Goal: Transaction & Acquisition: Purchase product/service

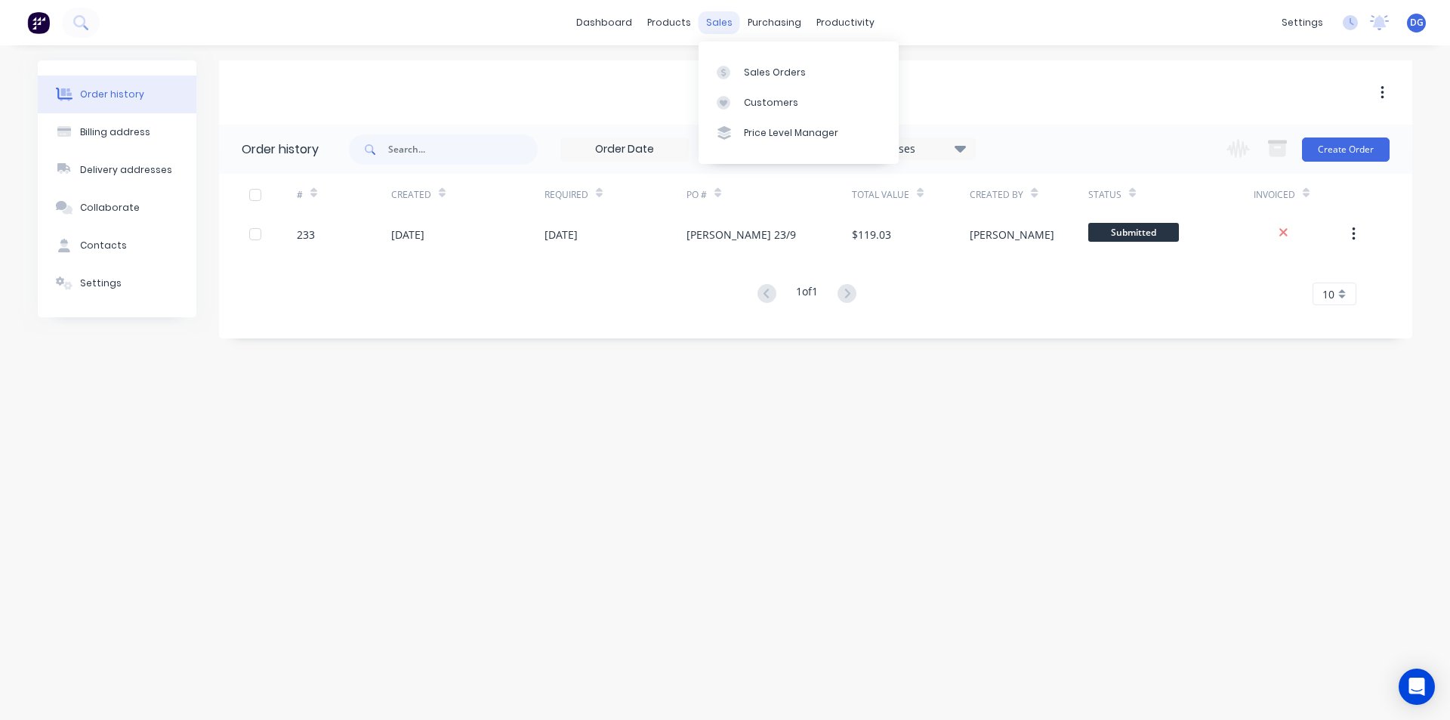
click at [723, 26] on div "sales" at bounding box center [720, 22] width 42 height 23
click at [757, 76] on div "Sales Orders" at bounding box center [775, 73] width 62 height 14
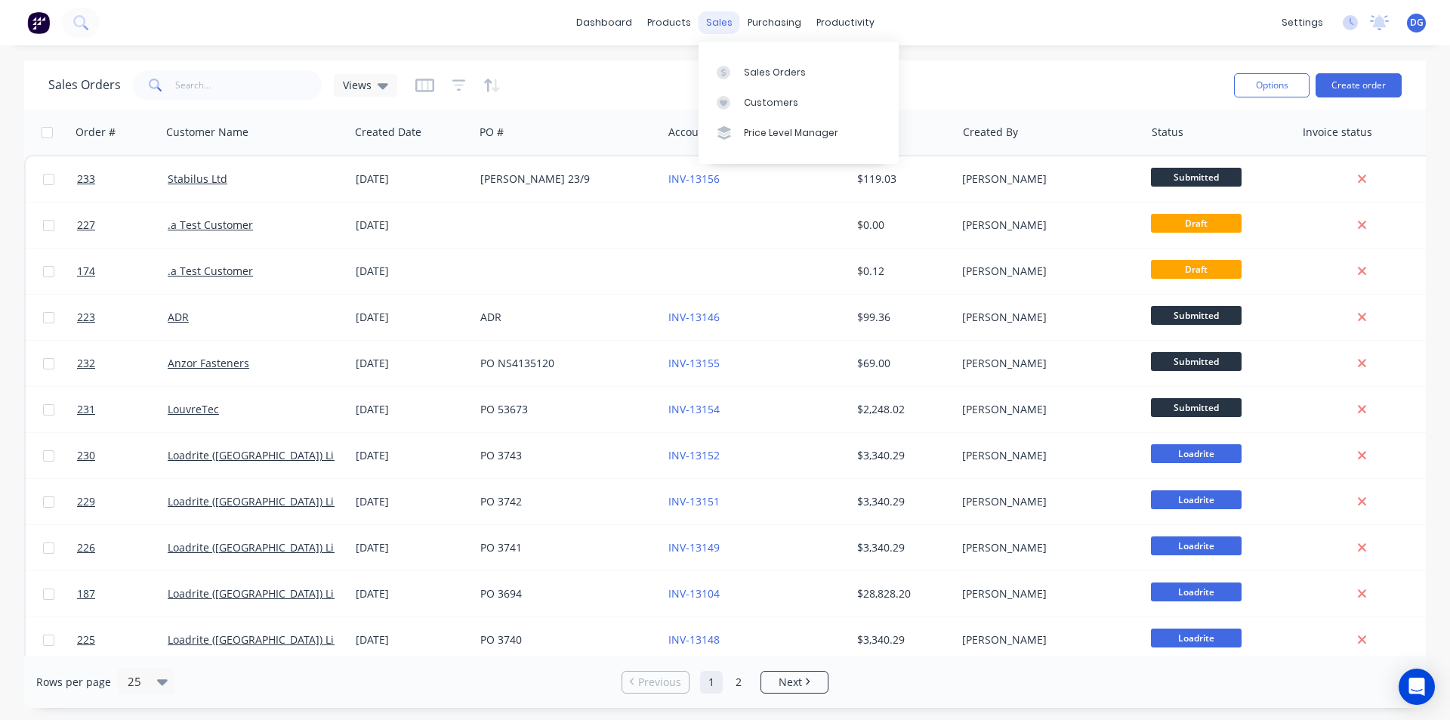
click at [725, 17] on div "sales" at bounding box center [720, 22] width 42 height 23
click at [756, 73] on div "Sales Orders" at bounding box center [775, 73] width 62 height 14
click at [772, 74] on div "Sales Orders" at bounding box center [775, 73] width 62 height 14
click at [1350, 84] on button "Create order" at bounding box center [1358, 85] width 86 height 24
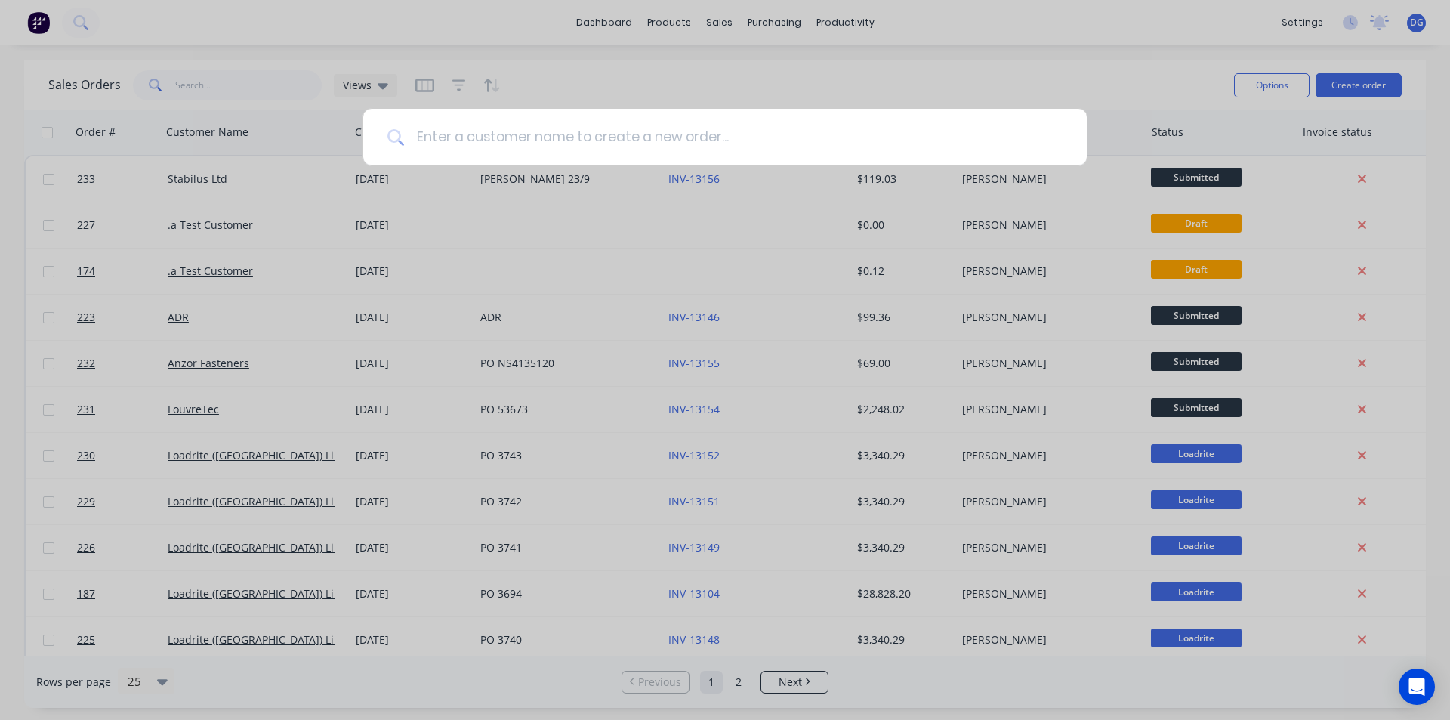
click at [457, 135] on input at bounding box center [733, 137] width 658 height 57
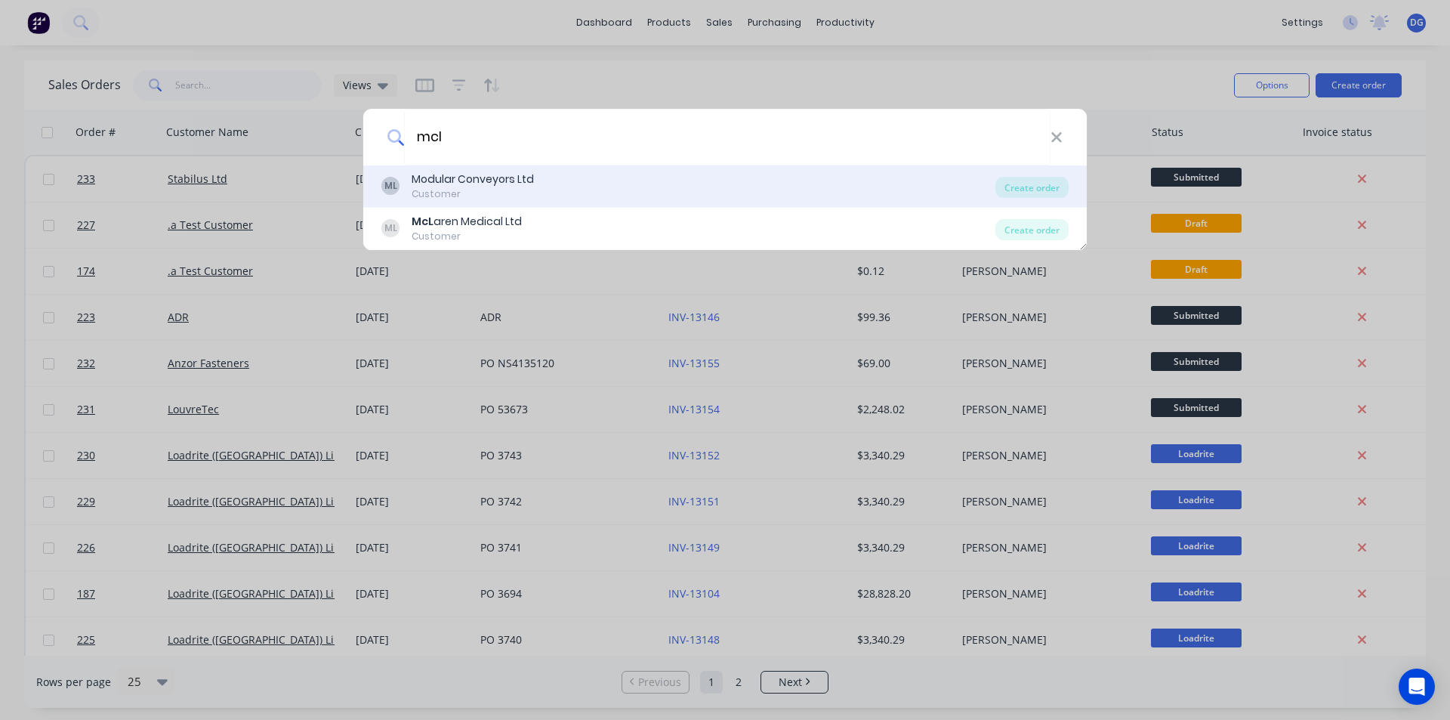
type input "mcl"
click at [464, 184] on div "Modular Conveyors Ltd" at bounding box center [473, 179] width 122 height 16
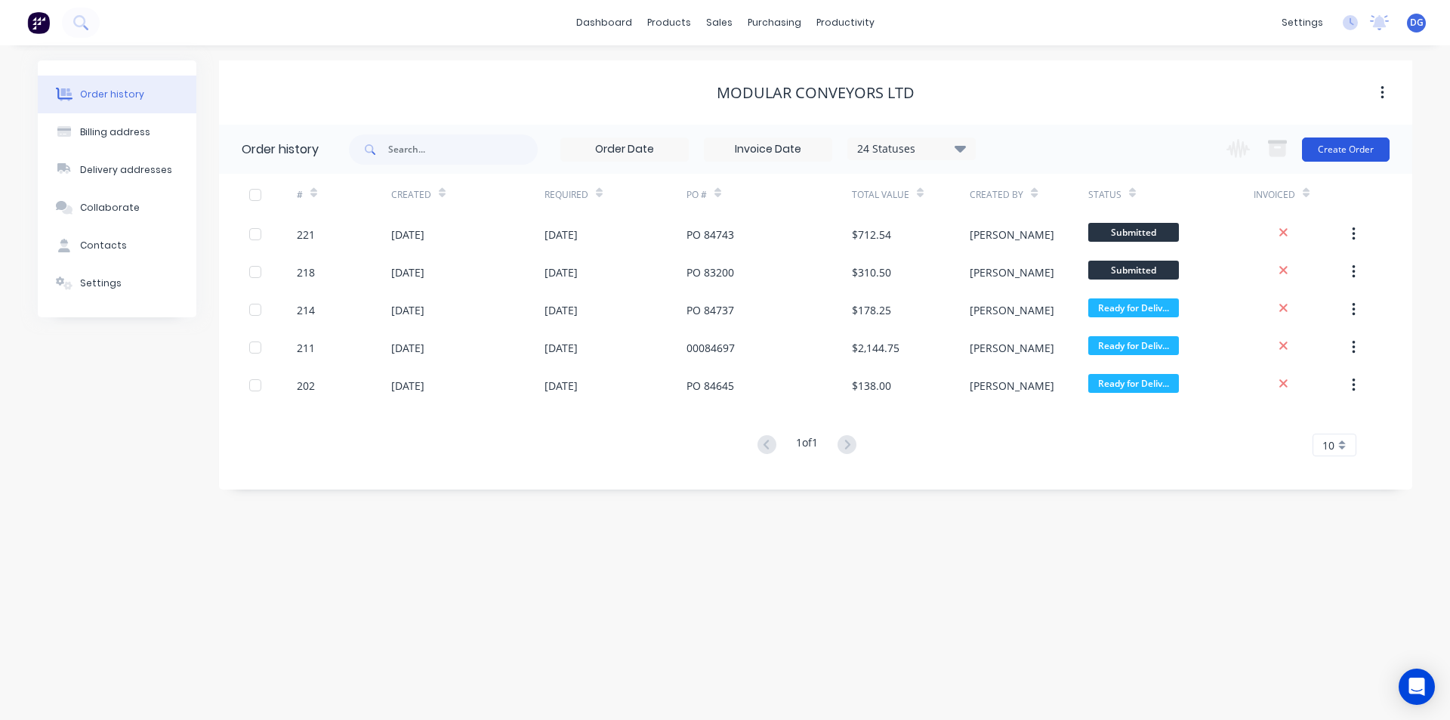
click at [1346, 150] on button "Create Order" at bounding box center [1346, 149] width 88 height 24
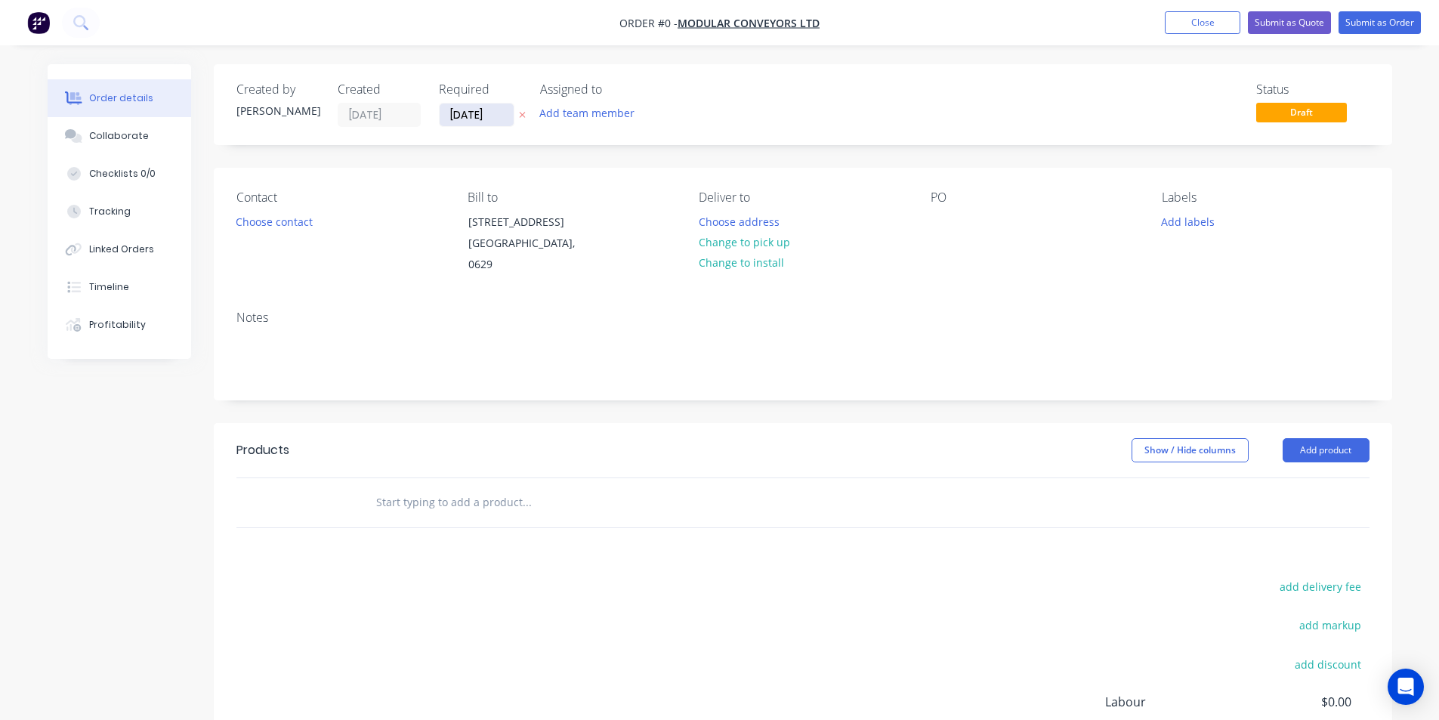
click at [507, 114] on input "[DATE]" at bounding box center [476, 114] width 74 height 23
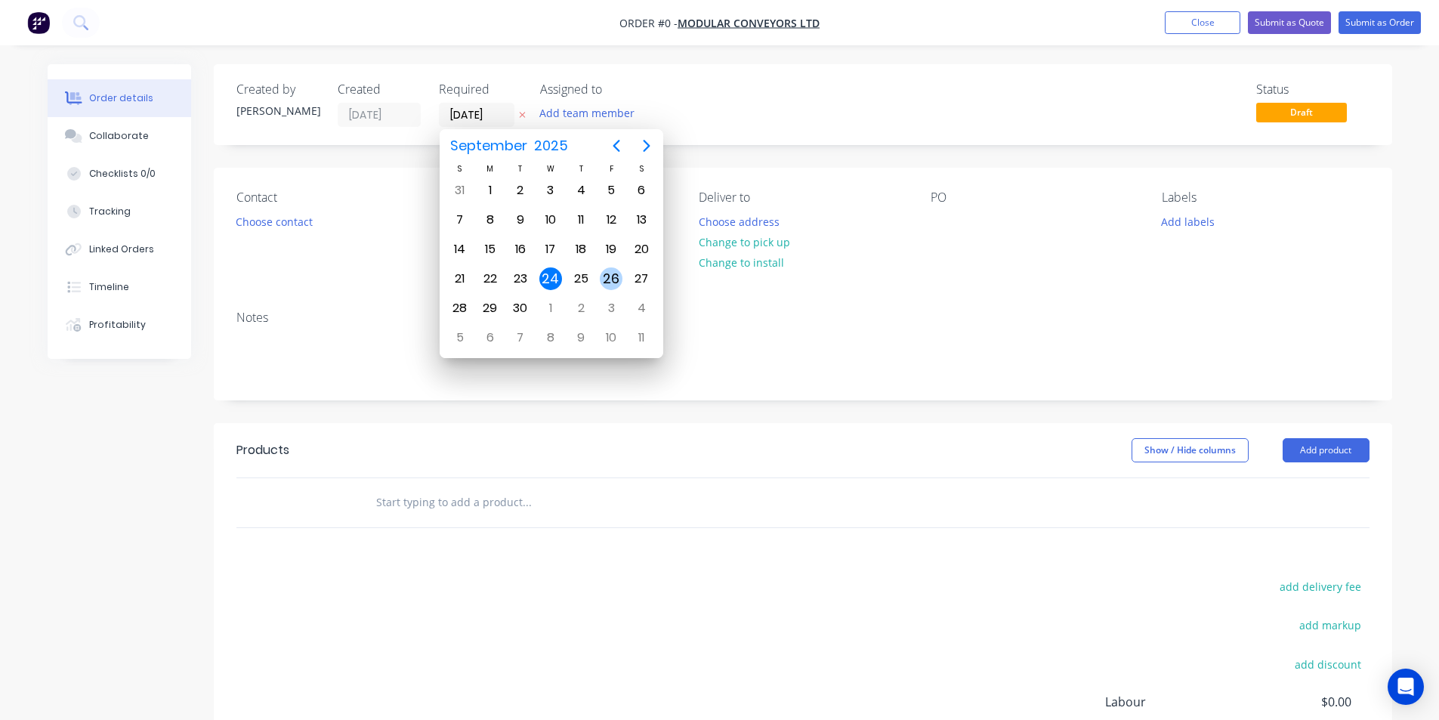
click at [610, 279] on div "26" at bounding box center [611, 278] width 23 height 23
type input "[DATE]"
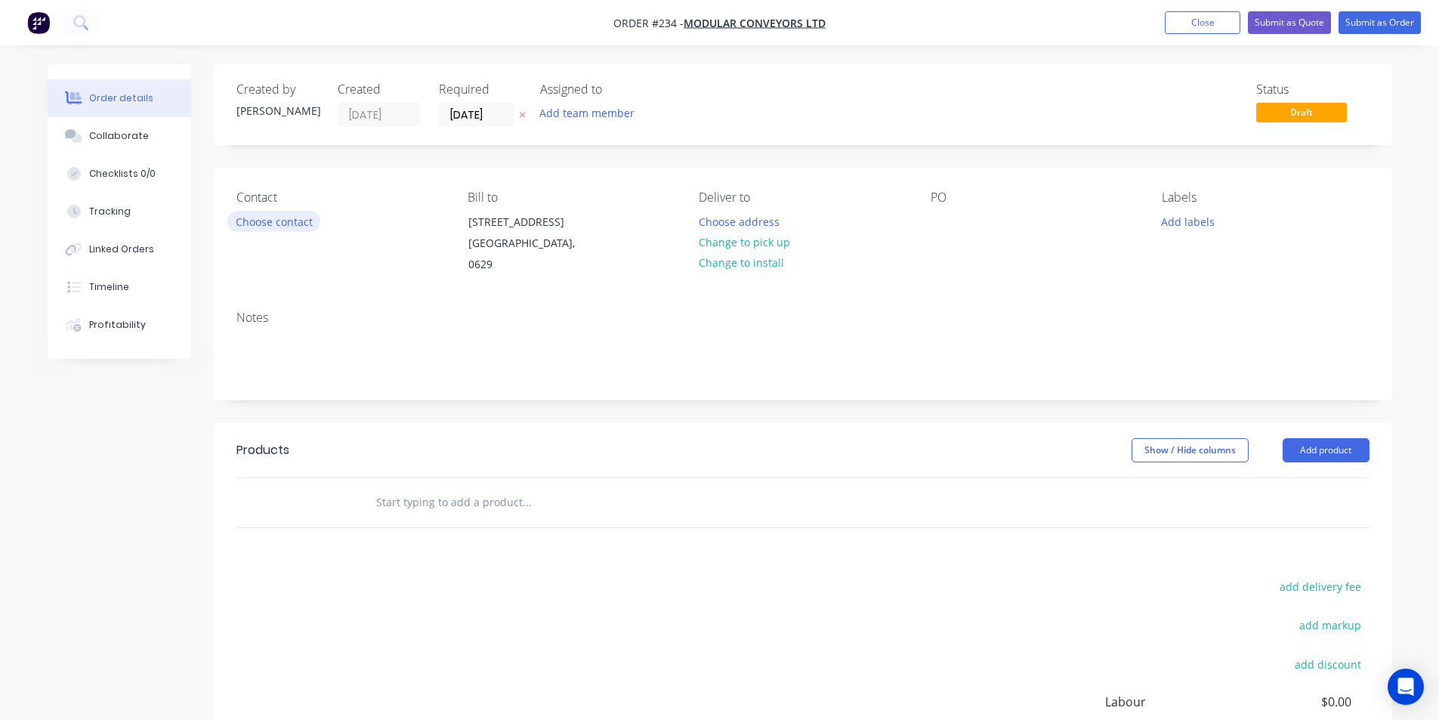
click at [296, 219] on button "Choose contact" at bounding box center [273, 221] width 93 height 20
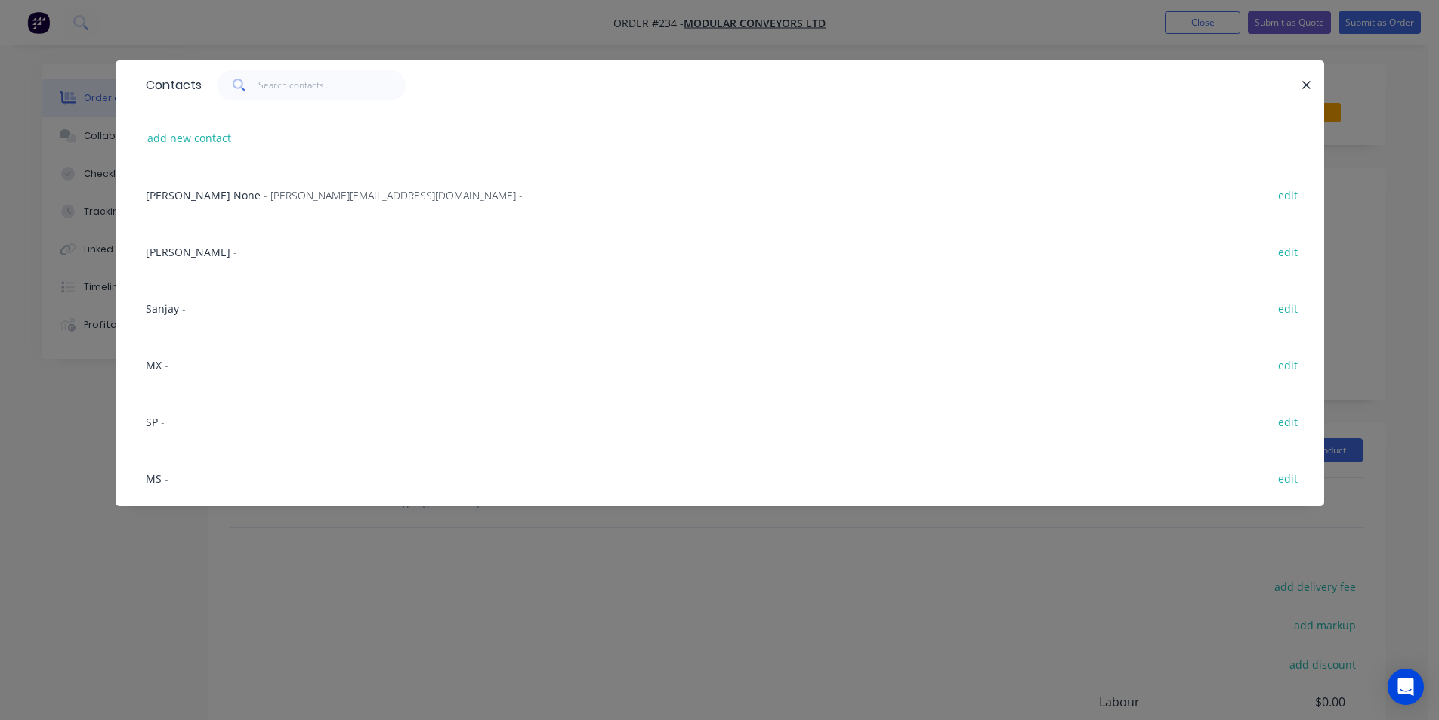
click at [155, 366] on span "MX" at bounding box center [154, 365] width 16 height 14
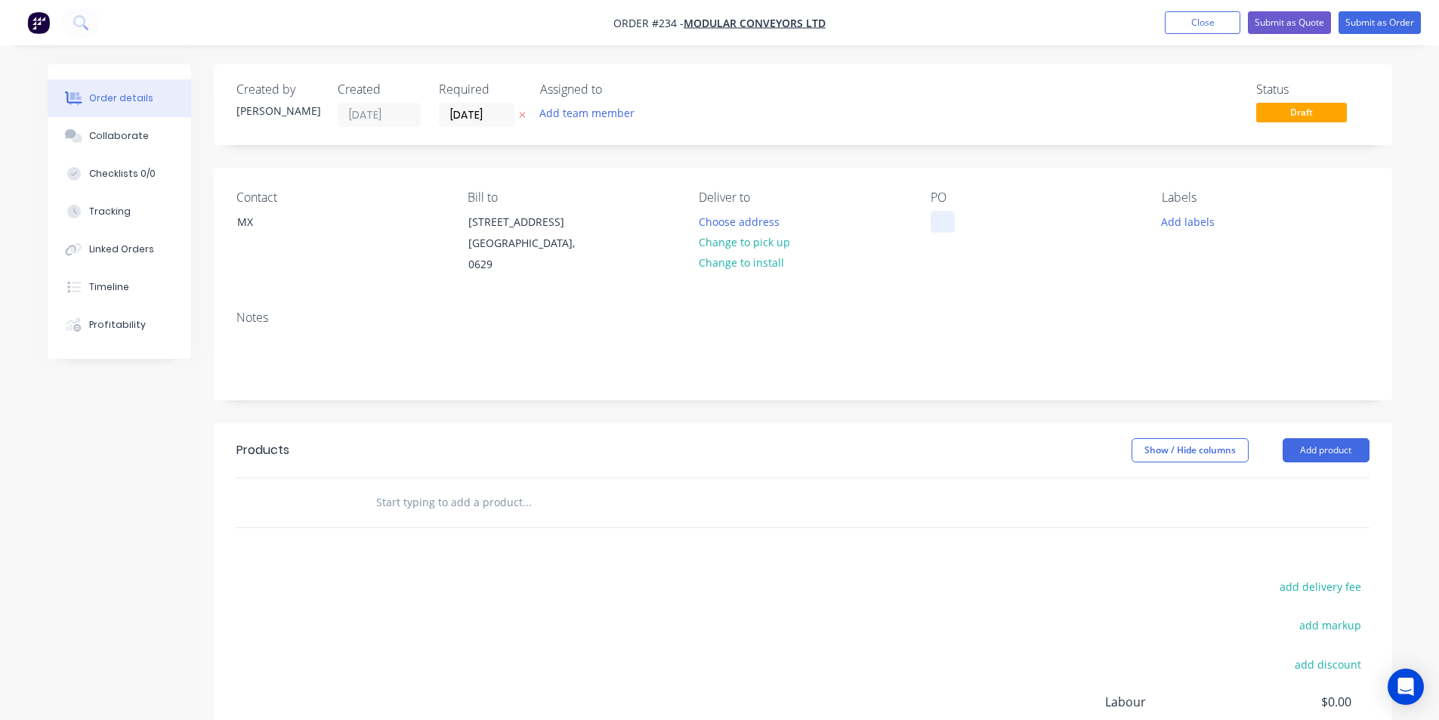
click at [942, 225] on div at bounding box center [942, 222] width 24 height 22
click at [406, 498] on input "text" at bounding box center [526, 502] width 302 height 30
type input "5"
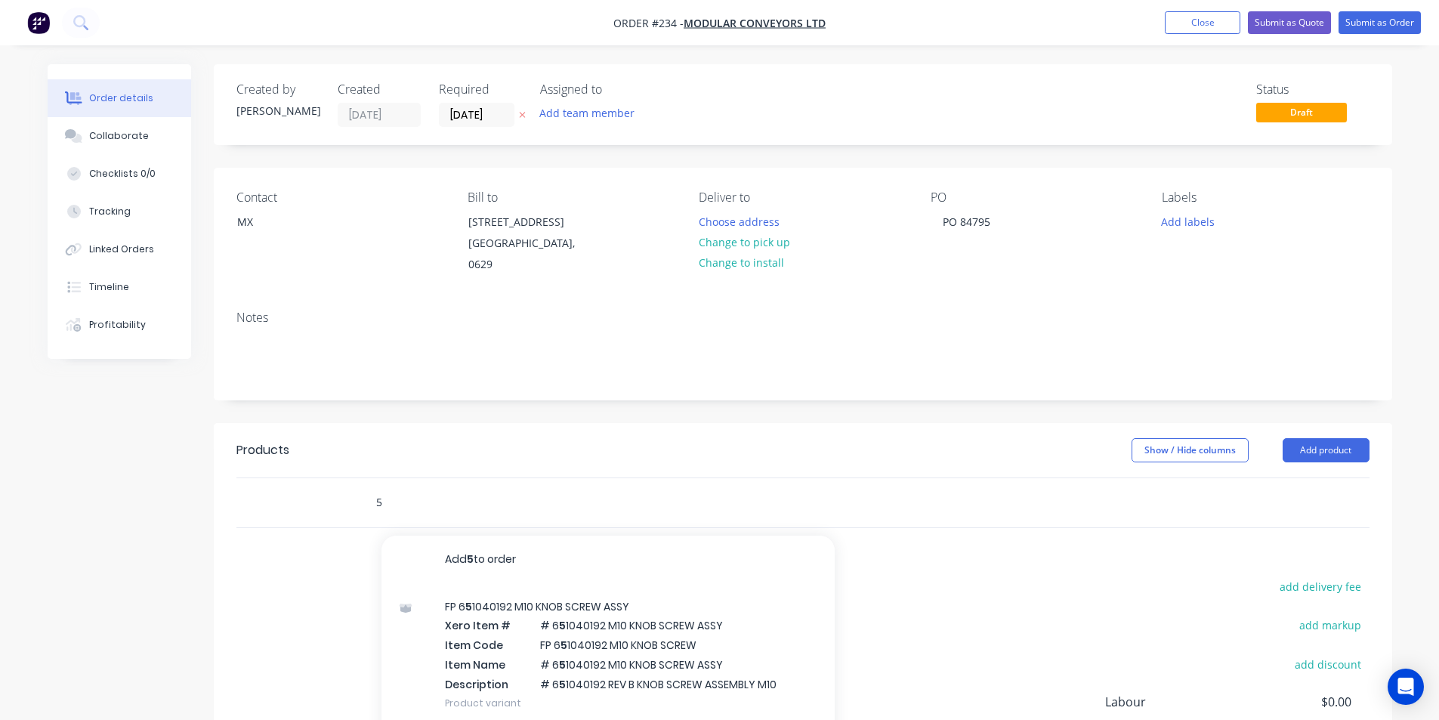
drag, startPoint x: 406, startPoint y: 499, endPoint x: 397, endPoint y: 503, distance: 9.1
click at [398, 503] on input "5" at bounding box center [526, 502] width 302 height 30
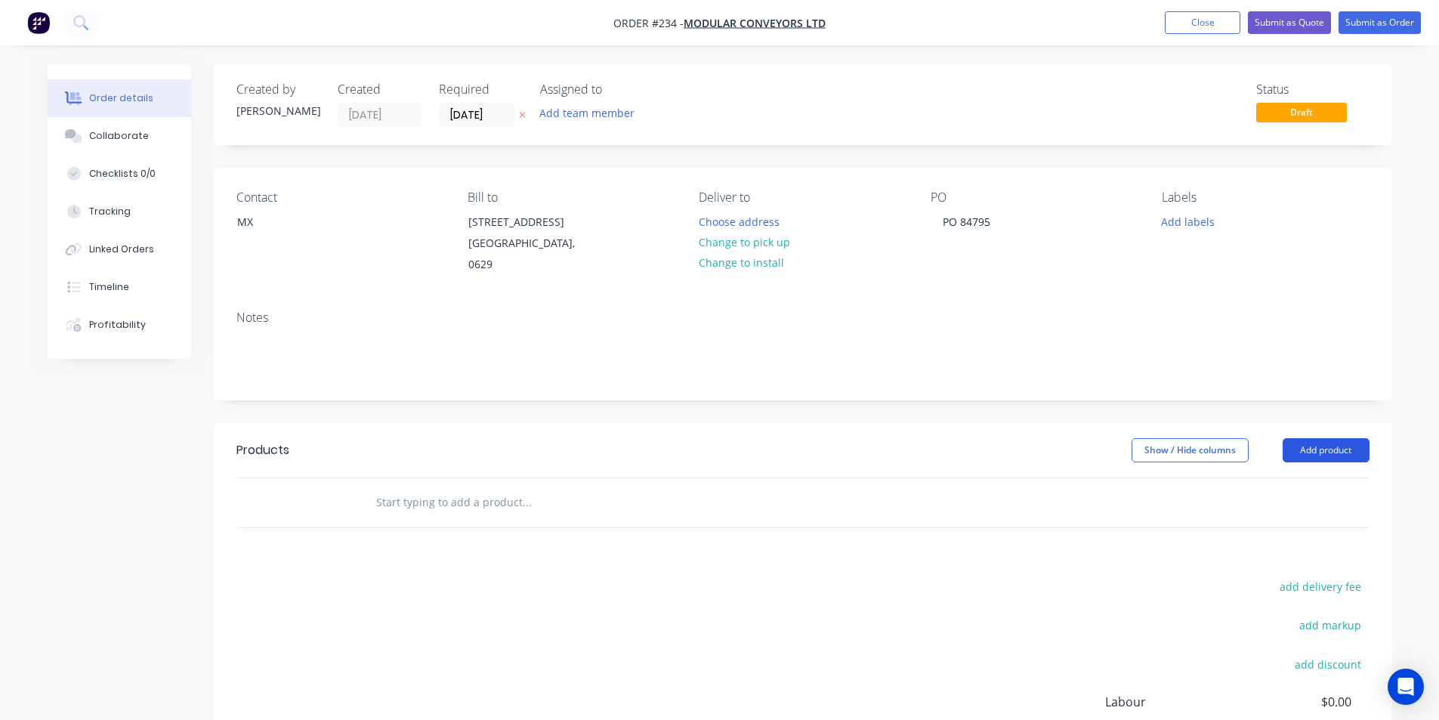
click at [1330, 457] on button "Add product" at bounding box center [1325, 450] width 87 height 24
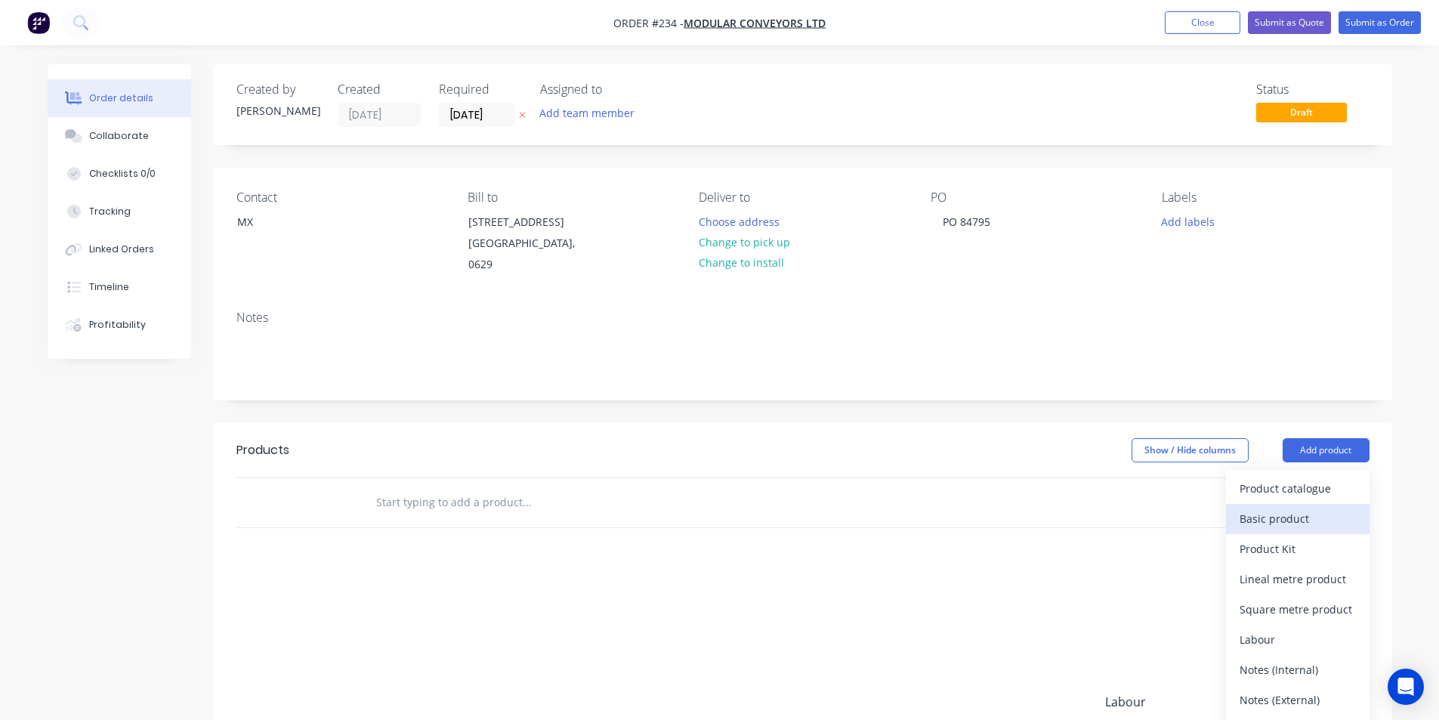
click at [1281, 510] on div "Basic product" at bounding box center [1297, 518] width 116 height 22
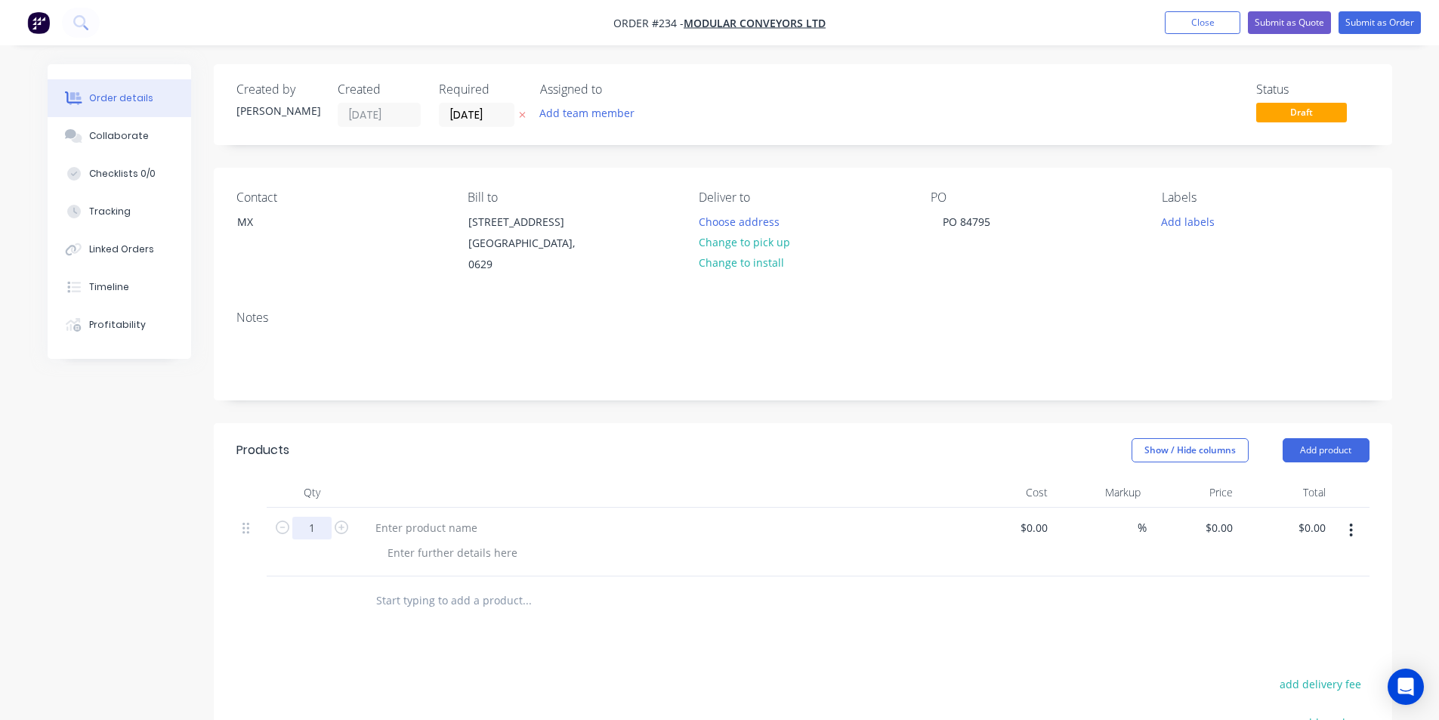
click at [314, 527] on input "1" at bounding box center [311, 528] width 39 height 23
type input "5"
click at [397, 532] on div at bounding box center [426, 528] width 126 height 22
click at [423, 528] on div at bounding box center [426, 528] width 126 height 22
click at [376, 526] on div "M00011 Shafts" at bounding box center [412, 528] width 99 height 22
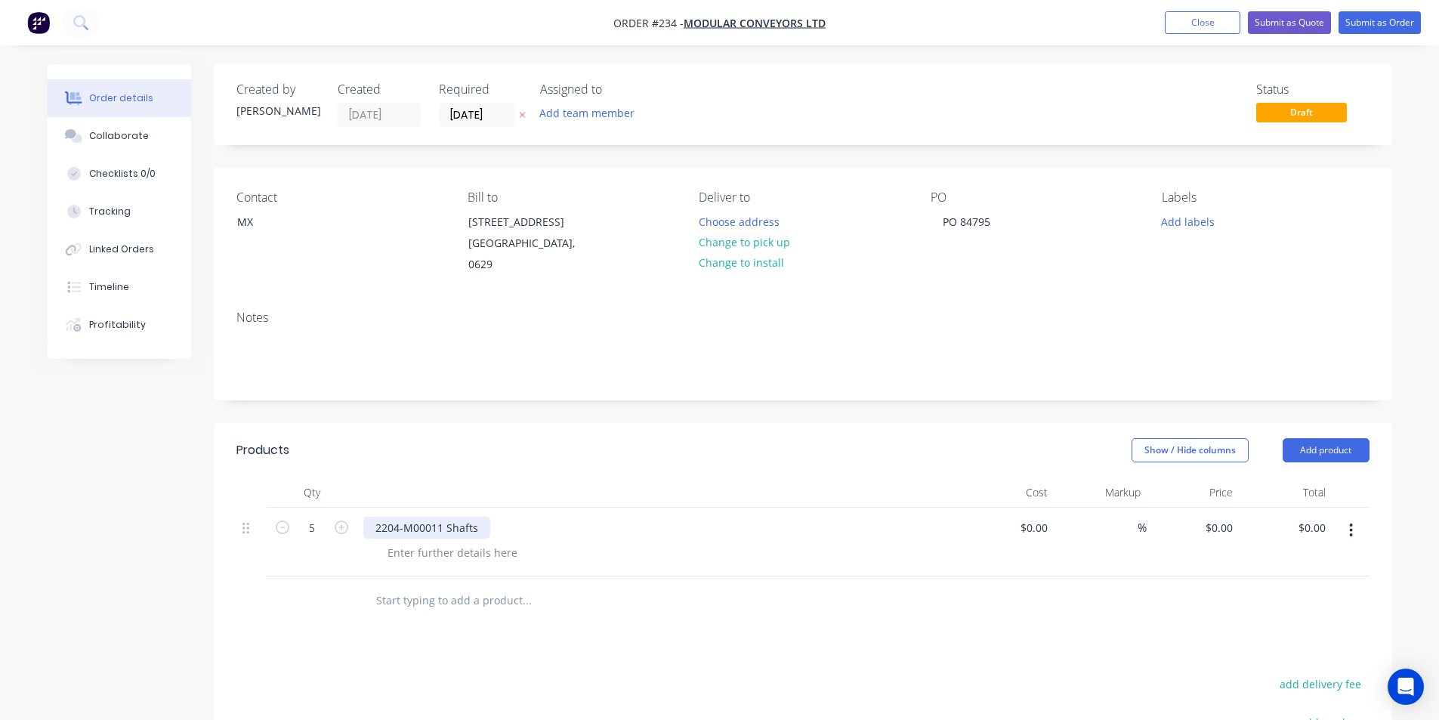
click at [444, 526] on div "2204-M00011 Shafts" at bounding box center [426, 528] width 127 height 22
click at [1230, 529] on input "0" at bounding box center [1221, 528] width 35 height 22
type input "$0.10"
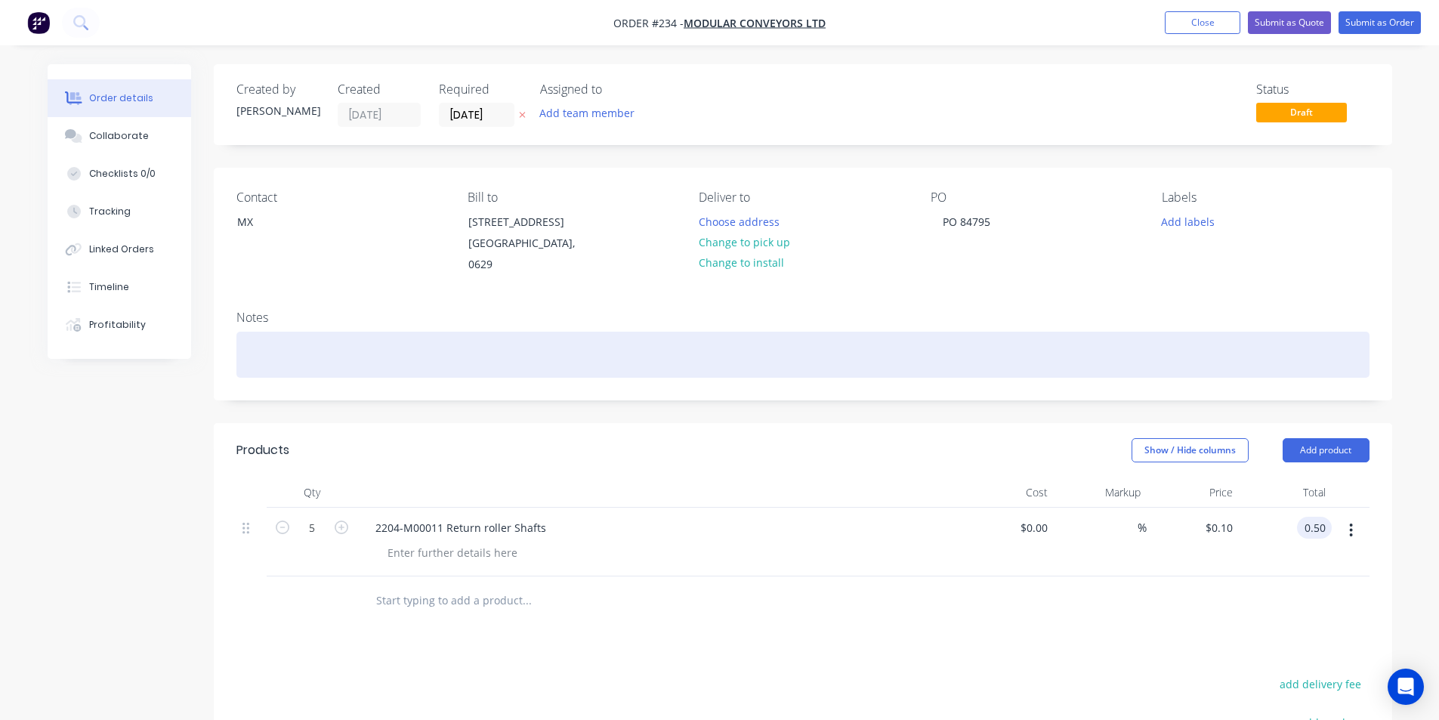
type input "$0.50"
click at [316, 353] on div at bounding box center [802, 355] width 1133 height 46
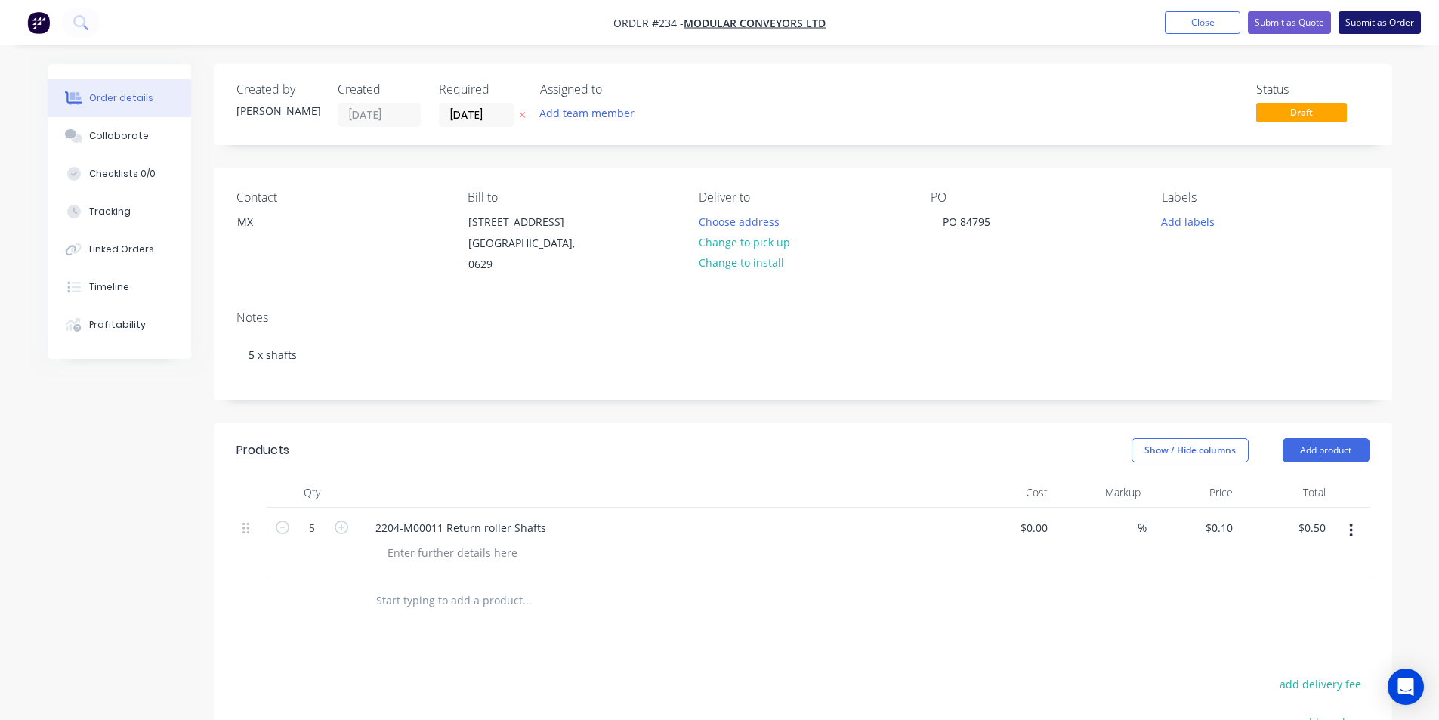
click at [1390, 20] on button "Submit as Order" at bounding box center [1379, 22] width 82 height 23
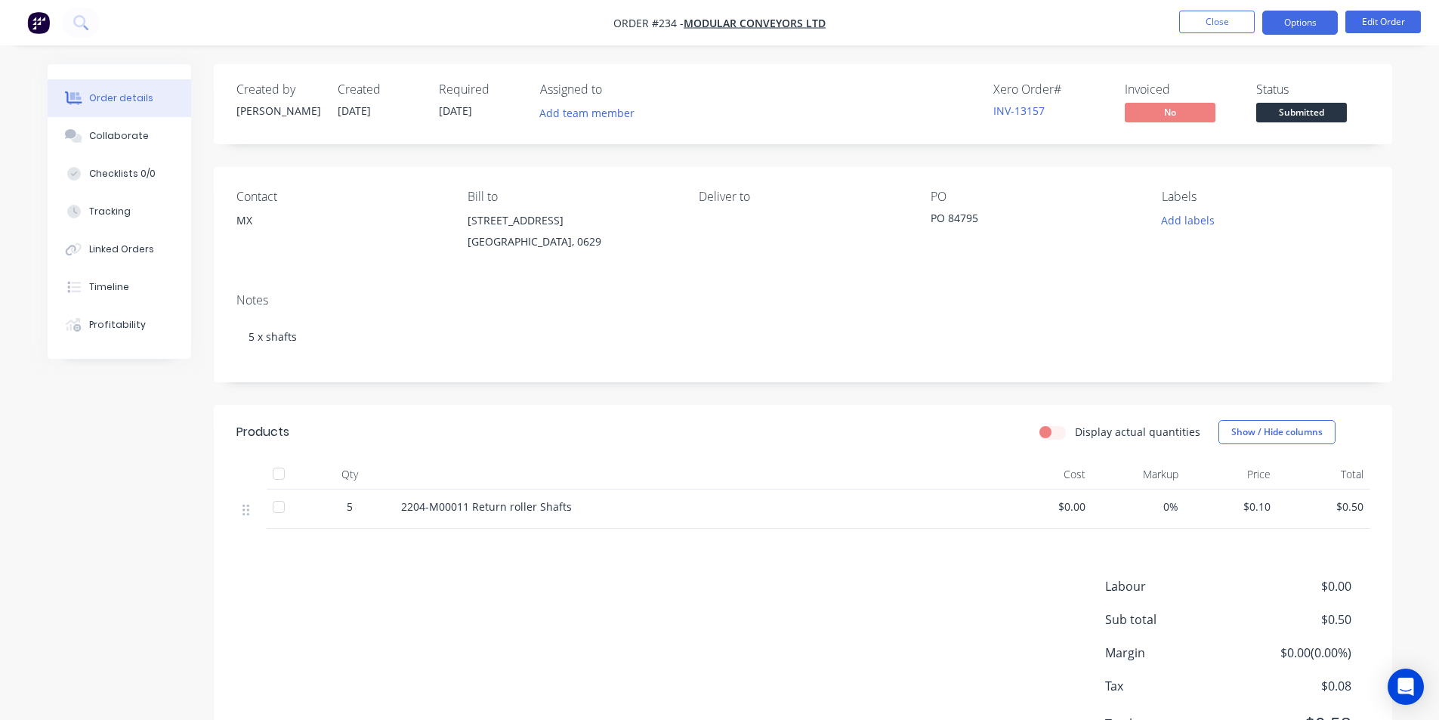
click at [1307, 24] on button "Options" at bounding box center [1300, 23] width 76 height 24
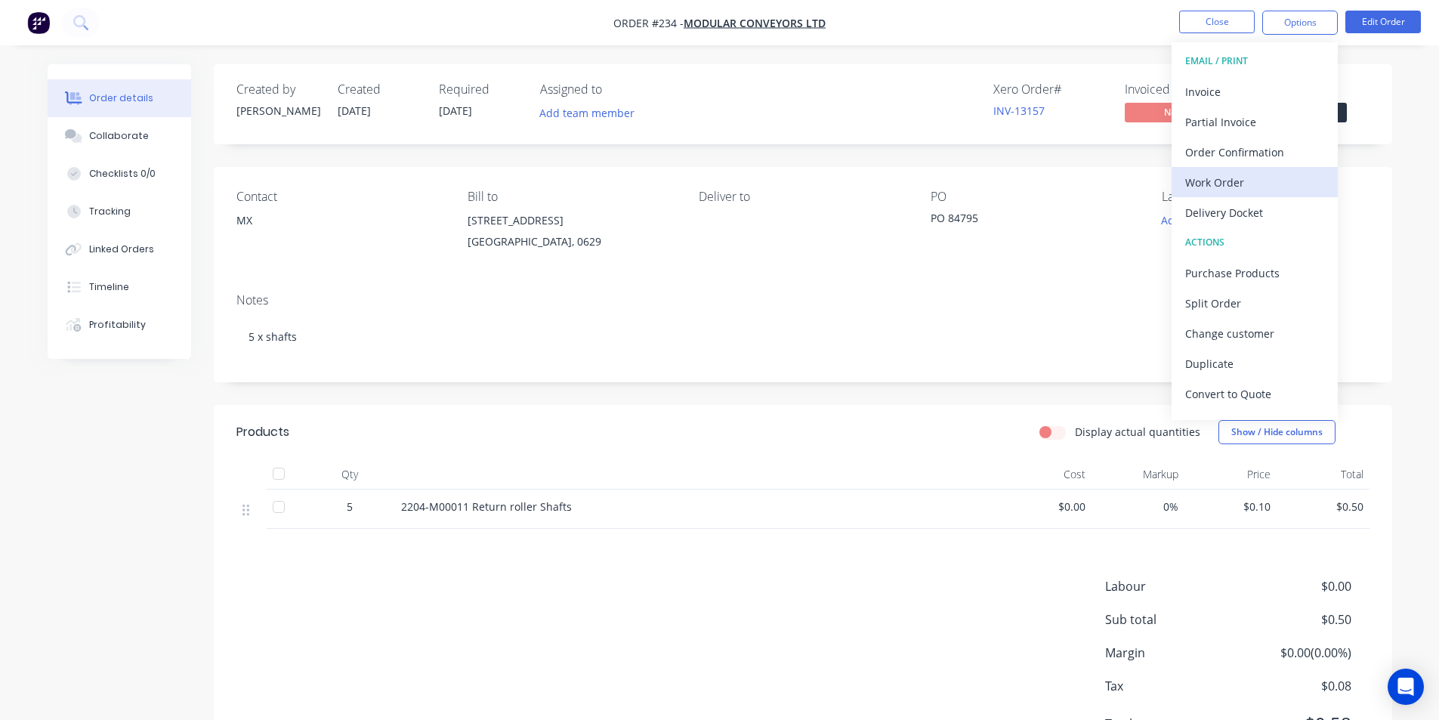
click at [1232, 183] on div "Work Order" at bounding box center [1254, 182] width 139 height 22
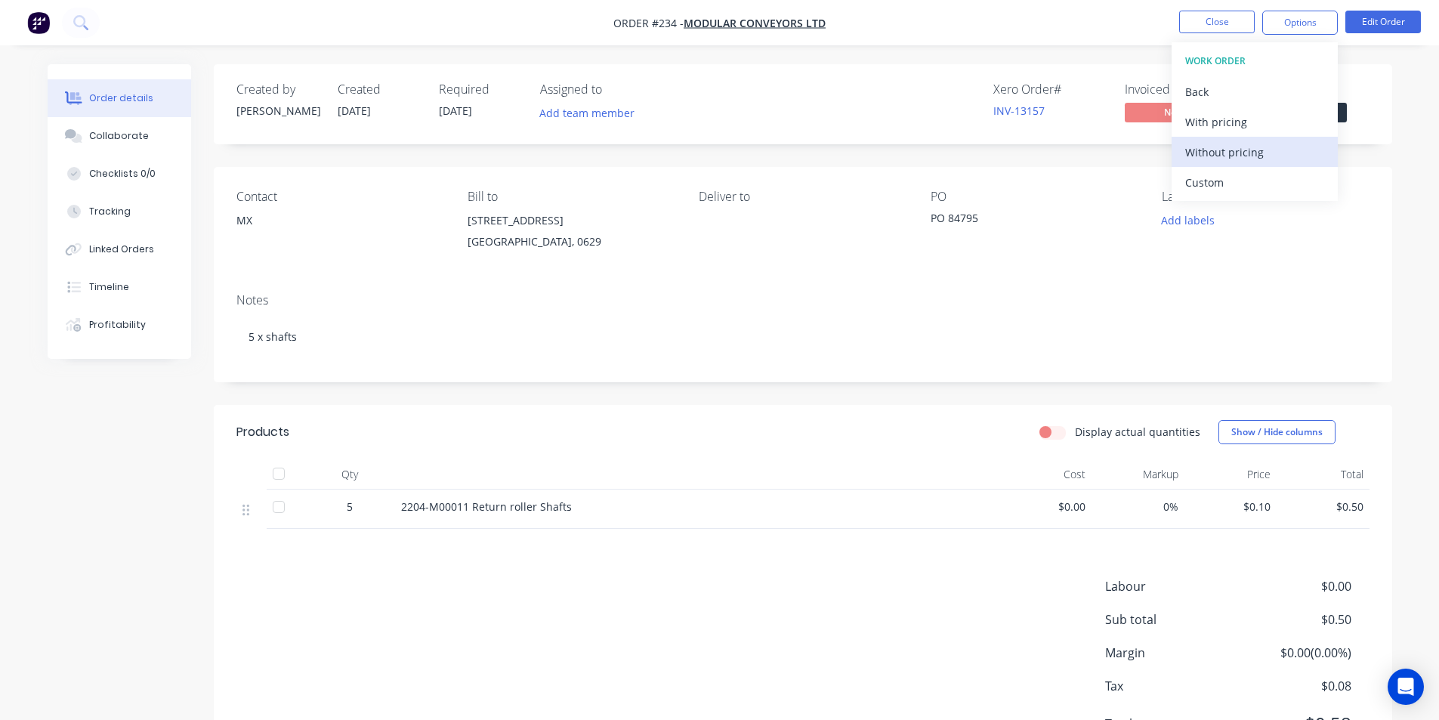
click at [1233, 146] on div "Without pricing" at bounding box center [1254, 152] width 139 height 22
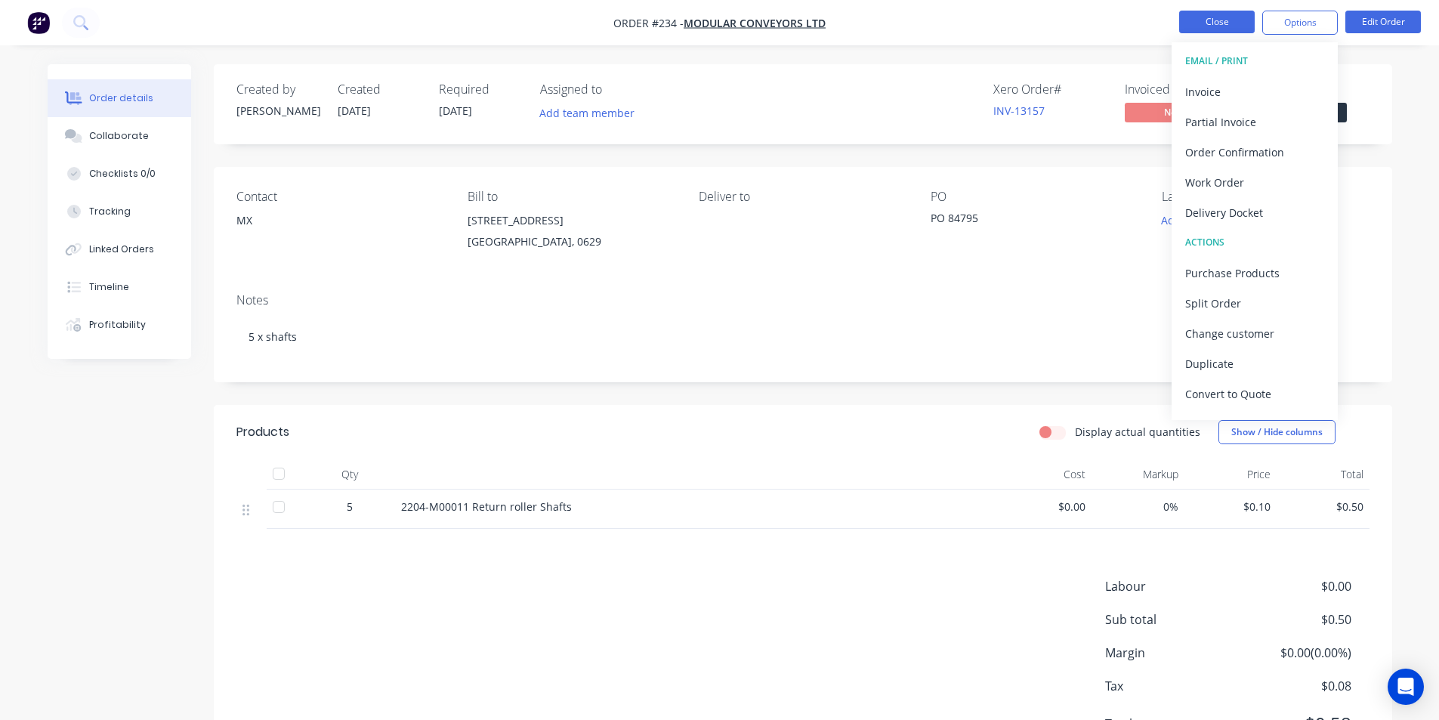
click at [1214, 24] on button "Close" at bounding box center [1217, 22] width 76 height 23
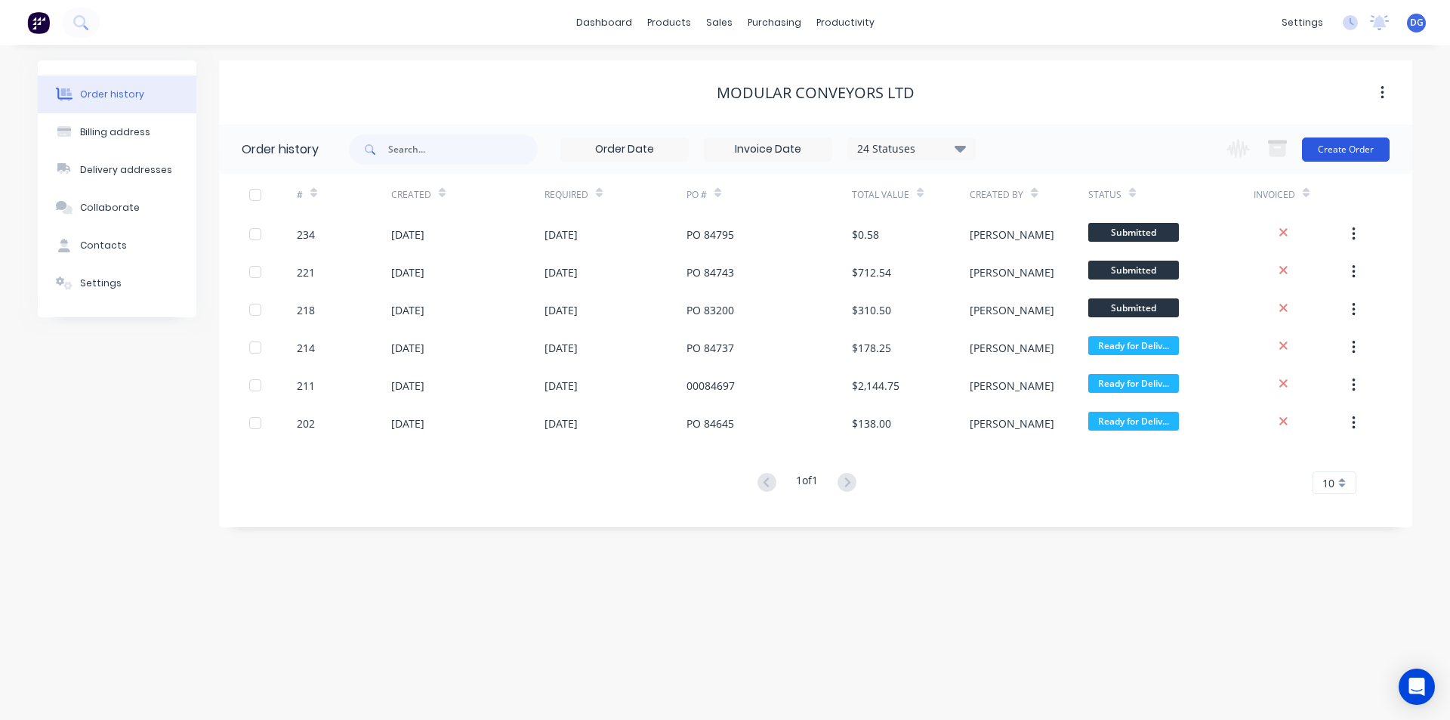
click at [1353, 147] on button "Create Order" at bounding box center [1346, 149] width 88 height 24
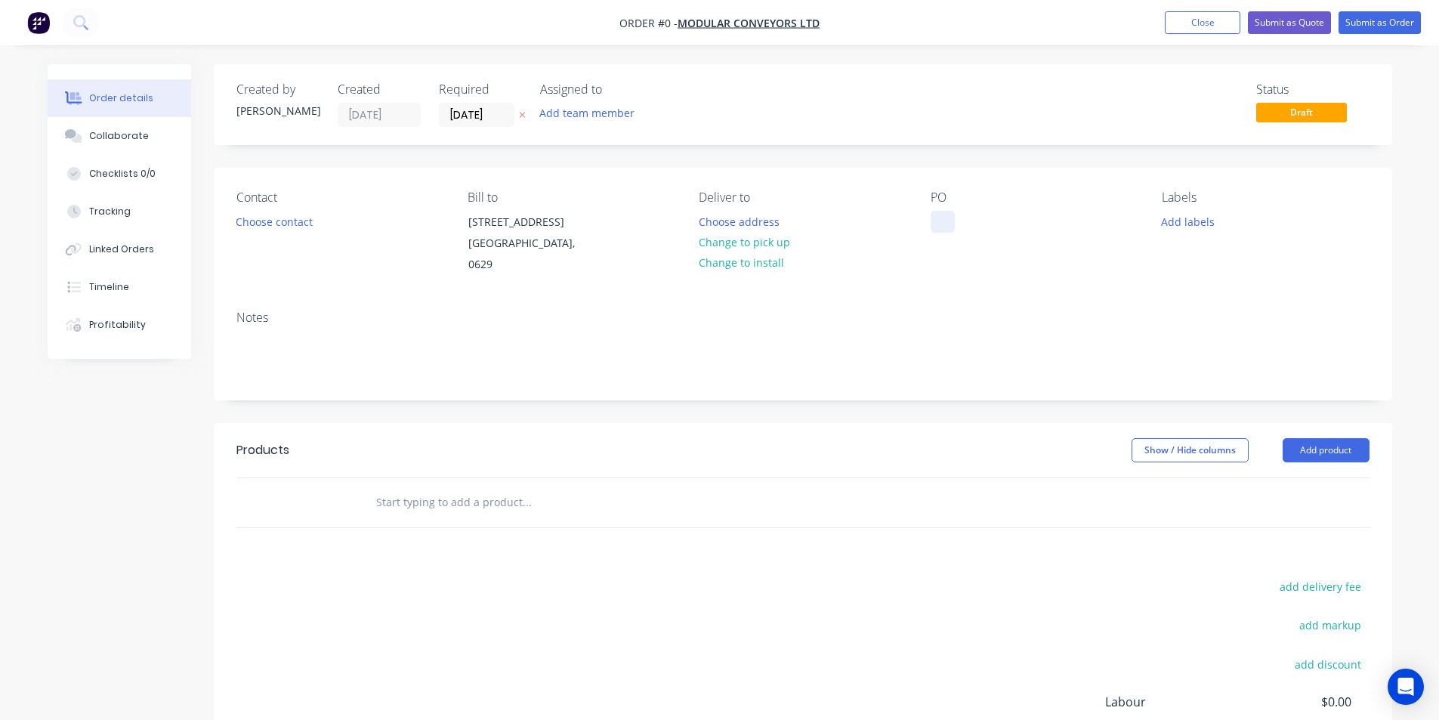
click at [951, 217] on div at bounding box center [942, 222] width 24 height 22
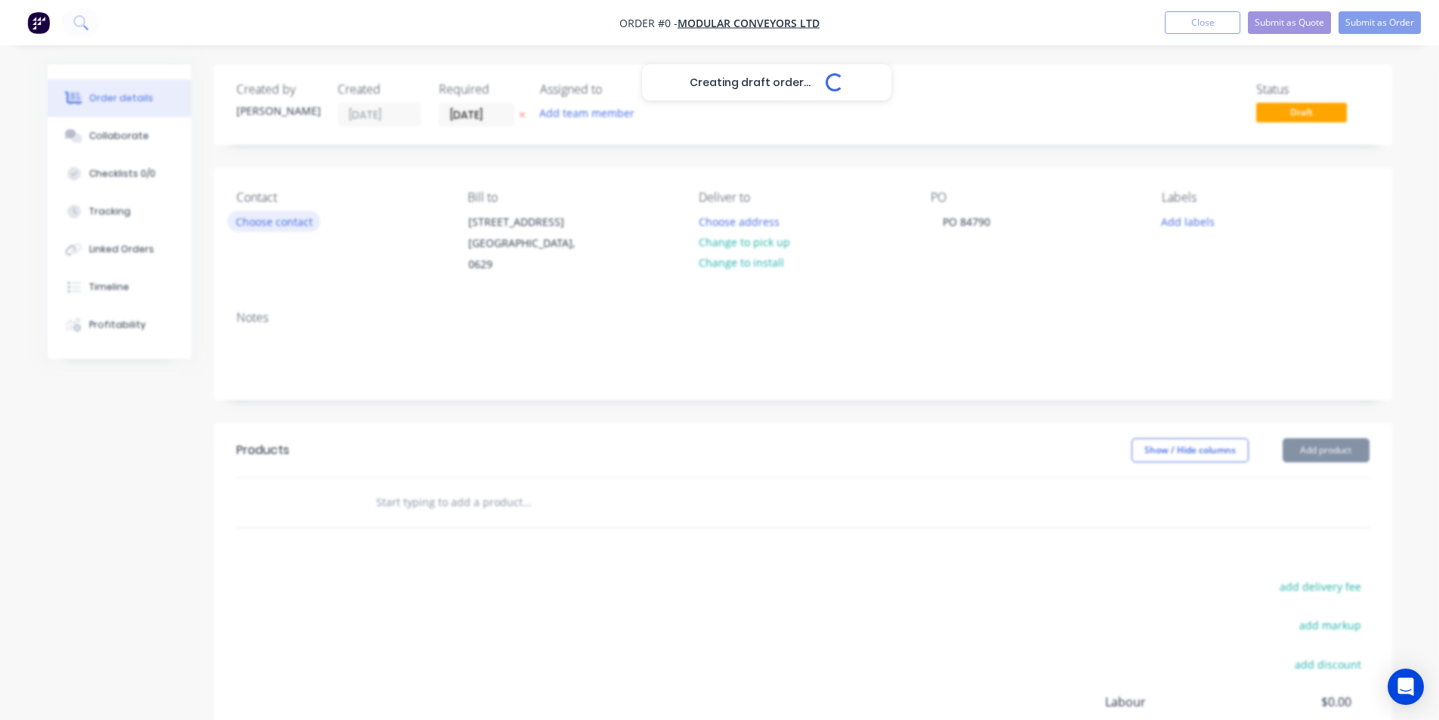
click at [291, 221] on div "Creating draft order... Loading... Order details Collaborate Checklists 0/0 Tra…" at bounding box center [719, 488] width 1374 height 849
click at [261, 222] on button "Choose contact" at bounding box center [273, 221] width 93 height 20
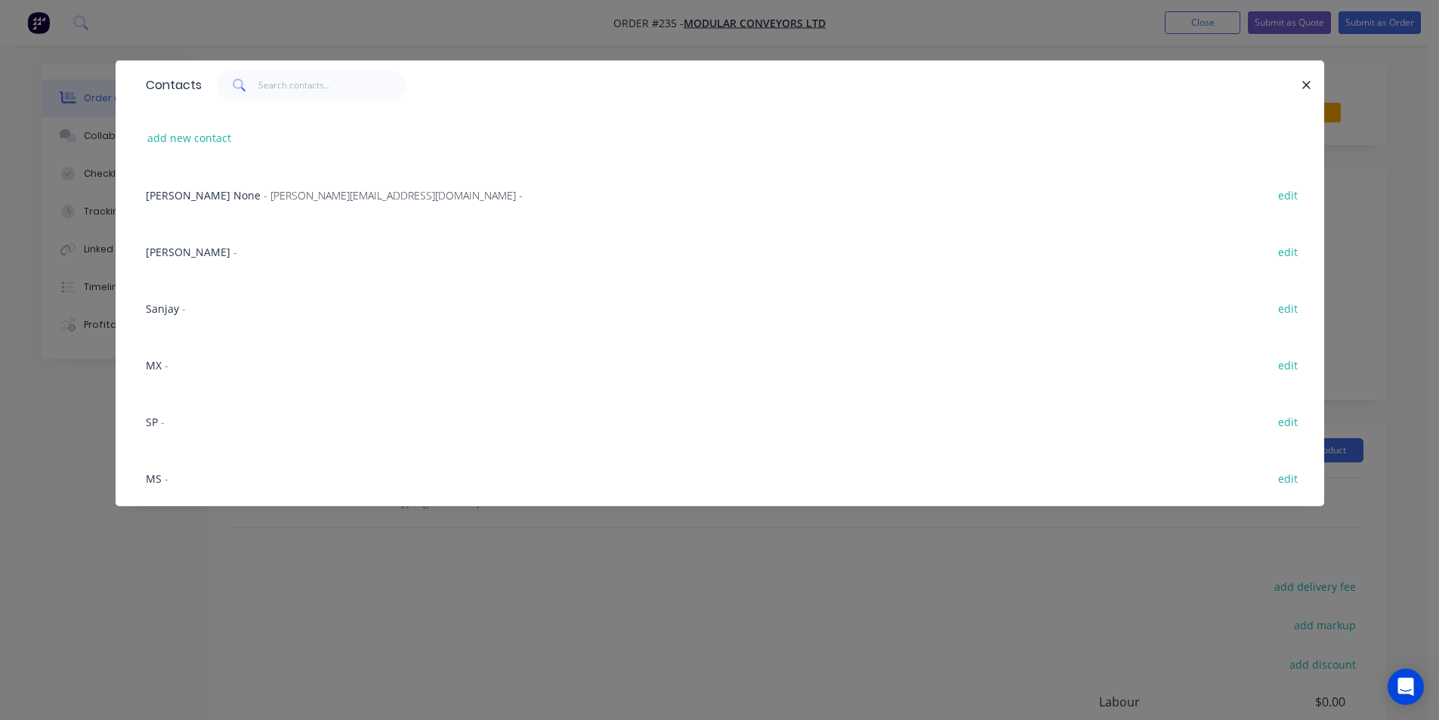
click at [165, 308] on span "Sanjay" at bounding box center [162, 308] width 33 height 14
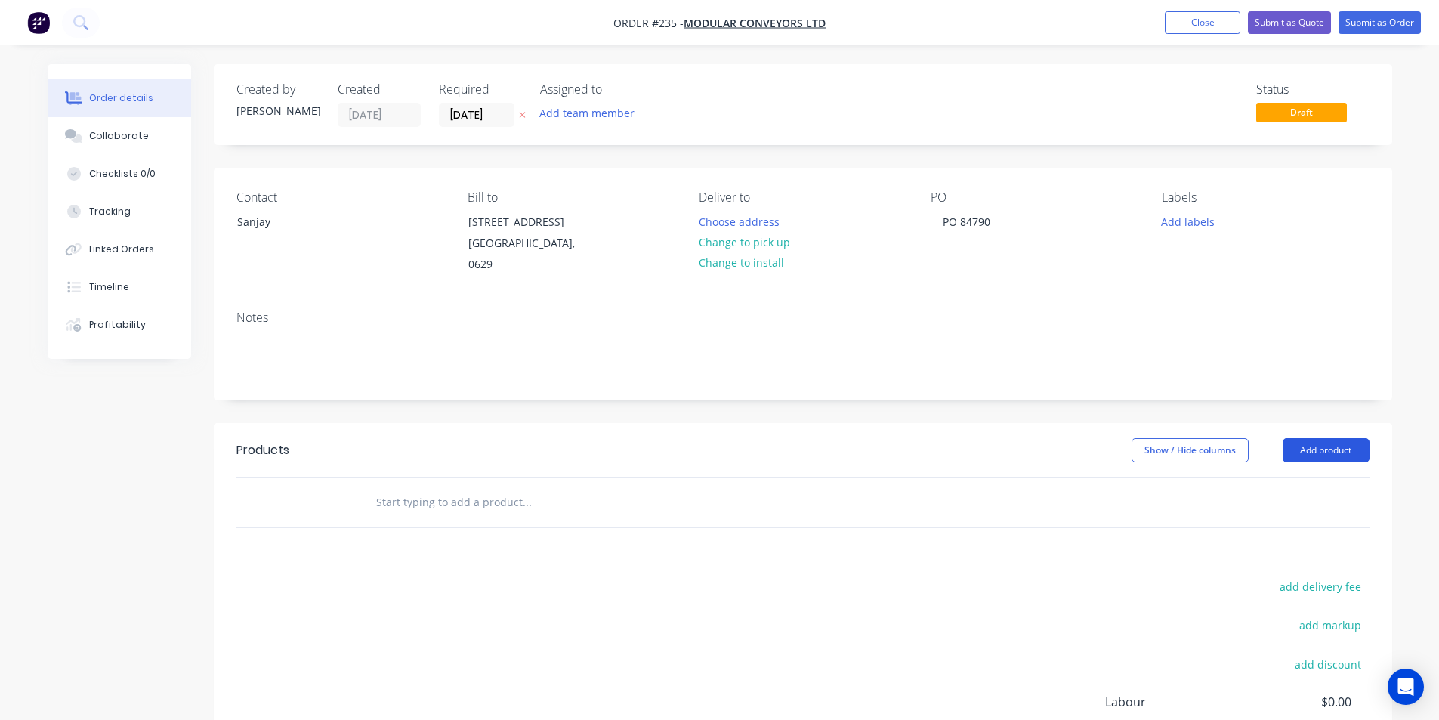
click at [1327, 453] on button "Add product" at bounding box center [1325, 450] width 87 height 24
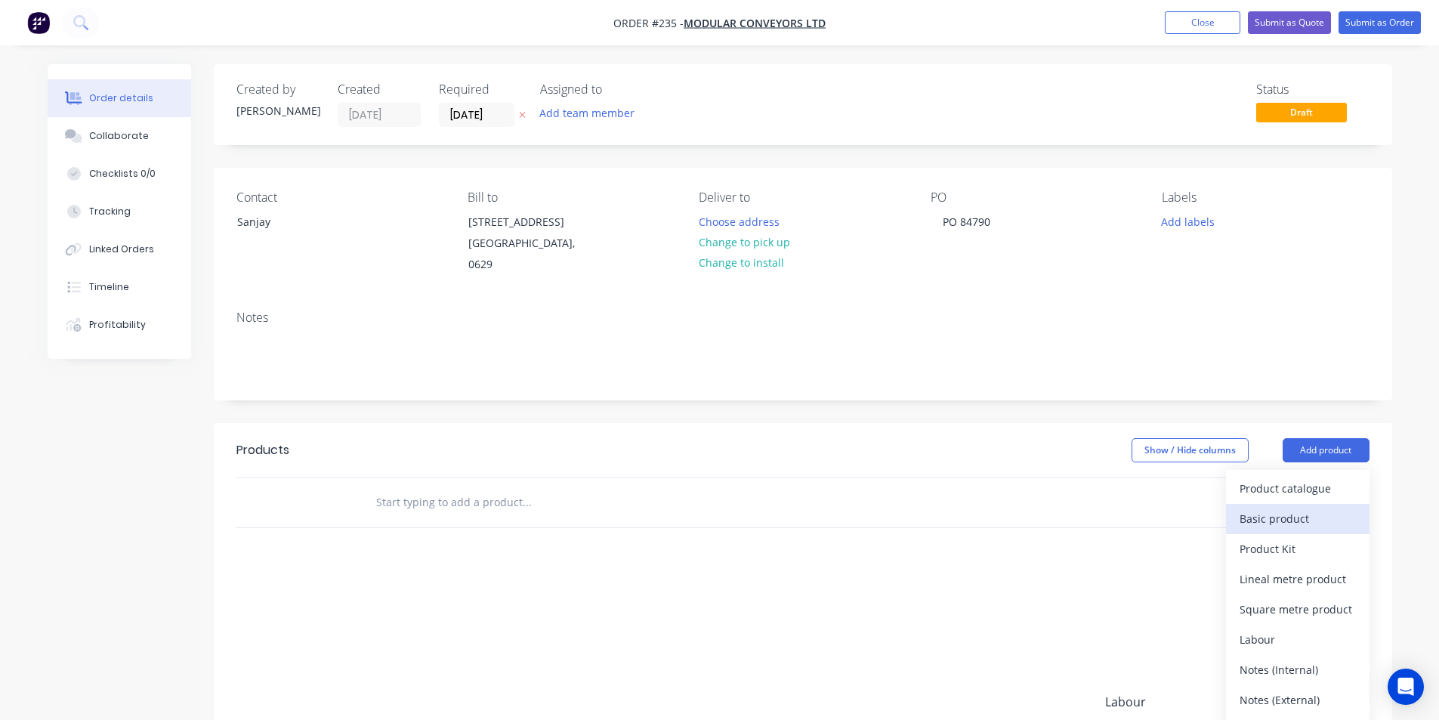
click at [1282, 521] on div "Basic product" at bounding box center [1297, 518] width 116 height 22
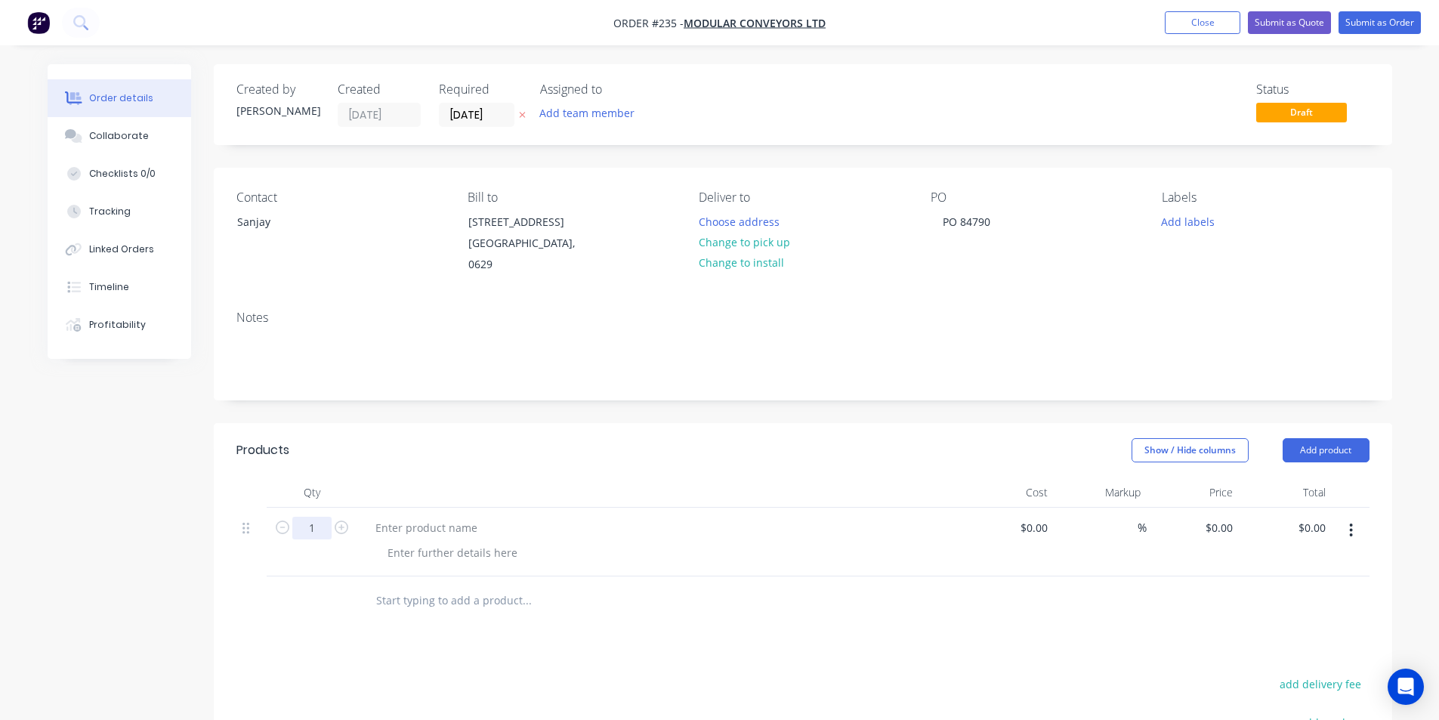
click at [325, 529] on input "1" at bounding box center [311, 528] width 39 height 23
type input "10"
click at [1232, 531] on input "0" at bounding box center [1229, 528] width 17 height 22
type input "$0.10"
type input "$1.00"
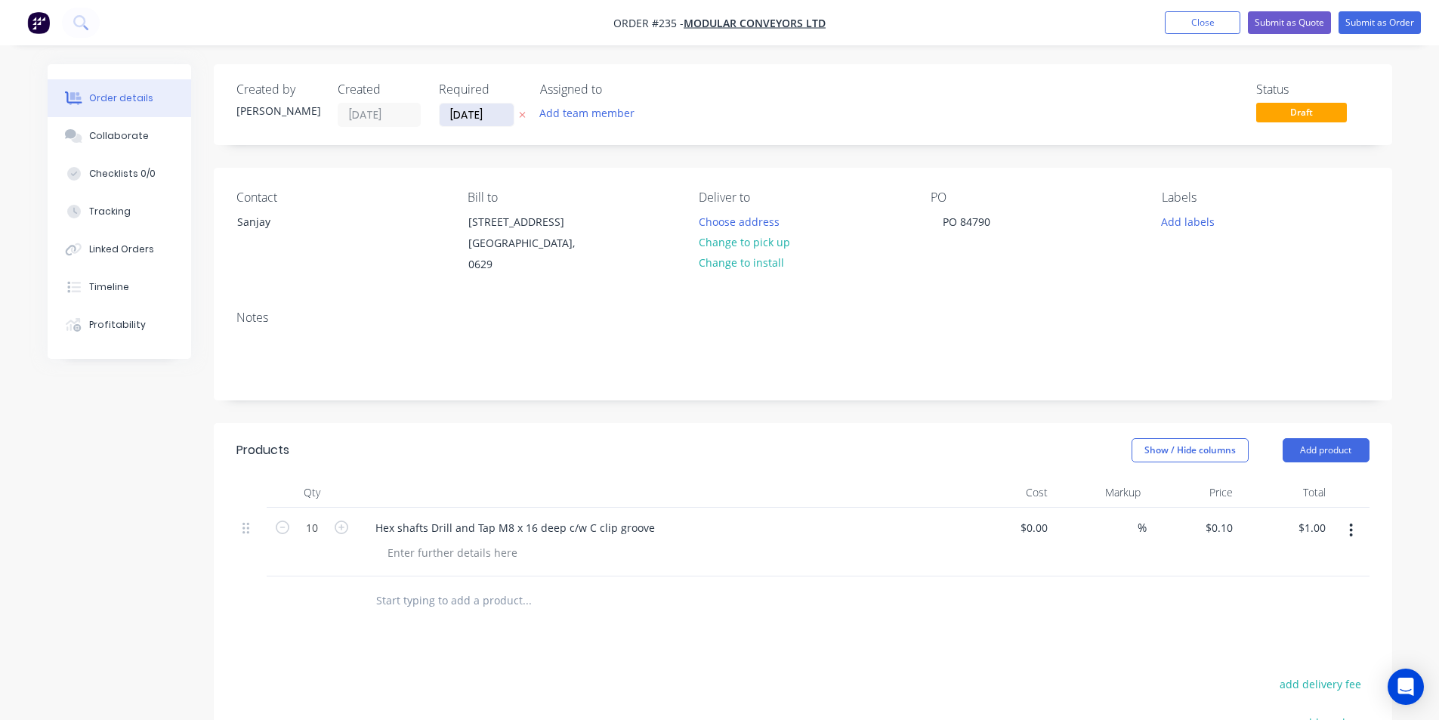
click at [503, 112] on input "[DATE]" at bounding box center [476, 114] width 74 height 23
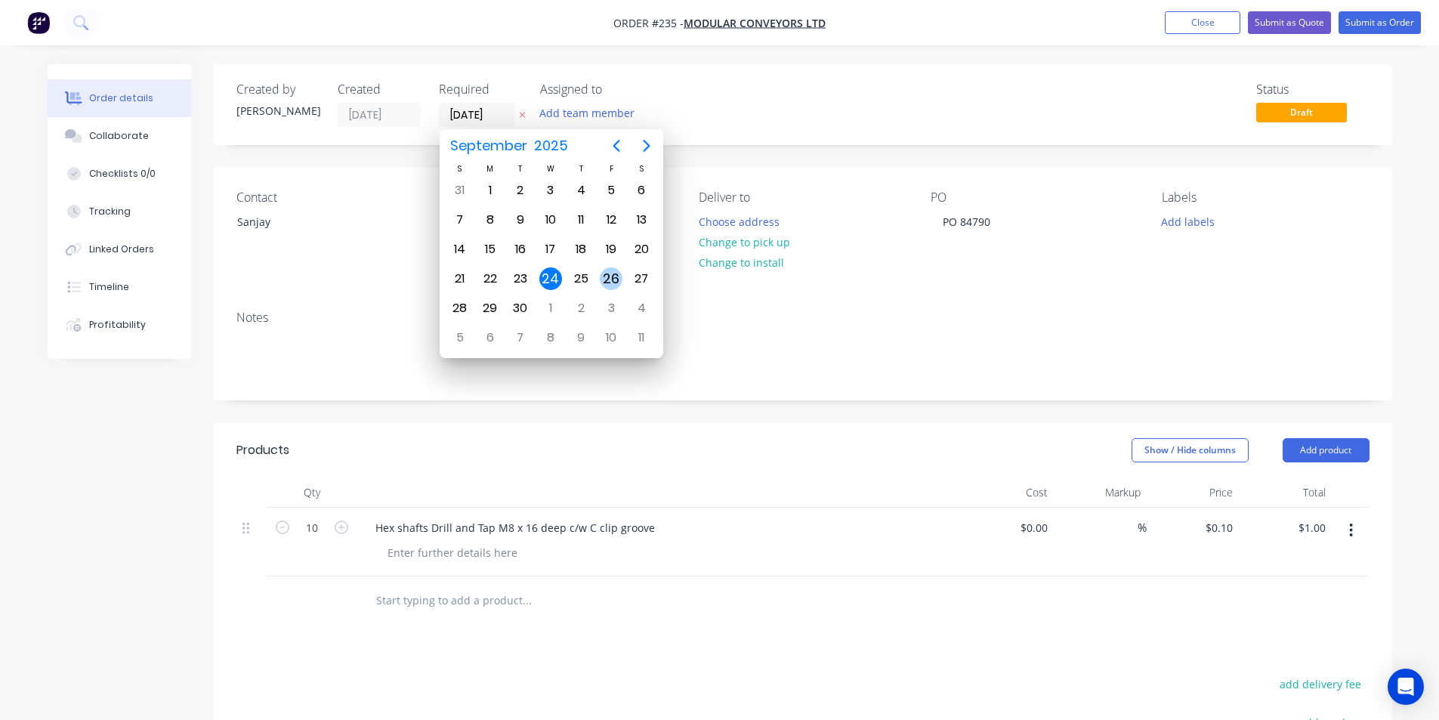
click at [621, 278] on div "26" at bounding box center [611, 278] width 23 height 23
type input "[DATE]"
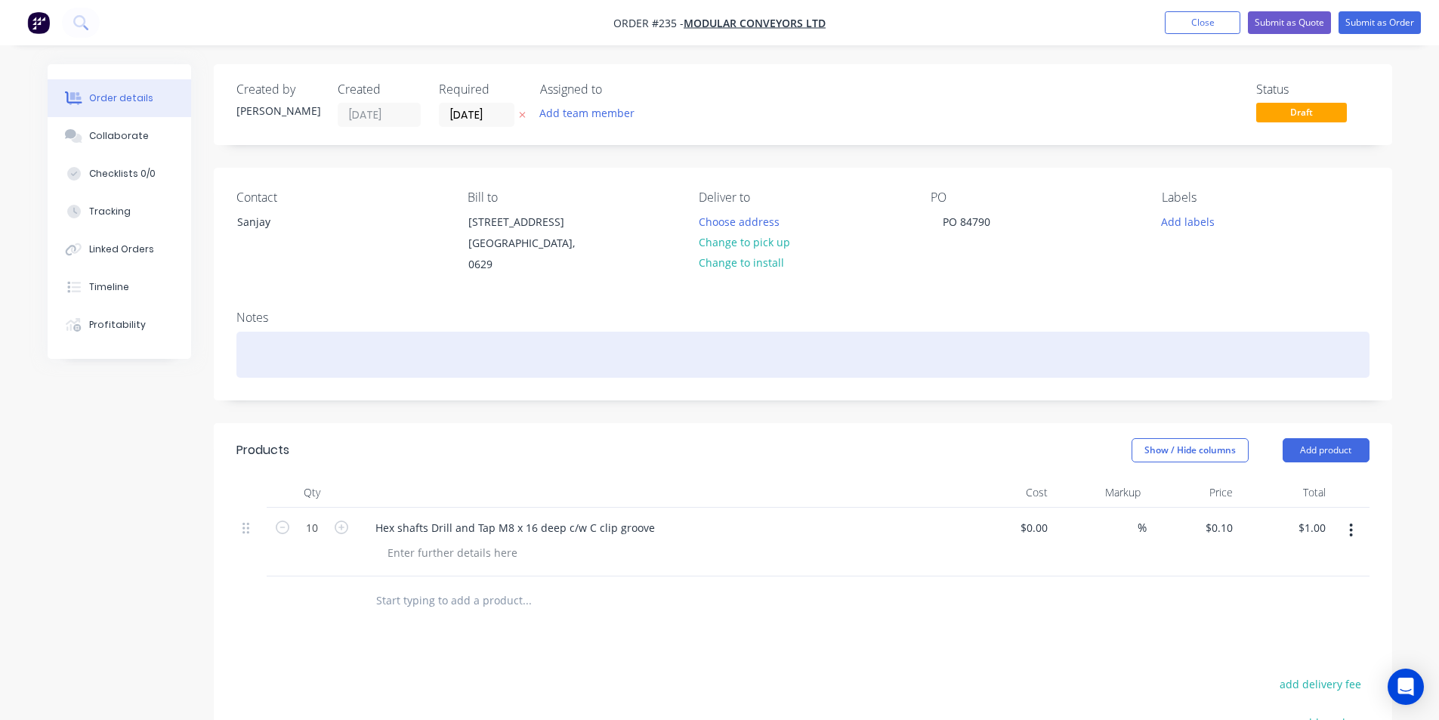
click at [270, 352] on div at bounding box center [802, 355] width 1133 height 46
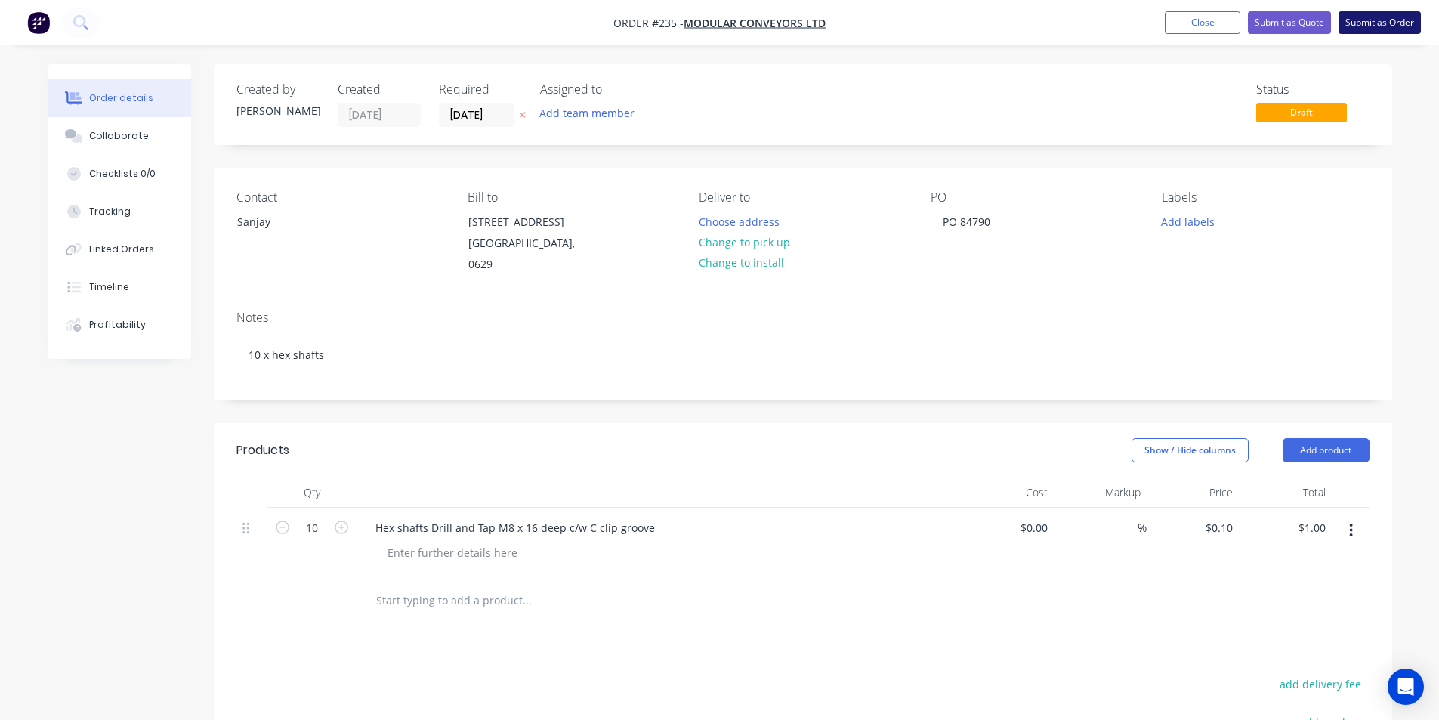
click at [1371, 21] on button "Submit as Order" at bounding box center [1379, 22] width 82 height 23
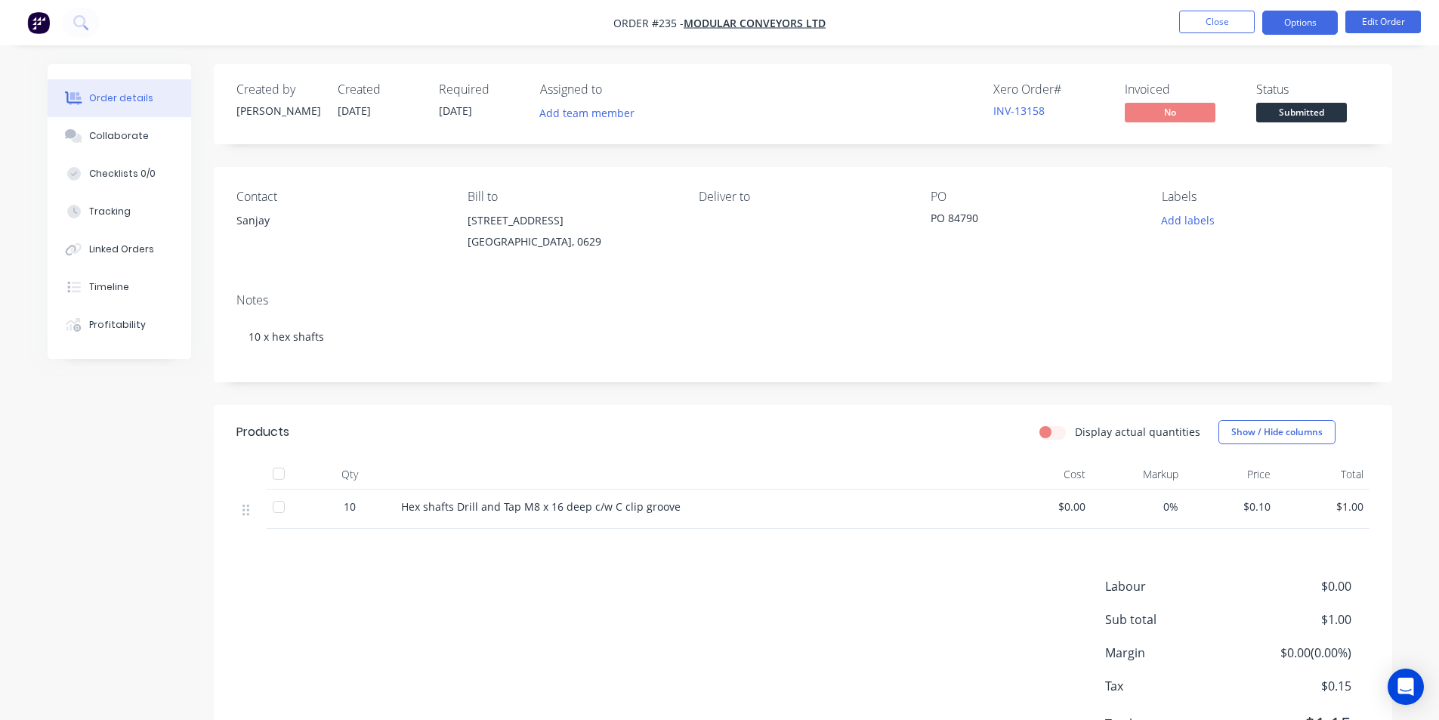
click at [1301, 22] on button "Options" at bounding box center [1300, 23] width 76 height 24
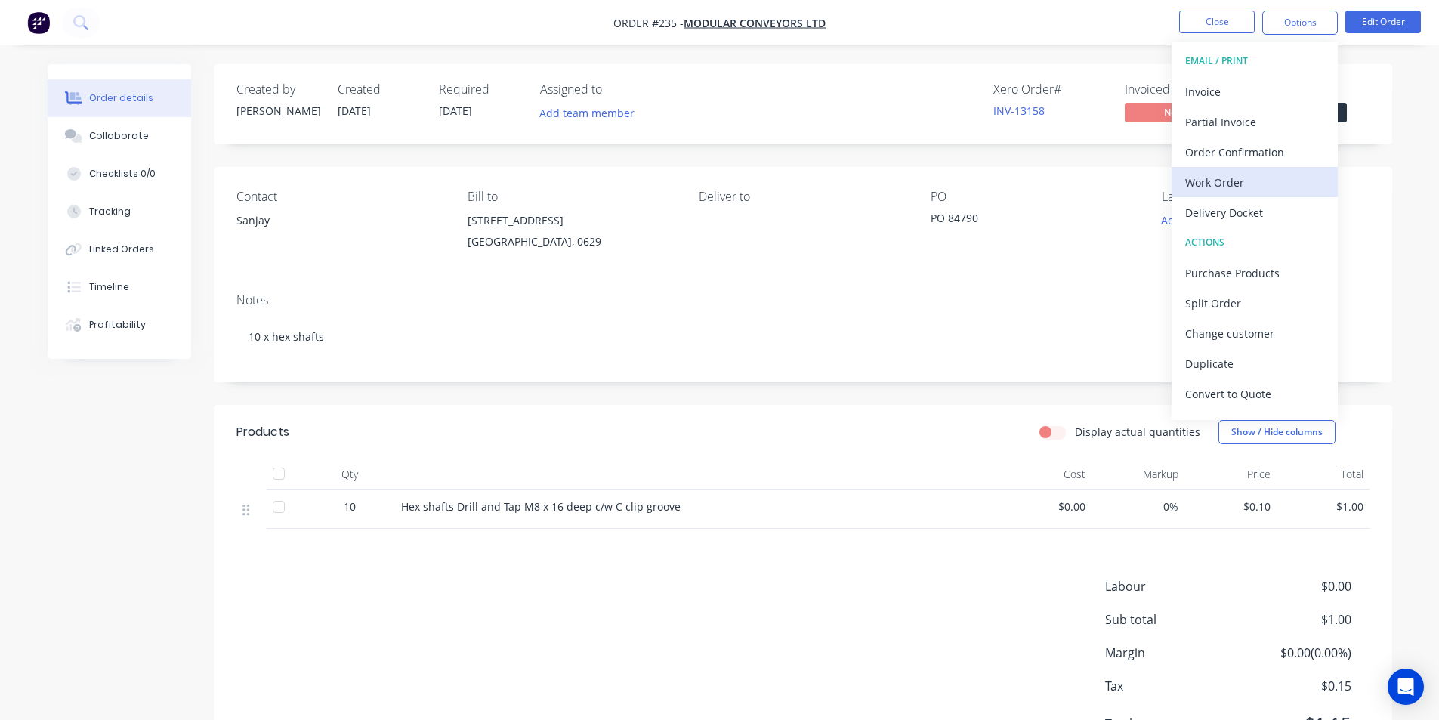
click at [1221, 180] on div "Work Order" at bounding box center [1254, 182] width 139 height 22
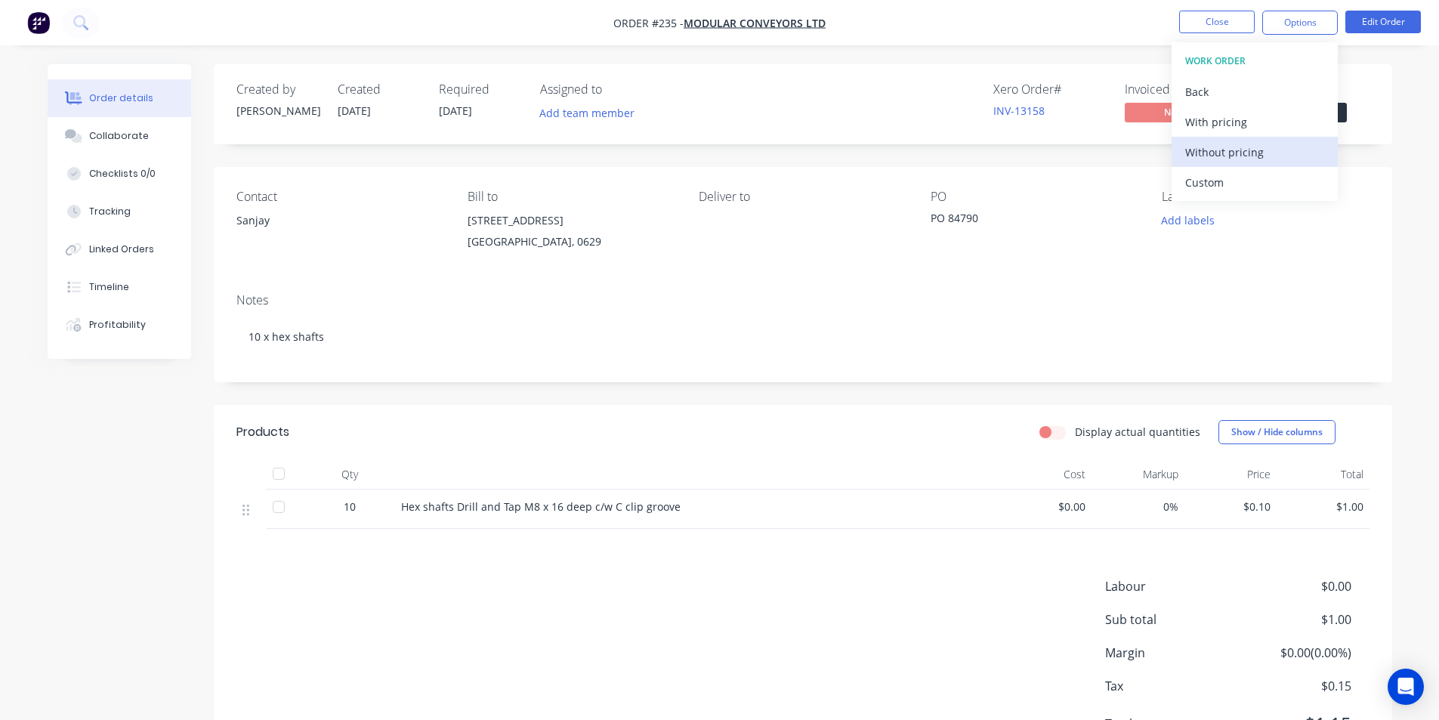
click at [1235, 148] on div "Without pricing" at bounding box center [1254, 152] width 139 height 22
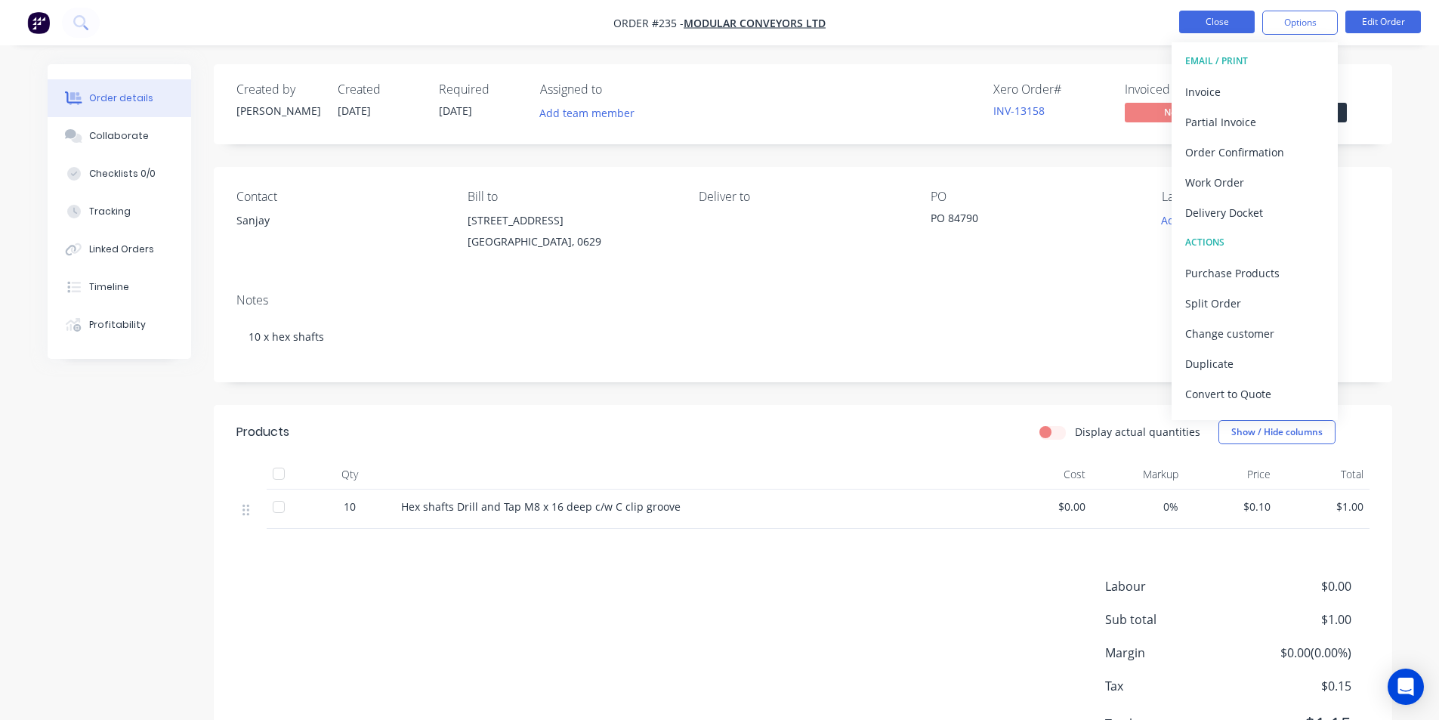
click at [1220, 23] on button "Close" at bounding box center [1217, 22] width 76 height 23
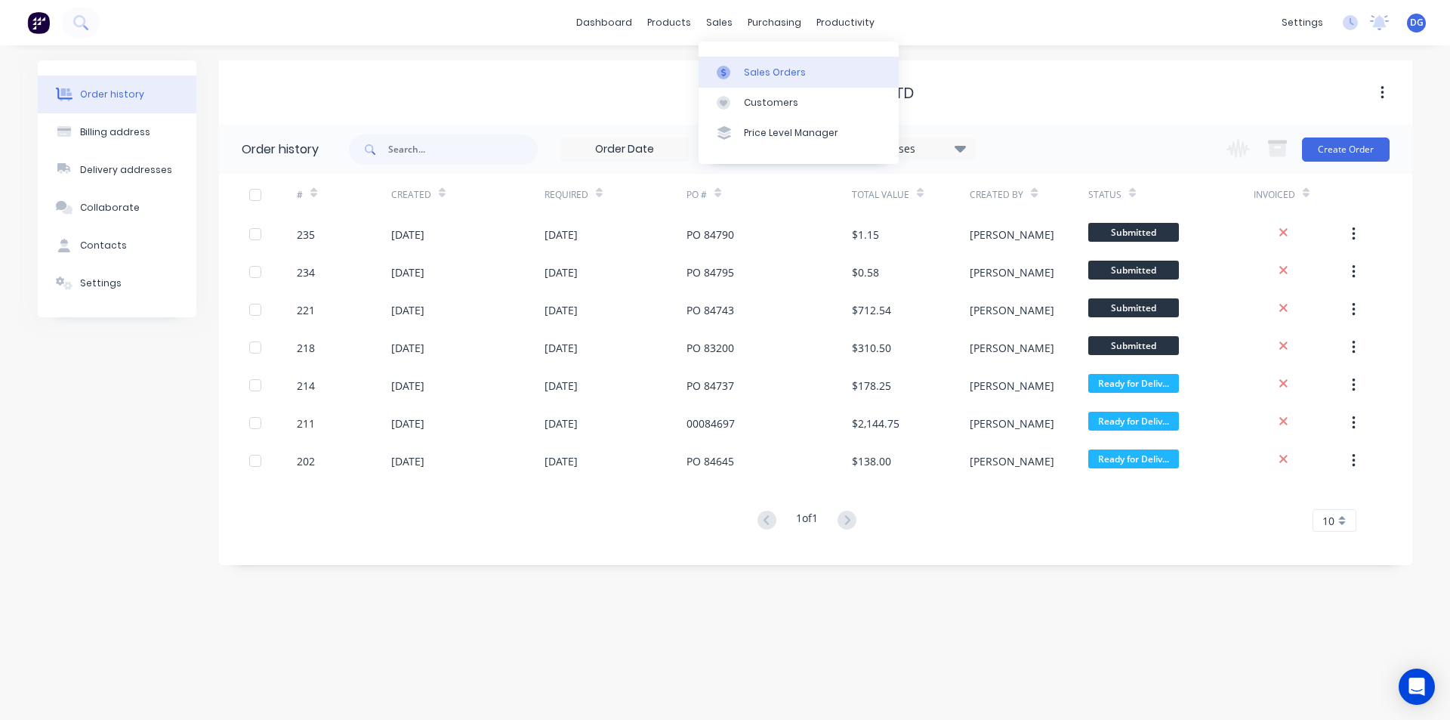
click at [759, 75] on div "Sales Orders" at bounding box center [775, 73] width 62 height 14
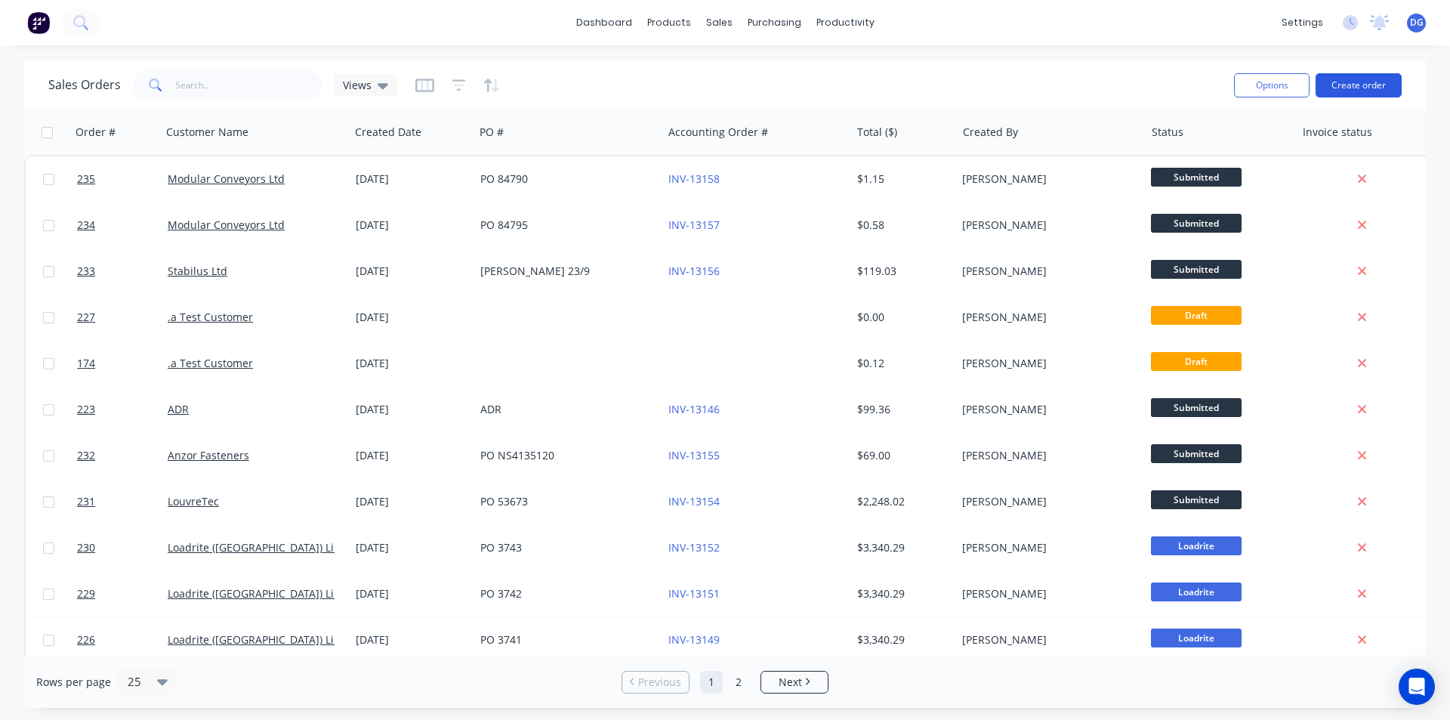
click at [1355, 88] on button "Create order" at bounding box center [1358, 85] width 86 height 24
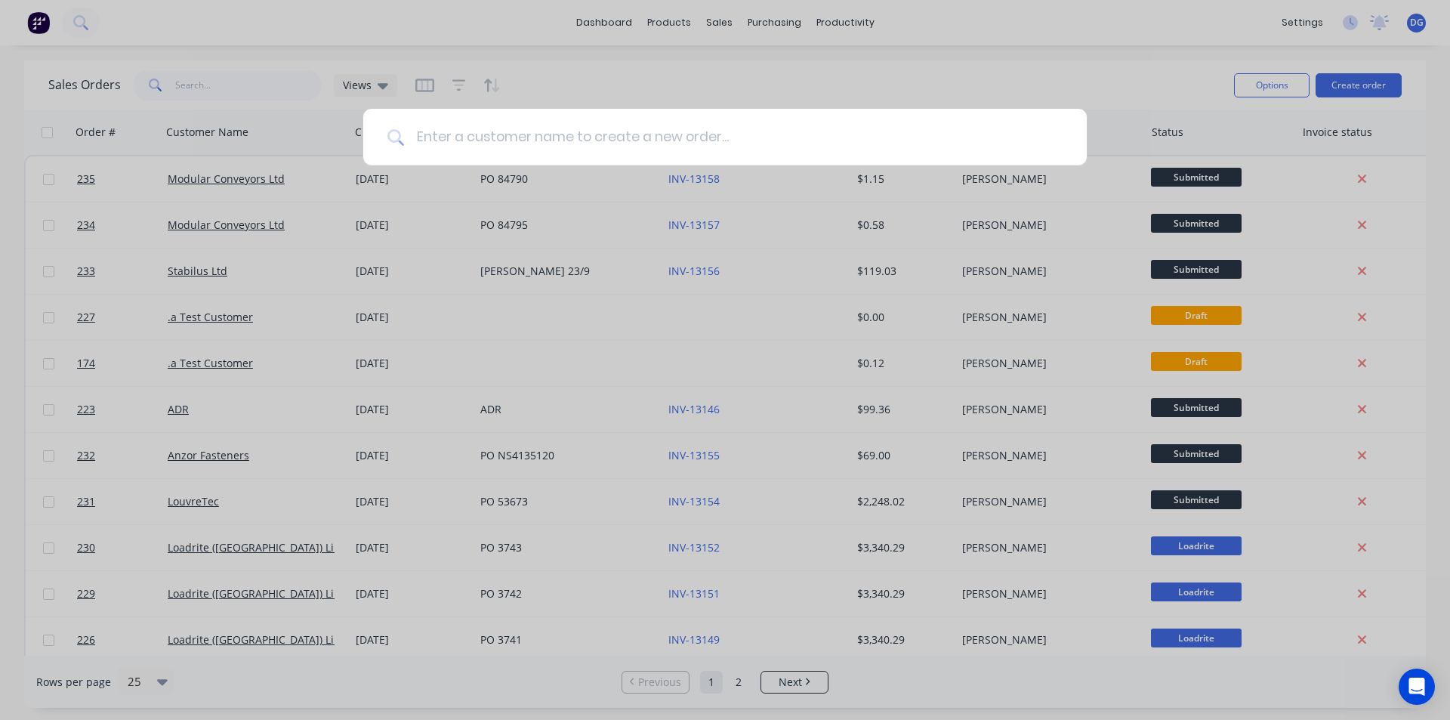
click at [654, 138] on input at bounding box center [733, 137] width 658 height 57
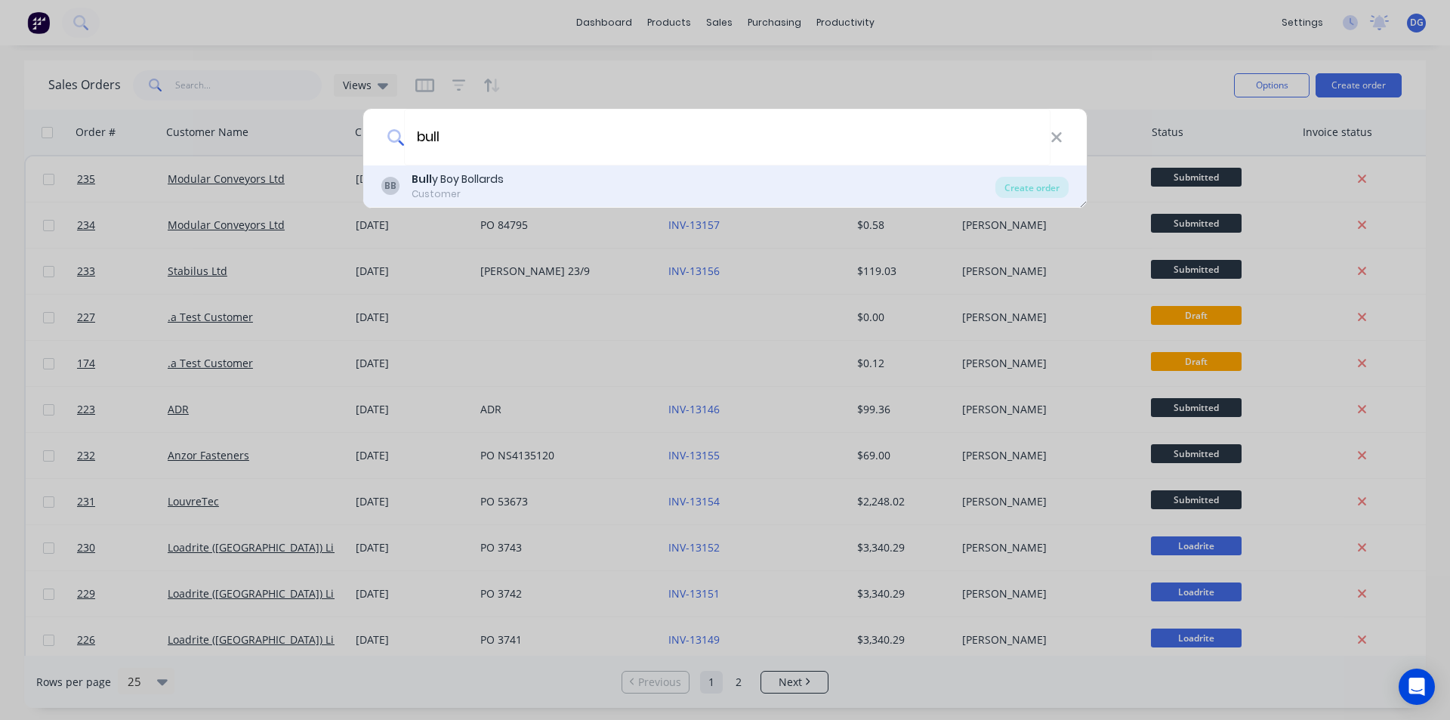
type input "bull"
click at [526, 189] on div "BB Bull y Boy Bollards Customer" at bounding box center [688, 185] width 614 height 29
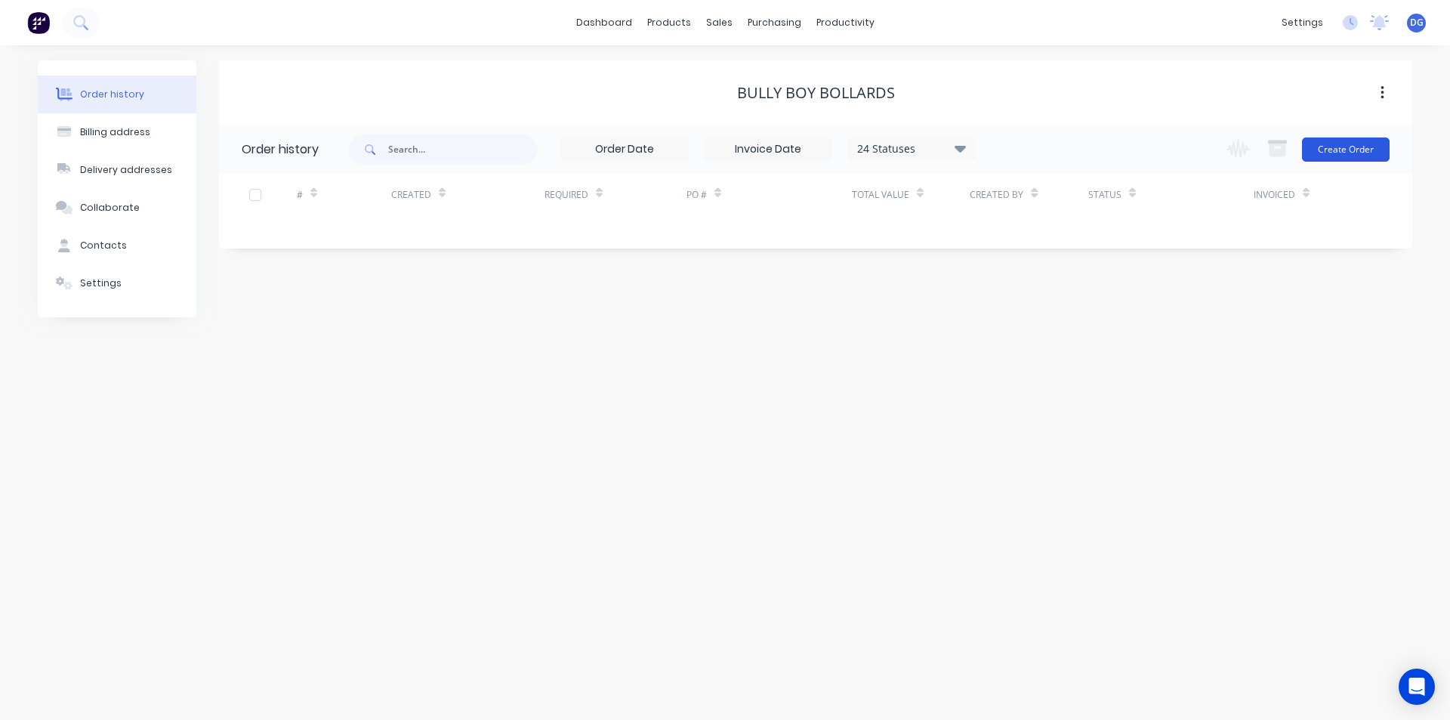
click at [1361, 154] on button "Create Order" at bounding box center [1346, 149] width 88 height 24
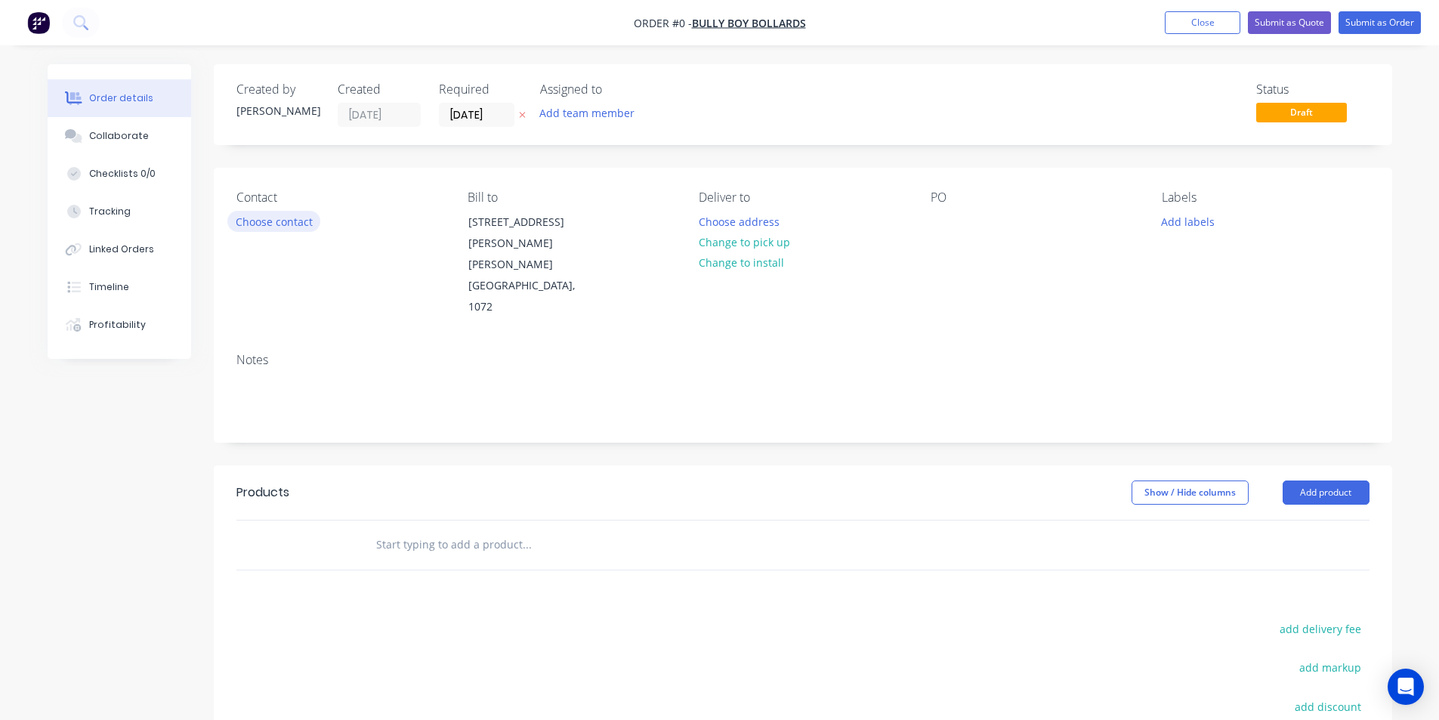
click at [266, 222] on button "Choose contact" at bounding box center [273, 221] width 93 height 20
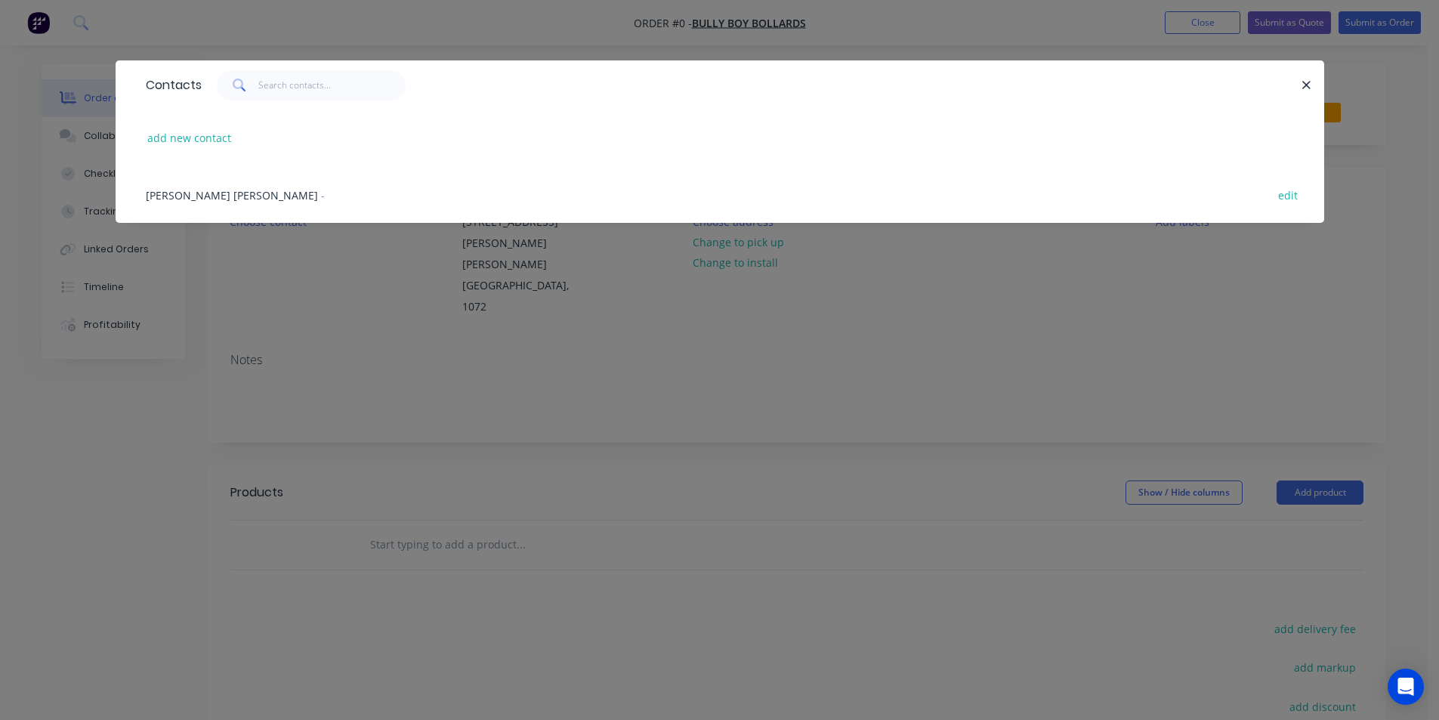
click at [202, 197] on span "[PERSON_NAME] [PERSON_NAME]" at bounding box center [232, 195] width 172 height 14
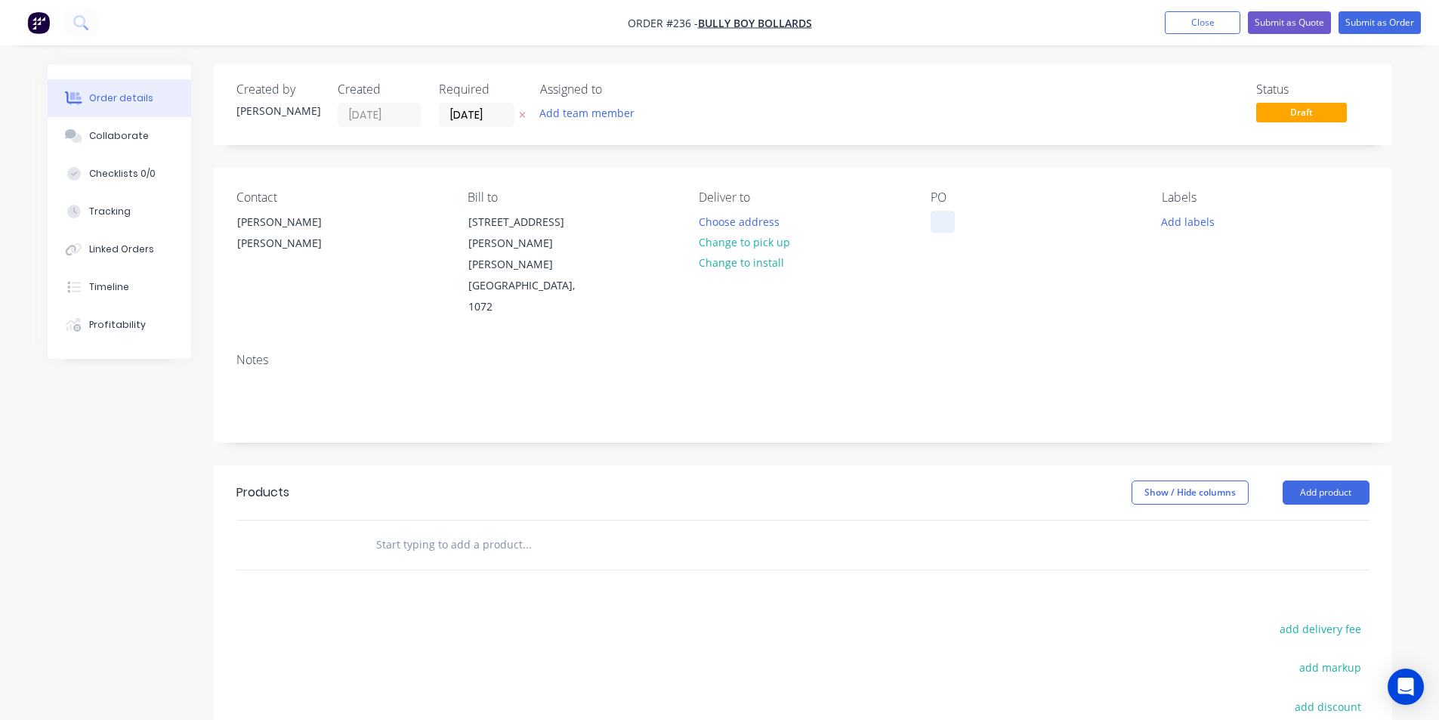
click at [942, 221] on div at bounding box center [942, 222] width 24 height 22
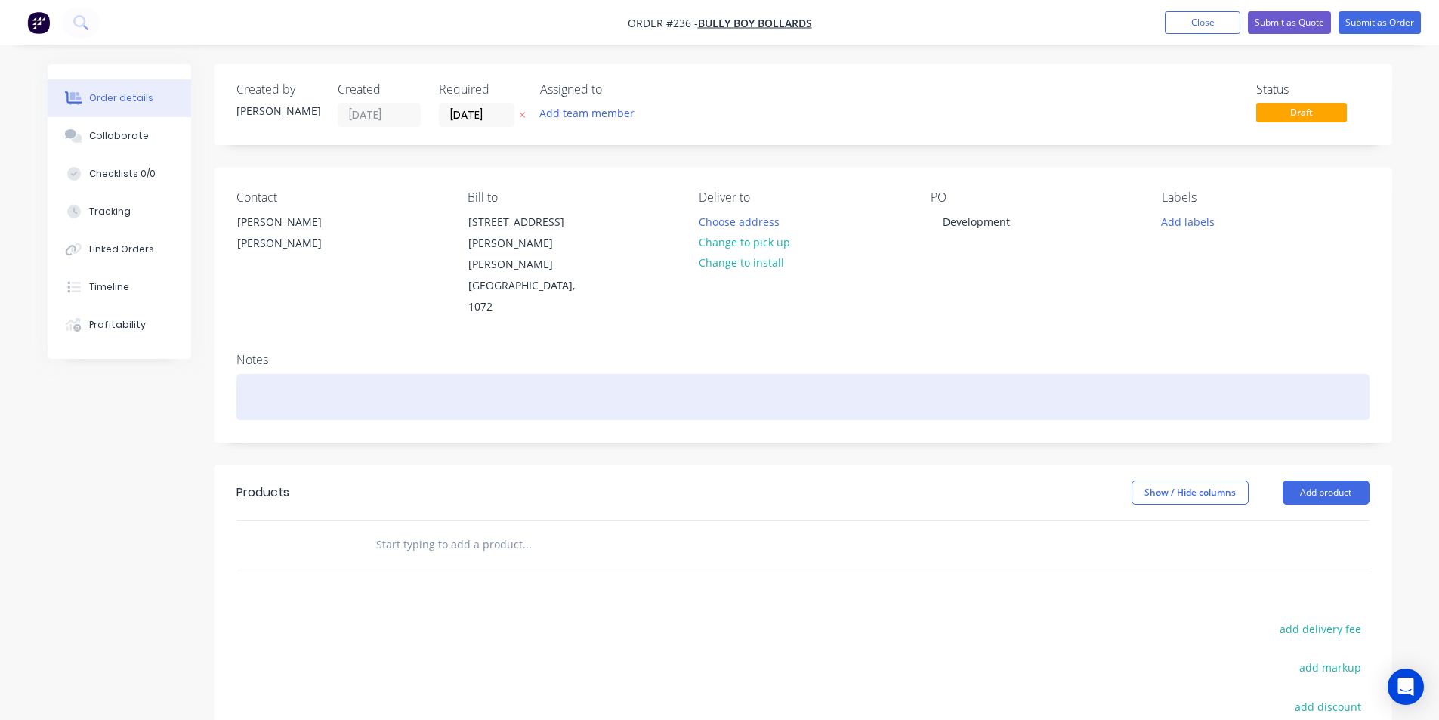
click at [267, 374] on div at bounding box center [802, 397] width 1133 height 46
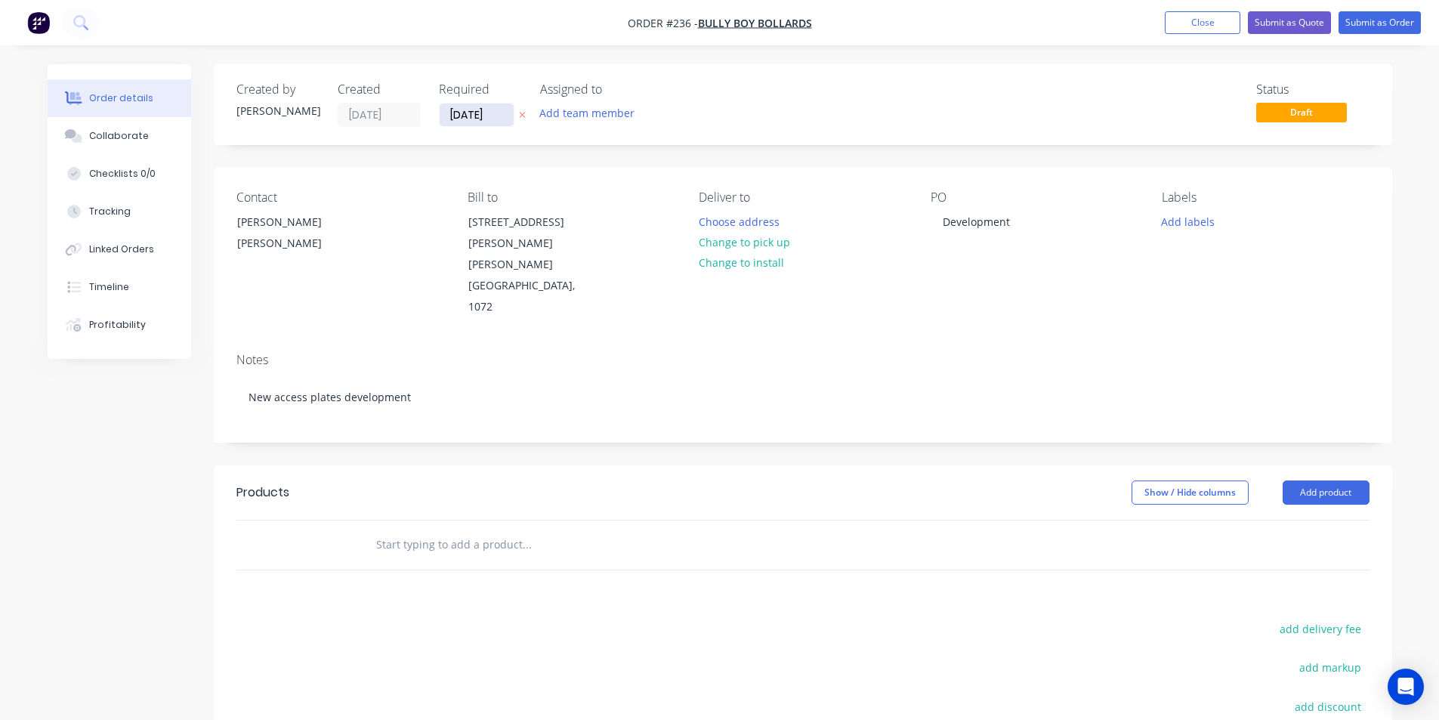
click at [496, 113] on input "[DATE]" at bounding box center [476, 114] width 74 height 23
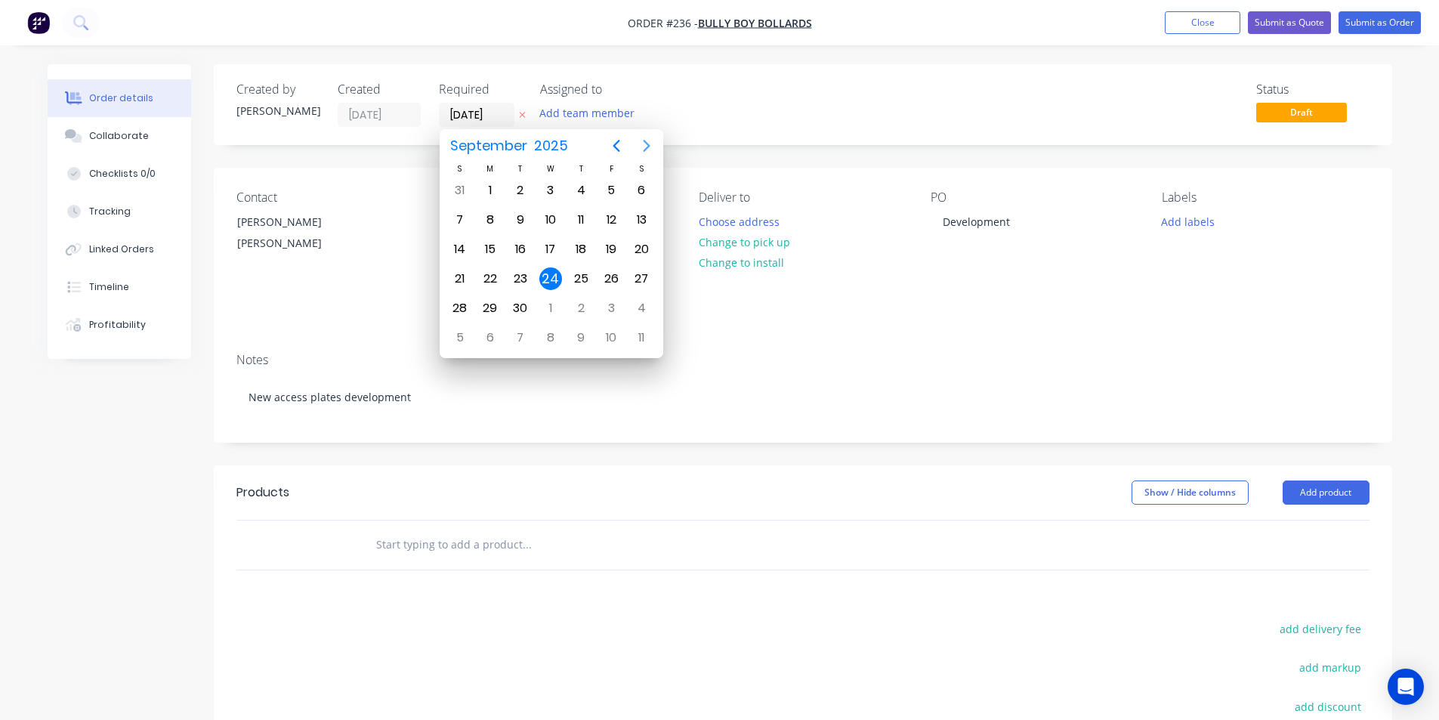
click at [646, 143] on icon "Next page" at bounding box center [646, 146] width 7 height 12
click at [493, 277] on div "20" at bounding box center [490, 278] width 23 height 23
type input "[DATE]"
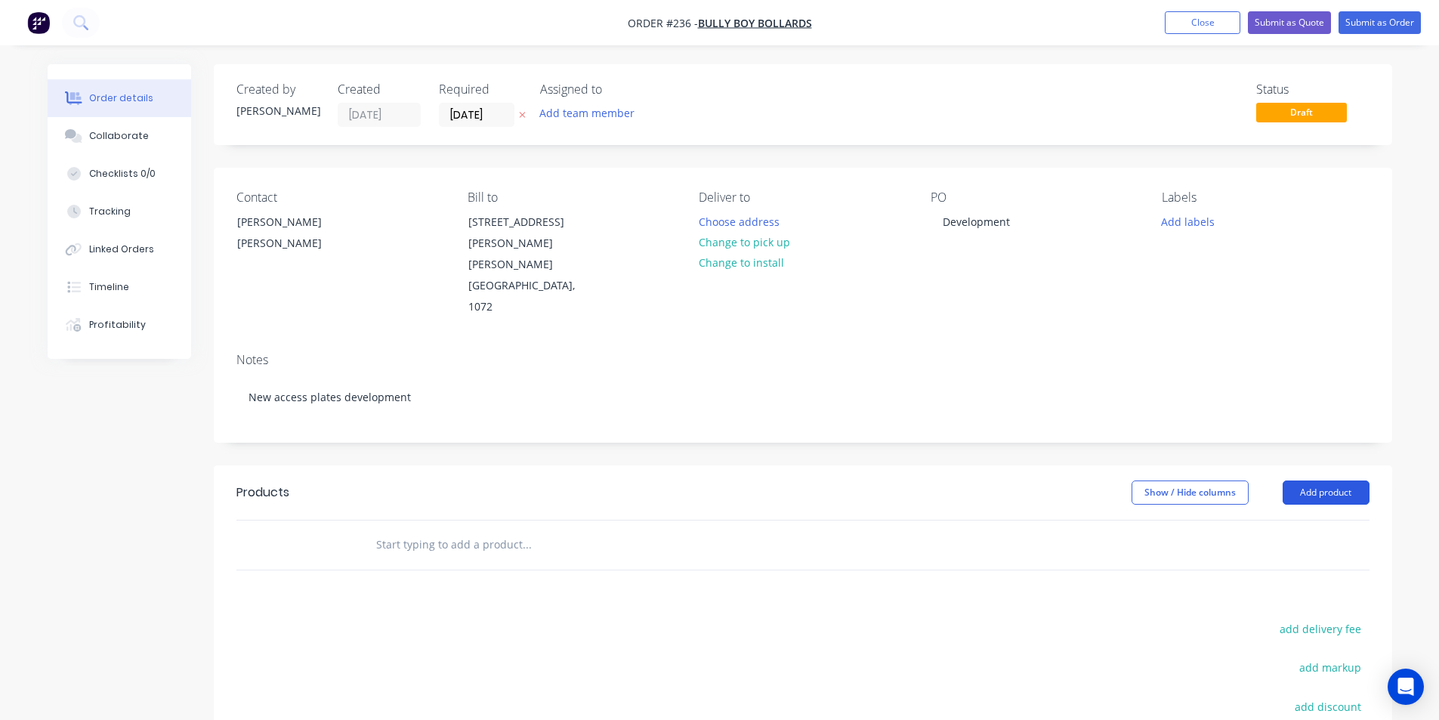
click at [1341, 480] on button "Add product" at bounding box center [1325, 492] width 87 height 24
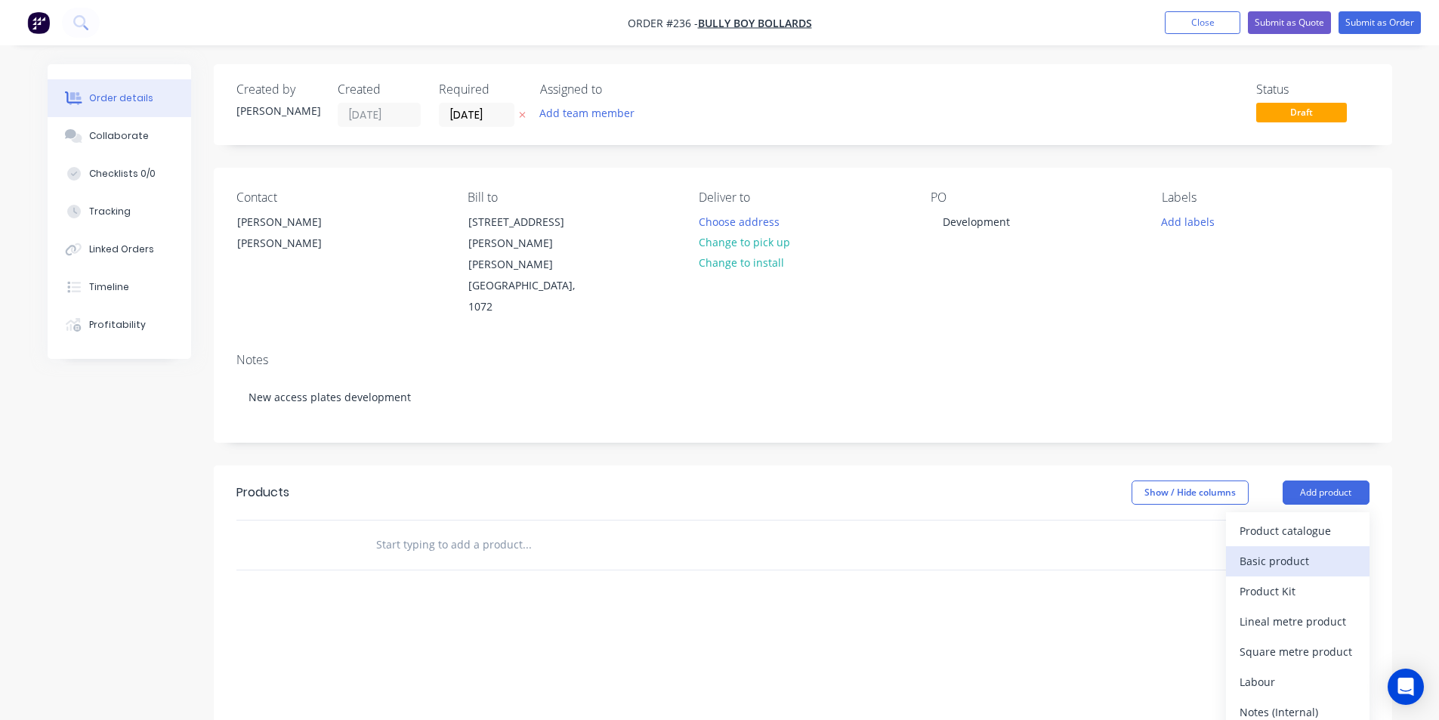
click at [1288, 550] on div "Basic product" at bounding box center [1297, 561] width 116 height 22
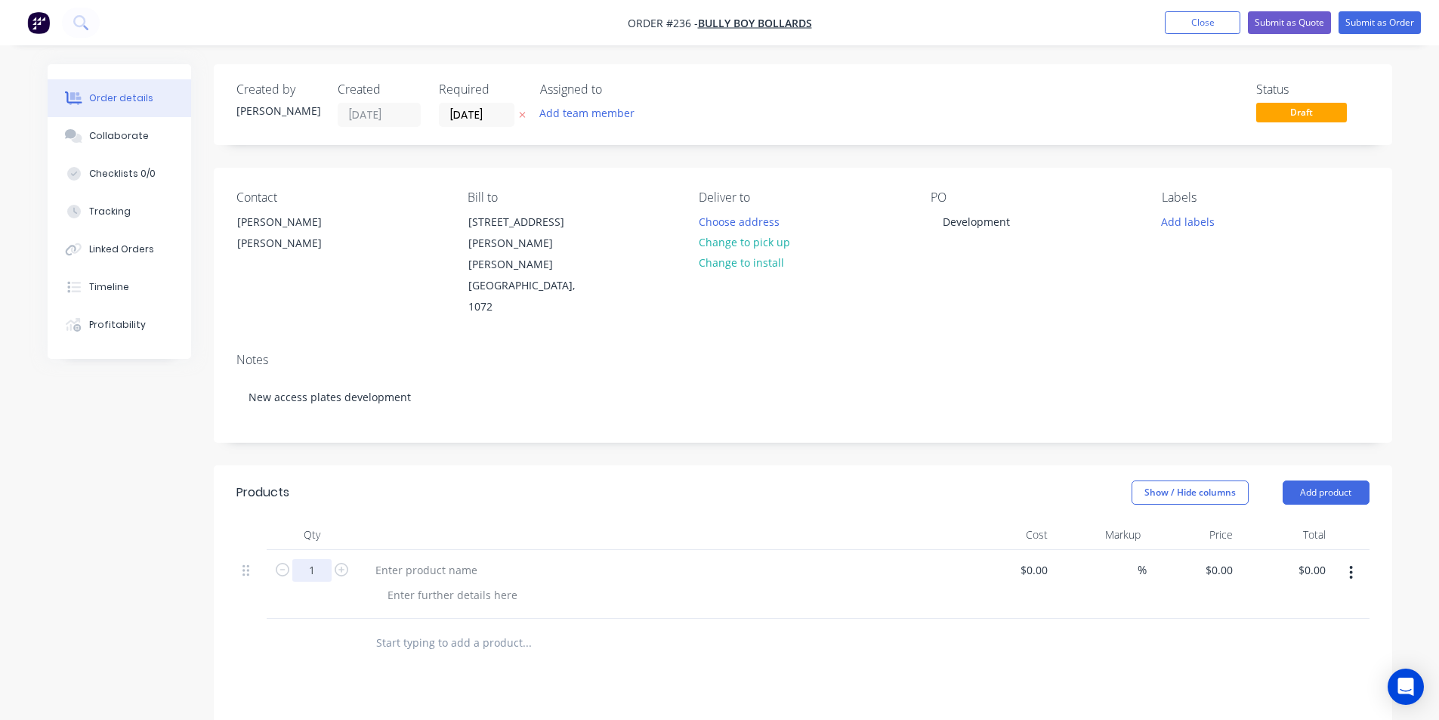
click at [313, 559] on input "1" at bounding box center [311, 570] width 39 height 23
click at [400, 559] on div at bounding box center [426, 570] width 126 height 22
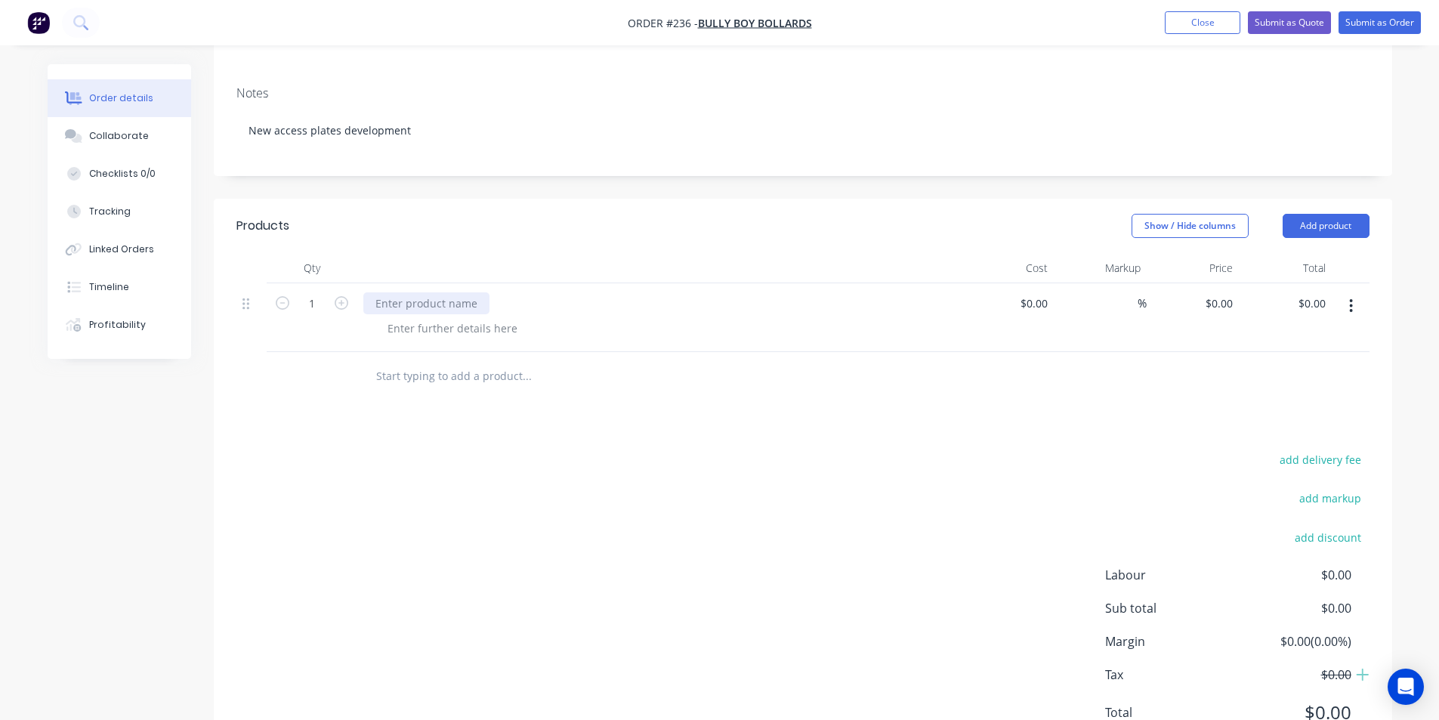
scroll to position [291, 0]
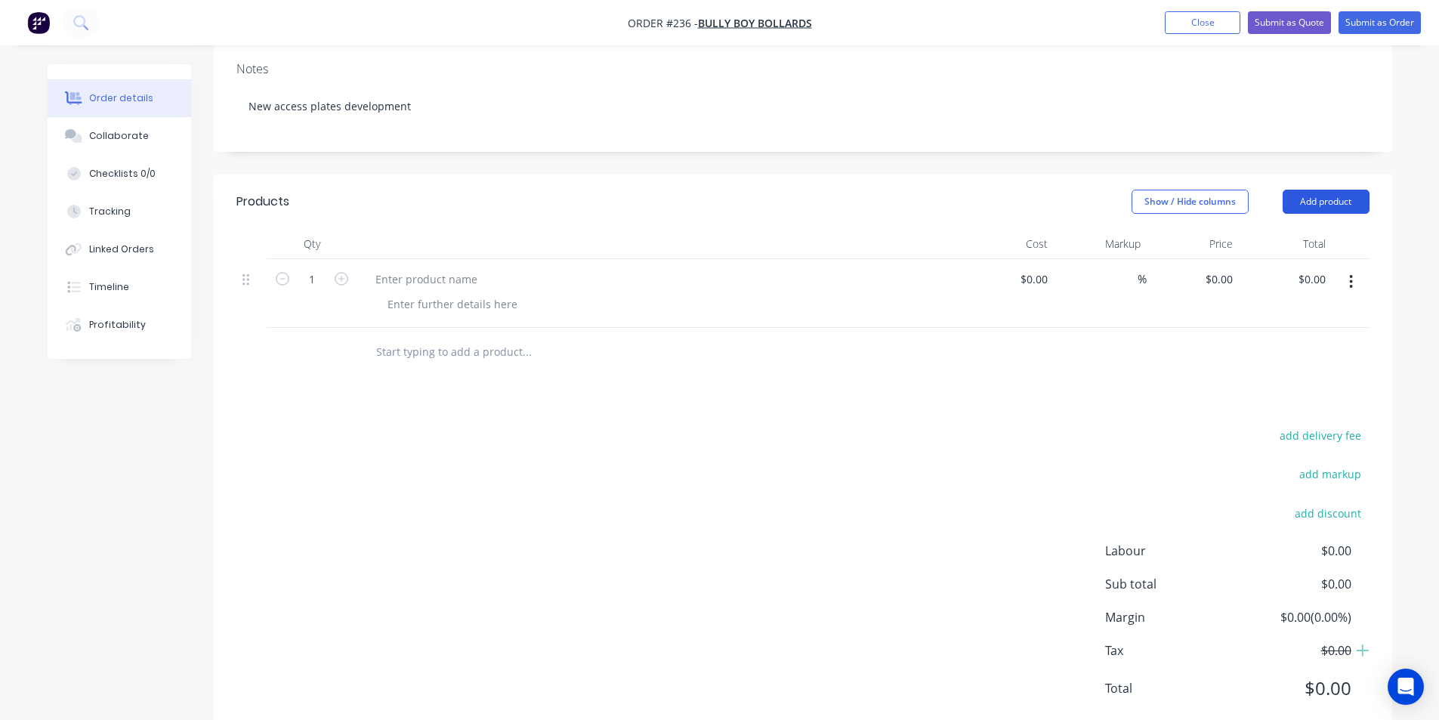
click at [1329, 190] on button "Add product" at bounding box center [1325, 202] width 87 height 24
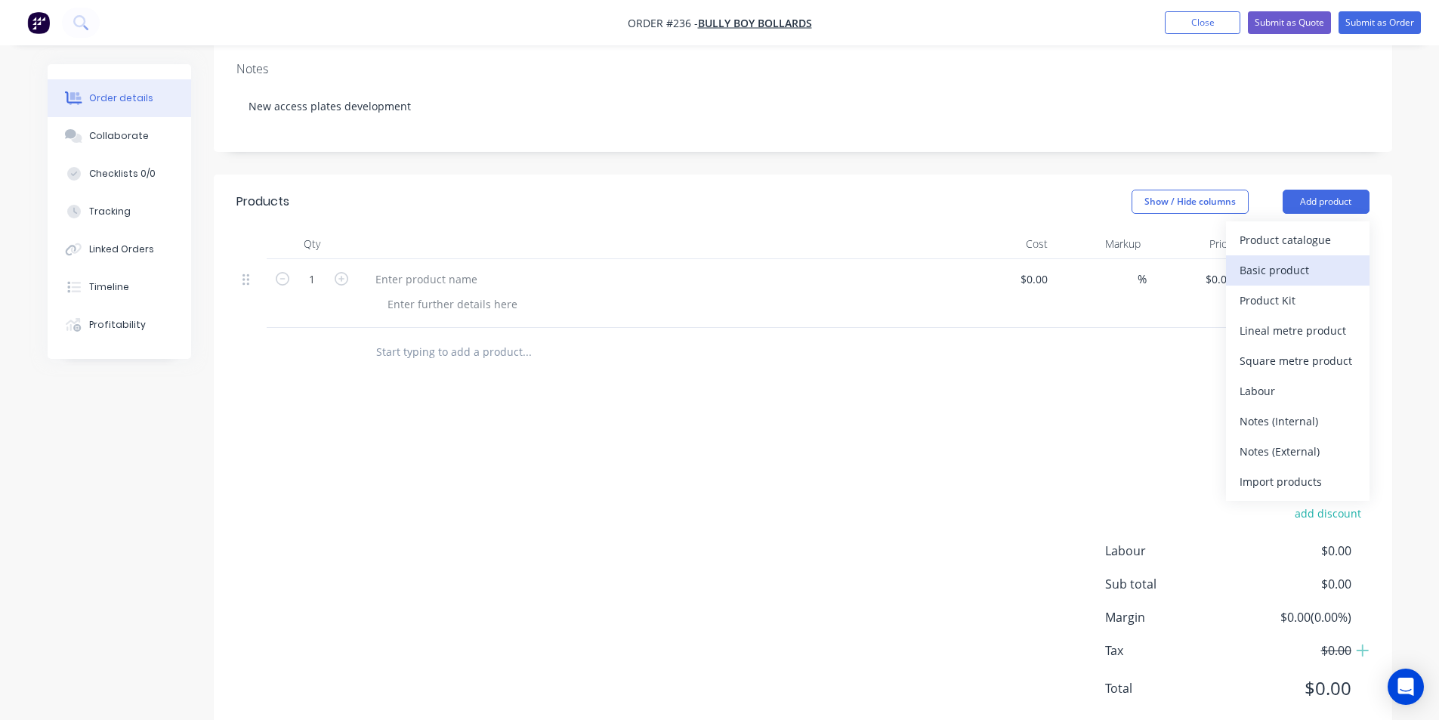
click at [1302, 259] on div "Basic product" at bounding box center [1297, 270] width 116 height 22
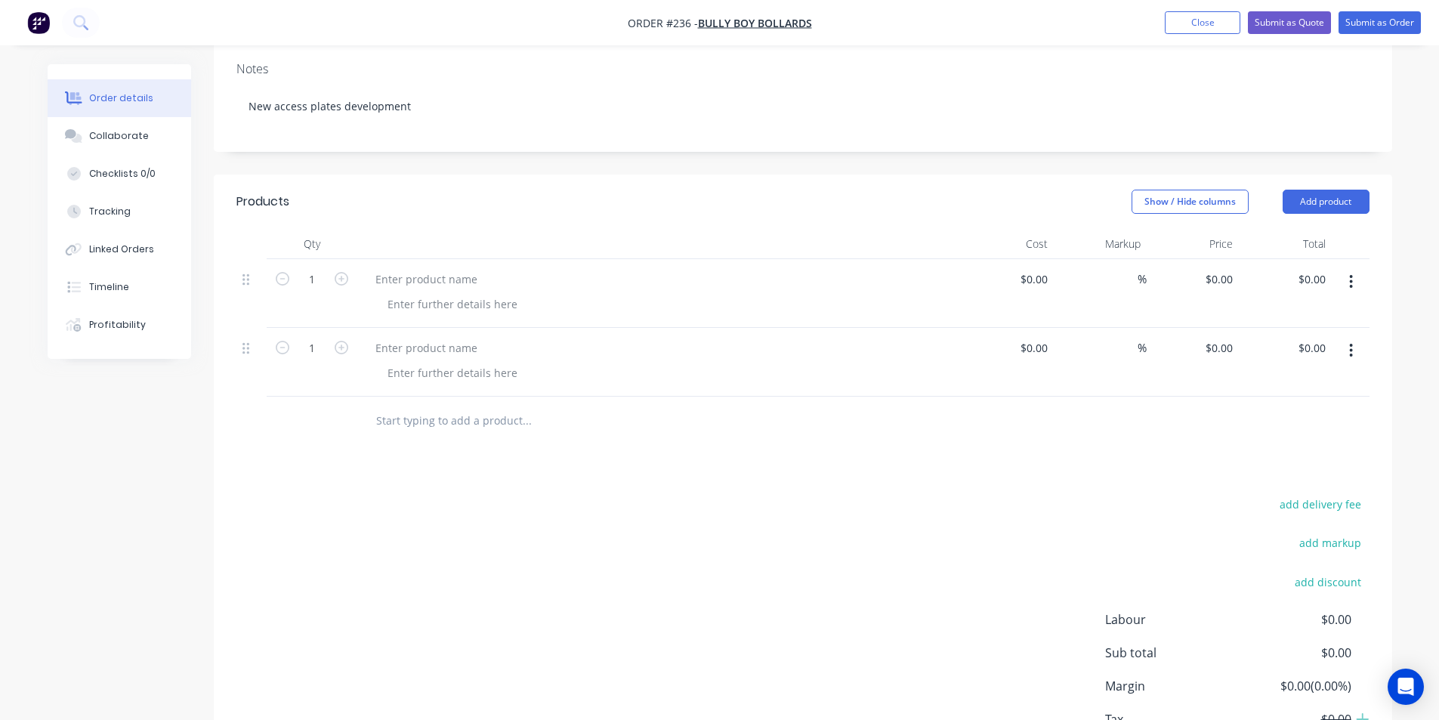
click at [1349, 273] on icon "button" at bounding box center [1351, 281] width 4 height 17
click at [1263, 401] on div "Delete" at bounding box center [1297, 412] width 116 height 22
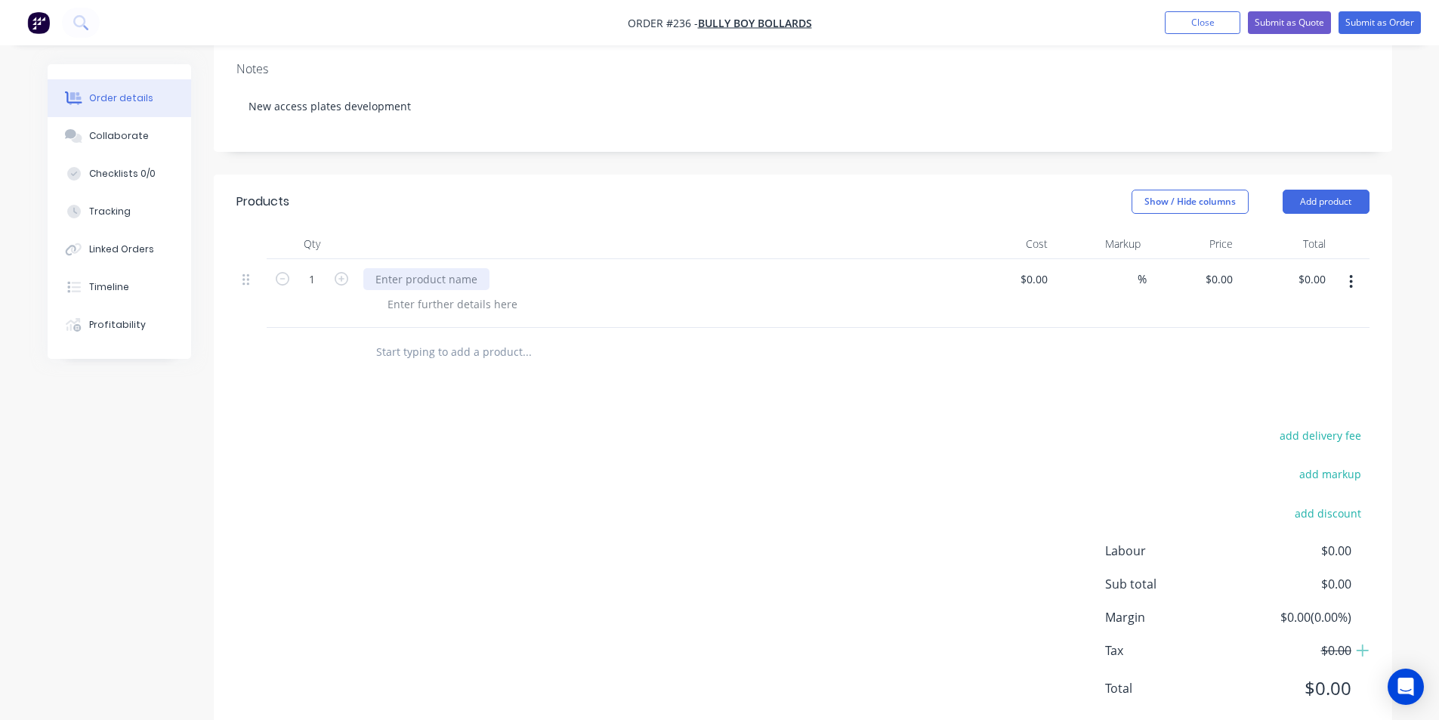
click at [395, 268] on div at bounding box center [426, 279] width 126 height 22
click at [319, 268] on input "1" at bounding box center [311, 279] width 39 height 23
type input "1.5"
click at [320, 268] on input "1.5" at bounding box center [311, 279] width 39 height 23
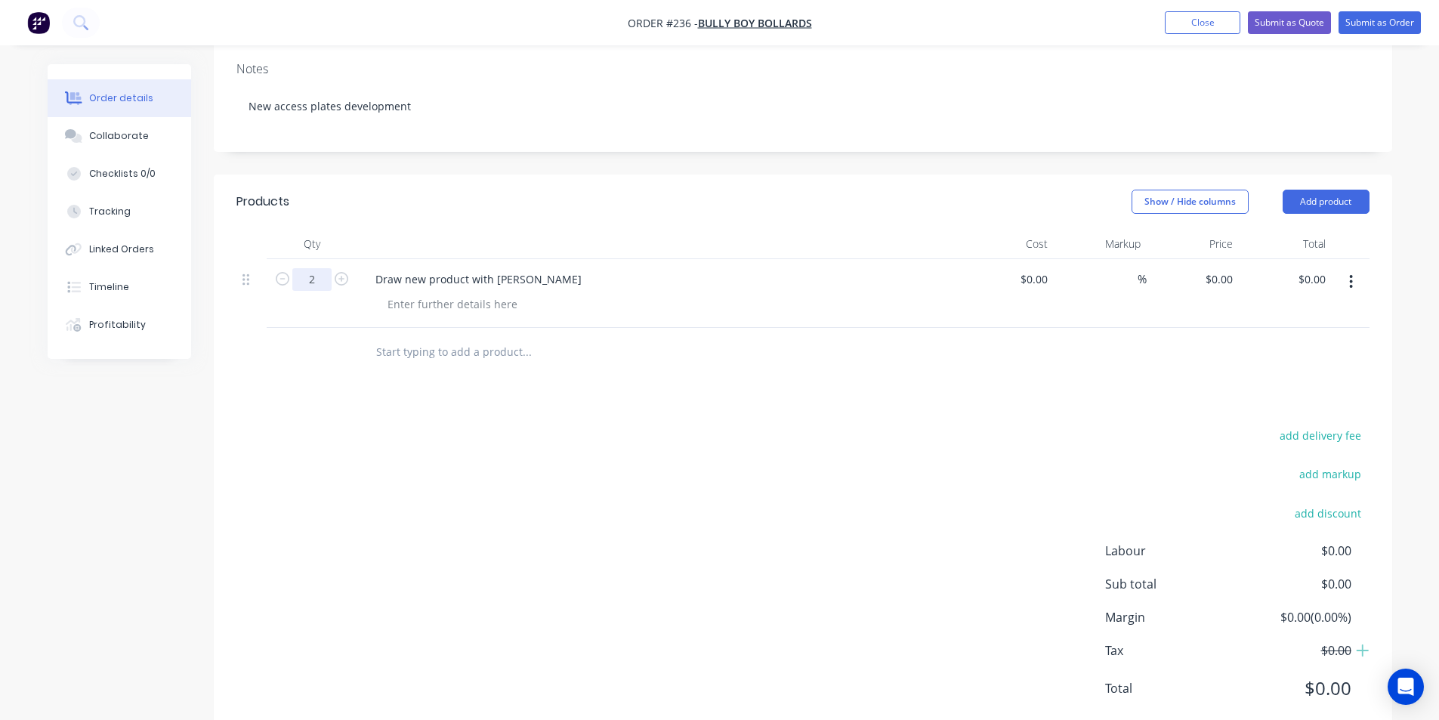
click at [320, 268] on input "2" at bounding box center [311, 279] width 39 height 23
type input "1.5"
click at [1048, 268] on input at bounding box center [1044, 279] width 17 height 22
type input "$130.00"
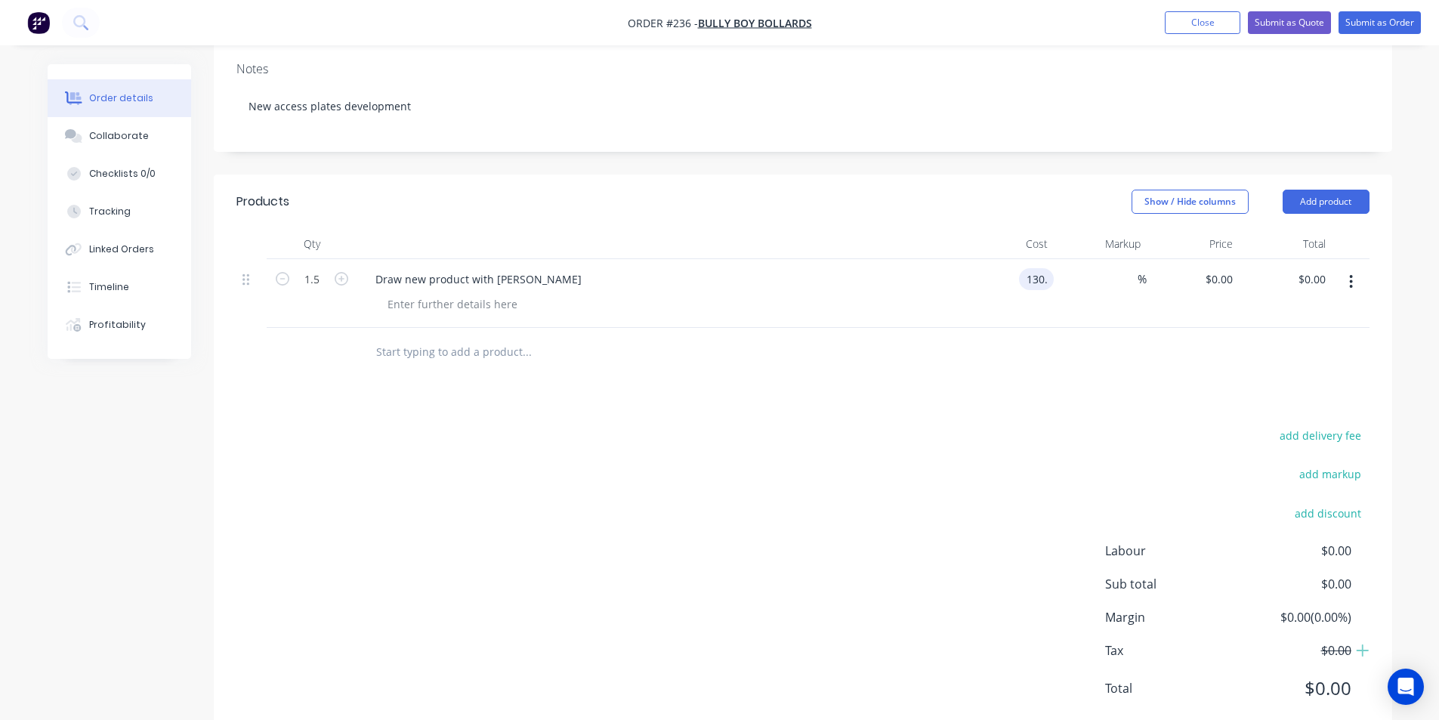
type input "$195.00"
click at [323, 268] on input "1.5" at bounding box center [311, 279] width 39 height 23
type input "1"
type input "$130.00"
click at [322, 268] on input "1" at bounding box center [311, 279] width 39 height 23
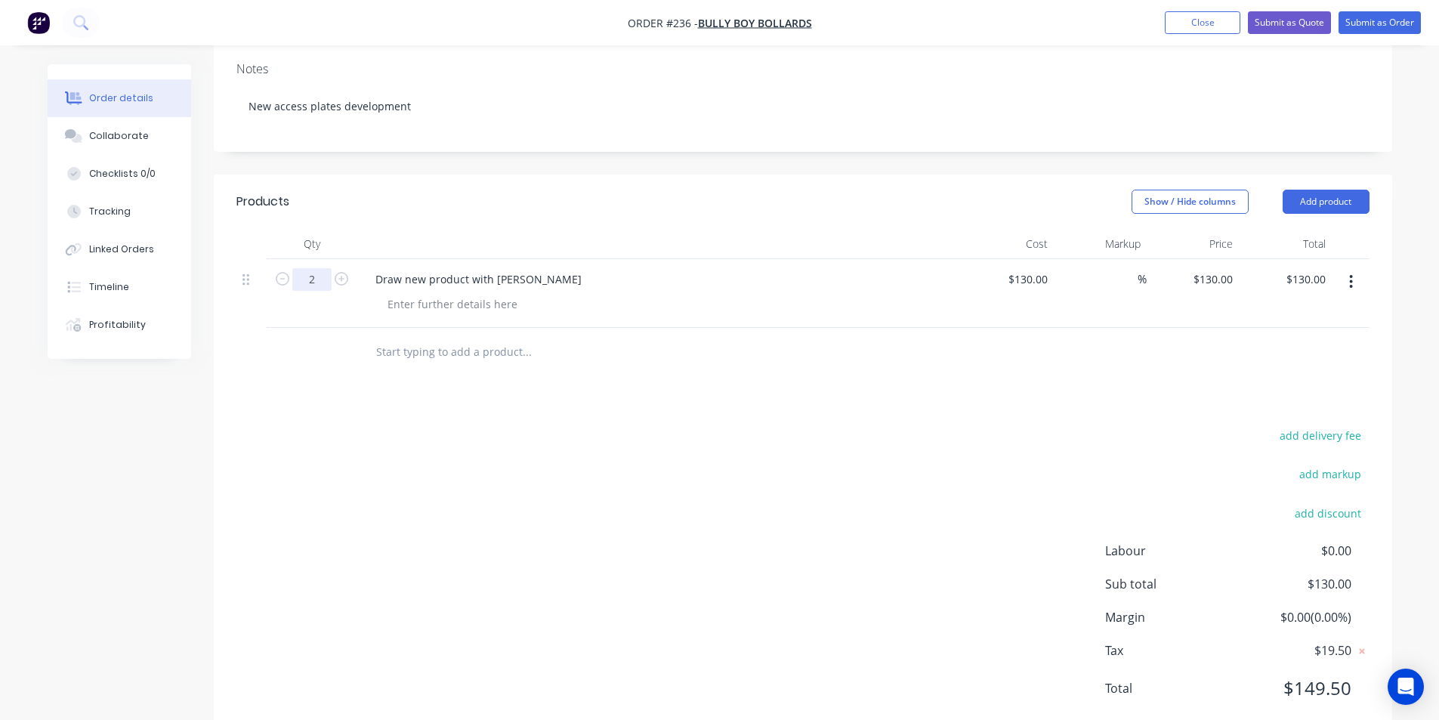
type input "2"
type input "$260.00"
type input "$0.00"
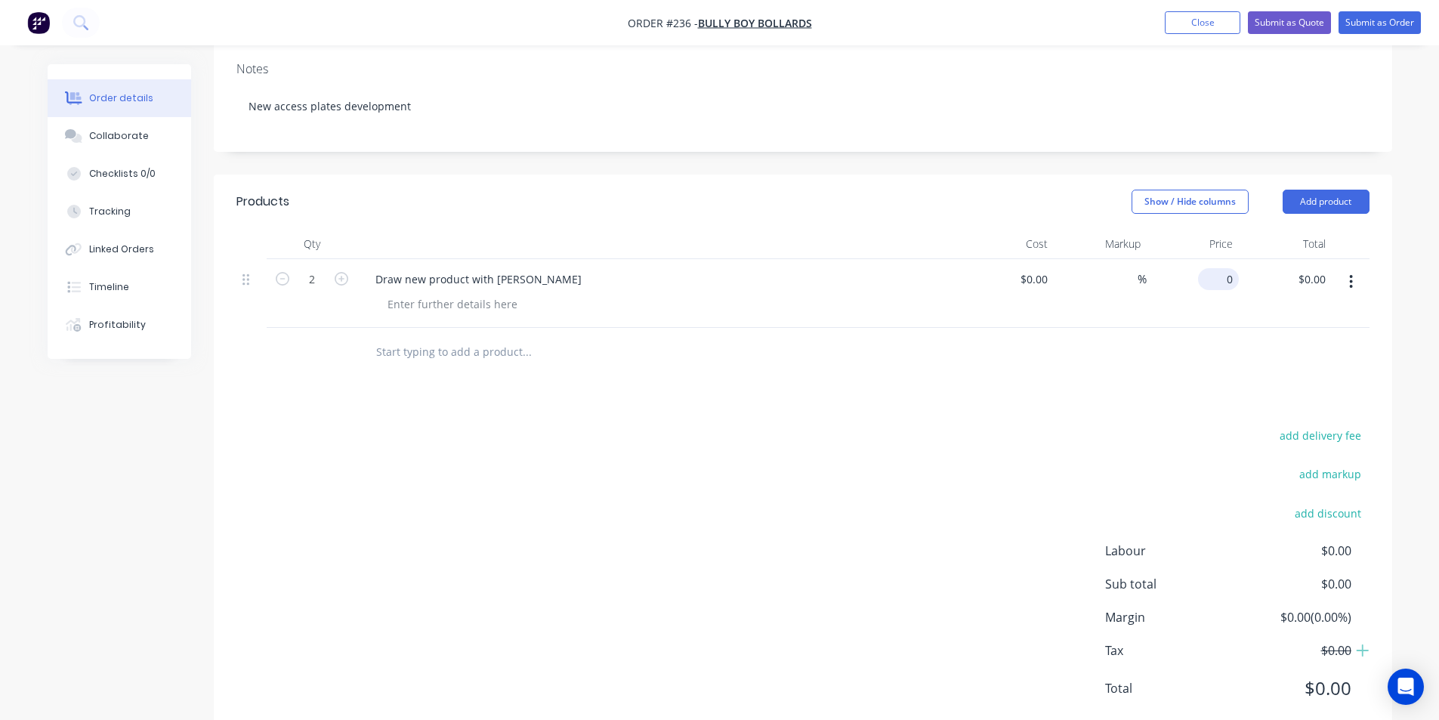
click at [1201, 259] on div "0 $0.00" at bounding box center [1192, 293] width 93 height 69
type input "$130.00"
type input "$260.00"
click at [319, 268] on input "2" at bounding box center [311, 279] width 39 height 23
type input "1.5"
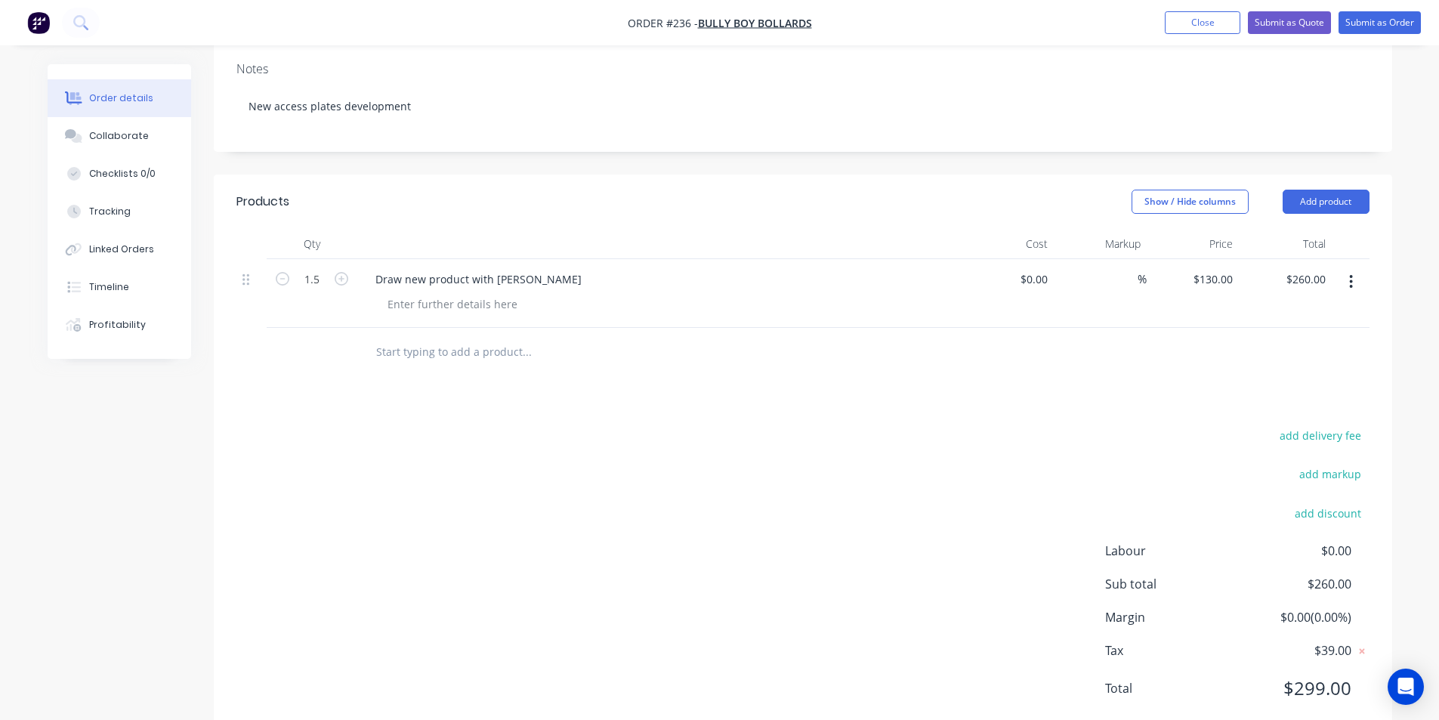
type input "$195.00"
click at [1377, 22] on button "Submit as Order" at bounding box center [1379, 22] width 82 height 23
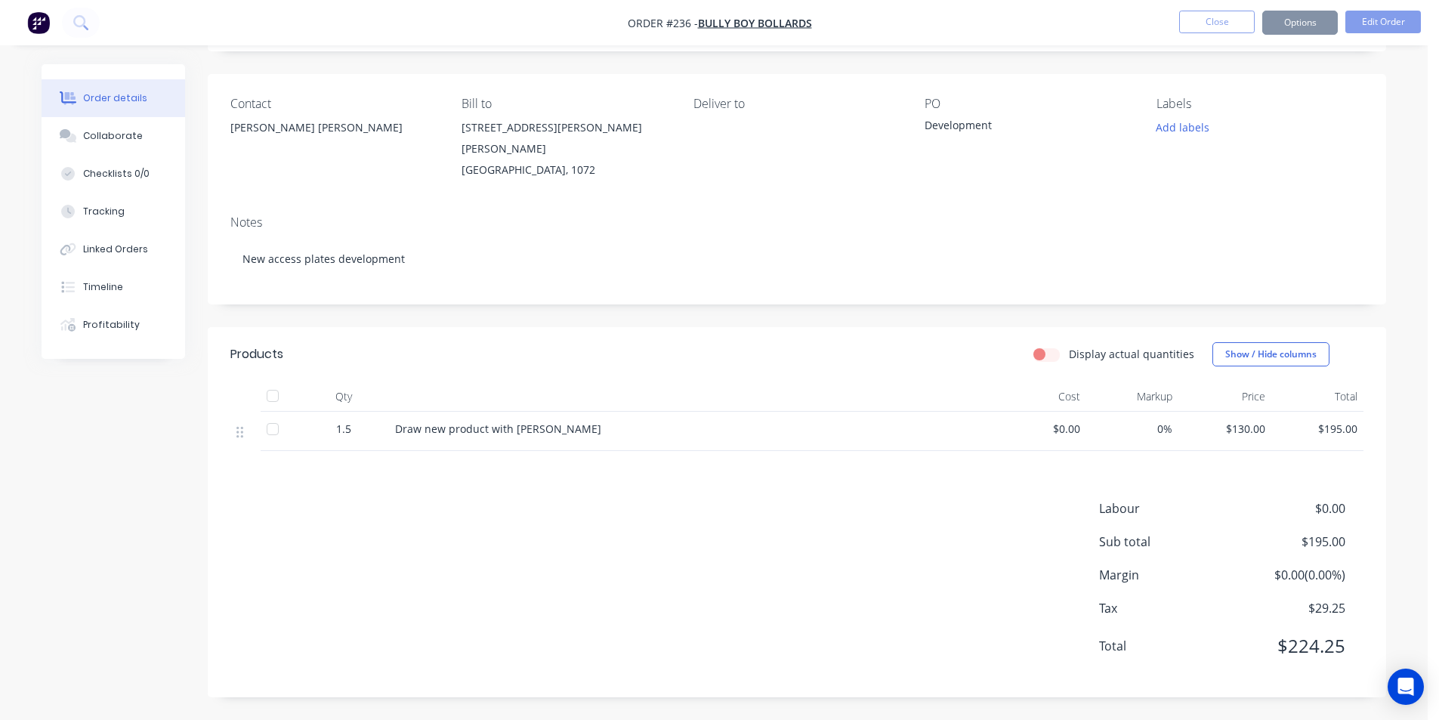
click at [1377, 22] on body "Order #236 - Bully Boy Bollards Close Options Edit Order Order details Collabor…" at bounding box center [719, 313] width 1439 height 813
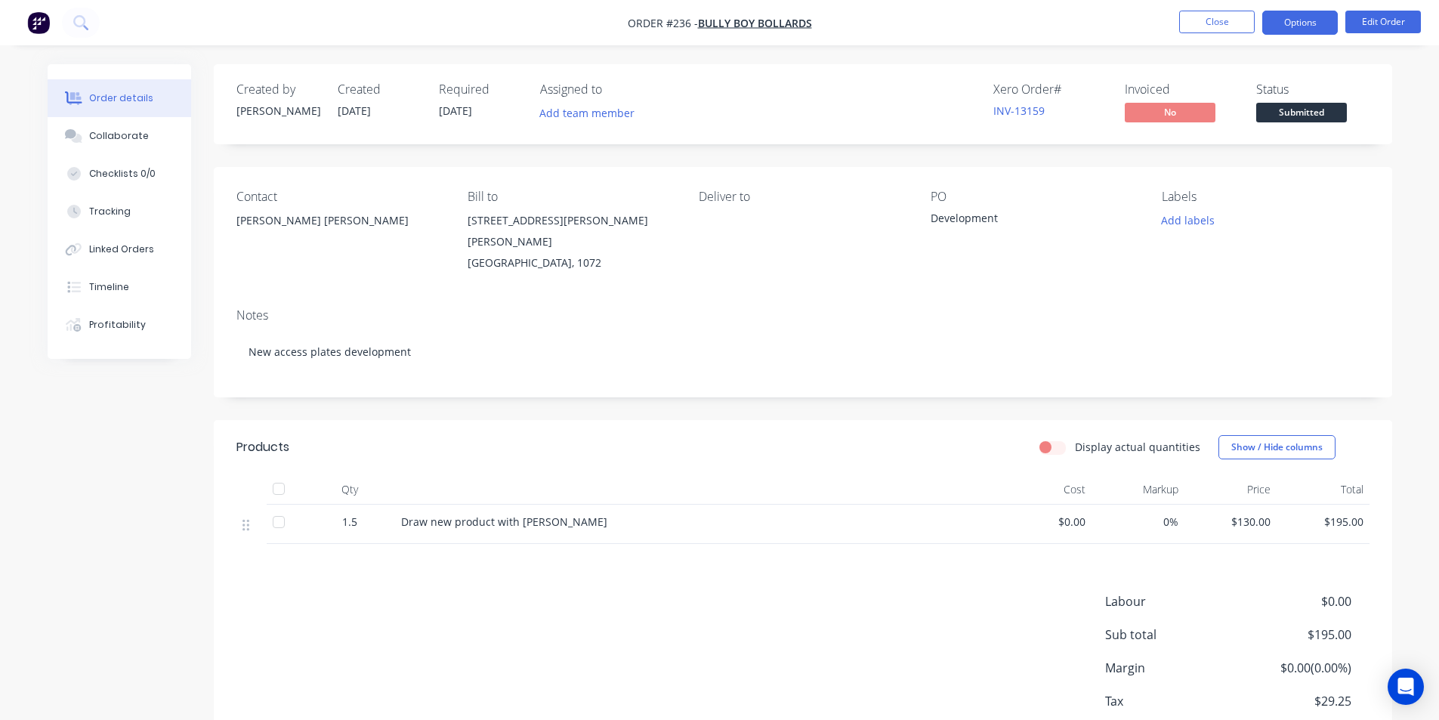
click at [1315, 26] on button "Options" at bounding box center [1300, 23] width 76 height 24
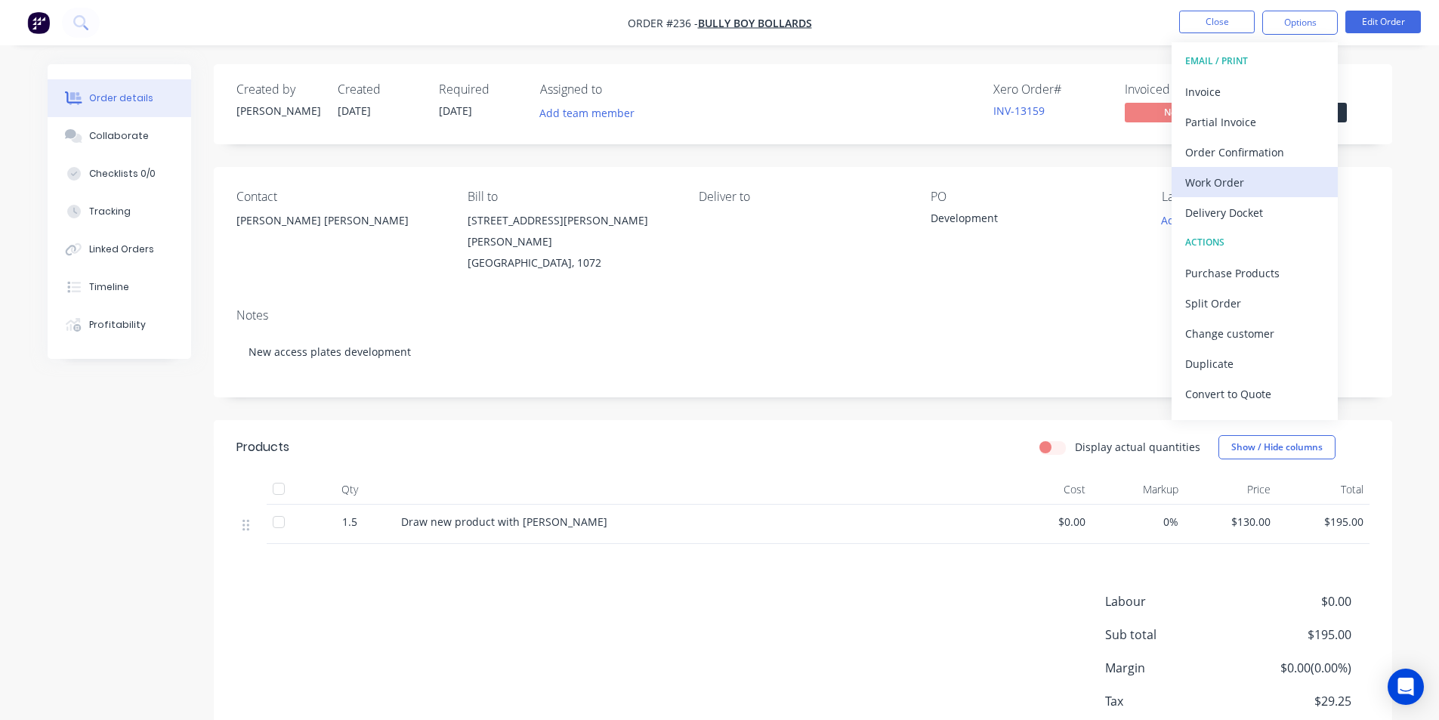
click at [1214, 181] on div "Work Order" at bounding box center [1254, 182] width 139 height 22
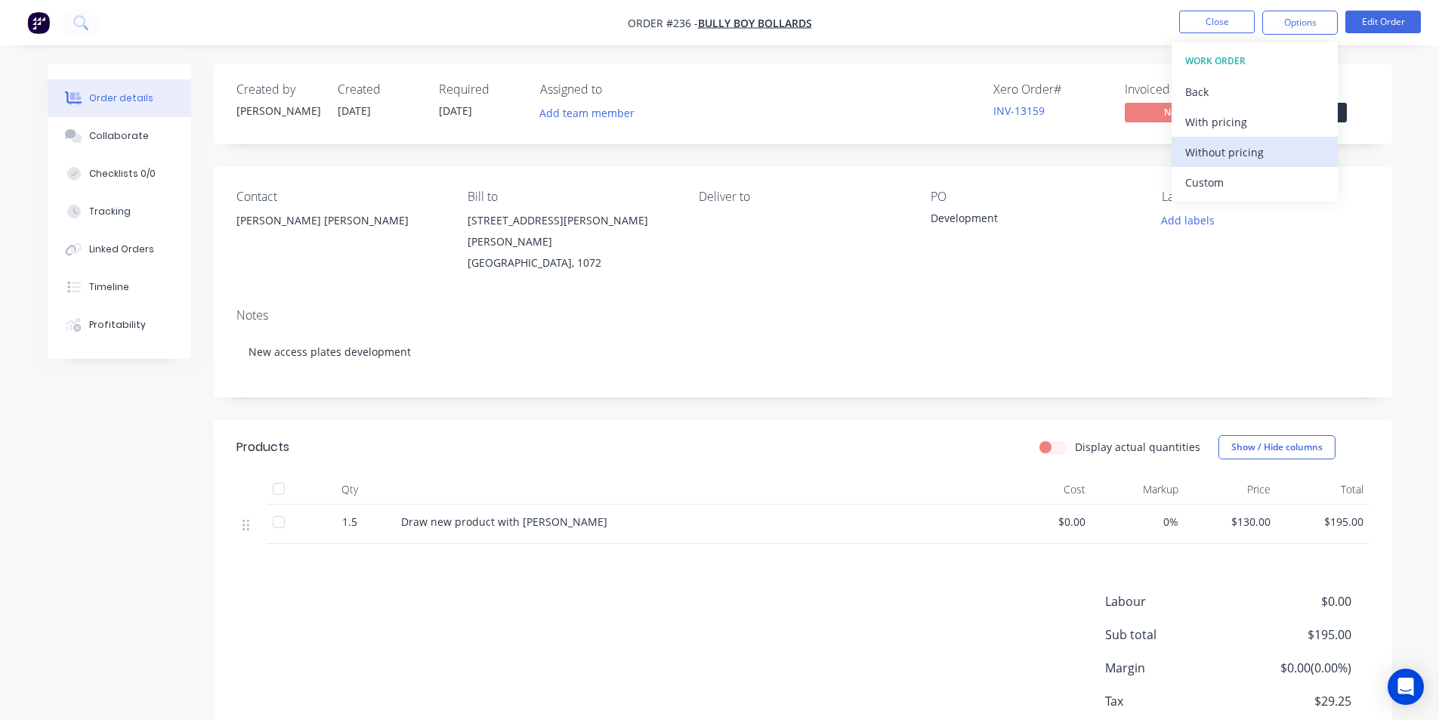
click at [1231, 151] on div "Without pricing" at bounding box center [1254, 152] width 139 height 22
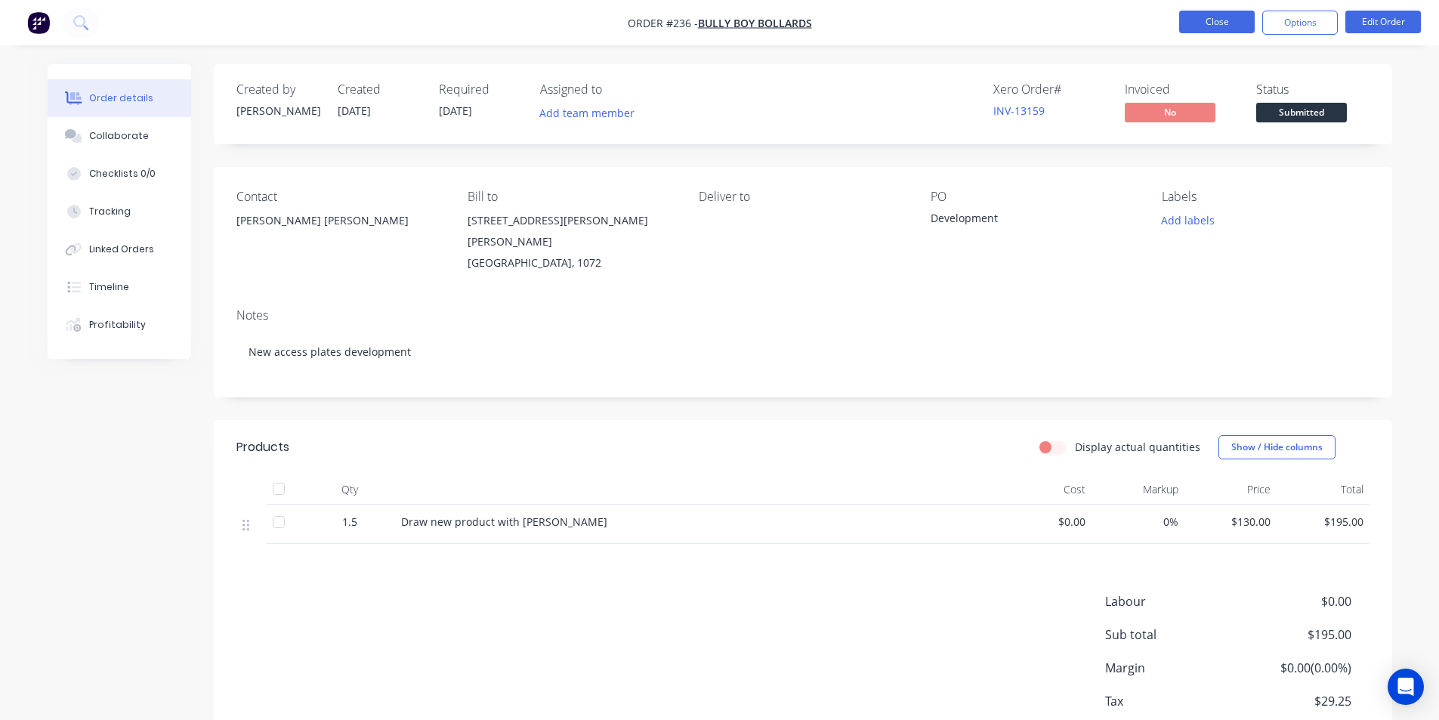
click at [1238, 24] on button "Close" at bounding box center [1217, 22] width 76 height 23
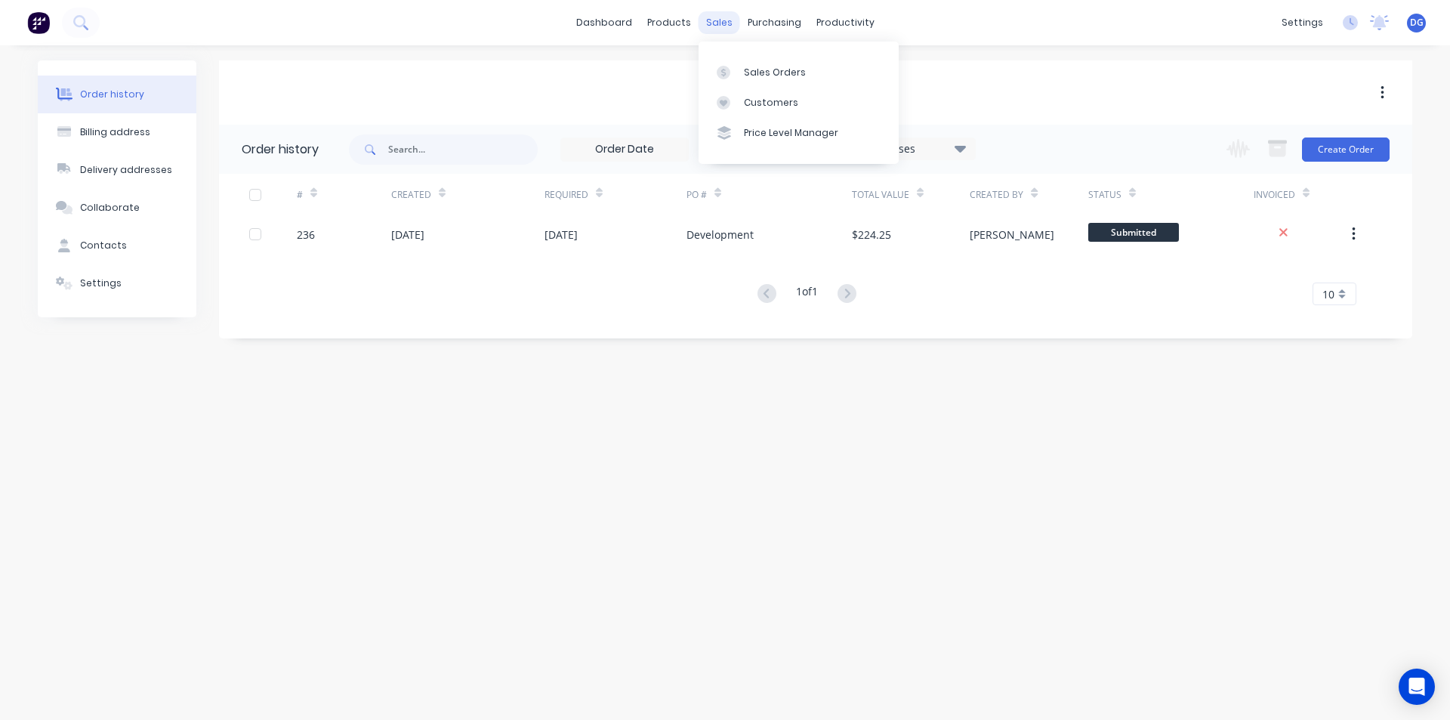
click at [716, 20] on div "sales" at bounding box center [720, 22] width 42 height 23
click at [756, 72] on div "Sales Orders" at bounding box center [775, 73] width 62 height 14
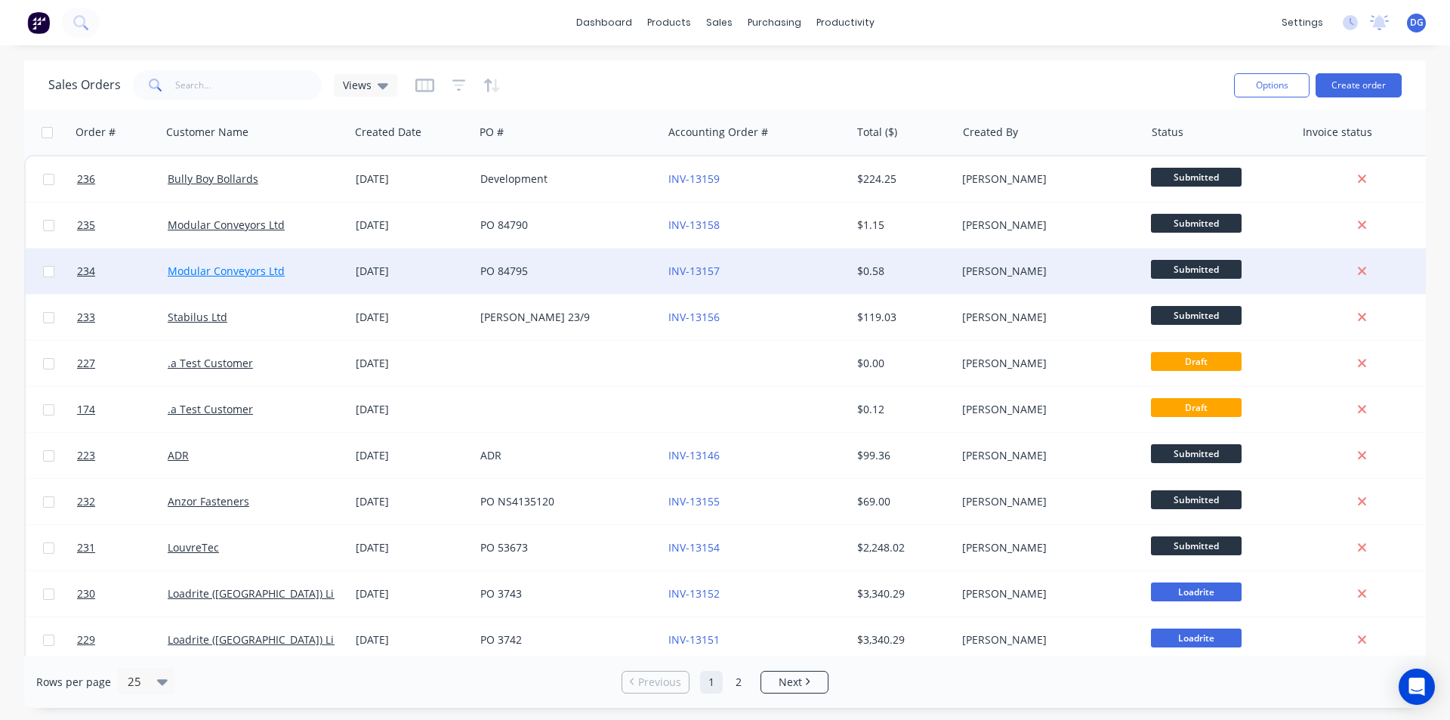
click at [257, 273] on link "Modular Conveyors Ltd" at bounding box center [226, 271] width 117 height 14
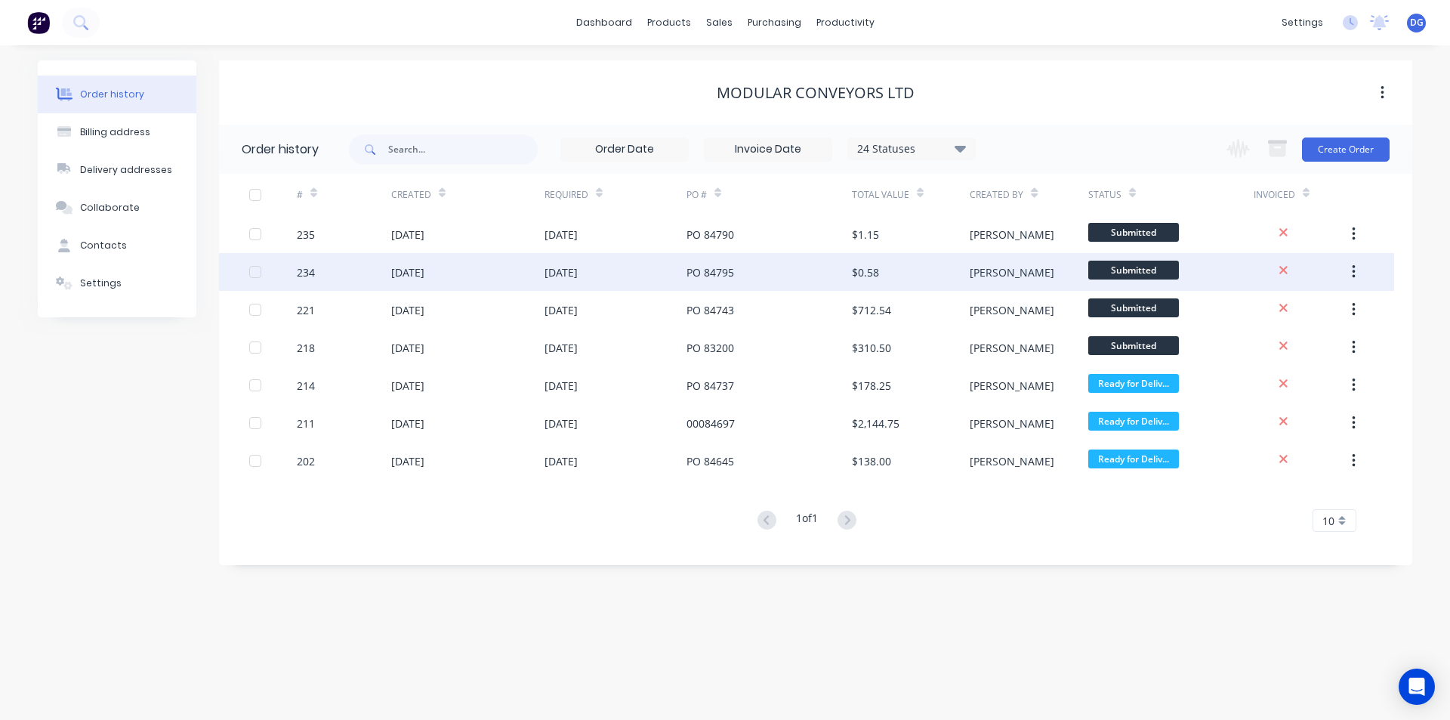
click at [302, 270] on div "234" at bounding box center [306, 272] width 18 height 16
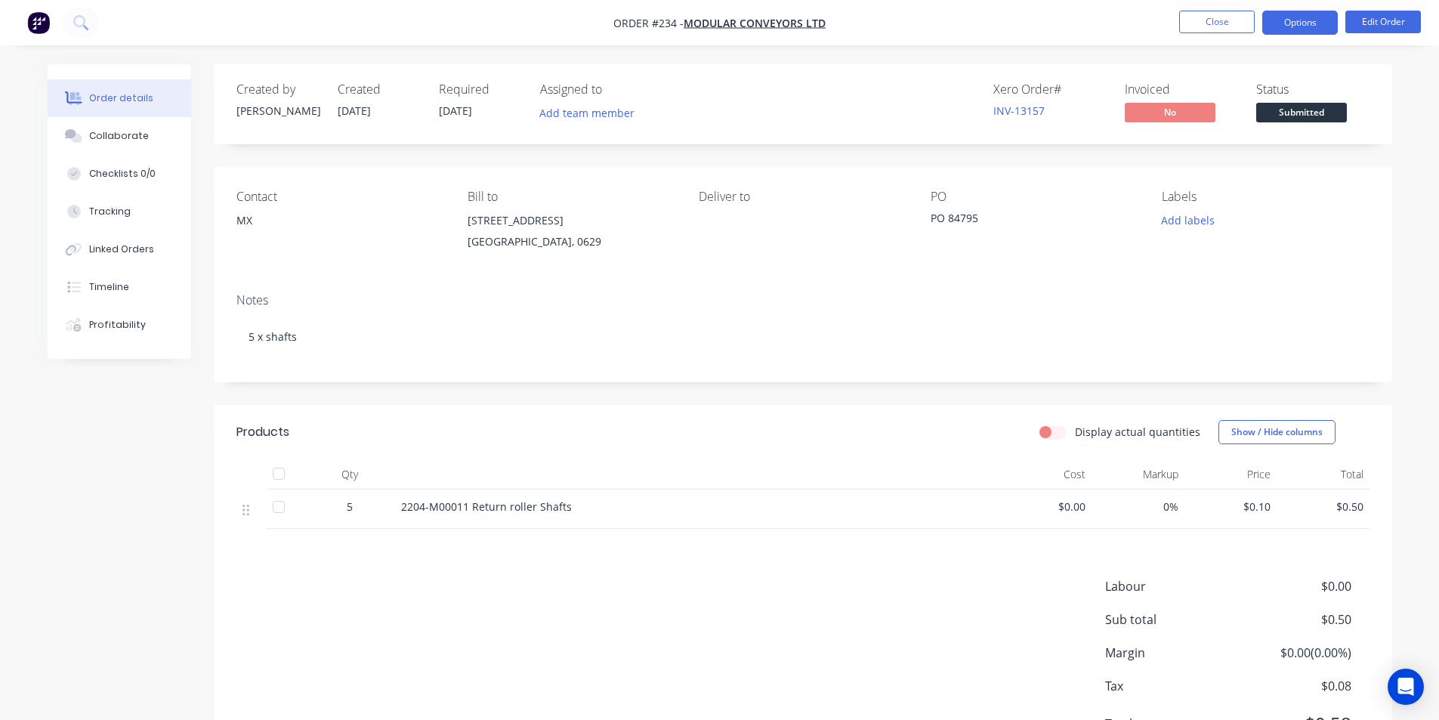
click at [1305, 17] on button "Options" at bounding box center [1300, 23] width 76 height 24
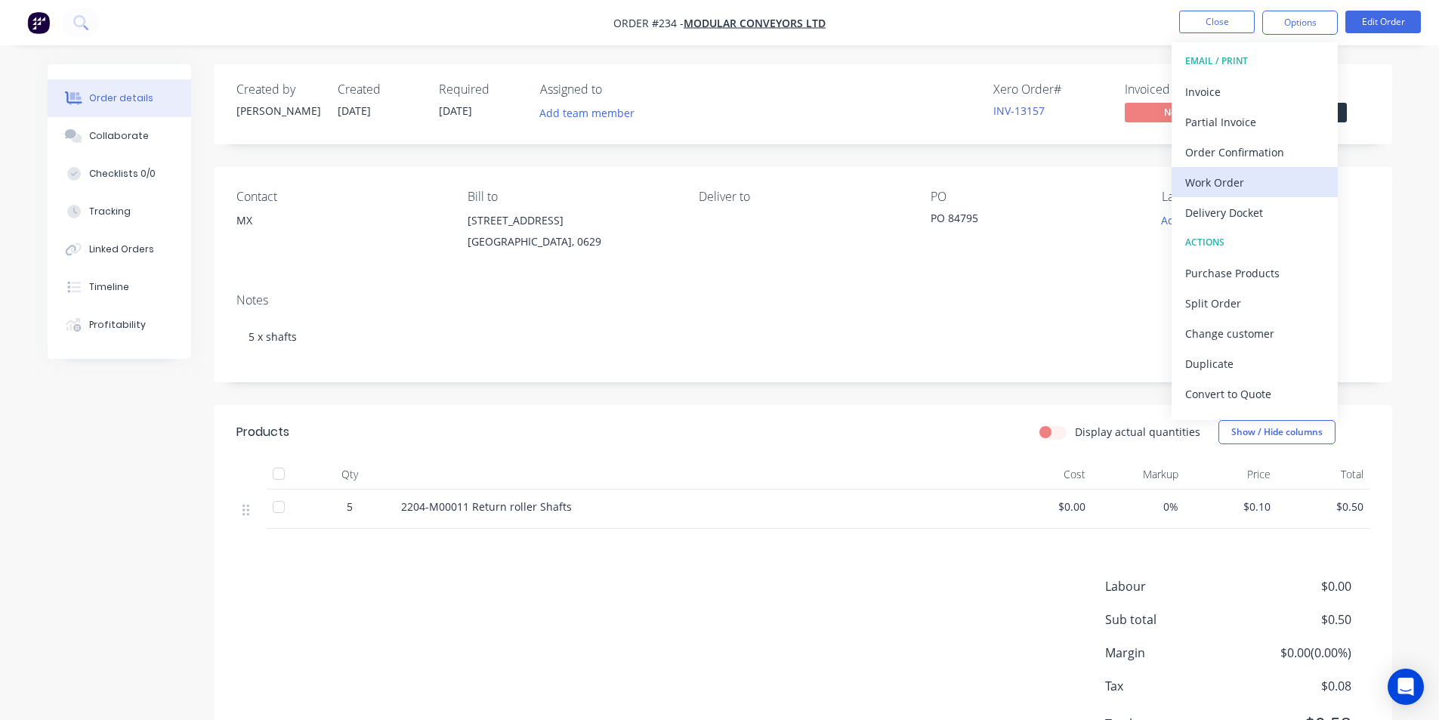
click at [1233, 184] on div "Work Order" at bounding box center [1254, 182] width 139 height 22
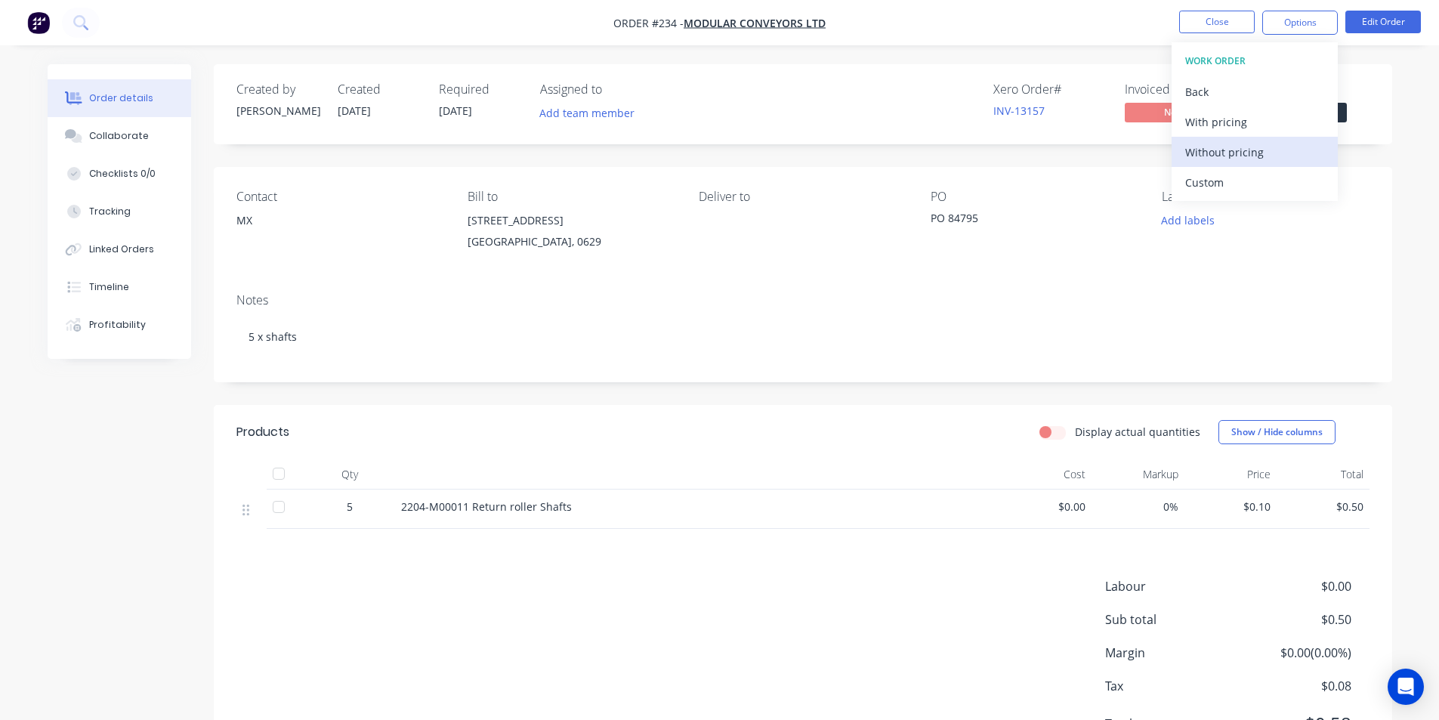
click at [1242, 152] on div "Without pricing" at bounding box center [1254, 152] width 139 height 22
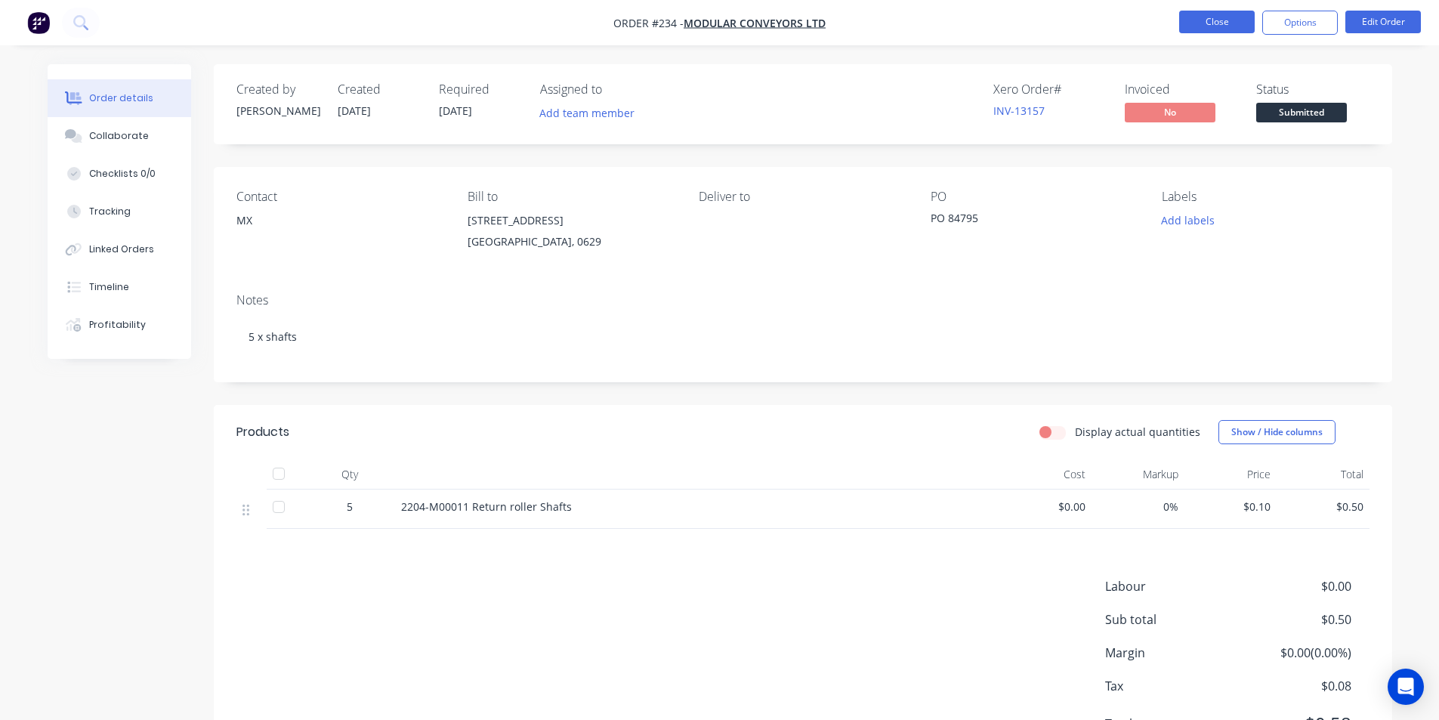
click at [1220, 23] on button "Close" at bounding box center [1217, 22] width 76 height 23
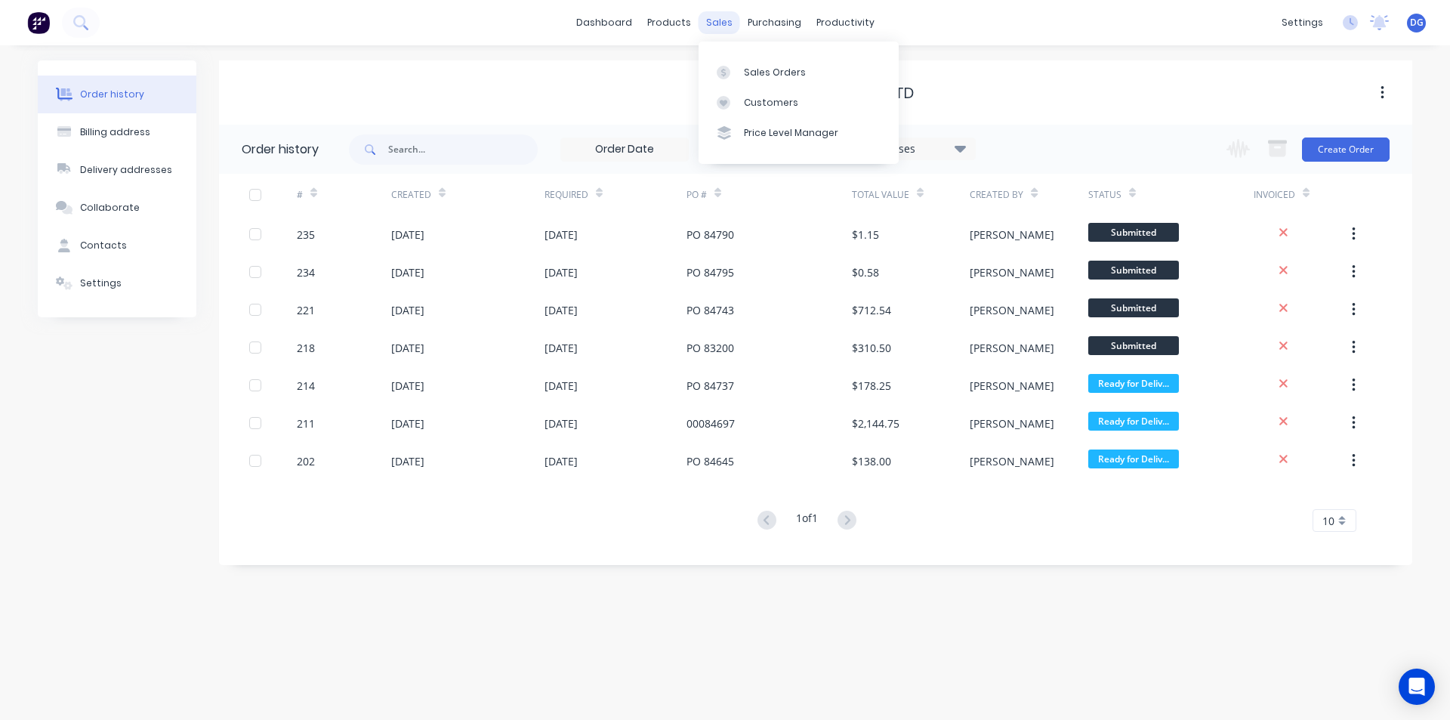
click at [722, 23] on div "sales" at bounding box center [720, 22] width 42 height 23
click at [757, 66] on div "Sales Orders" at bounding box center [775, 73] width 62 height 14
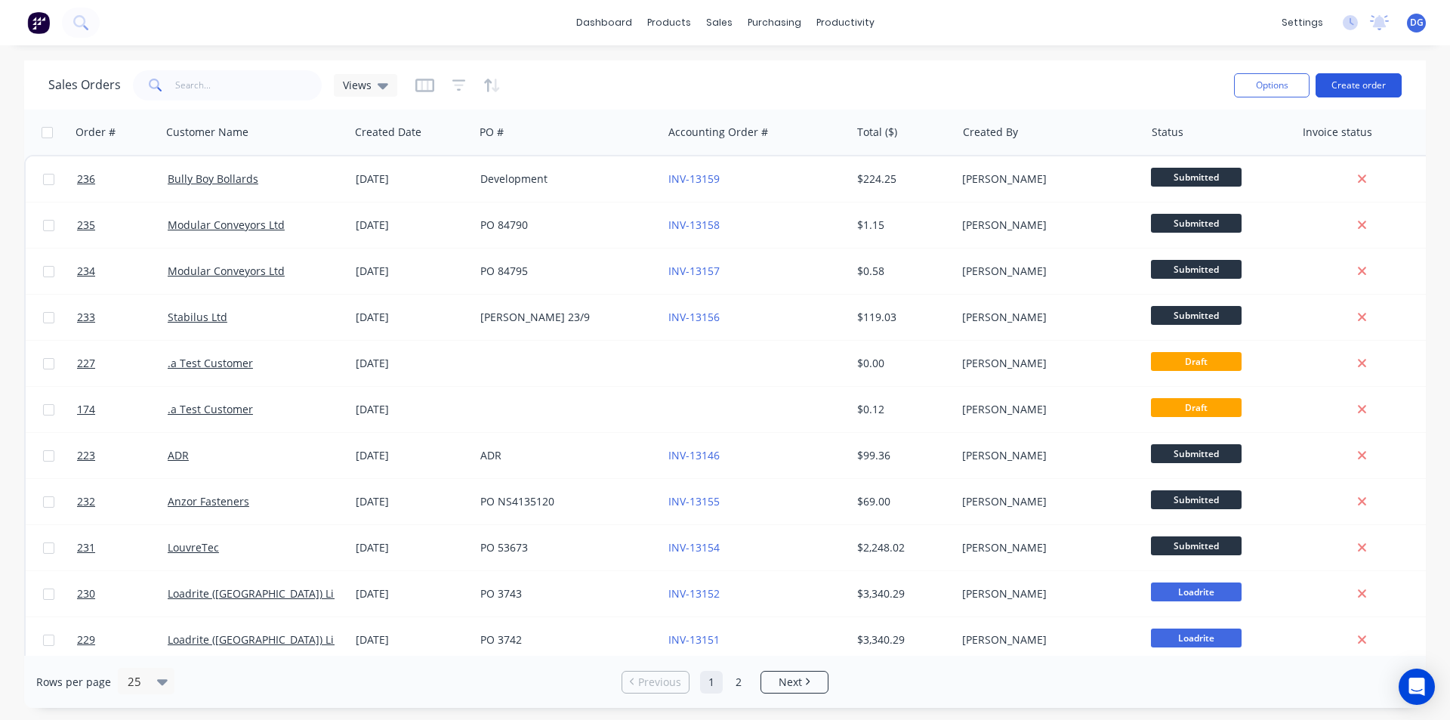
click at [1380, 88] on button "Create order" at bounding box center [1358, 85] width 86 height 24
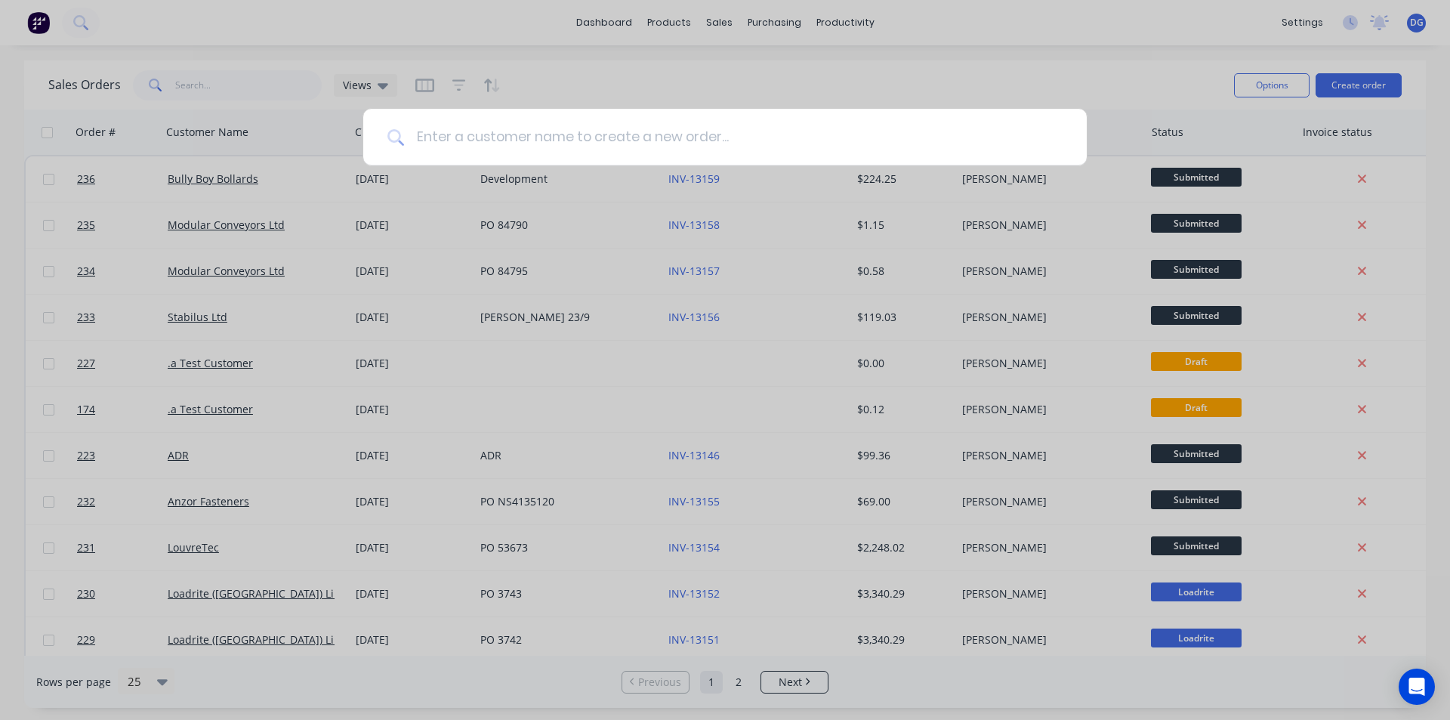
click at [578, 143] on input at bounding box center [733, 137] width 658 height 57
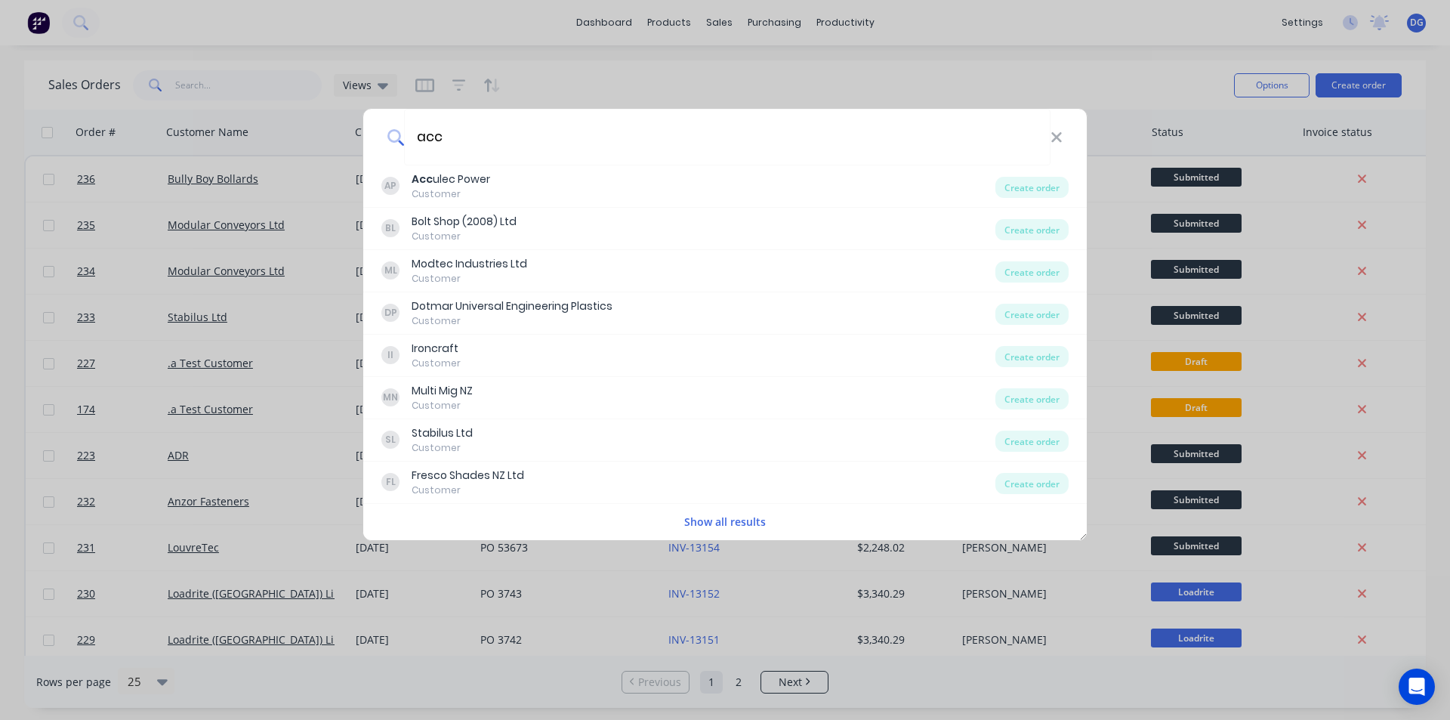
type input "acc"
click at [496, 180] on div "AP Acc ulec Power Customer" at bounding box center [688, 185] width 614 height 29
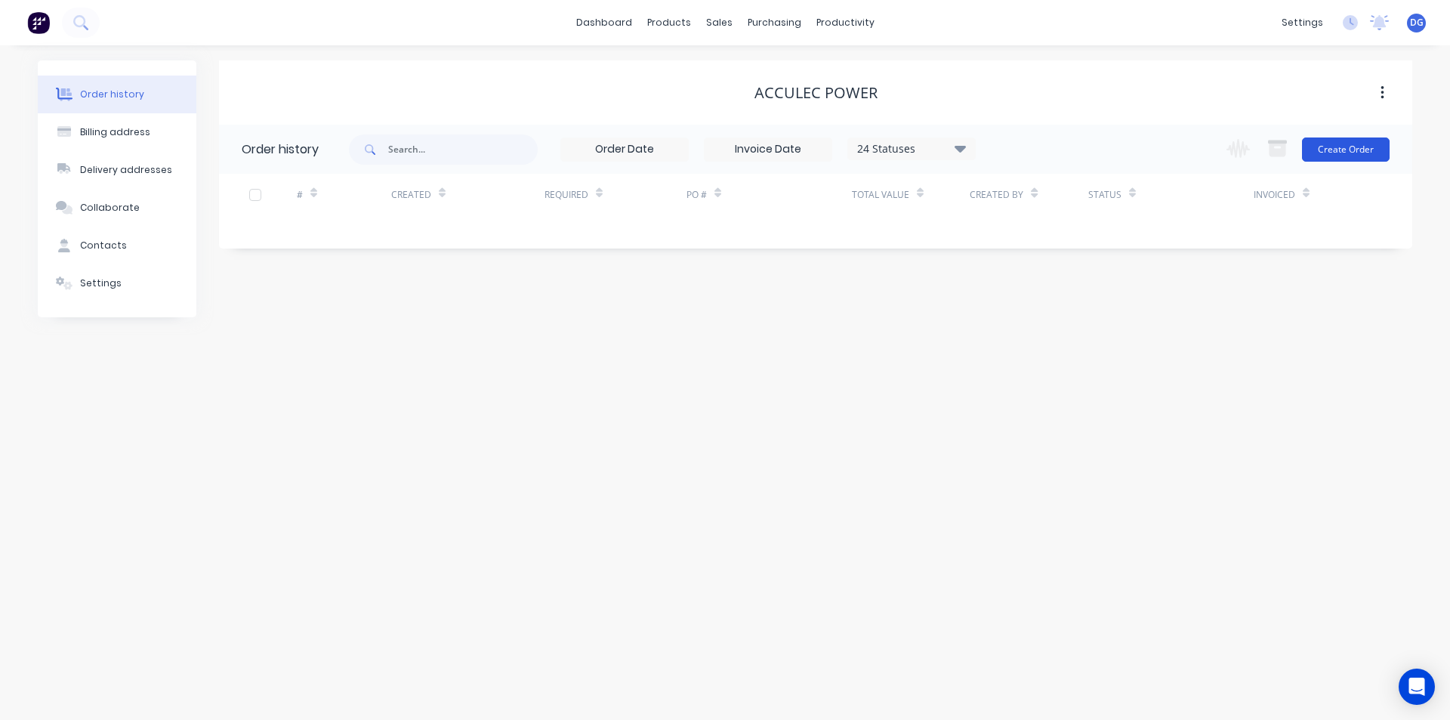
click at [1347, 150] on button "Create Order" at bounding box center [1346, 149] width 88 height 24
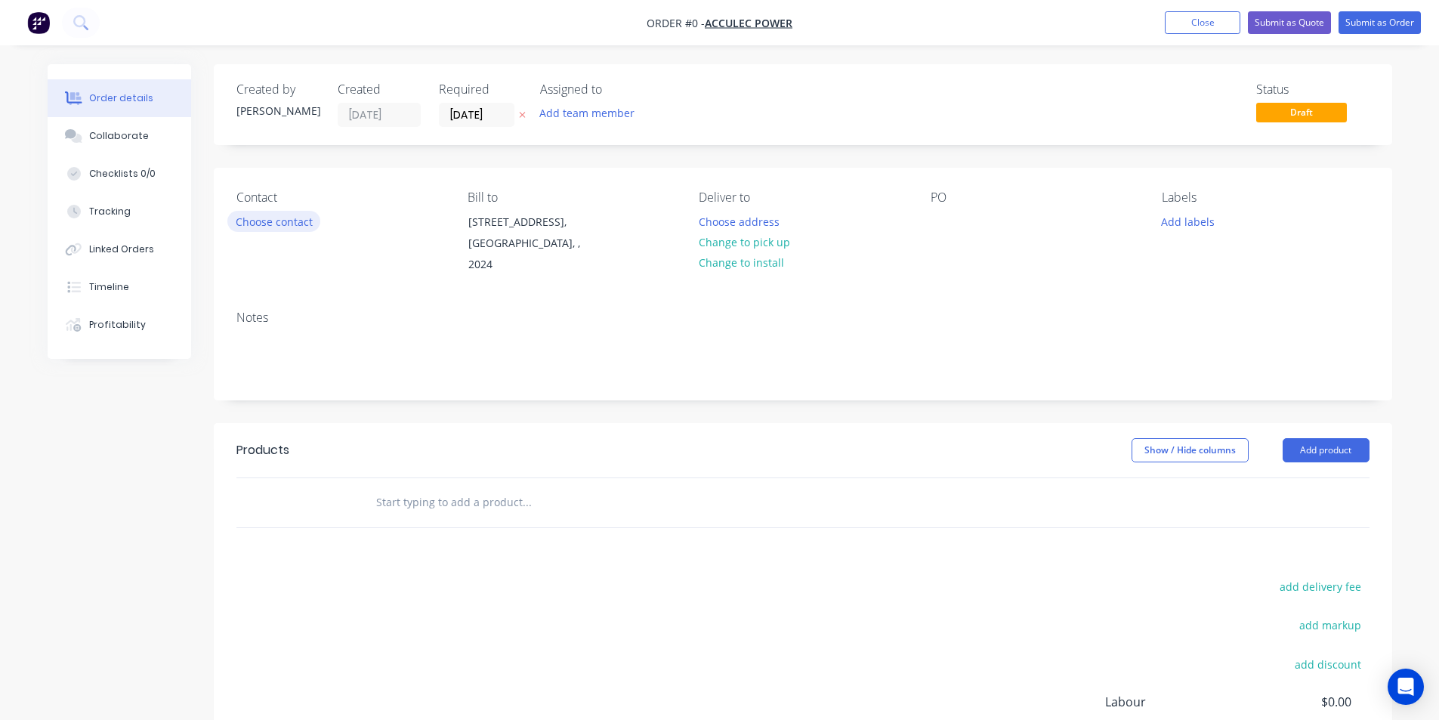
click at [284, 225] on button "Choose contact" at bounding box center [273, 221] width 93 height 20
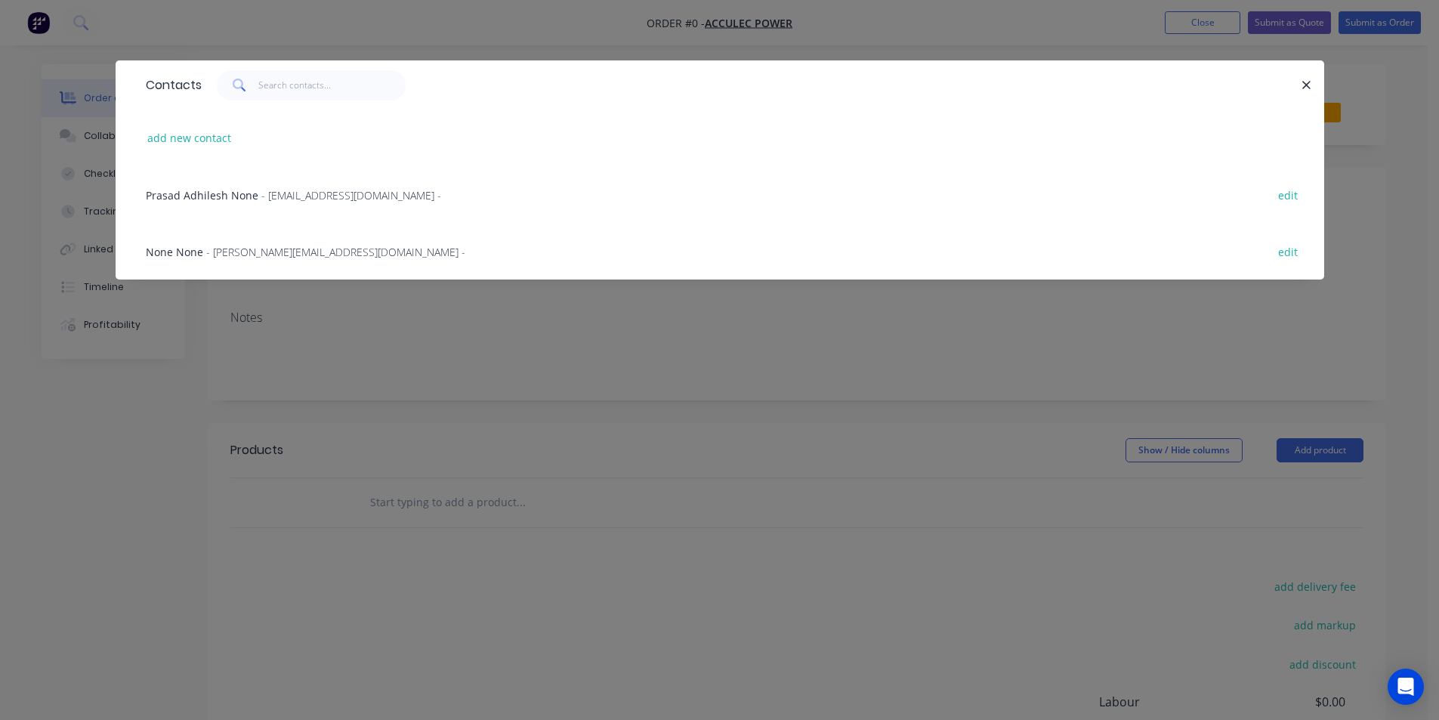
click at [219, 195] on span "Prasad Adhilesh None" at bounding box center [202, 195] width 113 height 14
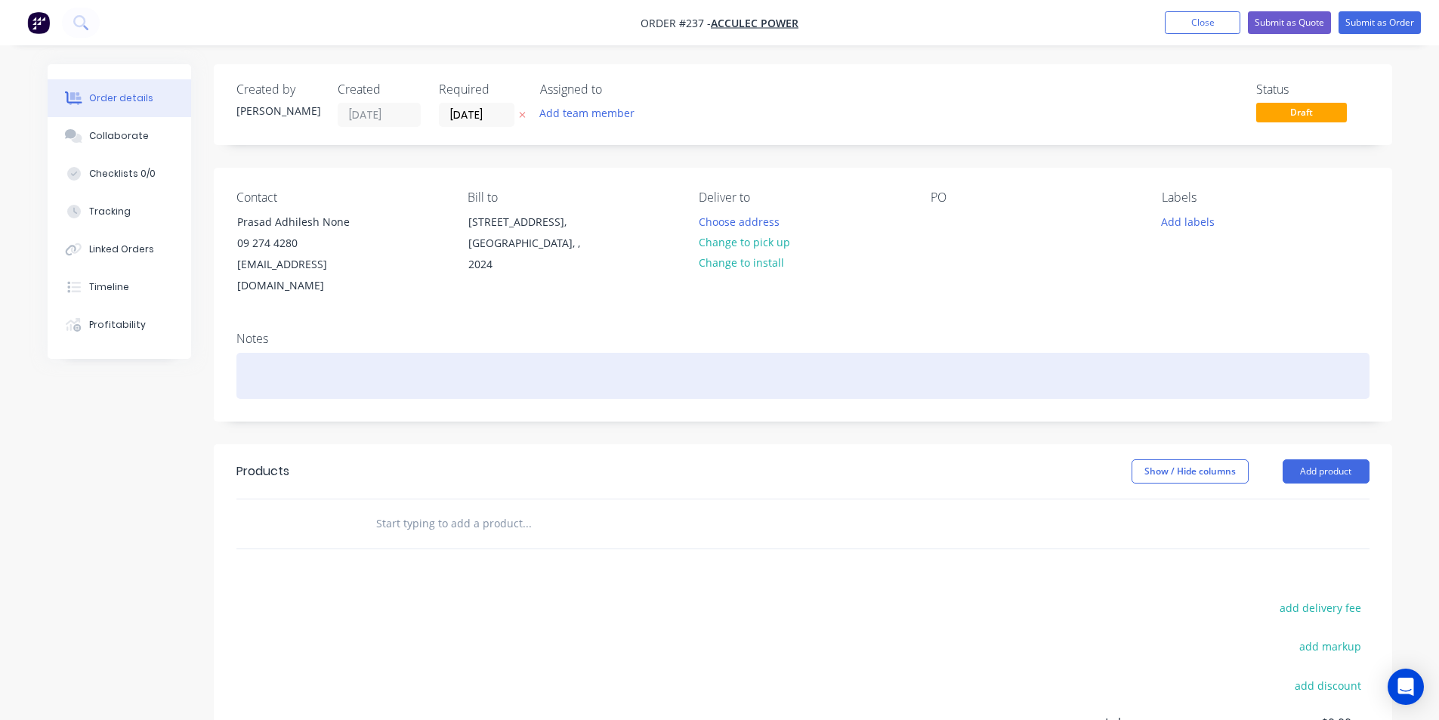
click at [283, 353] on div at bounding box center [802, 376] width 1133 height 46
drag, startPoint x: 246, startPoint y: 353, endPoint x: 421, endPoint y: 348, distance: 175.3
click at [421, 353] on div "3000 x Fuse link adaptor 3mm (1/8)" at bounding box center [802, 376] width 1133 height 46
copy div "3000 x Fuse link adaptor 3mm (1/8)"
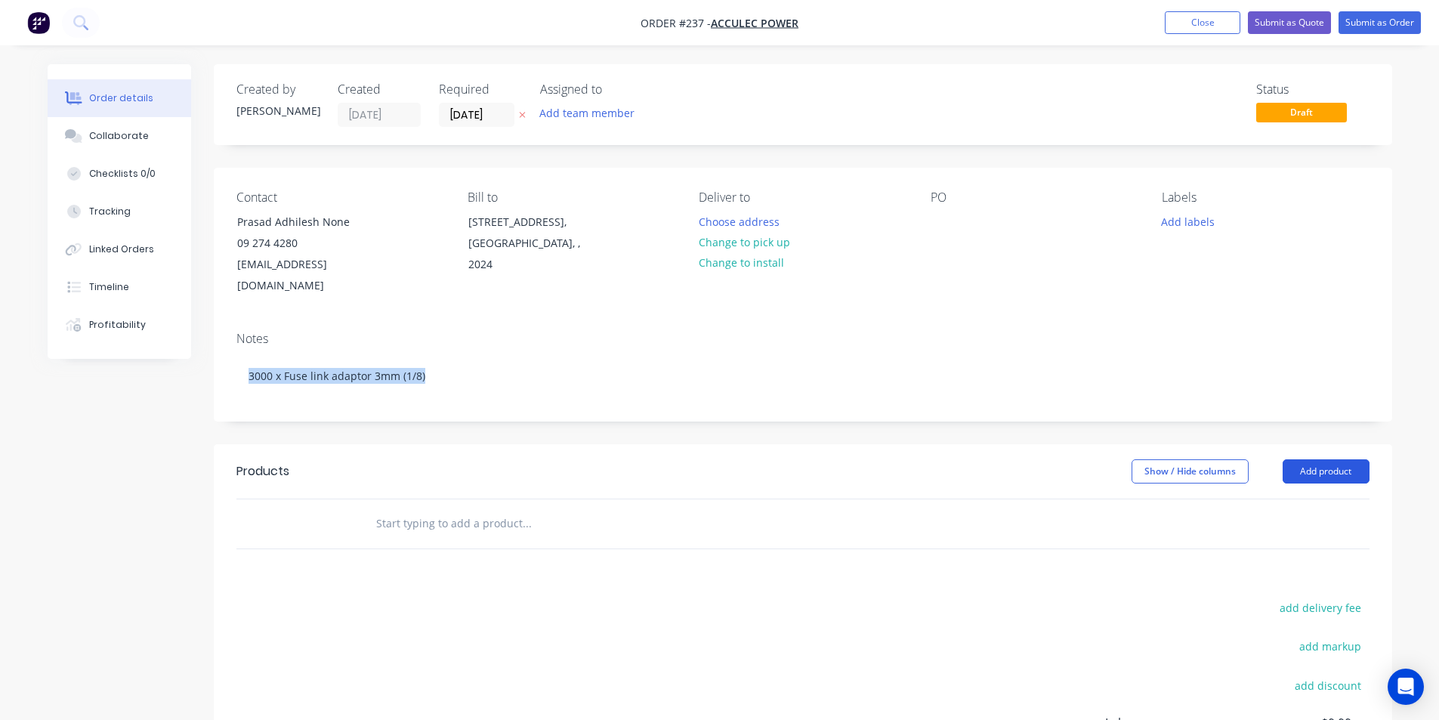
click at [1316, 459] on button "Add product" at bounding box center [1325, 471] width 87 height 24
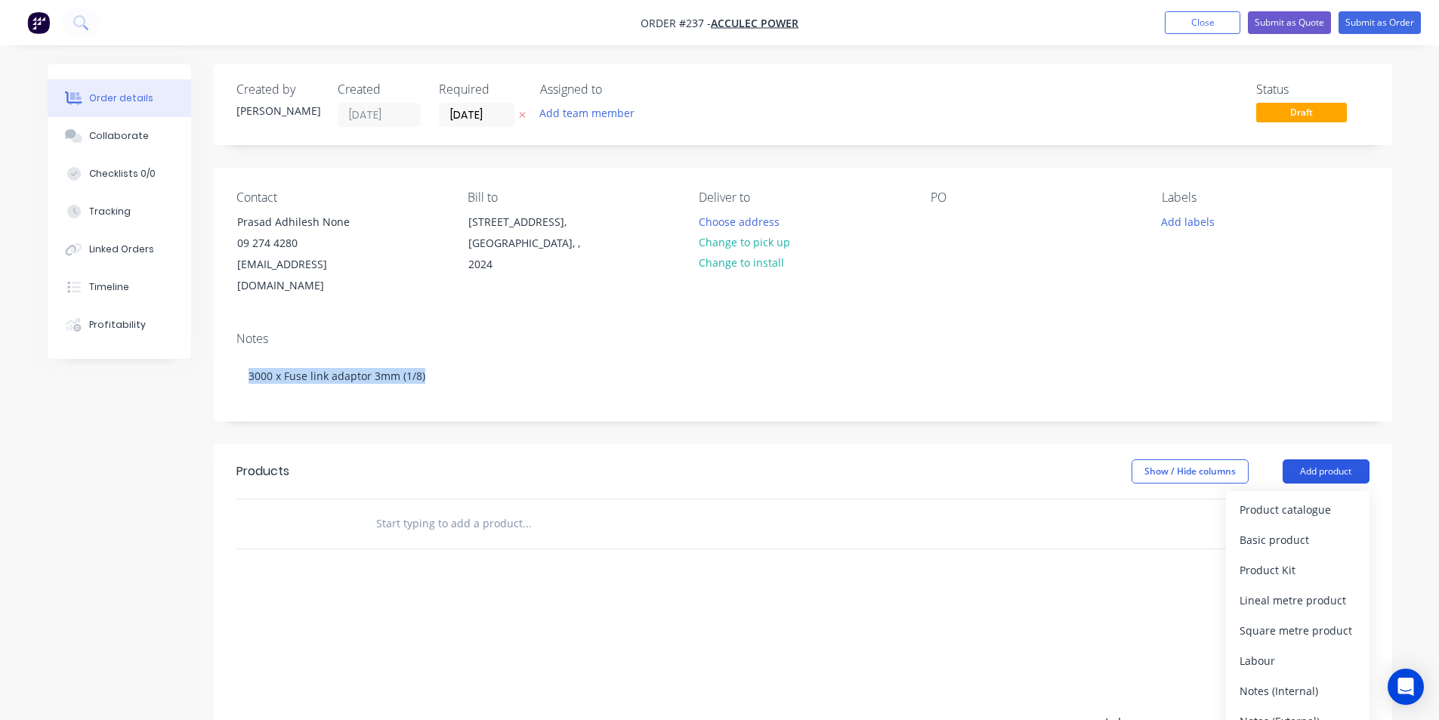
click at [1327, 459] on button "Add product" at bounding box center [1325, 471] width 87 height 24
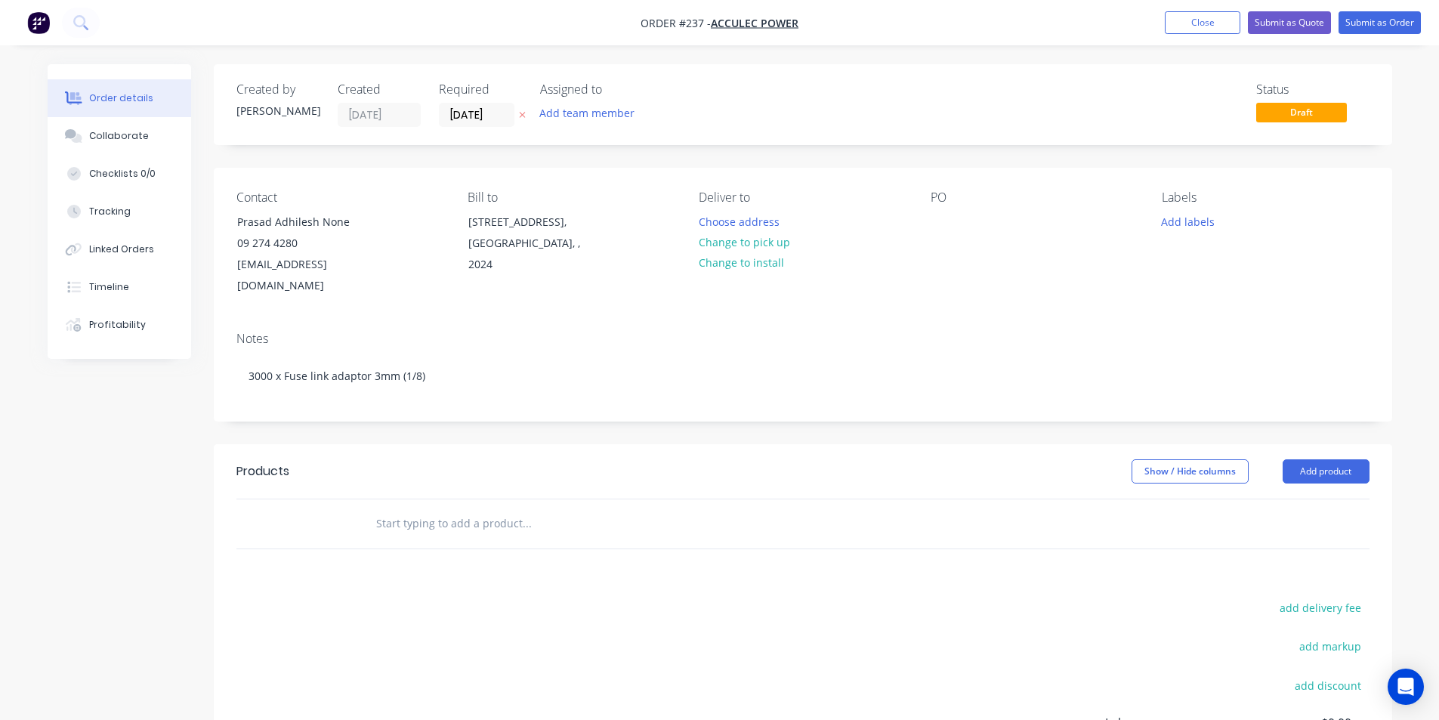
click at [384, 508] on input "text" at bounding box center [526, 523] width 302 height 30
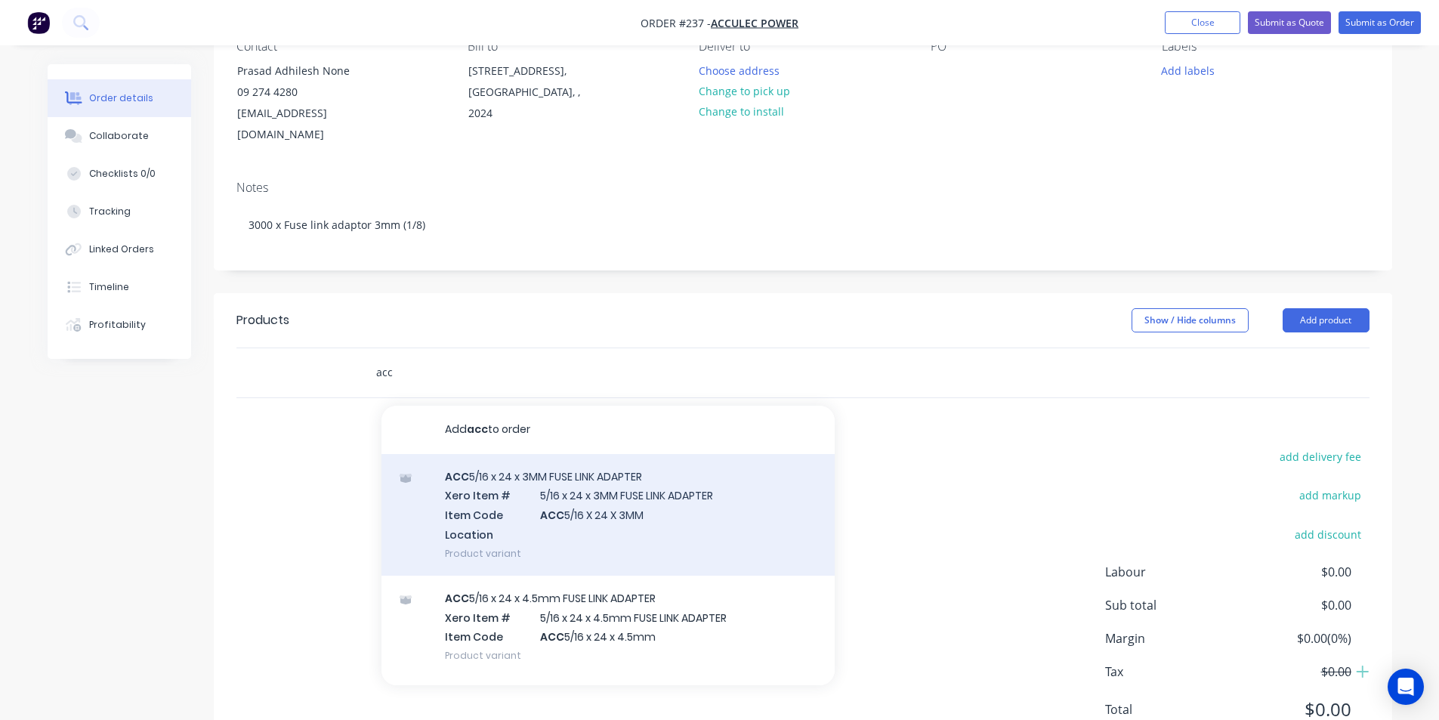
type input "acc"
click at [585, 459] on div "ACC 5/16 x 24 x 3MM FUSE LINK ADAPTER Xero Item # 5/16 x 24 x 3MM FUSE LINK ADA…" at bounding box center [607, 515] width 453 height 122
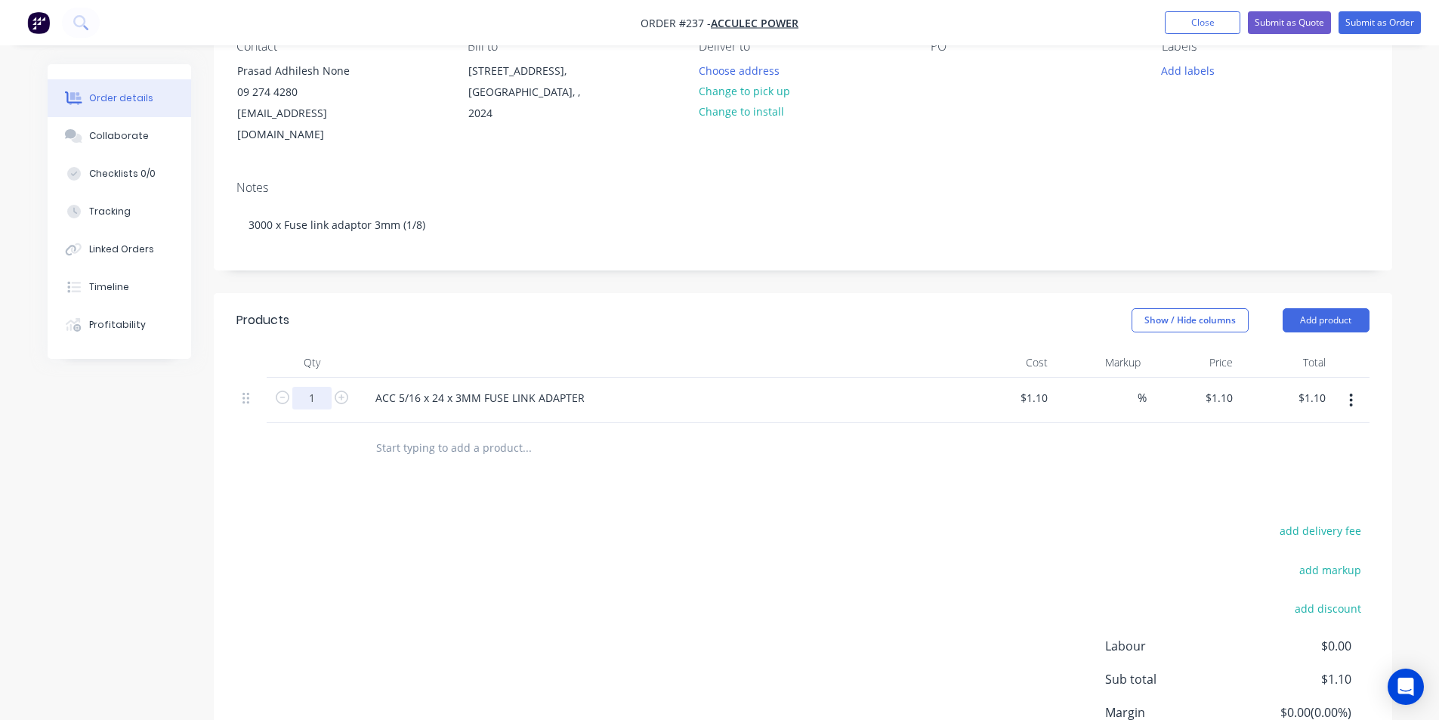
click at [315, 387] on input "1" at bounding box center [311, 398] width 39 height 23
type input "3000"
type input "$3,300.00"
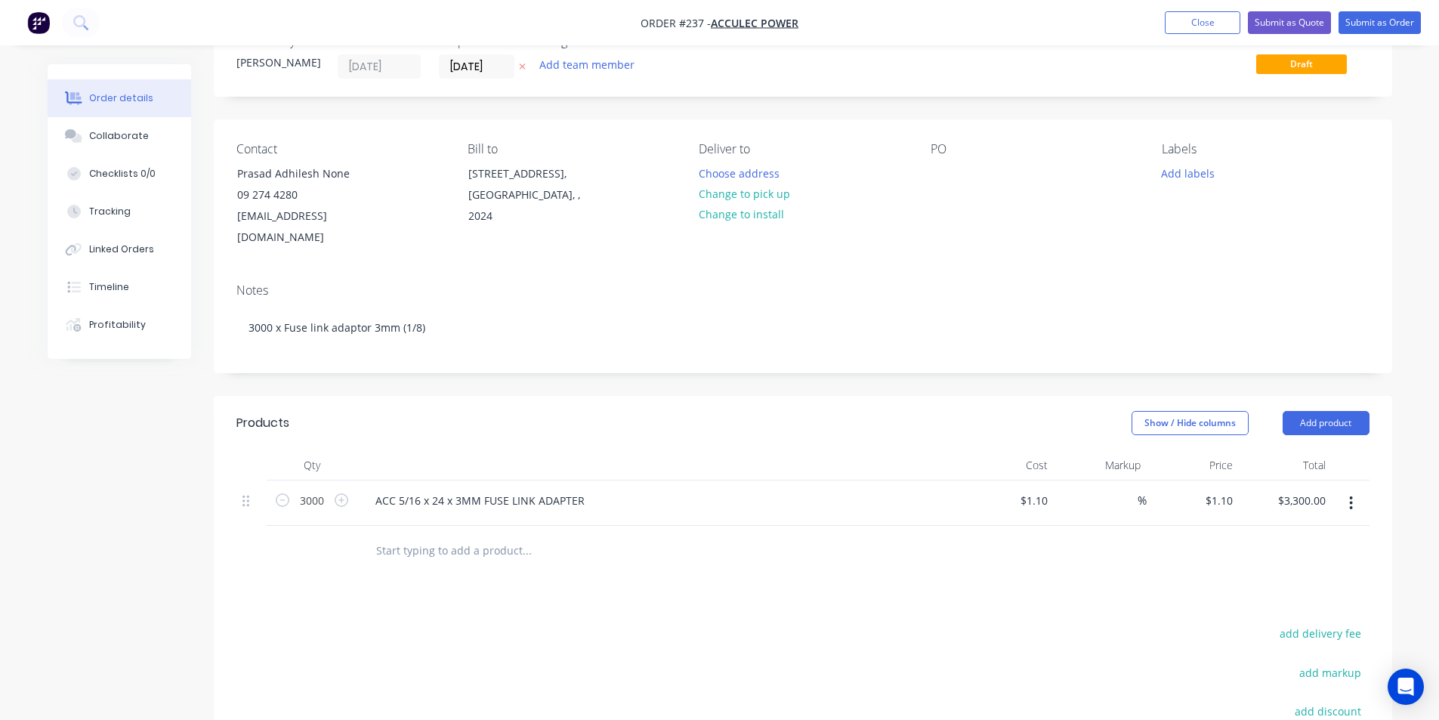
scroll to position [41, 0]
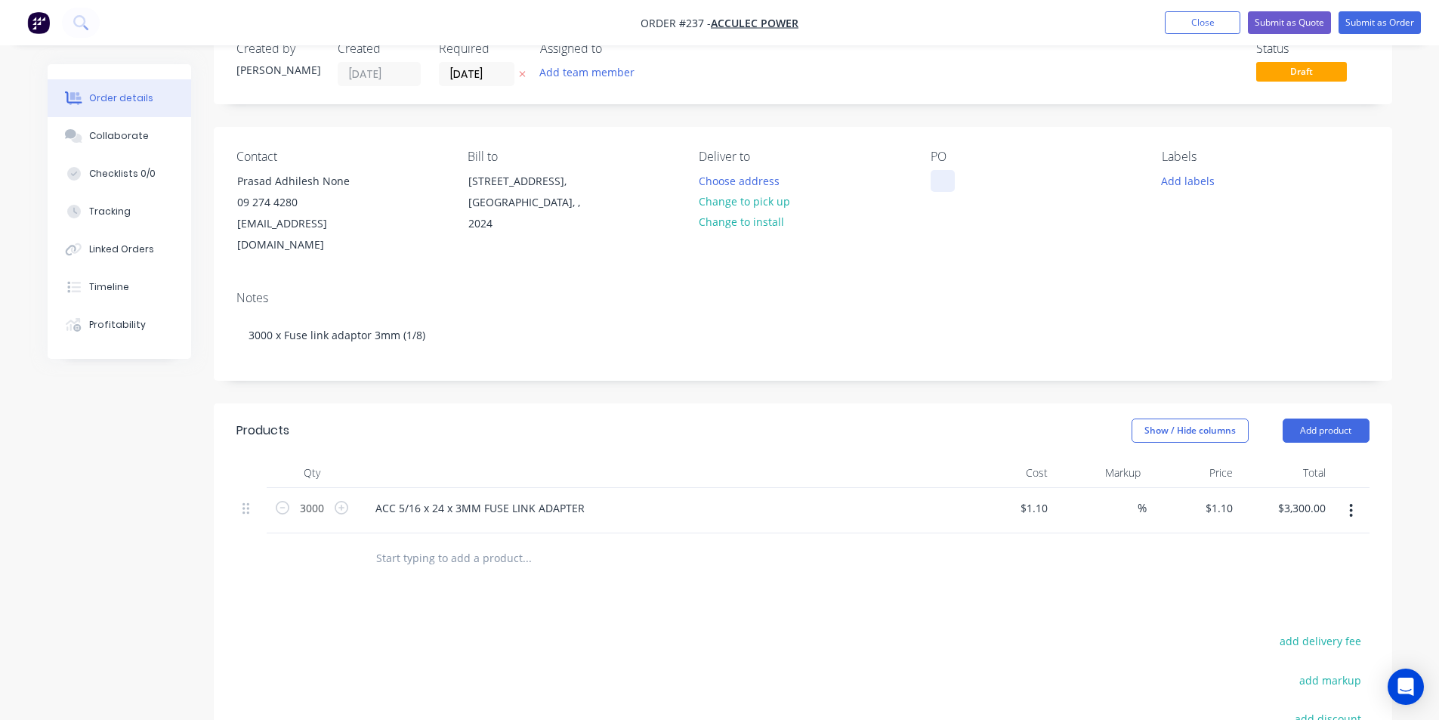
click at [936, 186] on div at bounding box center [942, 181] width 24 height 22
click at [989, 178] on div "PO 45000095179" at bounding box center [984, 181] width 108 height 22
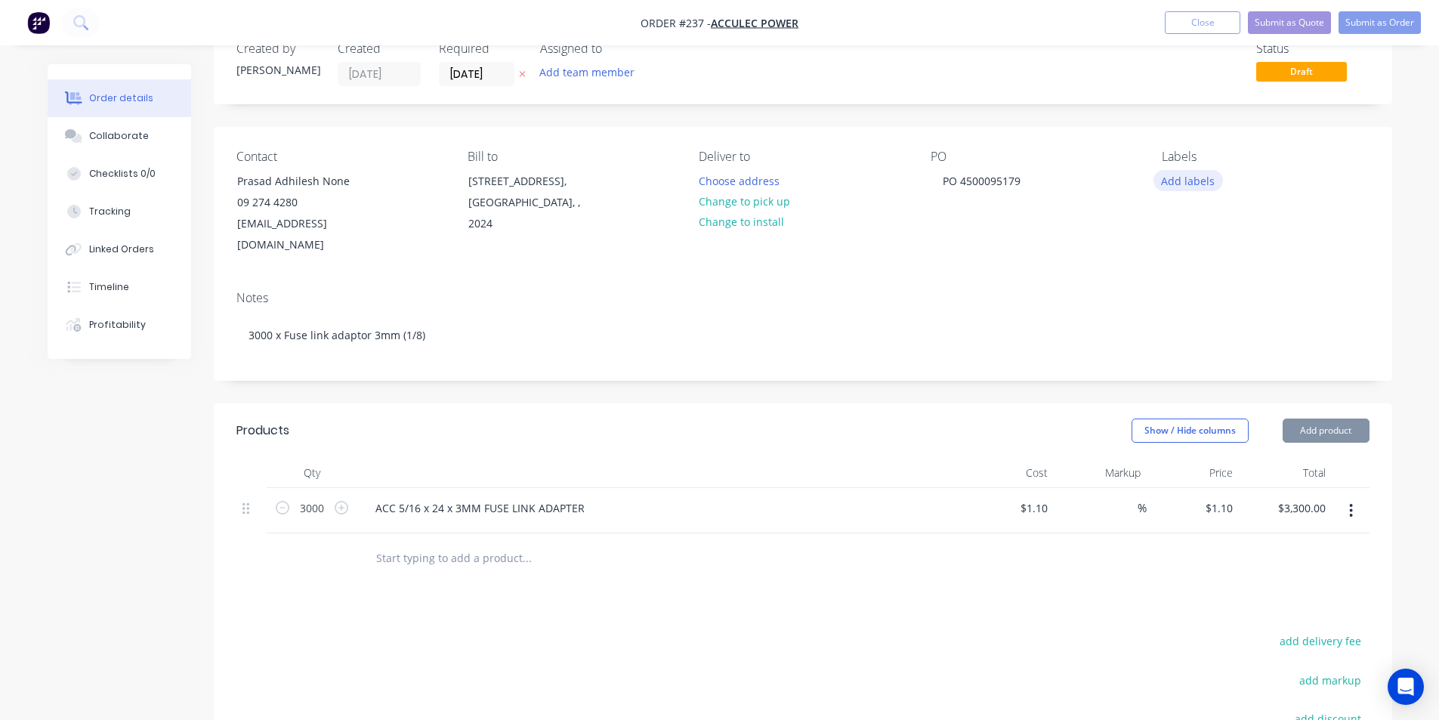
click at [1197, 180] on button "Add labels" at bounding box center [1187, 180] width 69 height 20
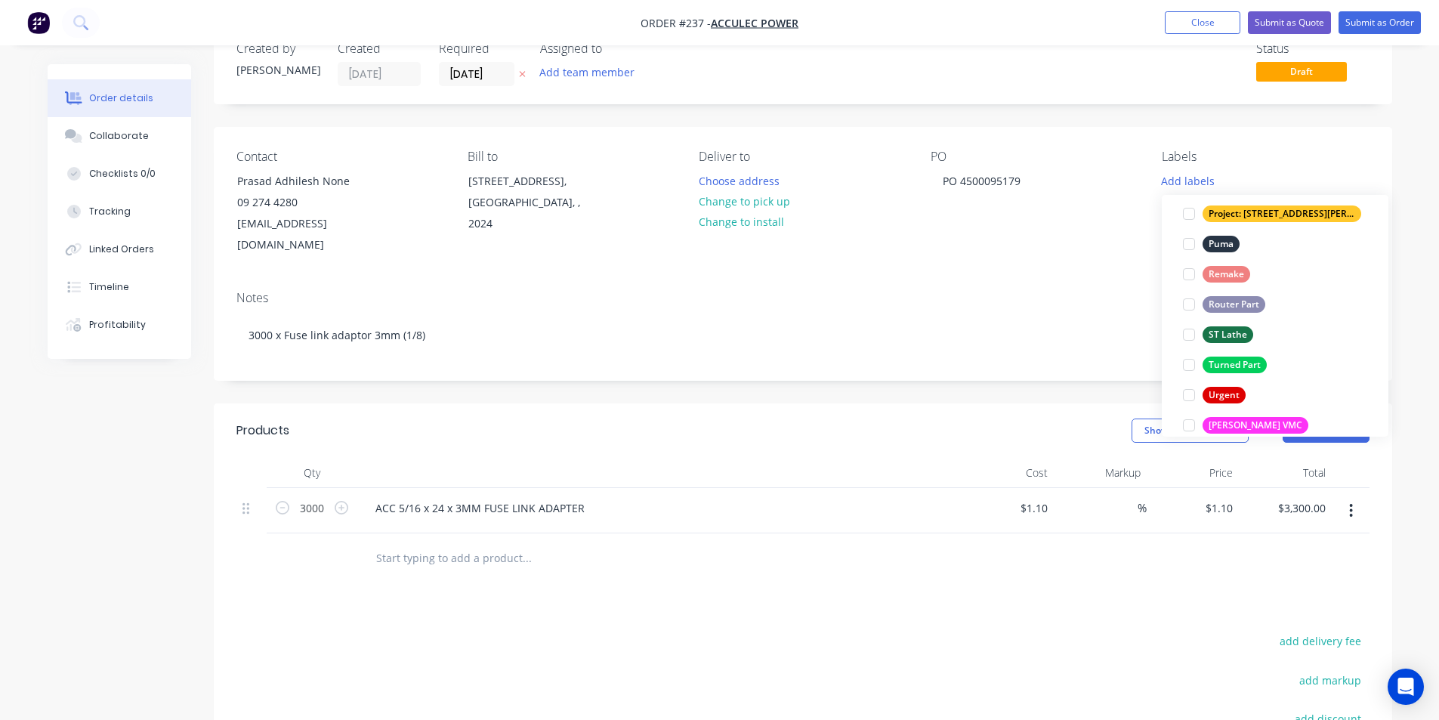
scroll to position [680, 0]
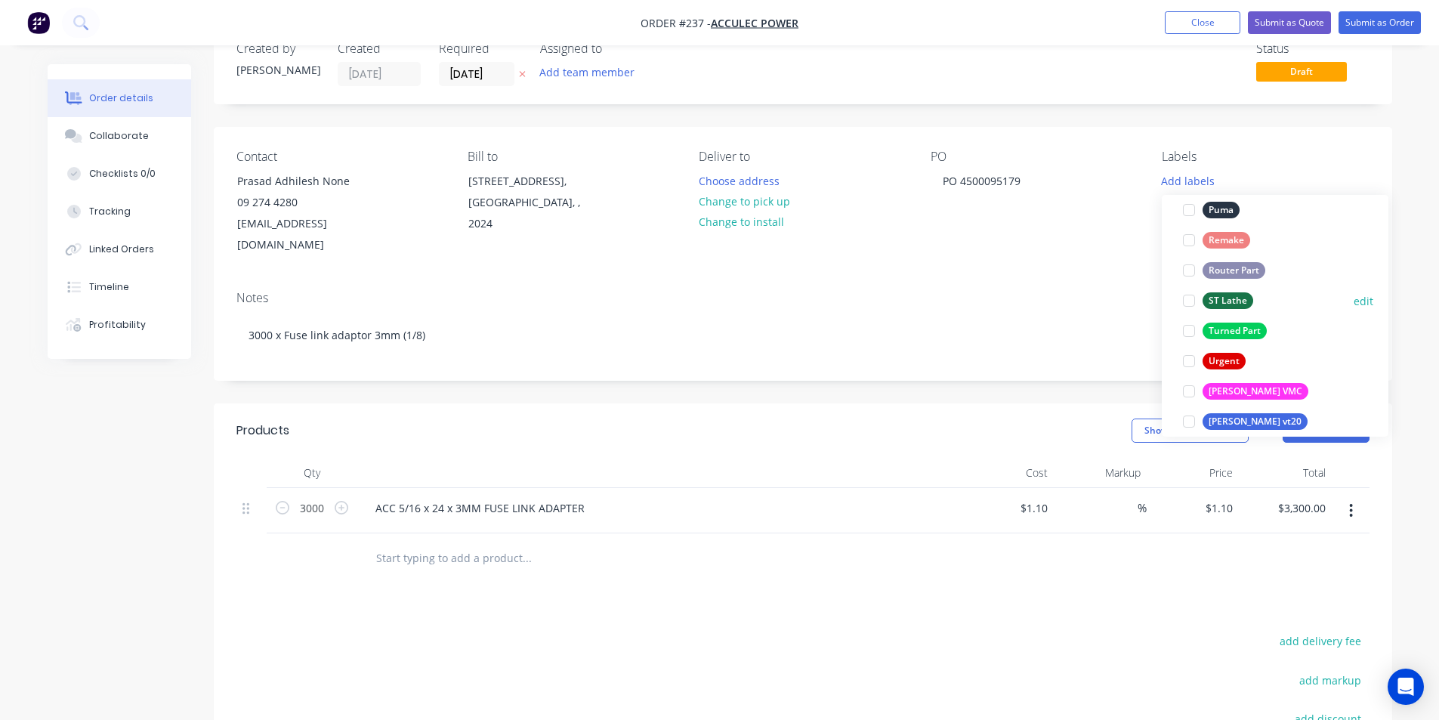
click at [1232, 299] on div "ST Lathe" at bounding box center [1227, 300] width 51 height 17
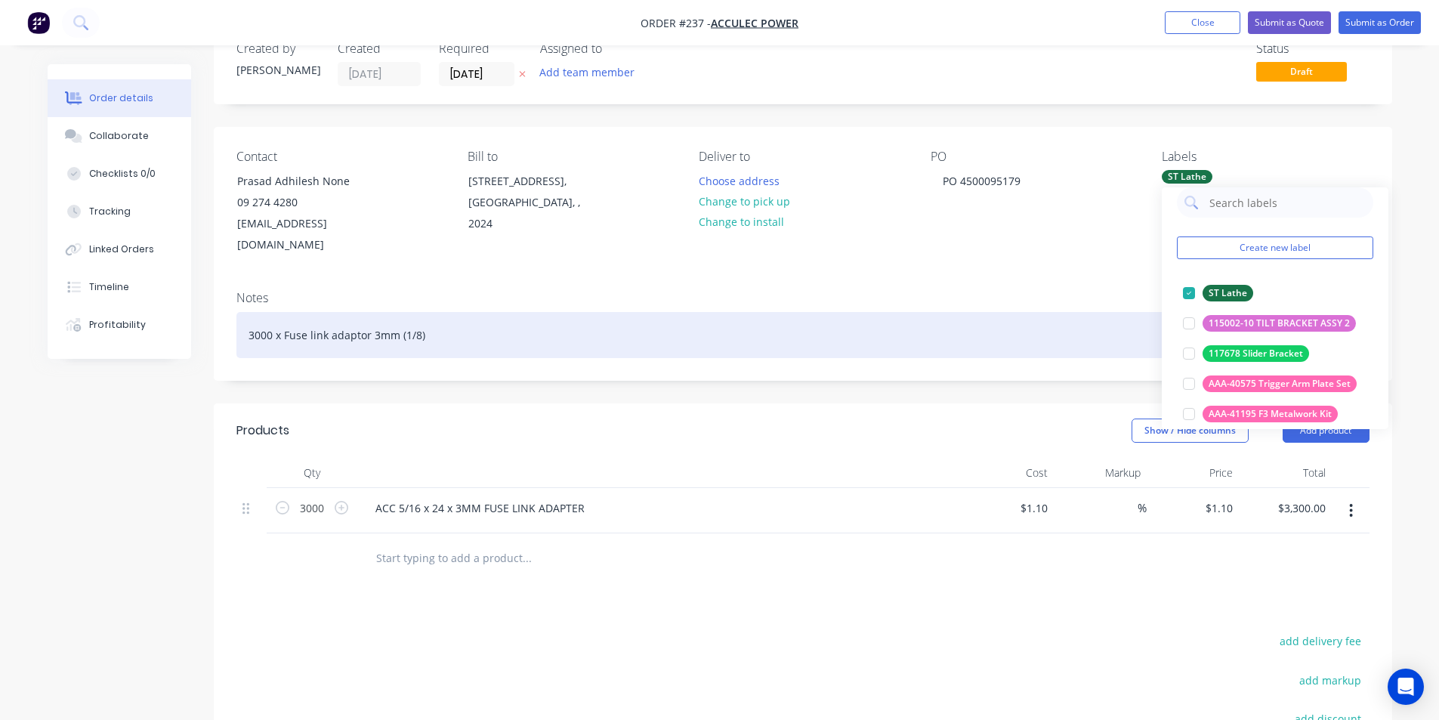
click at [1056, 312] on div "3000 x Fuse link adaptor 3mm (1/8)" at bounding box center [802, 335] width 1133 height 46
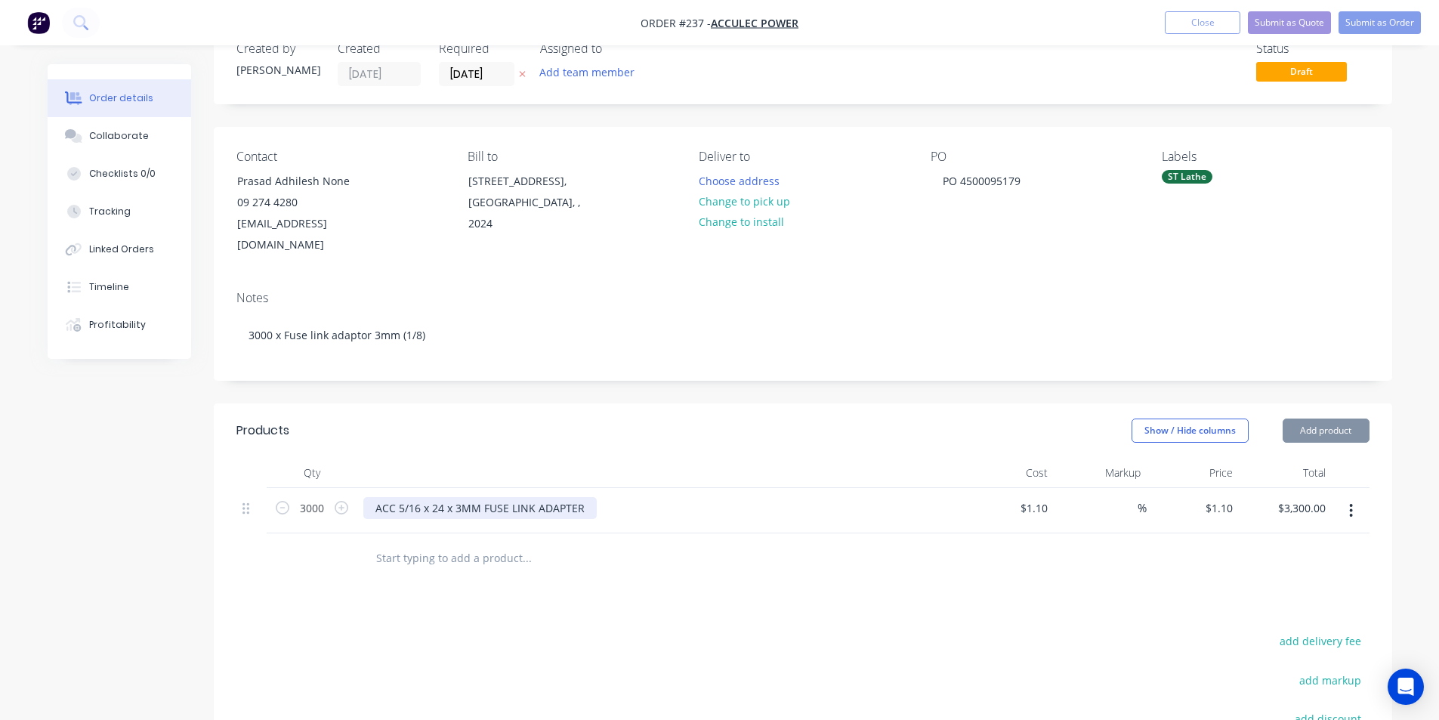
click at [395, 497] on div "ACC 5/16 x 24 x 3MM FUSE LINK ADAPTER" at bounding box center [479, 508] width 233 height 22
click at [393, 497] on div "ACC 5/16 x 24 x 3MM FUSE LINK ADAPTER" at bounding box center [479, 508] width 233 height 22
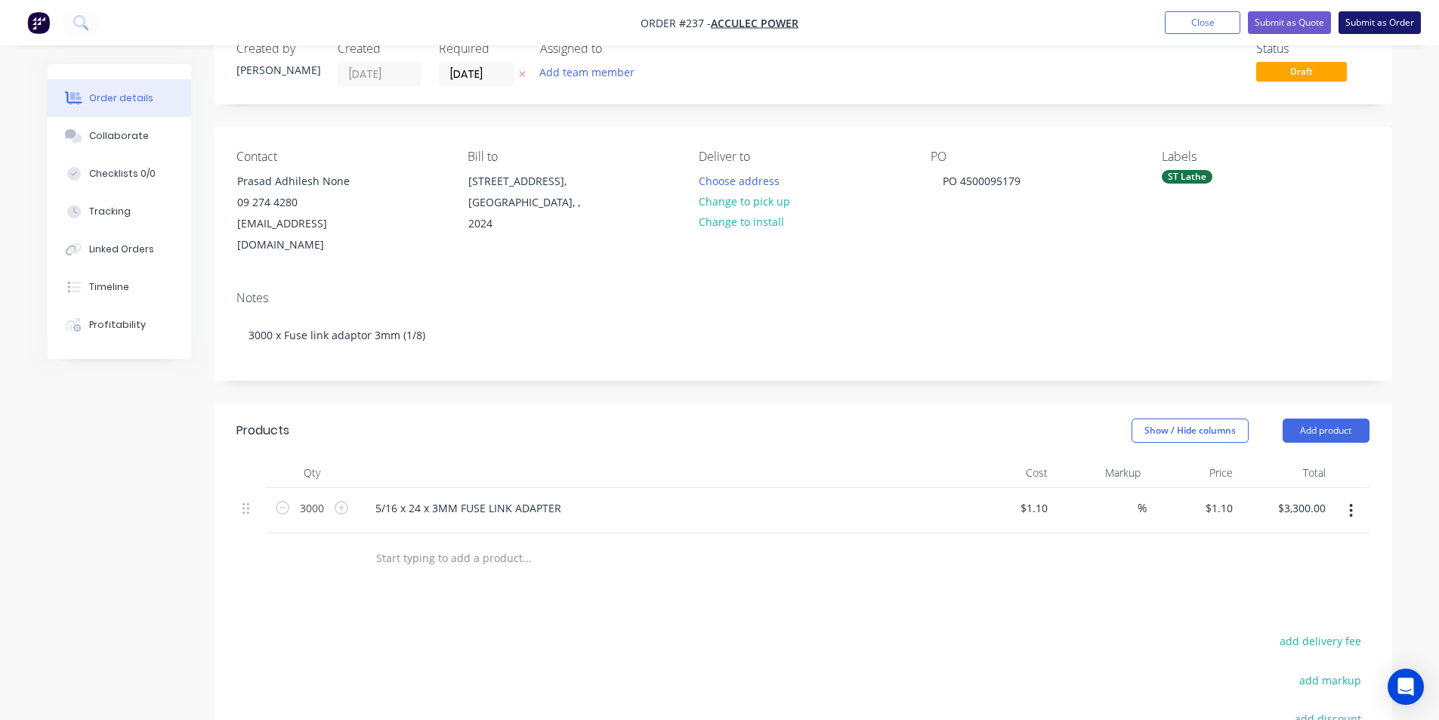
click at [1388, 20] on button "Submit as Order" at bounding box center [1379, 22] width 82 height 23
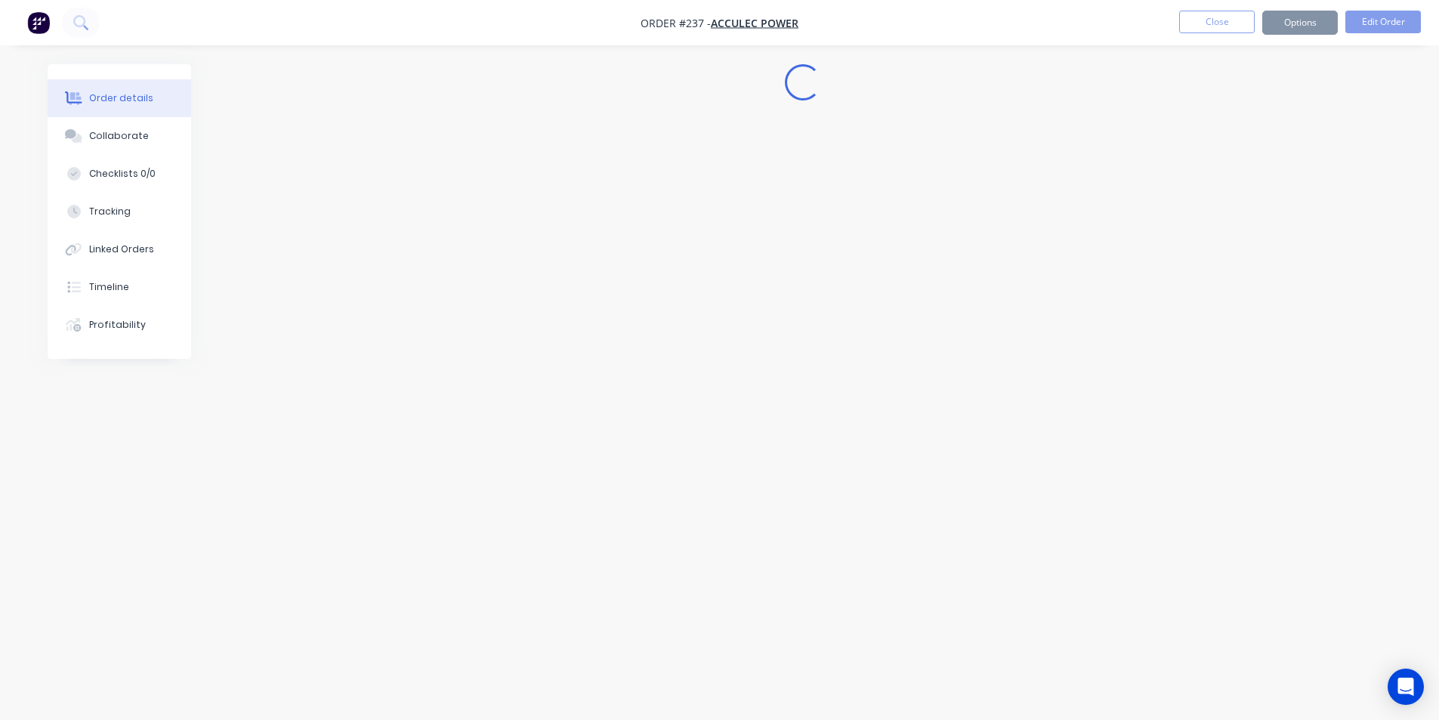
scroll to position [0, 0]
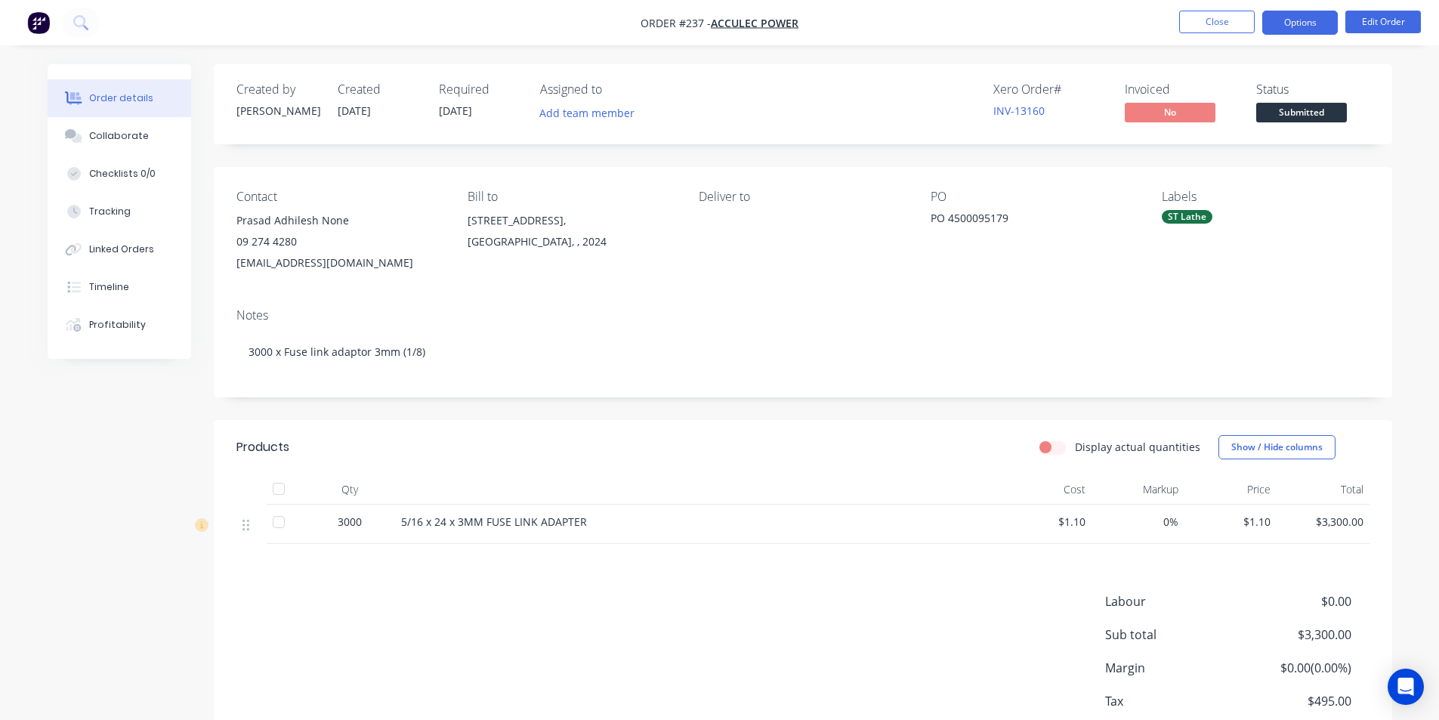
click at [1298, 23] on button "Options" at bounding box center [1300, 23] width 76 height 24
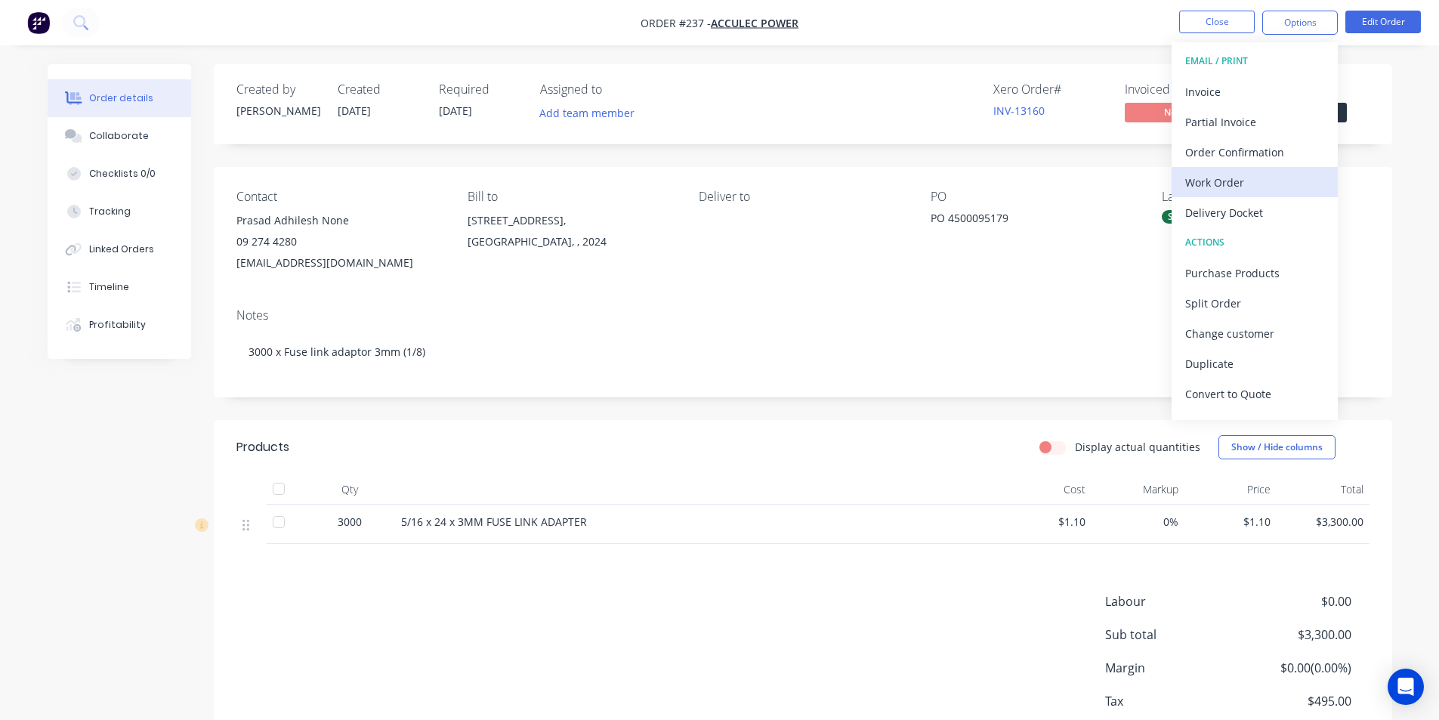
click at [1217, 185] on div "Work Order" at bounding box center [1254, 182] width 139 height 22
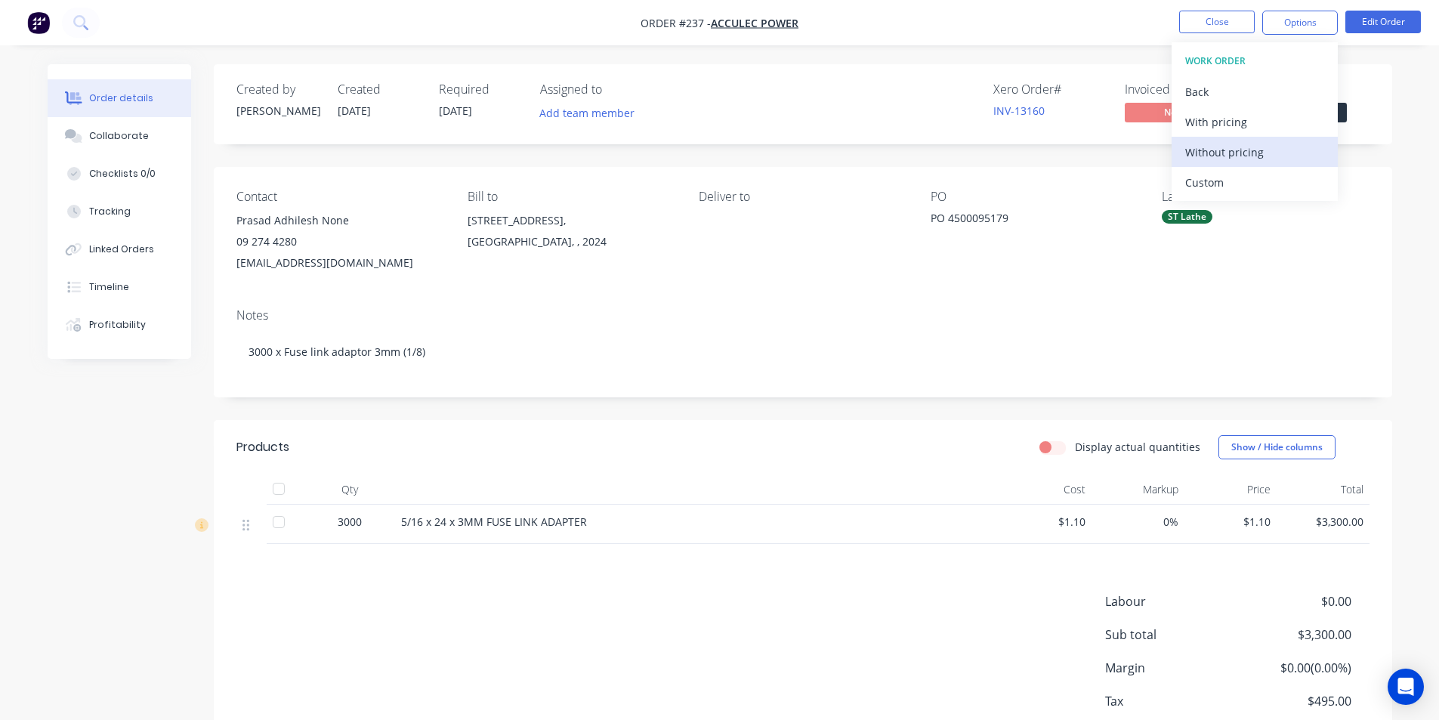
click at [1223, 152] on div "Without pricing" at bounding box center [1254, 152] width 139 height 22
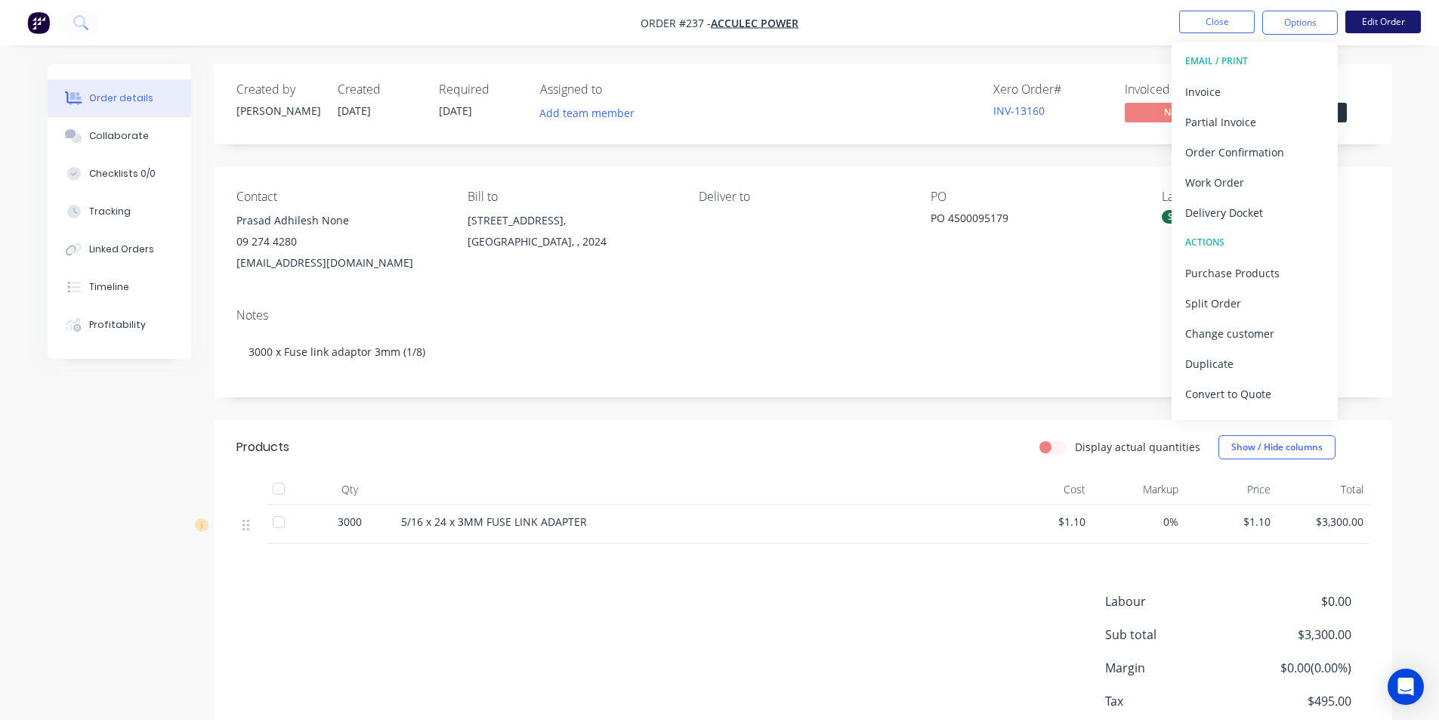
click at [1386, 17] on button "Edit Order" at bounding box center [1383, 22] width 76 height 23
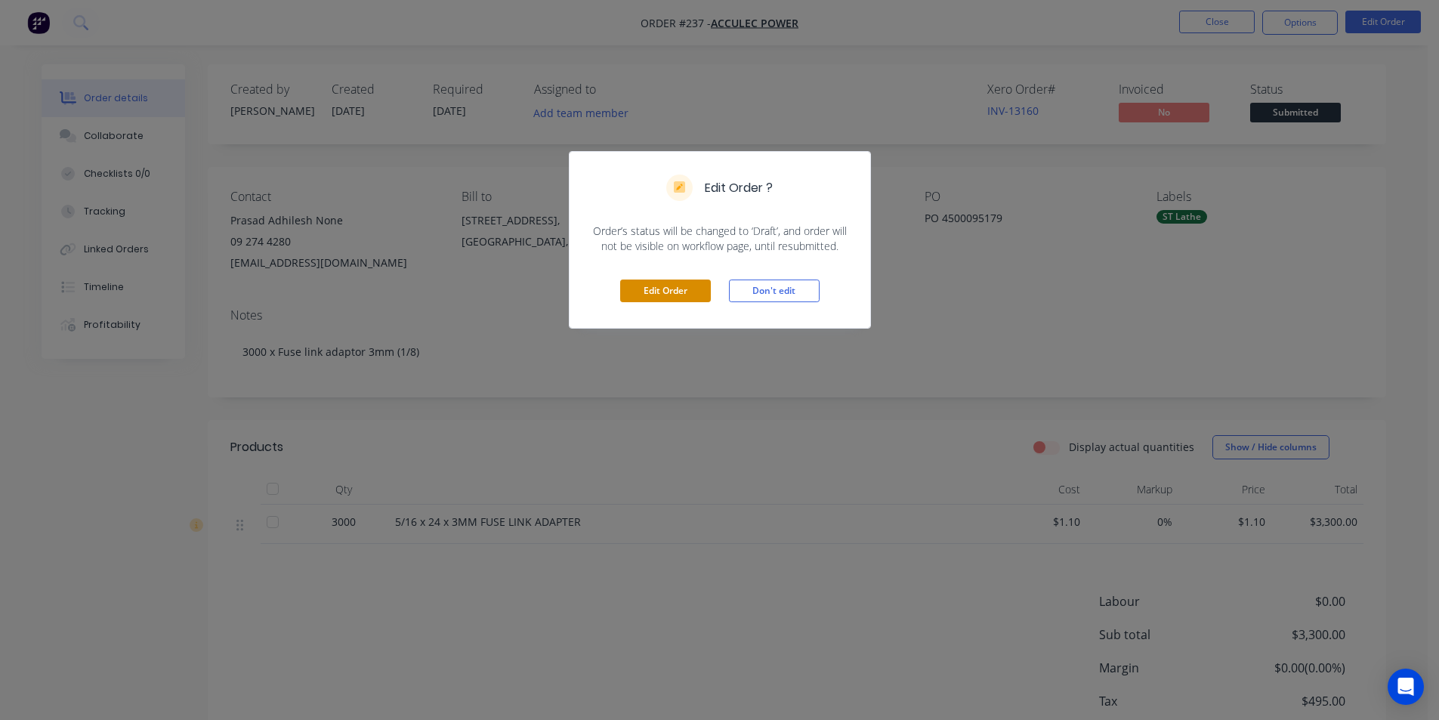
click at [651, 288] on button "Edit Order" at bounding box center [665, 290] width 91 height 23
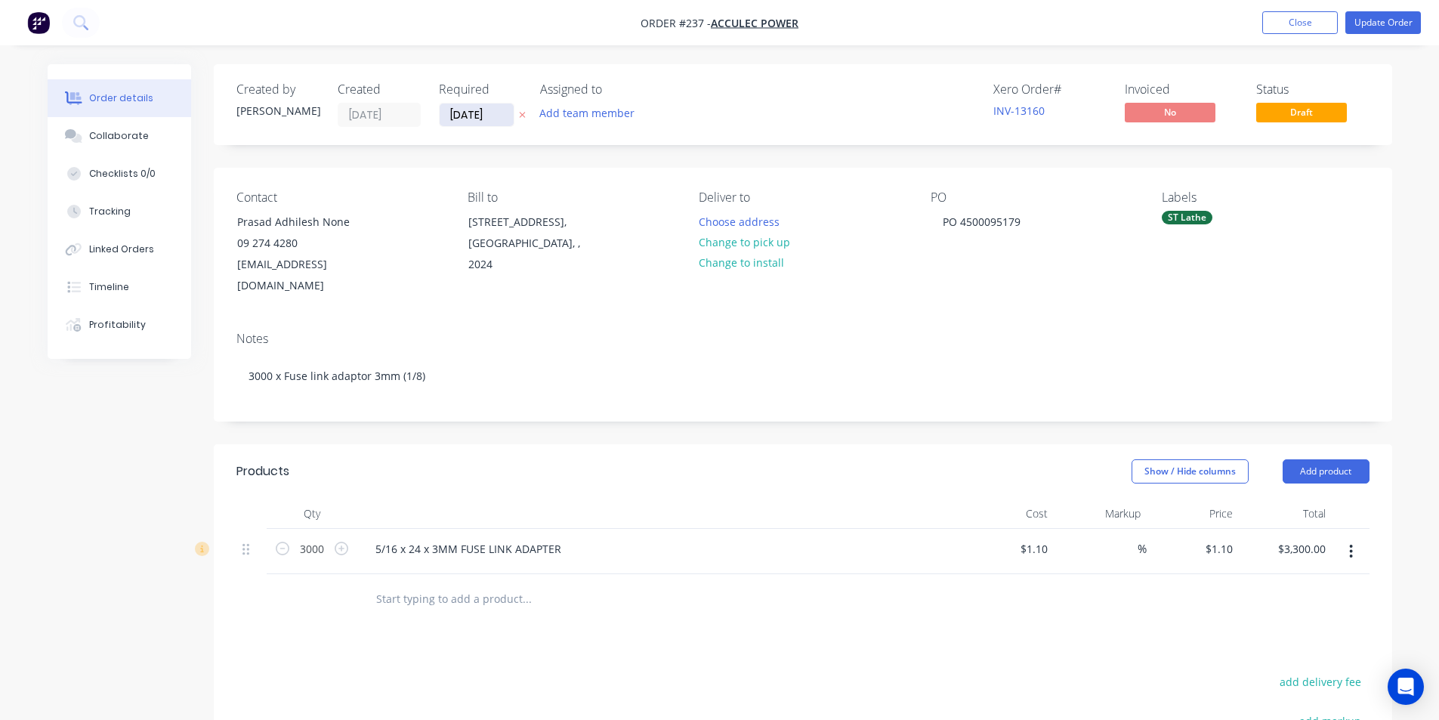
click at [503, 116] on input "[DATE]" at bounding box center [476, 114] width 74 height 23
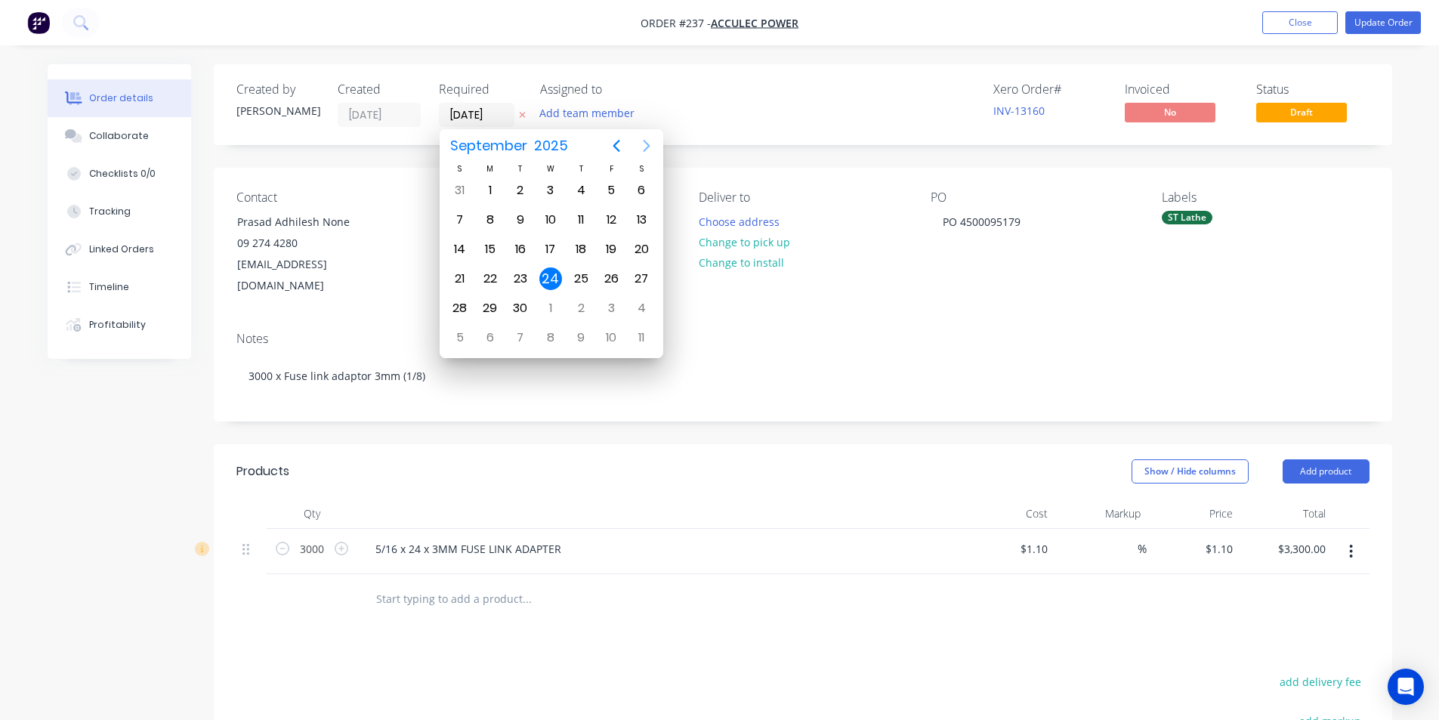
click at [645, 143] on icon "Next page" at bounding box center [646, 146] width 7 height 12
click at [553, 245] on div "15" at bounding box center [550, 249] width 23 height 23
type input "[DATE]"
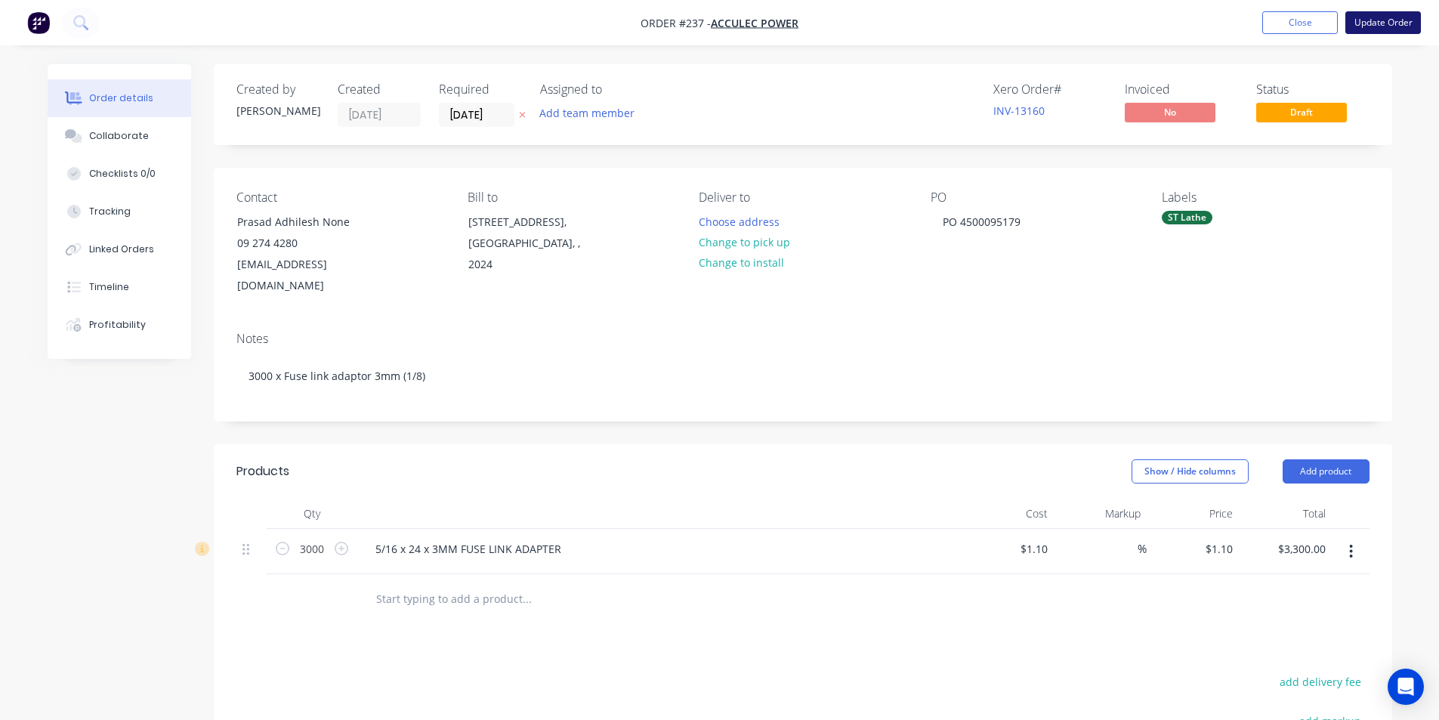
click at [1386, 23] on button "Update Order" at bounding box center [1383, 22] width 76 height 23
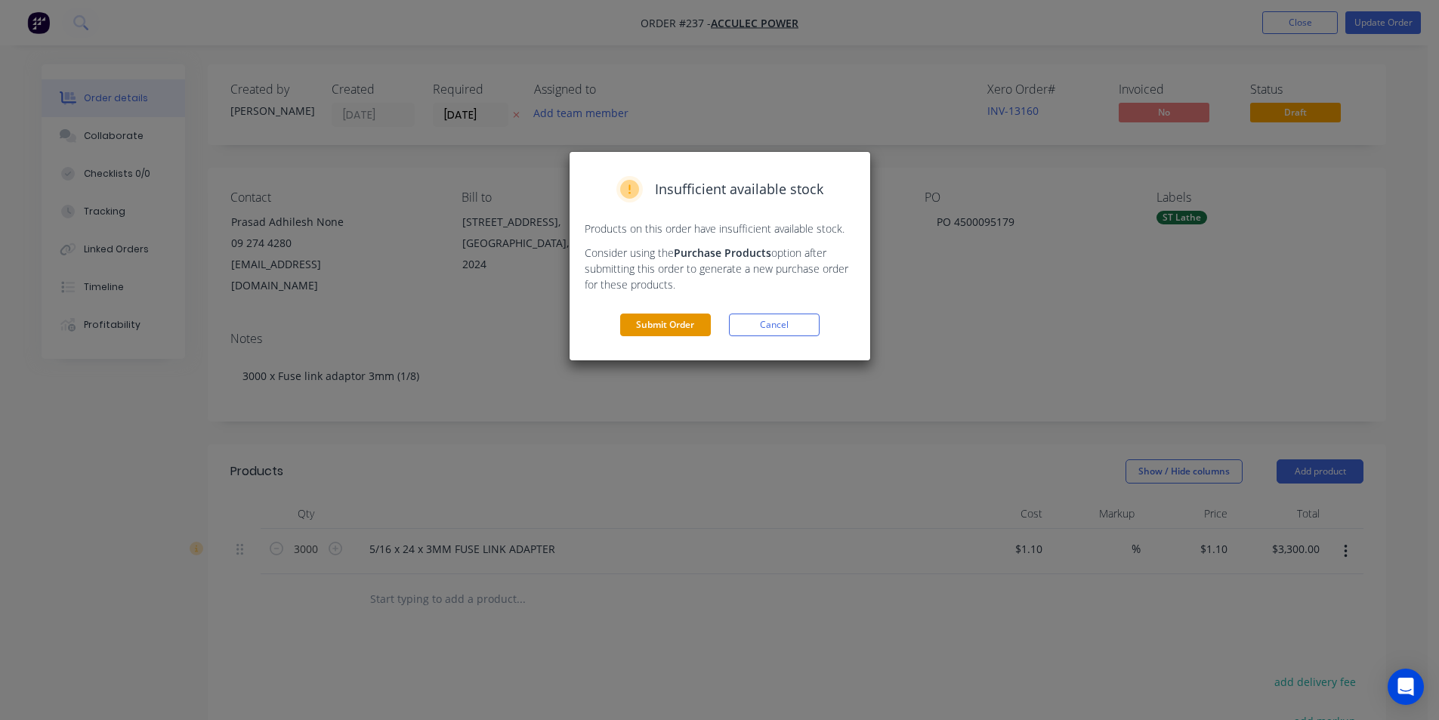
click at [665, 326] on button "Submit Order" at bounding box center [665, 324] width 91 height 23
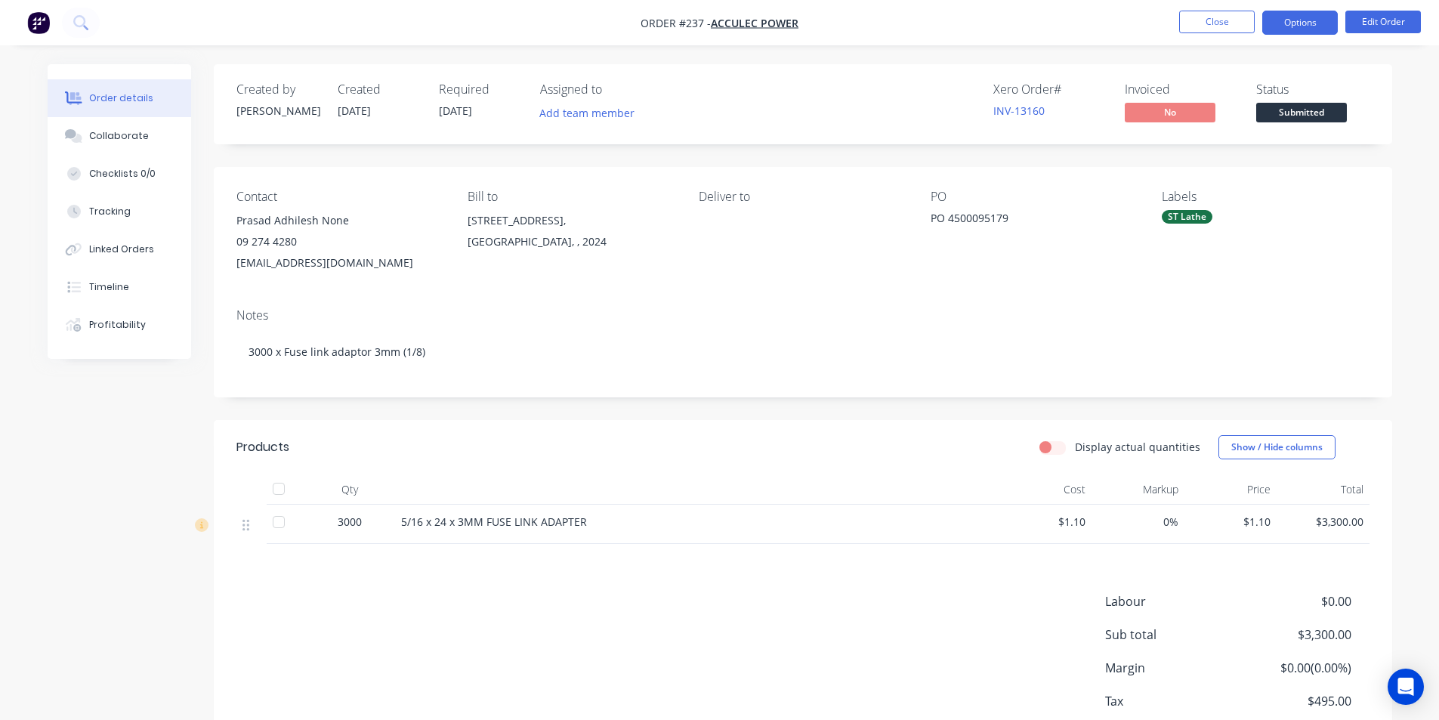
click at [1303, 15] on button "Options" at bounding box center [1300, 23] width 76 height 24
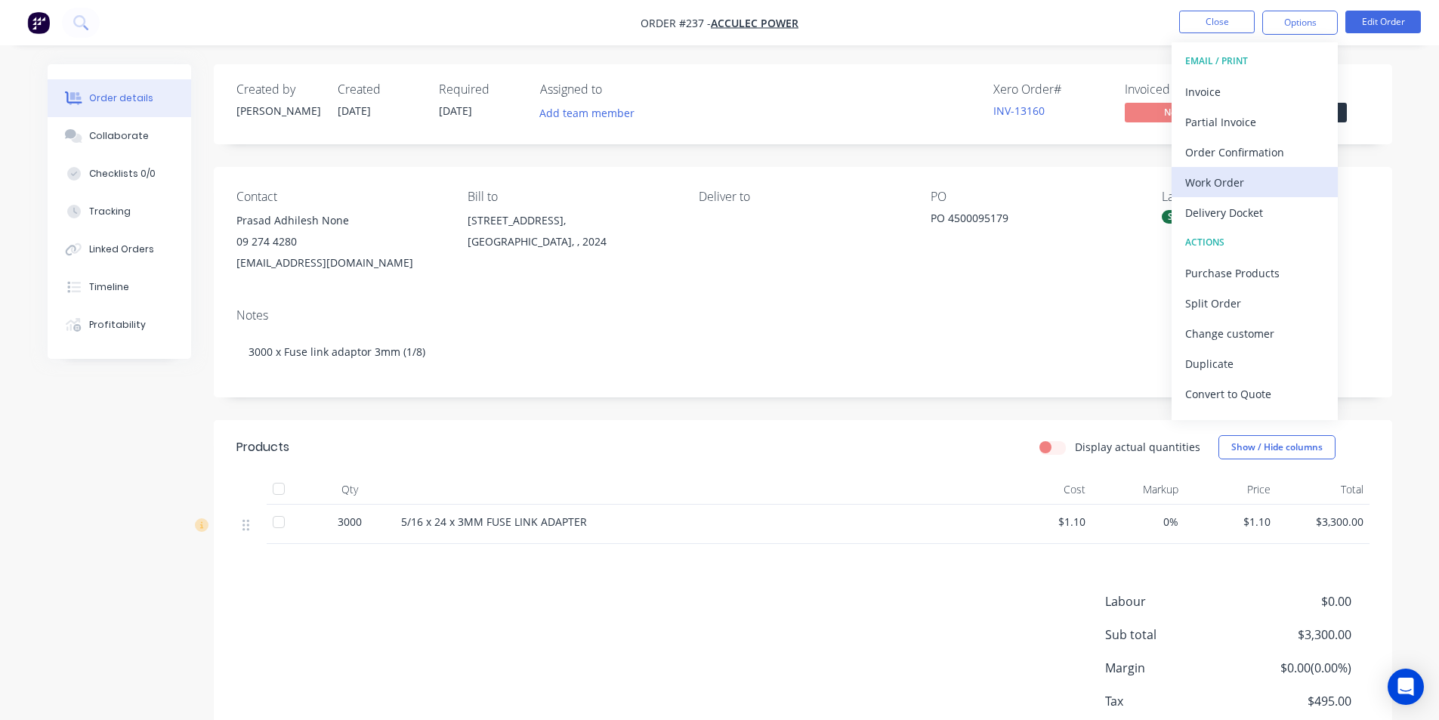
click at [1223, 183] on div "Work Order" at bounding box center [1254, 182] width 139 height 22
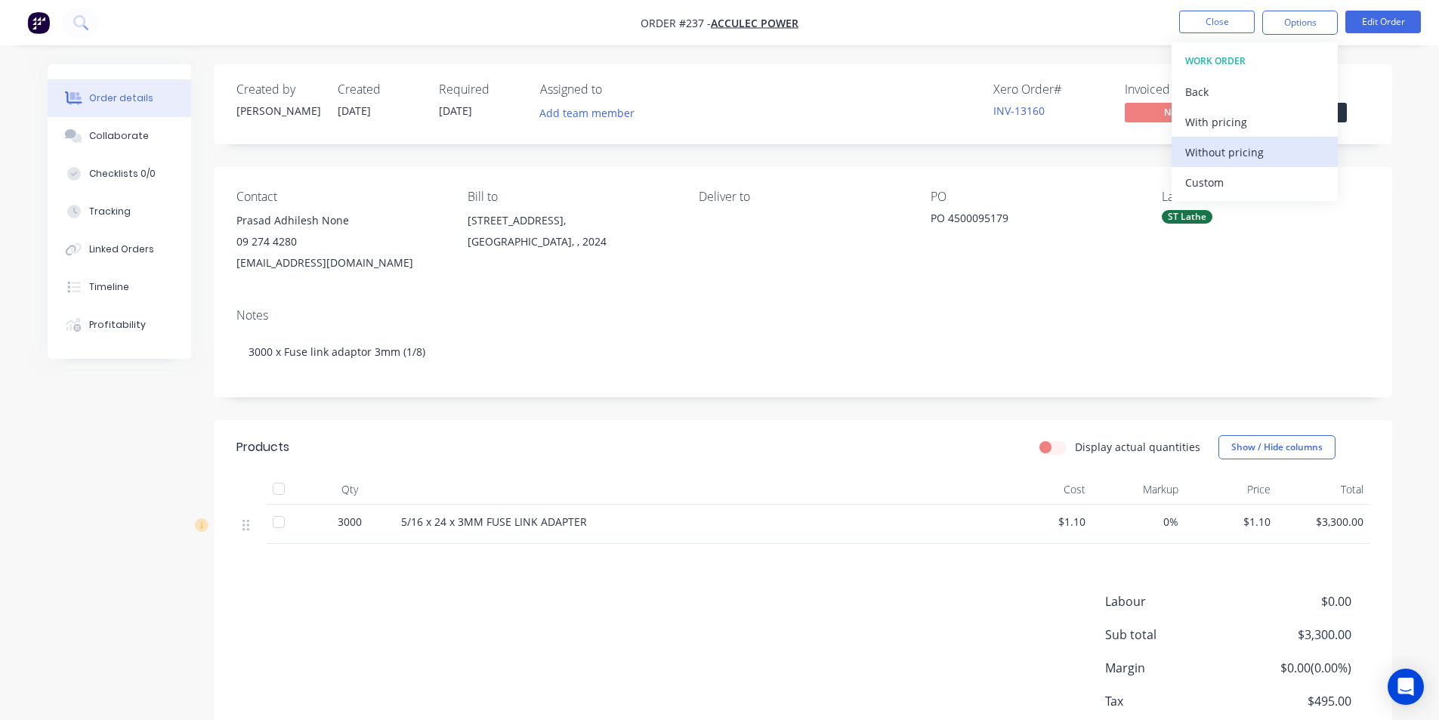
click at [1230, 150] on div "Without pricing" at bounding box center [1254, 152] width 139 height 22
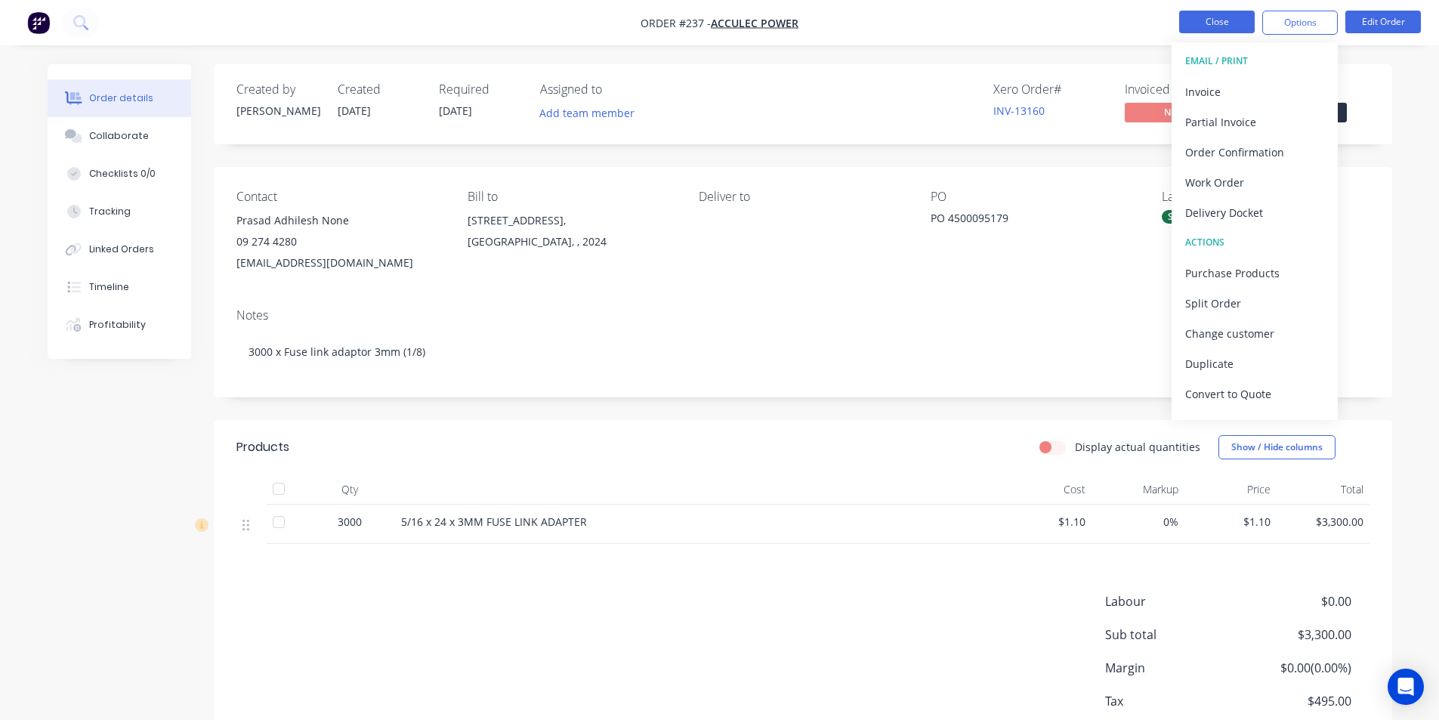
click at [1221, 19] on button "Close" at bounding box center [1217, 22] width 76 height 23
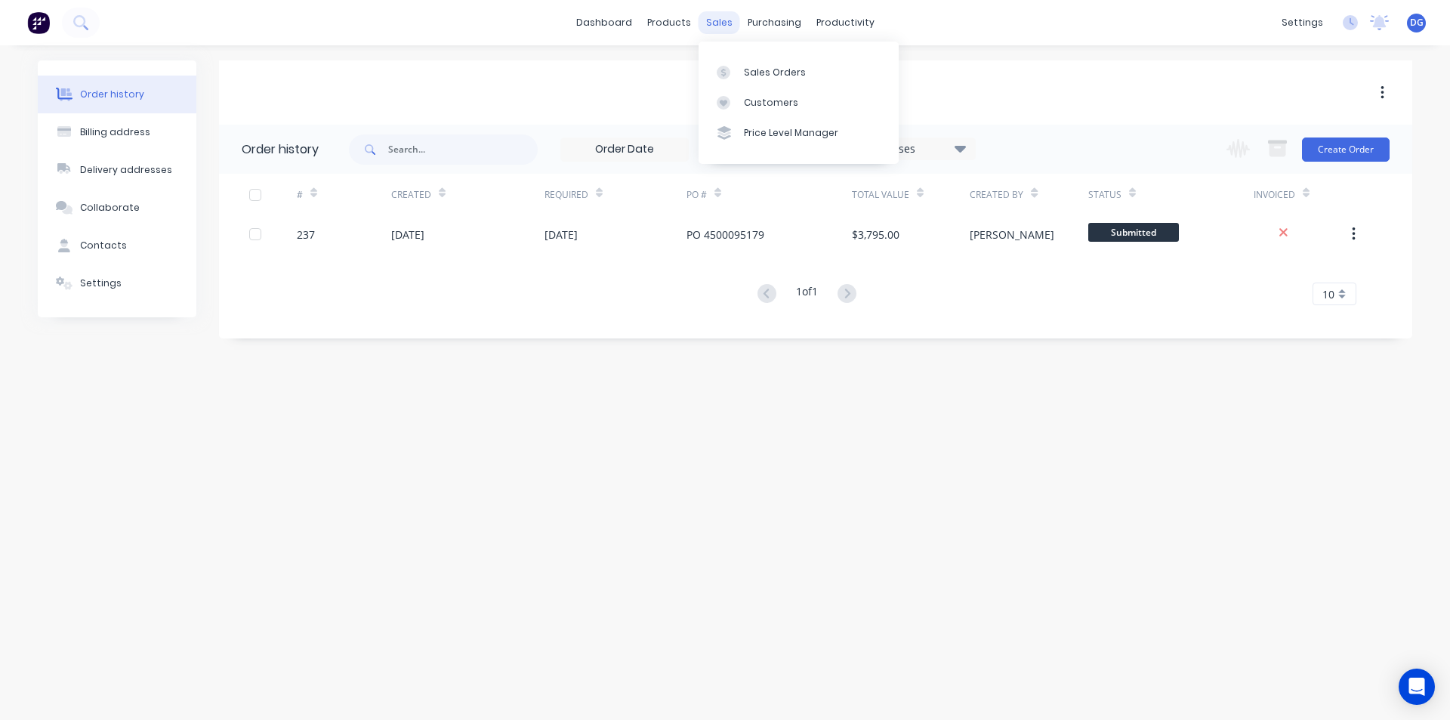
click at [721, 26] on div "sales" at bounding box center [720, 22] width 42 height 23
click at [768, 73] on div "Sales Orders" at bounding box center [775, 73] width 62 height 14
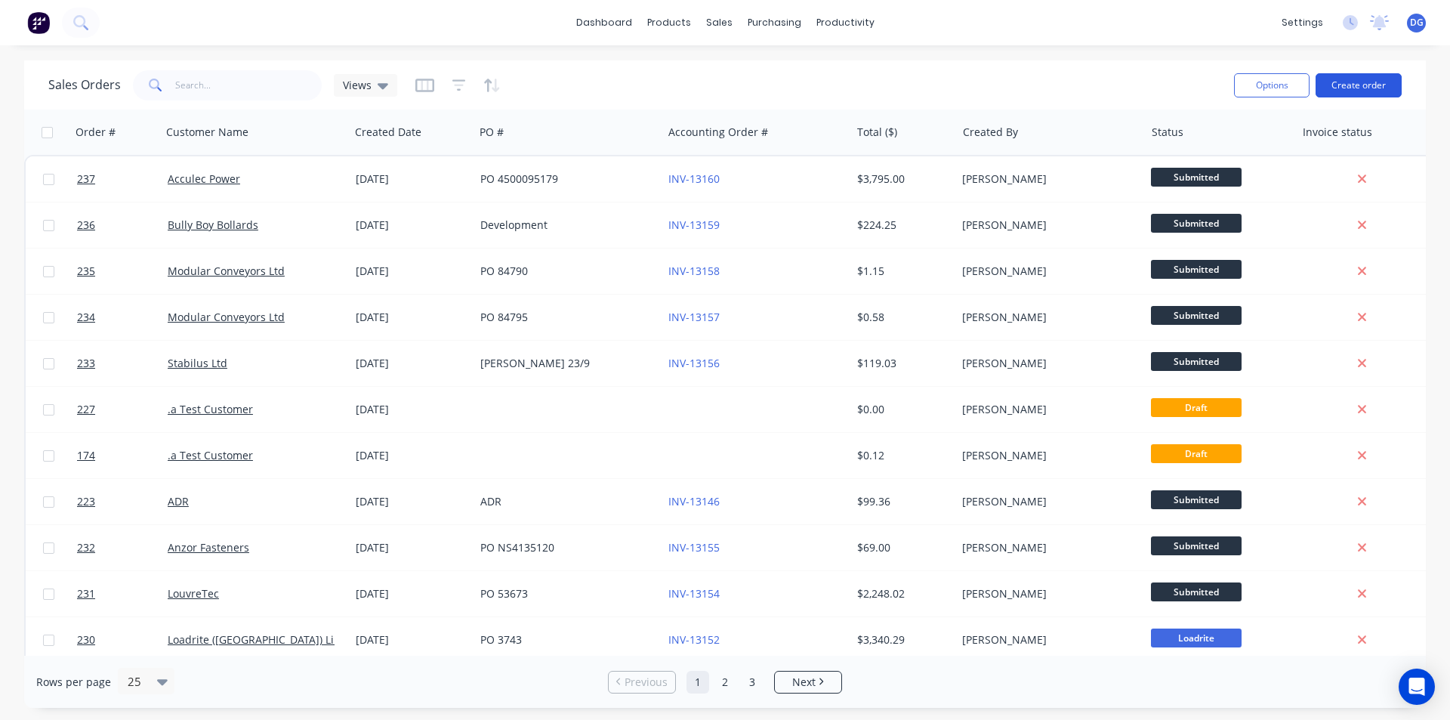
click at [1362, 88] on button "Create order" at bounding box center [1358, 85] width 86 height 24
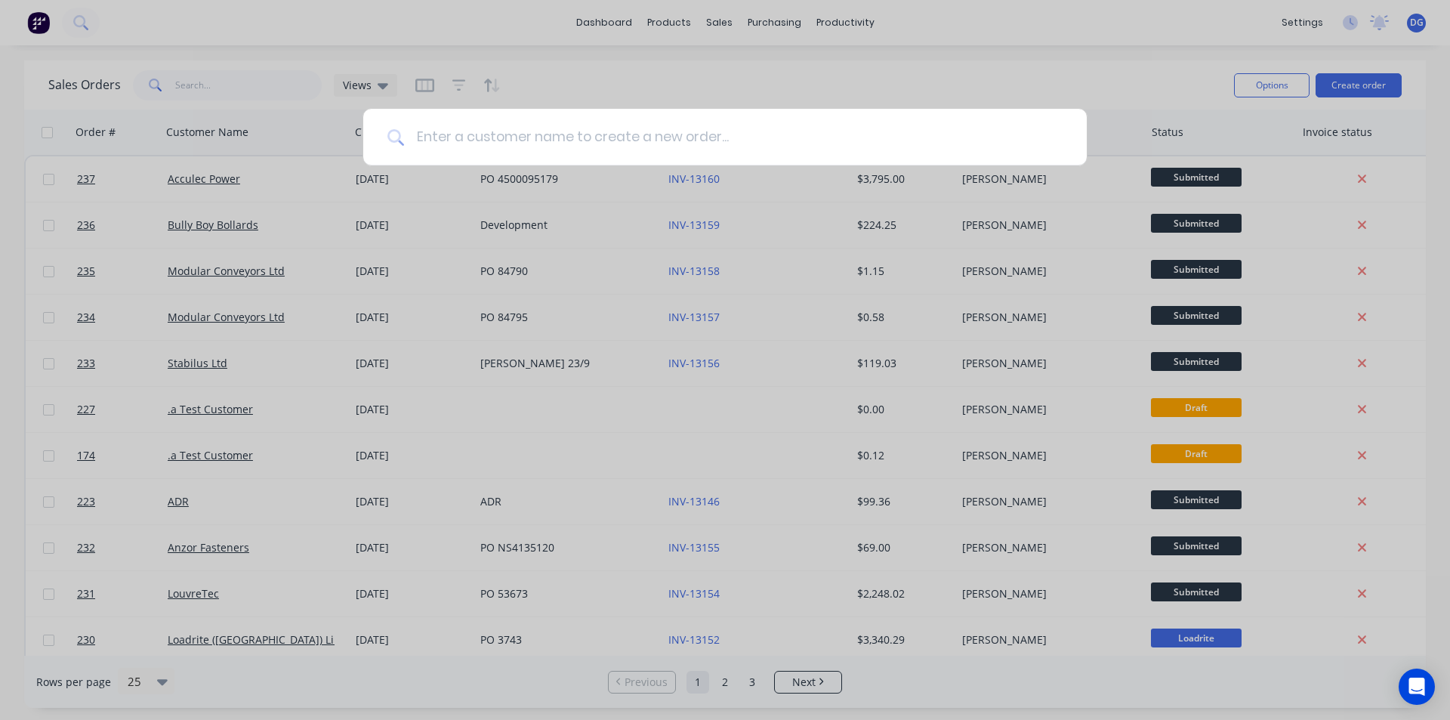
click at [464, 134] on input at bounding box center [733, 137] width 658 height 57
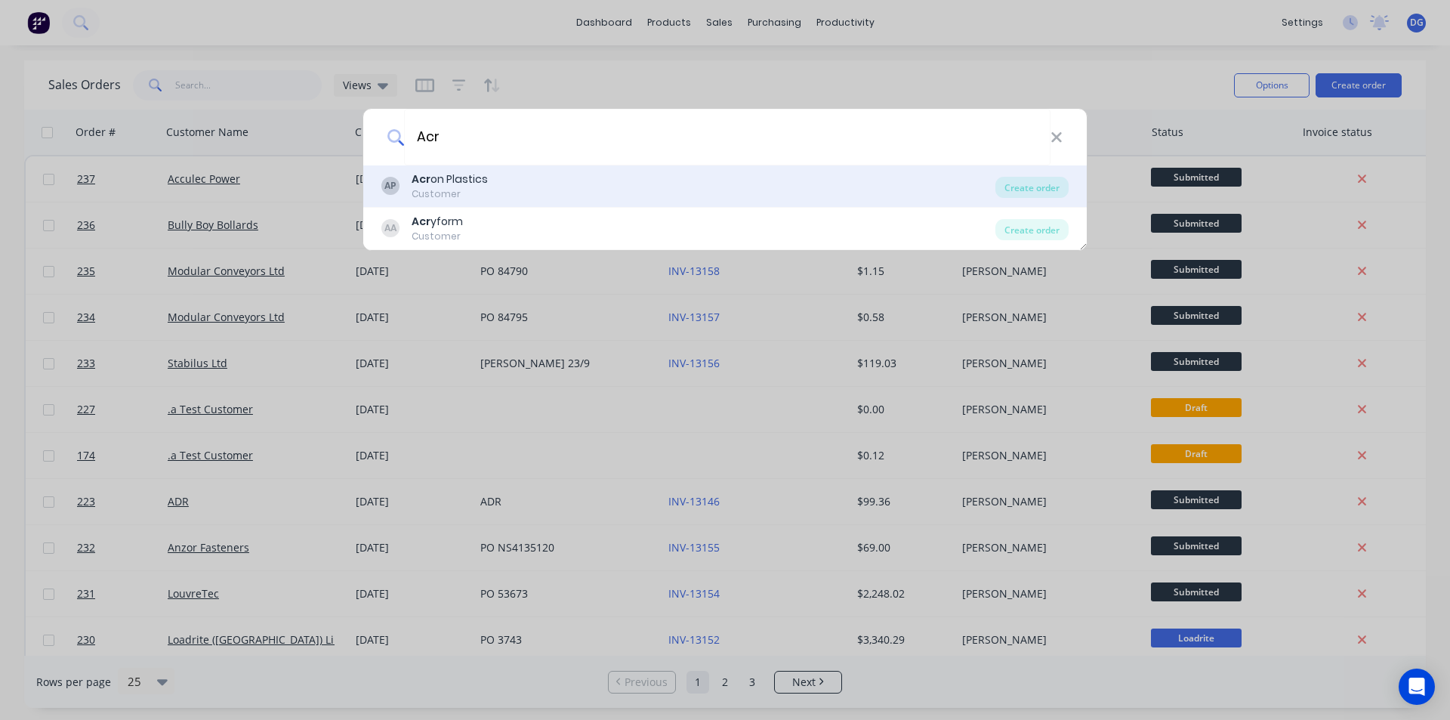
type input "Acr"
click at [455, 183] on div "Acr on Plastics" at bounding box center [450, 179] width 76 height 16
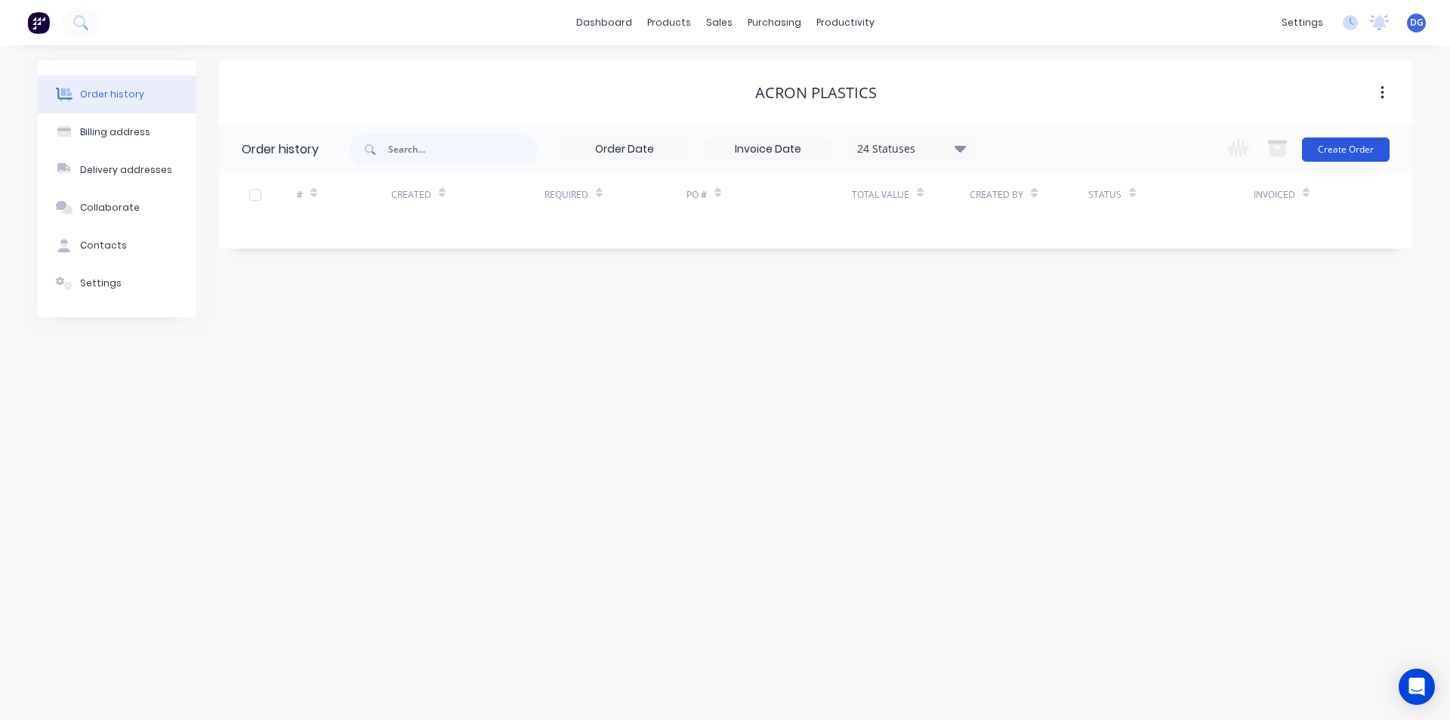
click at [1337, 146] on button "Create Order" at bounding box center [1346, 149] width 88 height 24
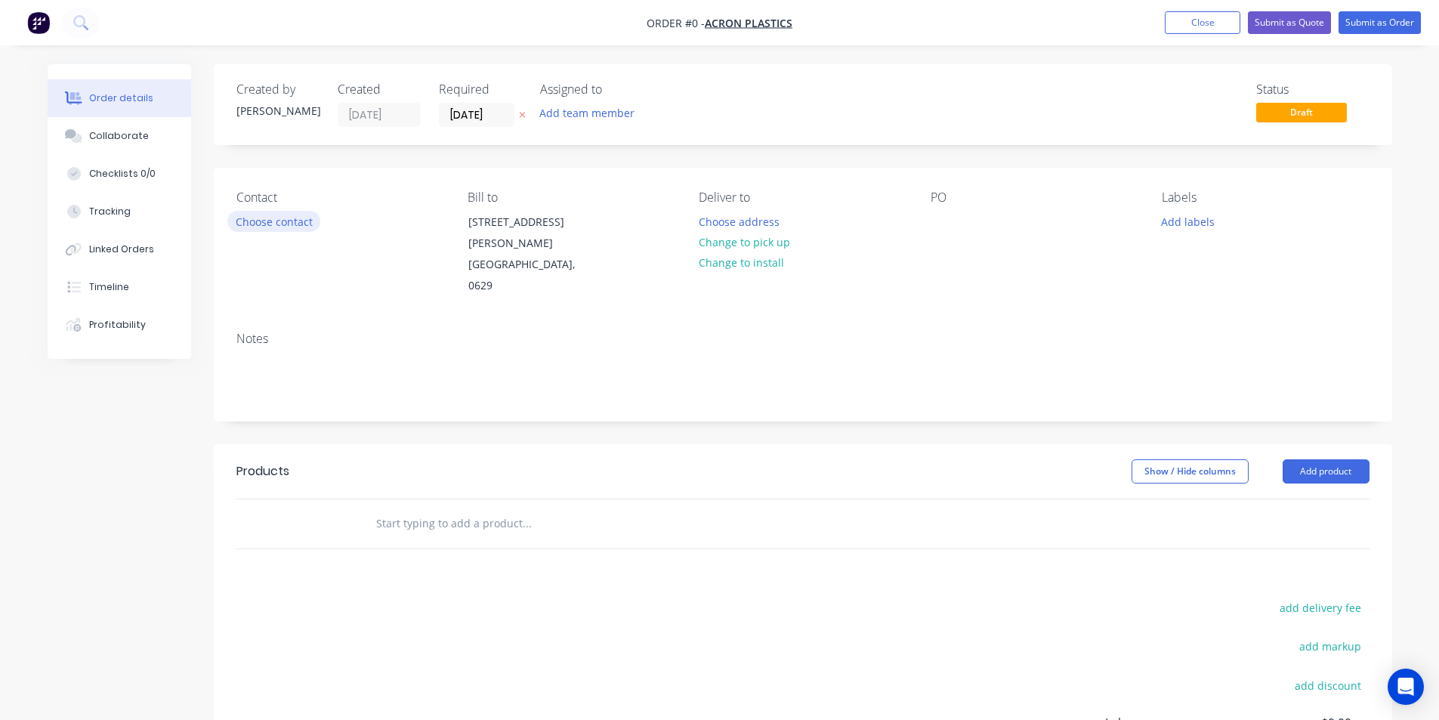
click at [282, 224] on button "Choose contact" at bounding box center [273, 221] width 93 height 20
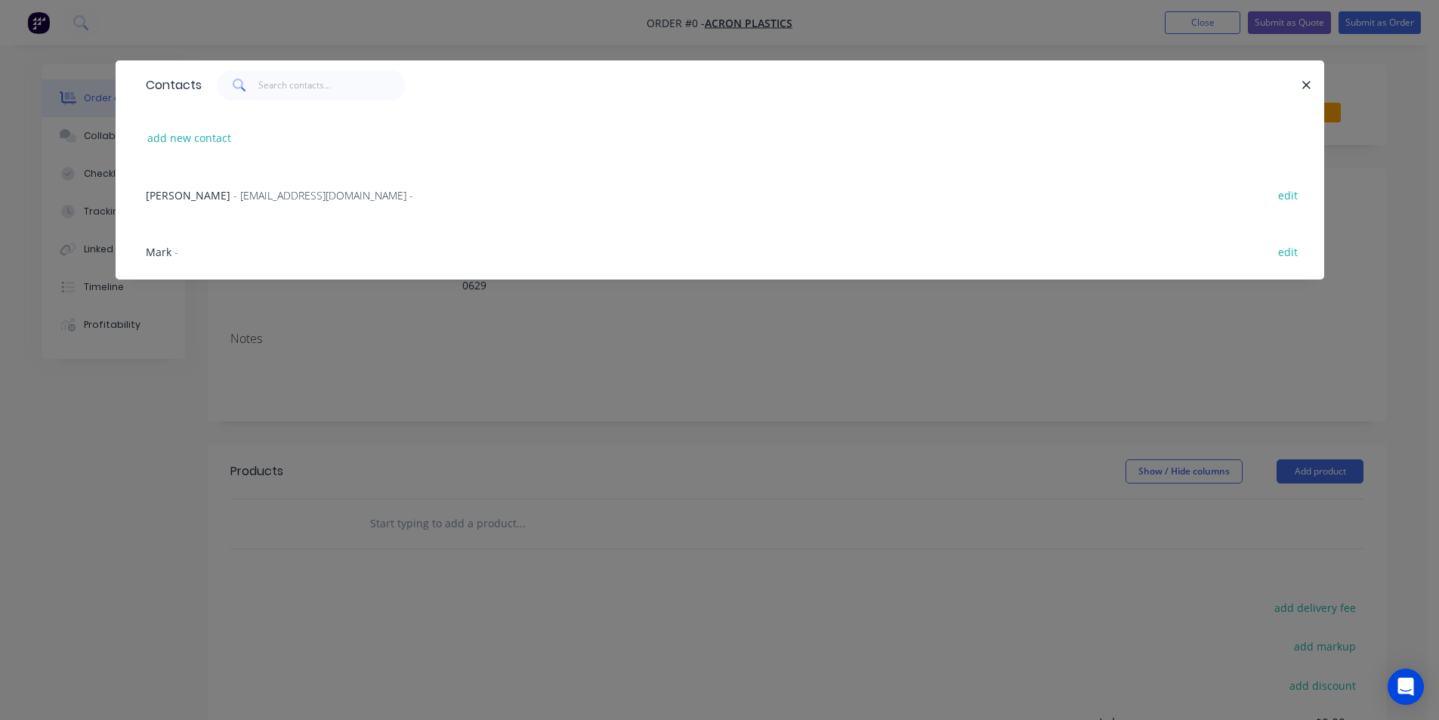
click at [233, 199] on span "- [EMAIL_ADDRESS][DOMAIN_NAME] -" at bounding box center [323, 195] width 180 height 14
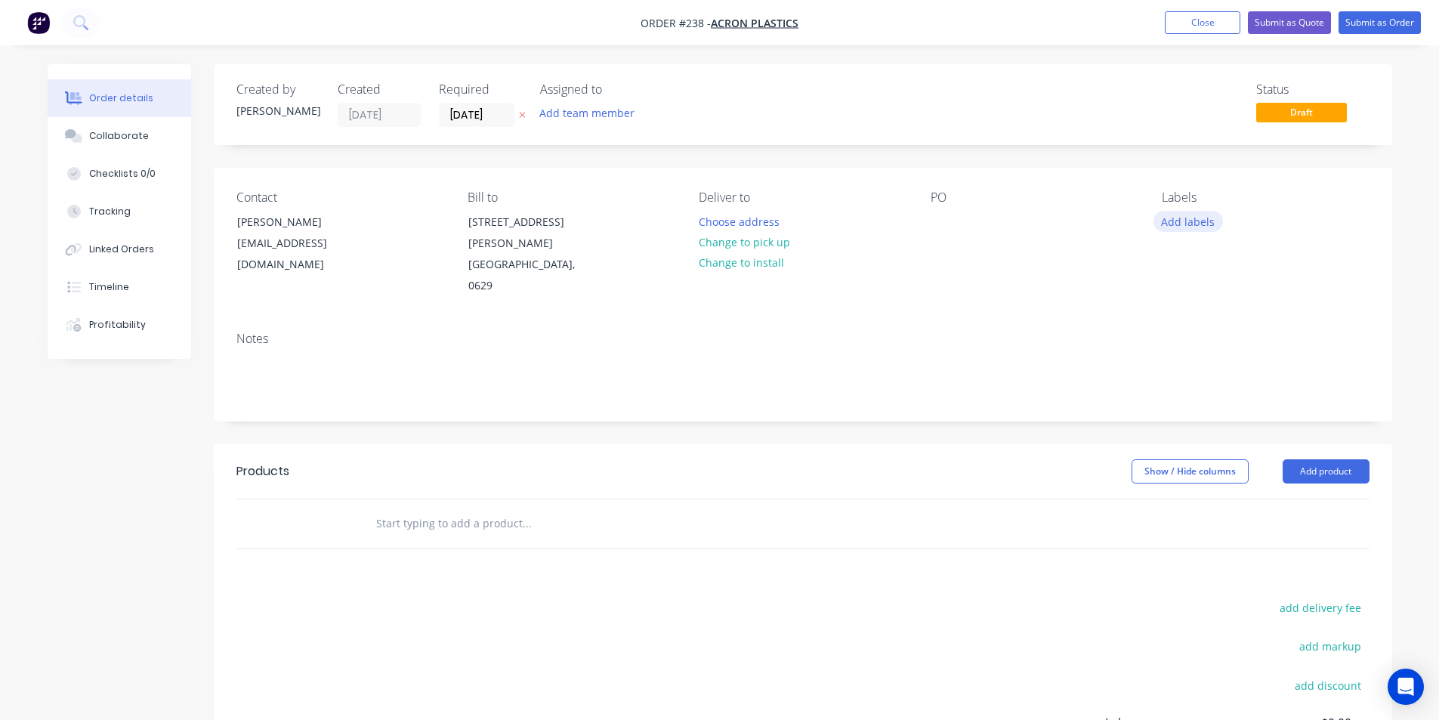
click at [1173, 222] on button "Add labels" at bounding box center [1187, 221] width 69 height 20
click at [945, 219] on div at bounding box center [942, 222] width 24 height 22
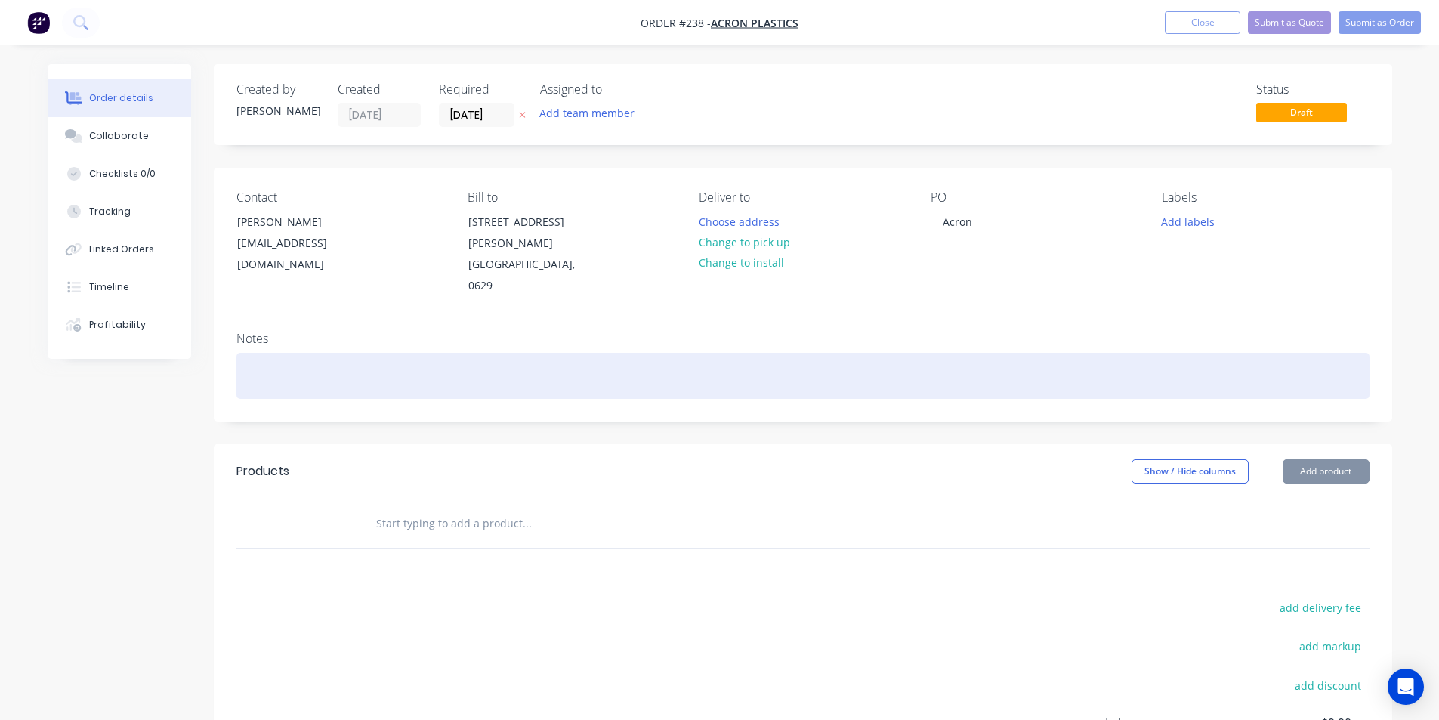
click at [285, 356] on div at bounding box center [802, 376] width 1133 height 46
click at [286, 355] on div "Remake Taper spindle" at bounding box center [802, 376] width 1133 height 46
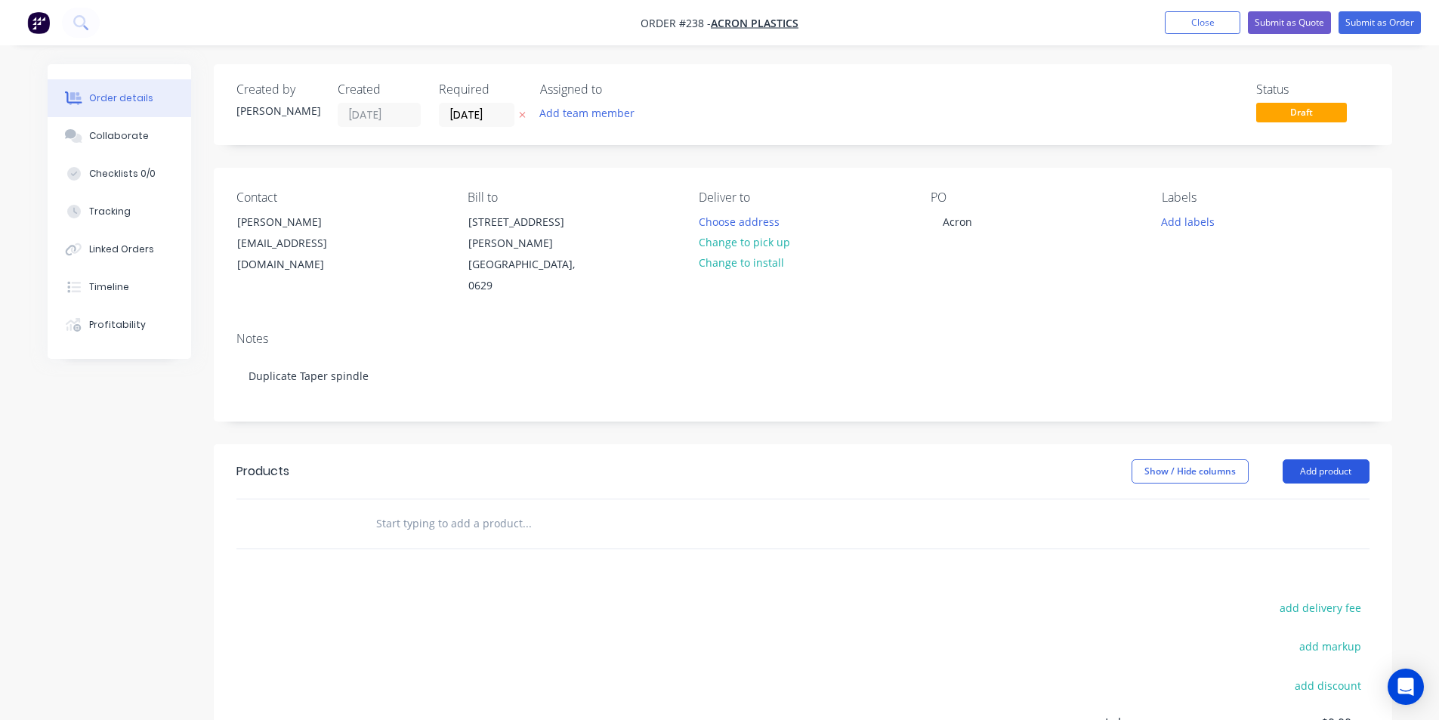
click at [1322, 459] on button "Add product" at bounding box center [1325, 471] width 87 height 24
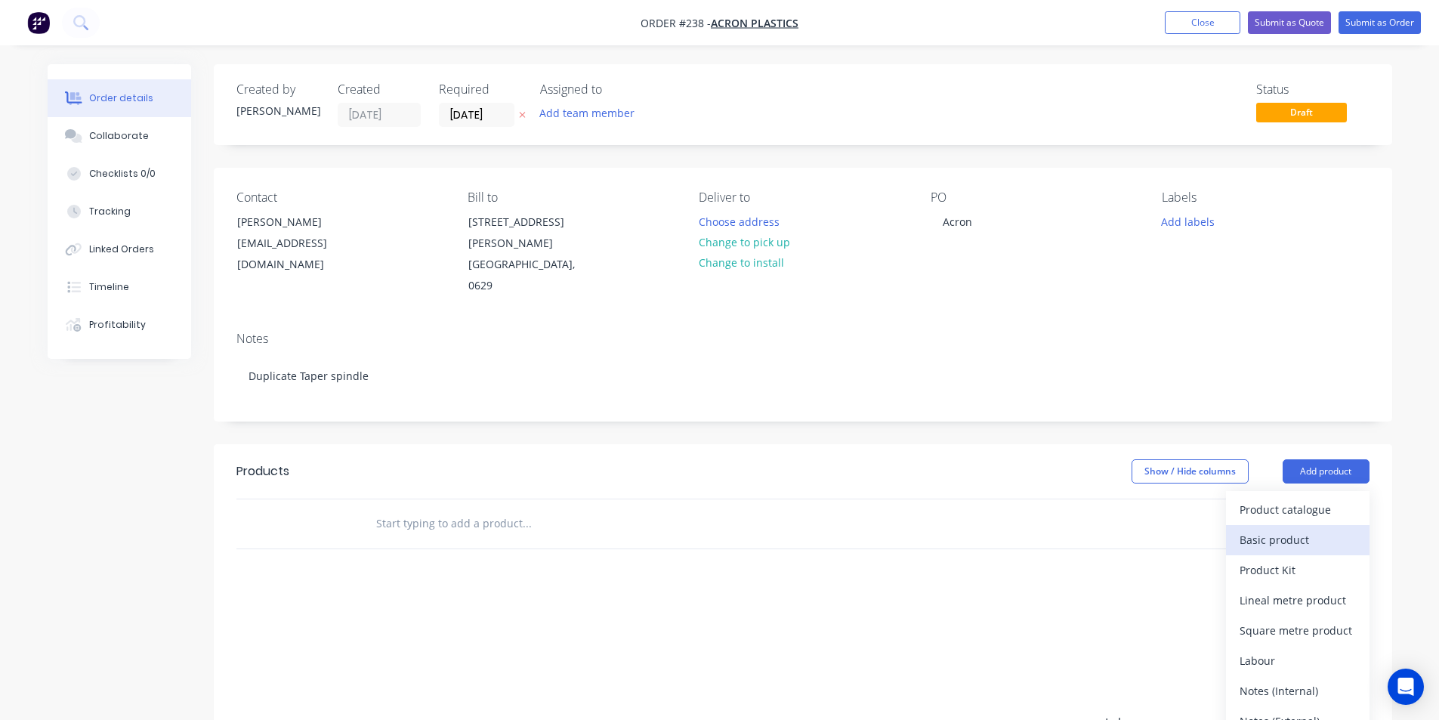
click at [1284, 529] on div "Basic product" at bounding box center [1297, 540] width 116 height 22
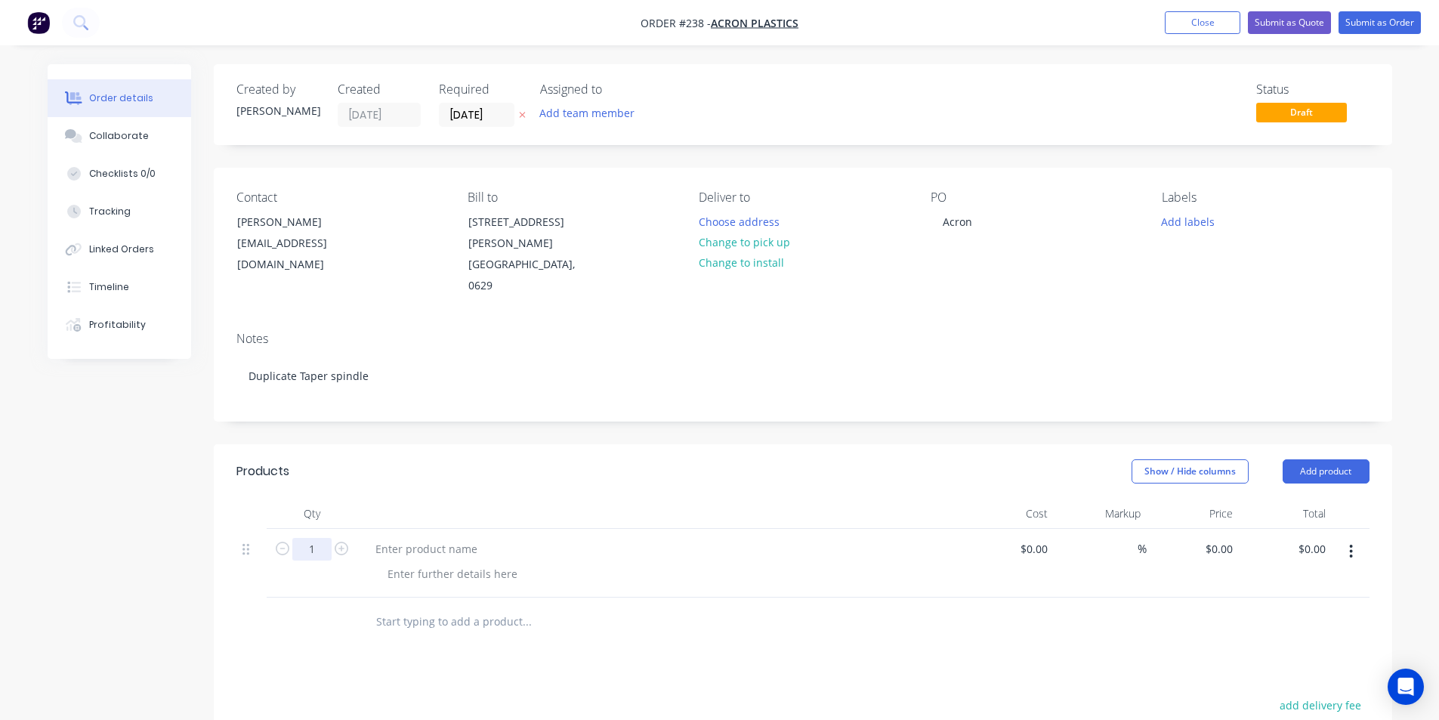
click at [319, 538] on input "1" at bounding box center [311, 549] width 39 height 23
type input "1"
click at [382, 538] on div at bounding box center [426, 549] width 126 height 22
click at [1216, 538] on div "0 $0.00" at bounding box center [1218, 549] width 41 height 22
type input "$0.10"
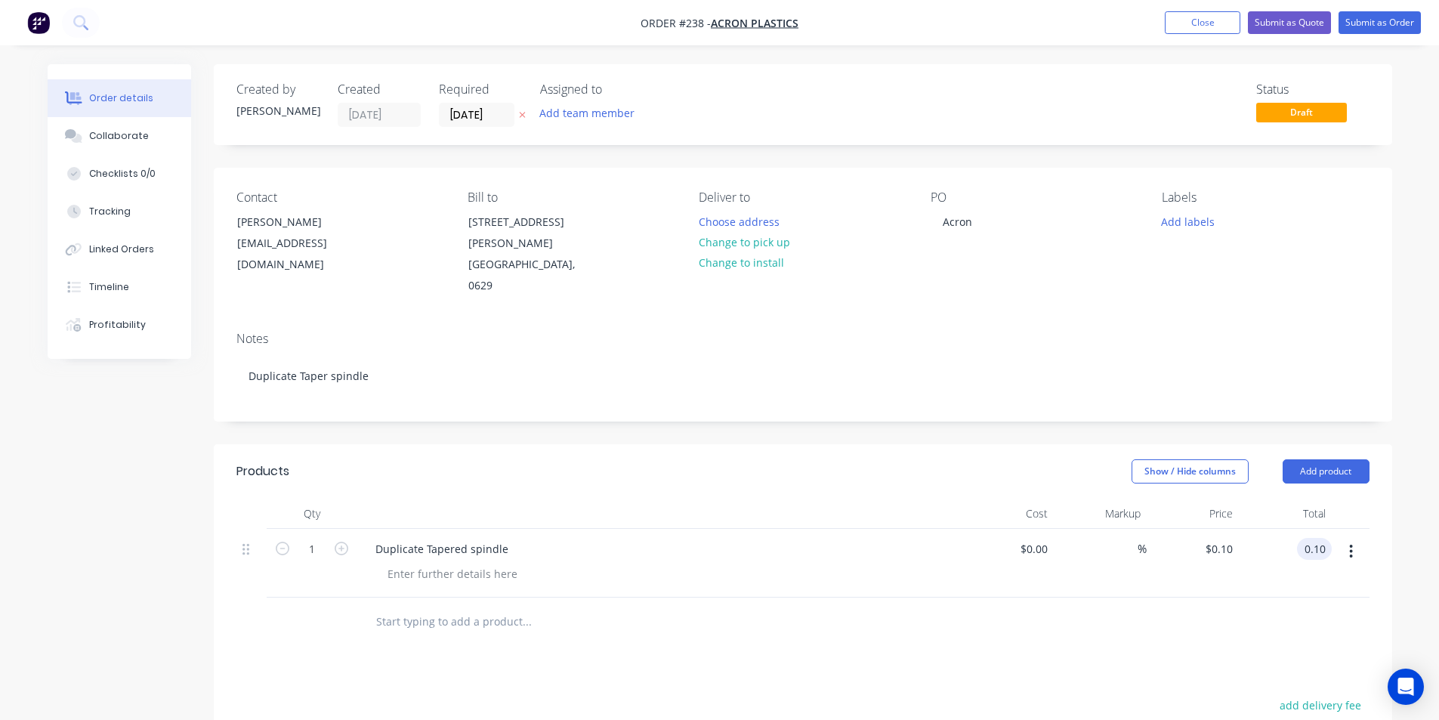
type input "$0.10"
click at [1375, 24] on button "Submit as Order" at bounding box center [1379, 22] width 82 height 23
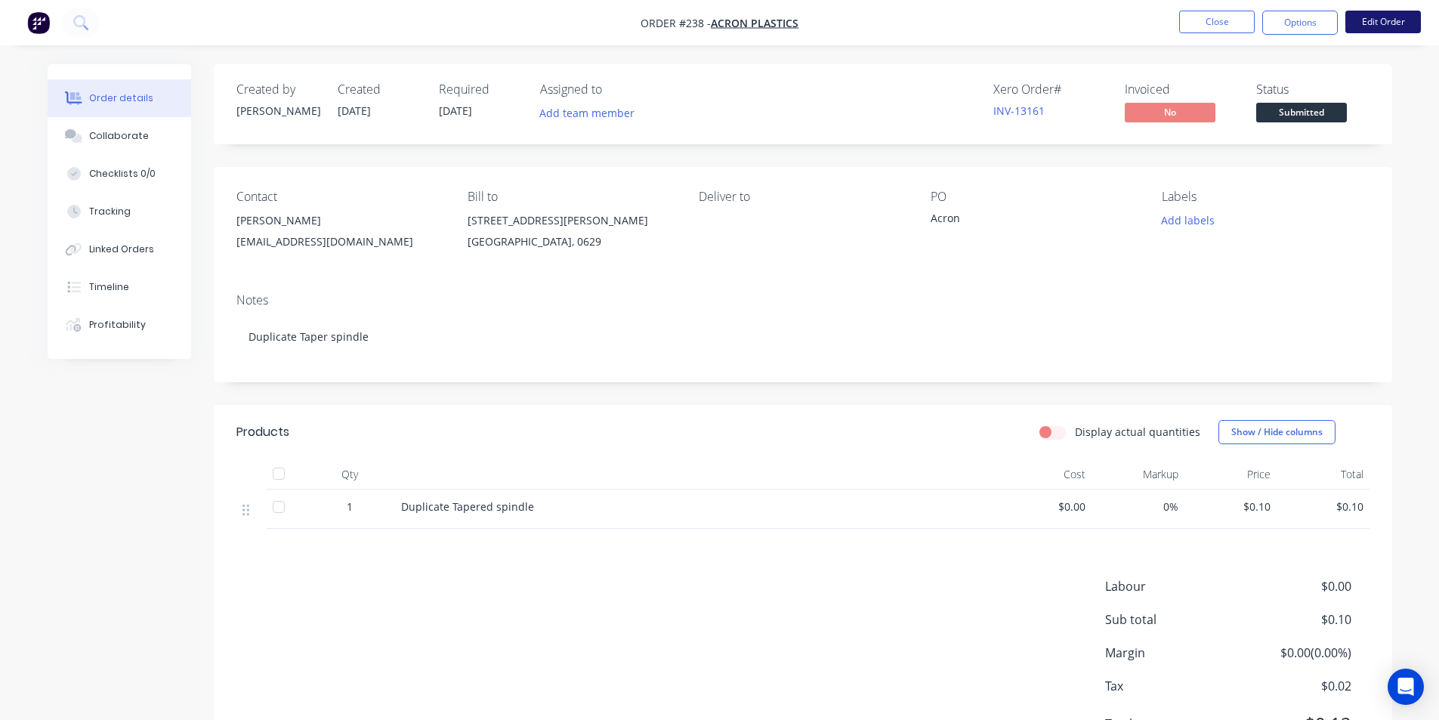
click at [1377, 24] on button "Edit Order" at bounding box center [1383, 22] width 76 height 23
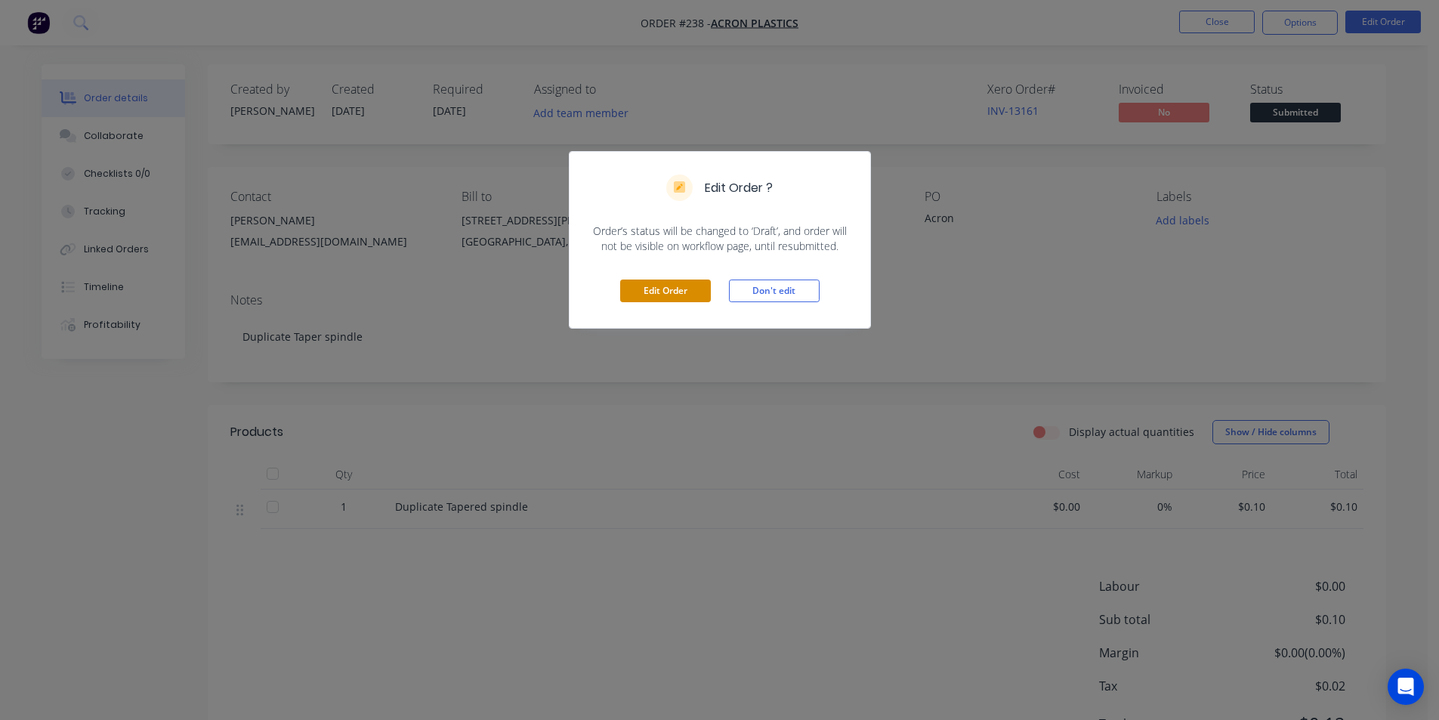
click at [674, 285] on button "Edit Order" at bounding box center [665, 290] width 91 height 23
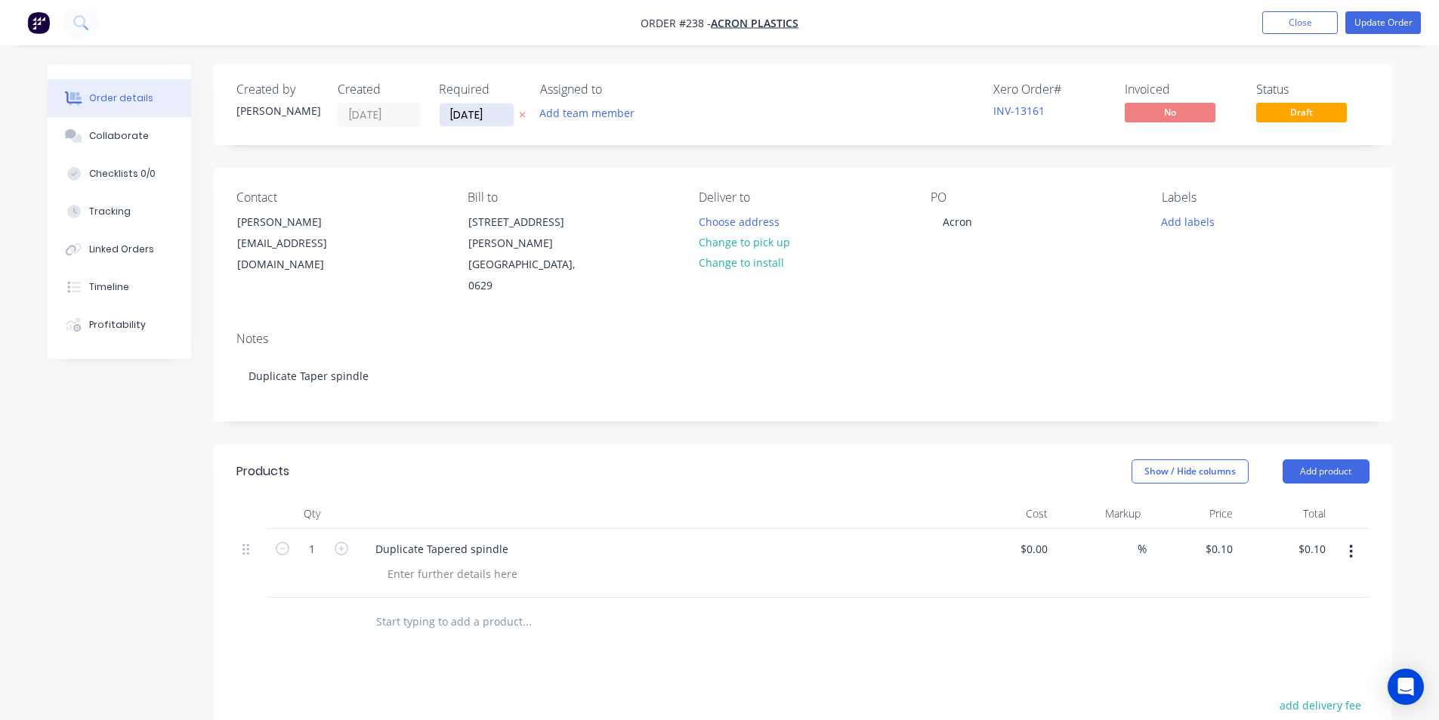
click at [496, 111] on input "[DATE]" at bounding box center [476, 114] width 74 height 23
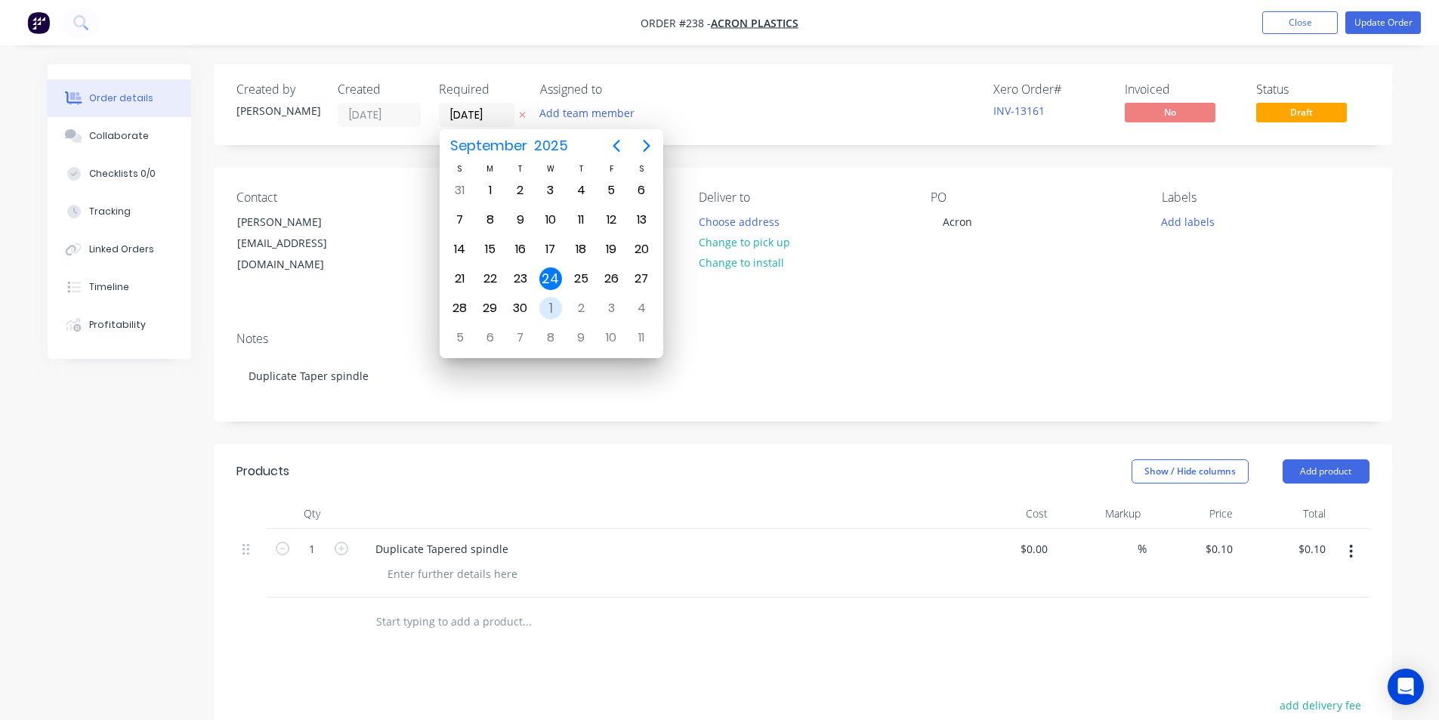
click at [551, 312] on div "1" at bounding box center [550, 308] width 23 height 23
type input "[DATE]"
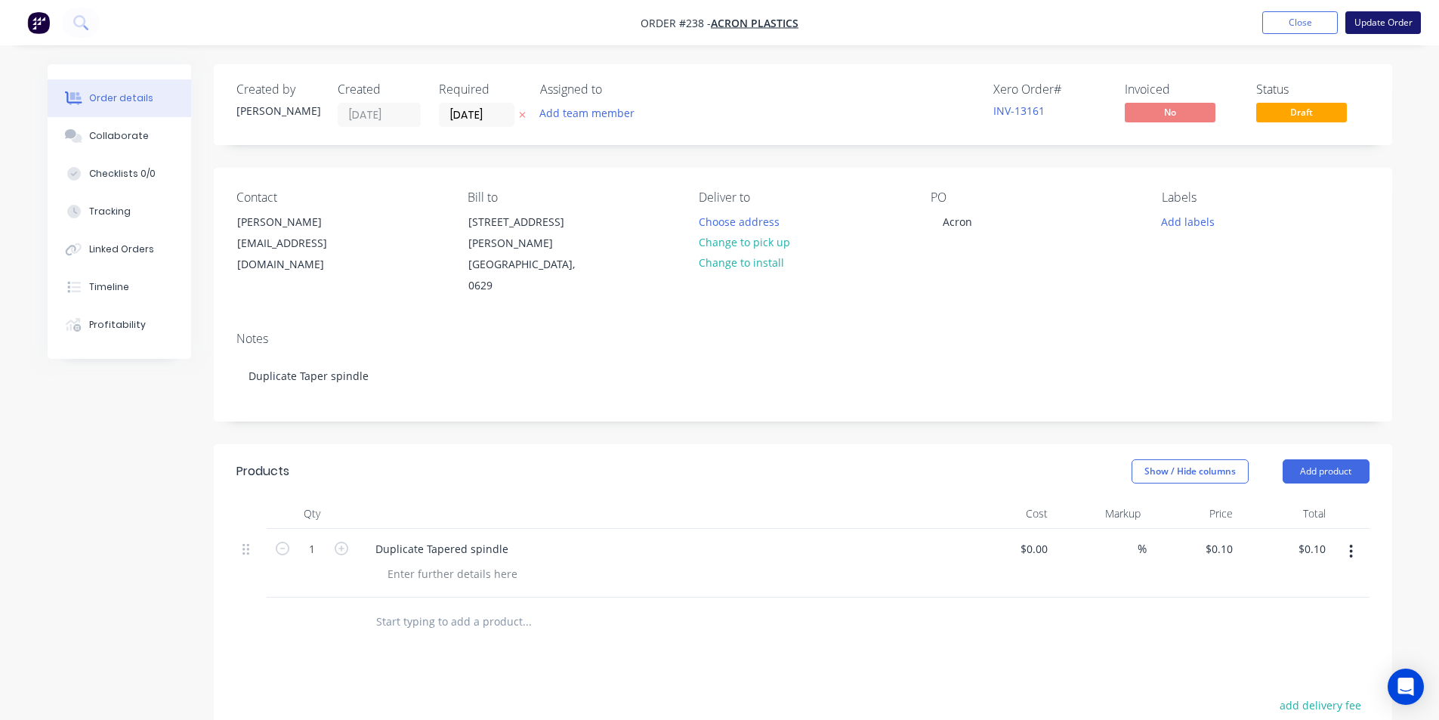
click at [1400, 21] on button "Update Order" at bounding box center [1383, 22] width 76 height 23
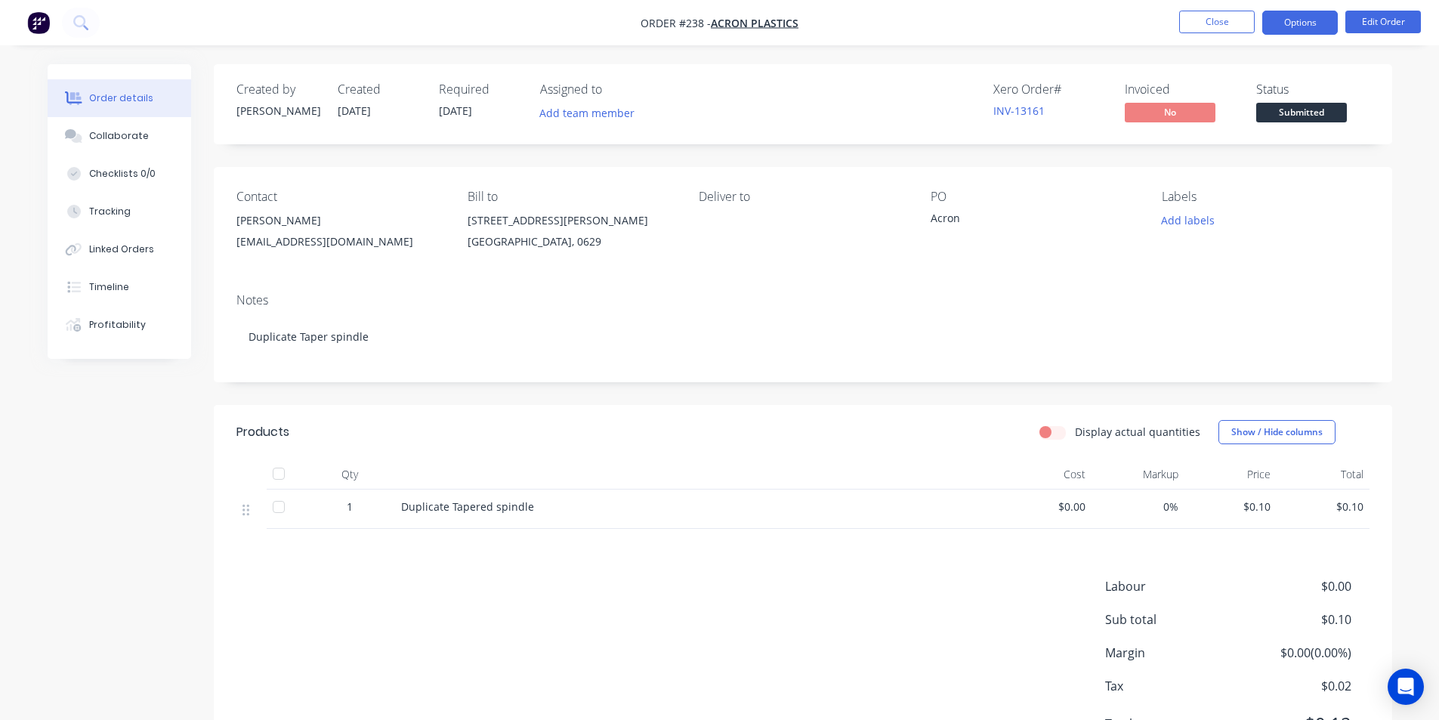
click at [1292, 24] on button "Options" at bounding box center [1300, 23] width 76 height 24
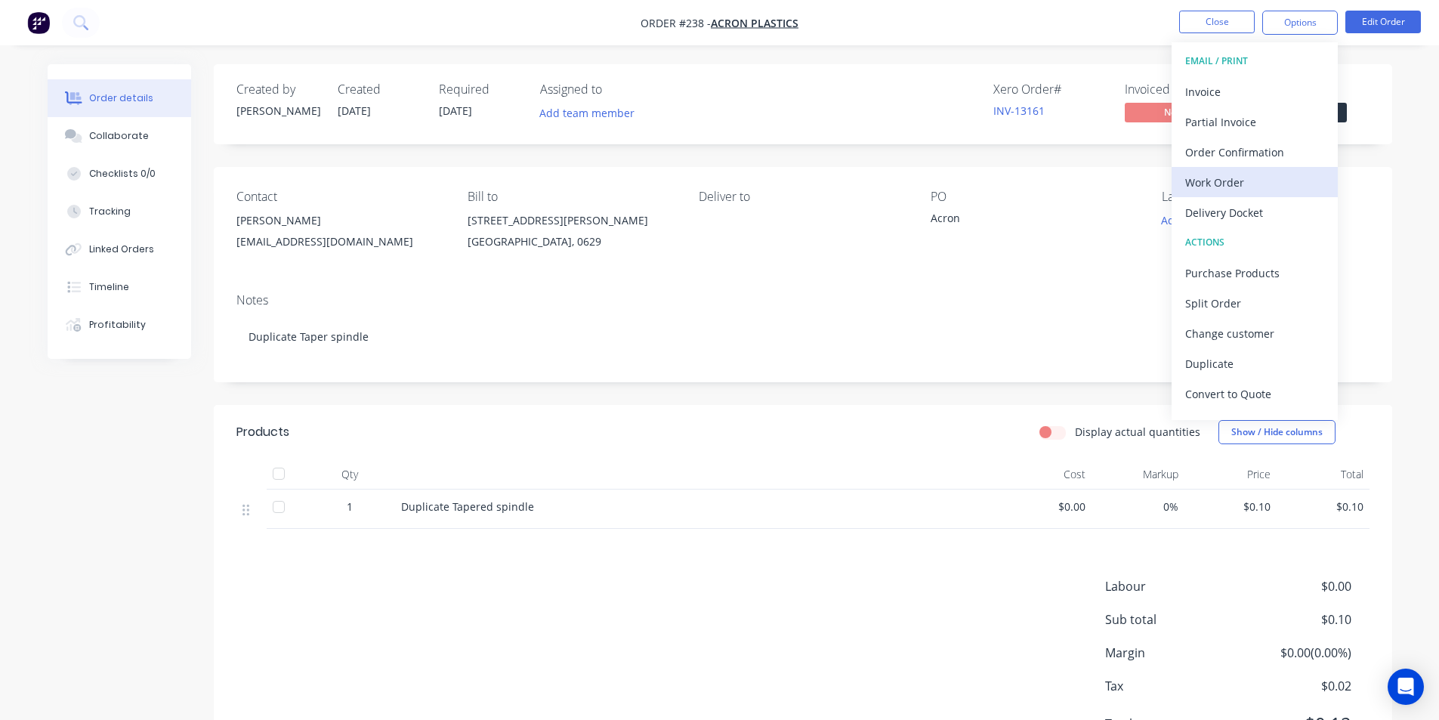
click at [1232, 177] on div "Work Order" at bounding box center [1254, 182] width 139 height 22
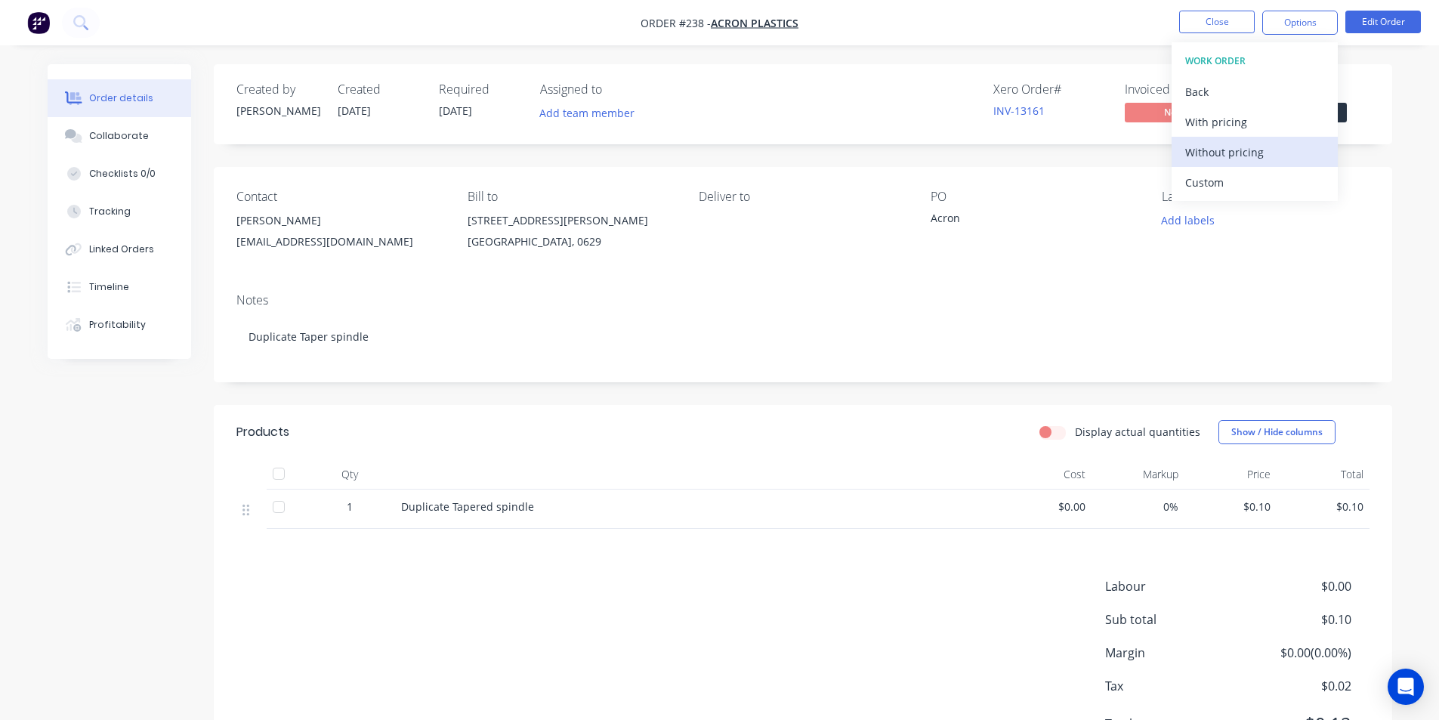
click at [1237, 149] on div "Without pricing" at bounding box center [1254, 152] width 139 height 22
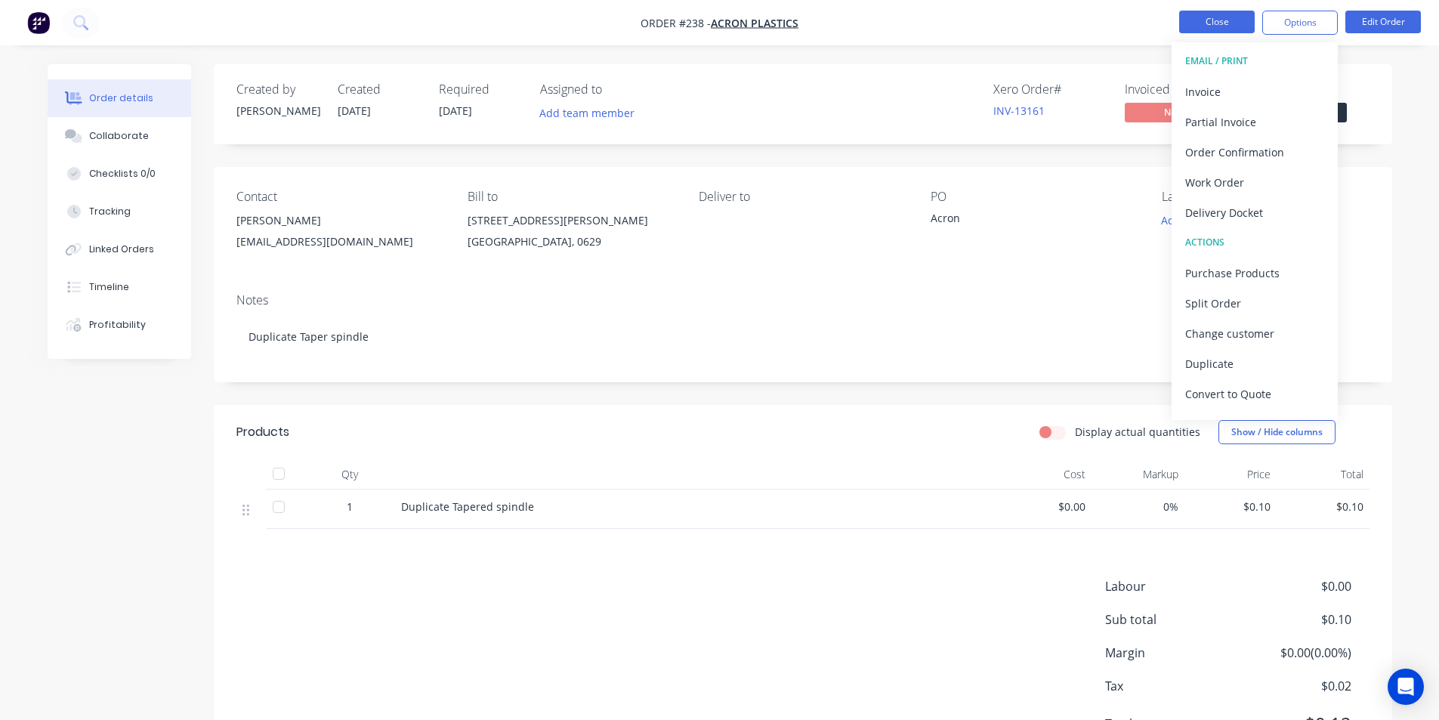
click at [1211, 24] on button "Close" at bounding box center [1217, 22] width 76 height 23
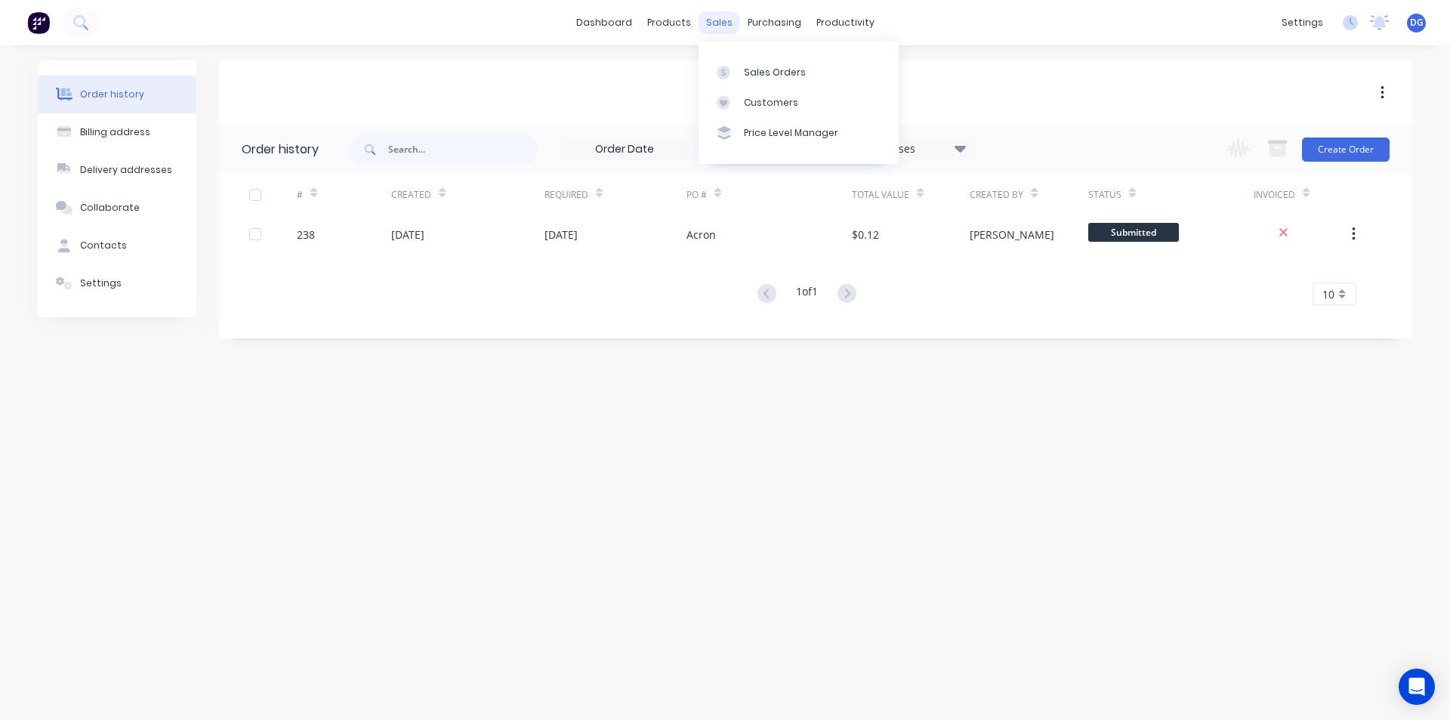
click at [714, 23] on div "sales" at bounding box center [720, 22] width 42 height 23
click at [760, 71] on div "Sales Orders" at bounding box center [775, 73] width 62 height 14
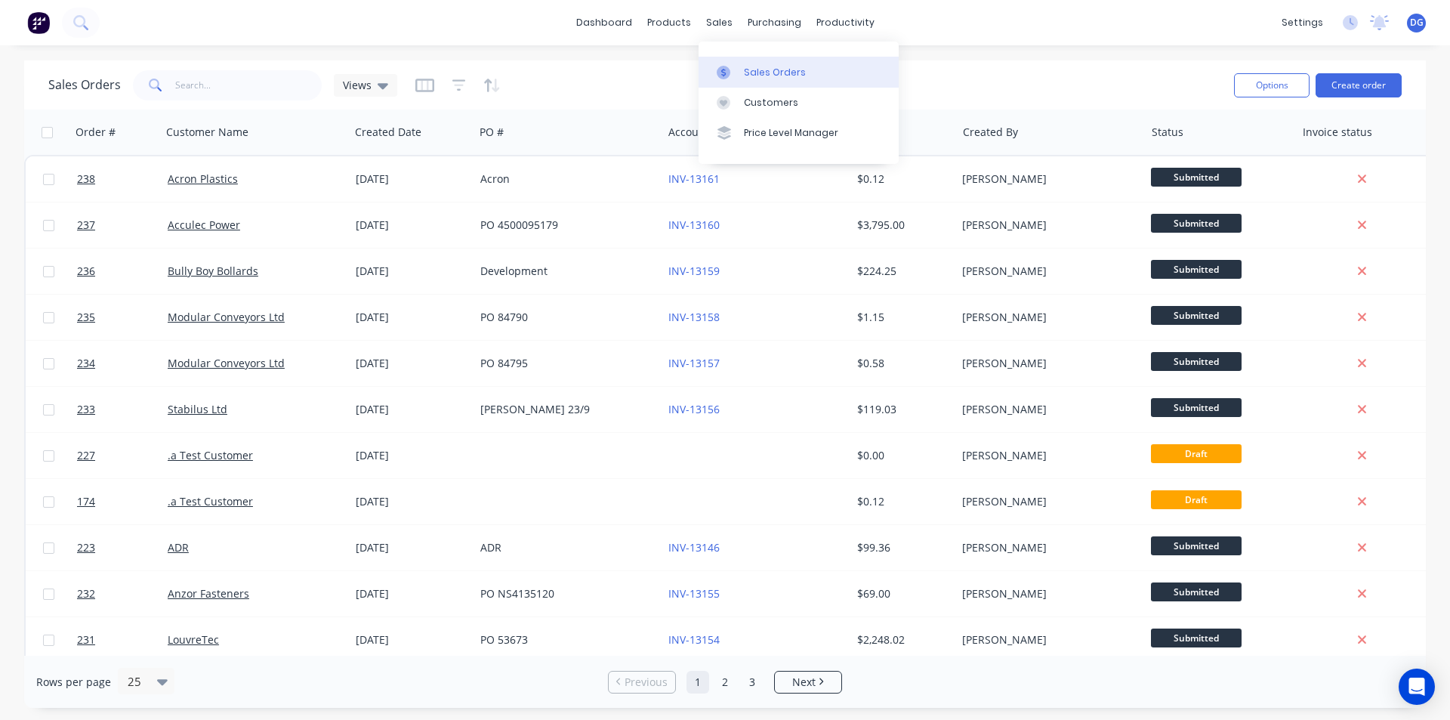
click at [752, 73] on div "Sales Orders" at bounding box center [775, 73] width 62 height 14
click at [1349, 85] on button "Create order" at bounding box center [1358, 85] width 86 height 24
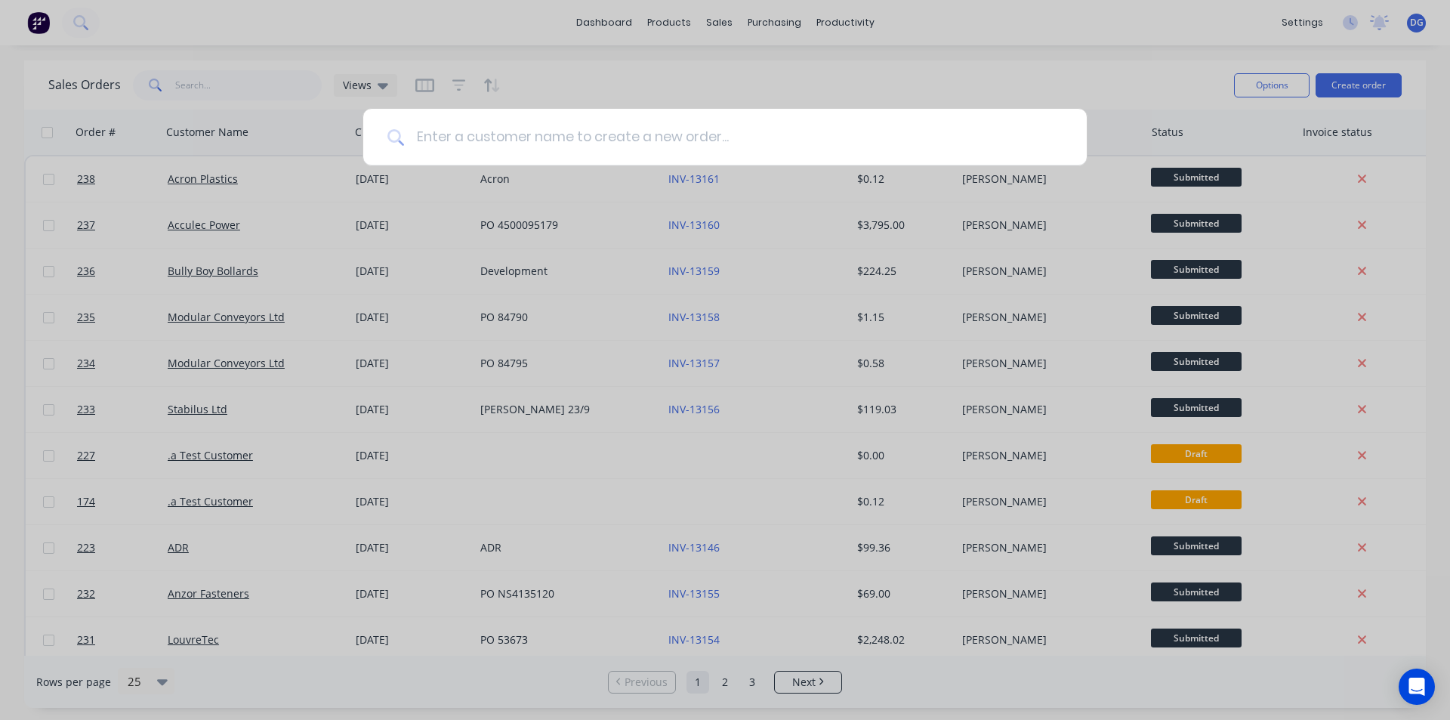
click at [446, 139] on input at bounding box center [733, 137] width 658 height 57
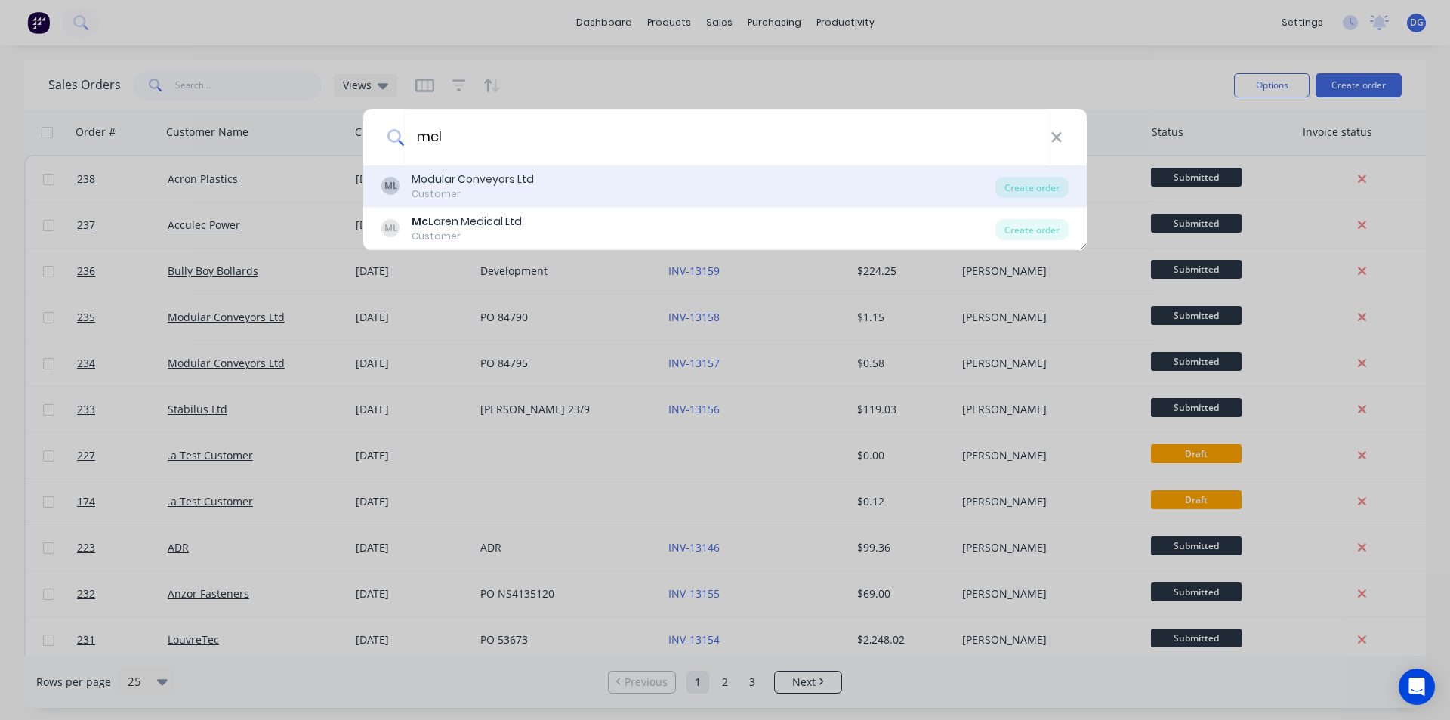
type input "mcl"
click at [447, 184] on div "Modular Conveyors Ltd" at bounding box center [473, 179] width 122 height 16
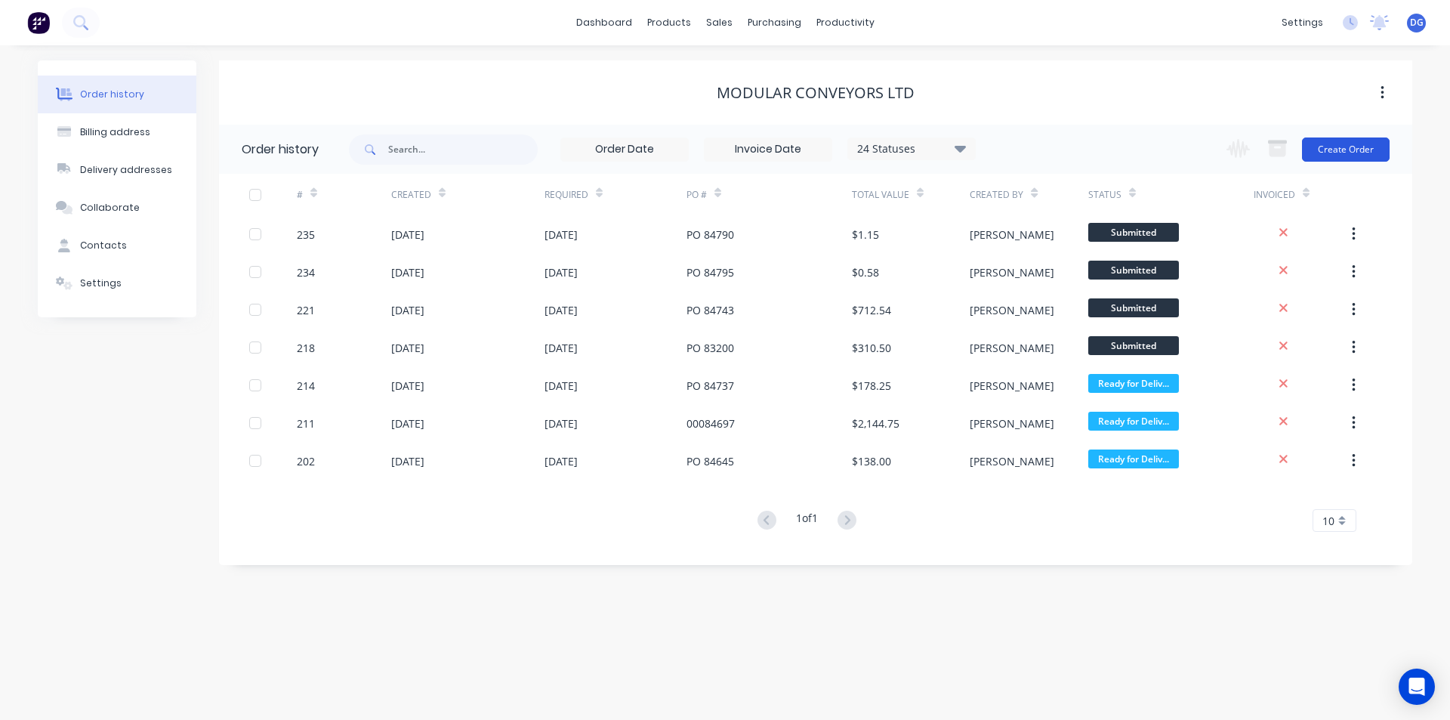
click at [1356, 149] on button "Create Order" at bounding box center [1346, 149] width 88 height 24
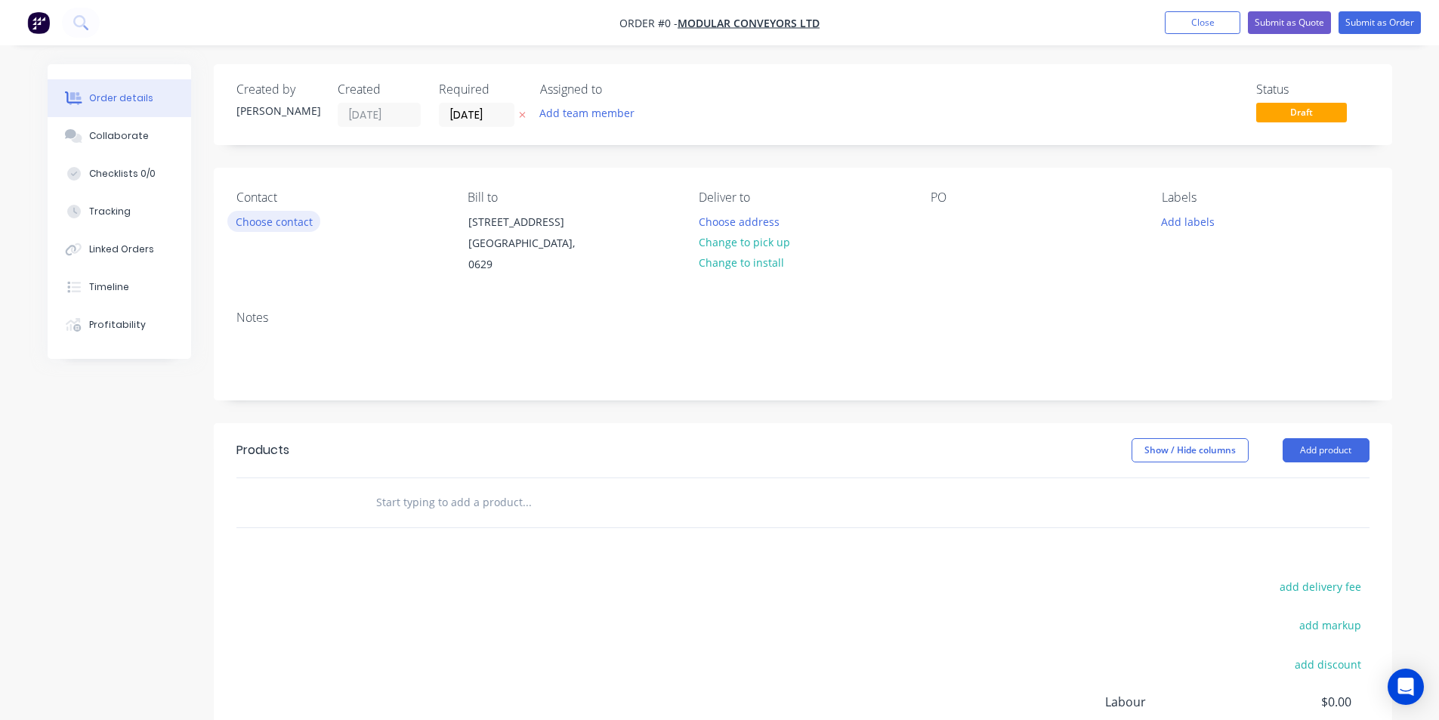
click at [282, 224] on button "Choose contact" at bounding box center [273, 221] width 93 height 20
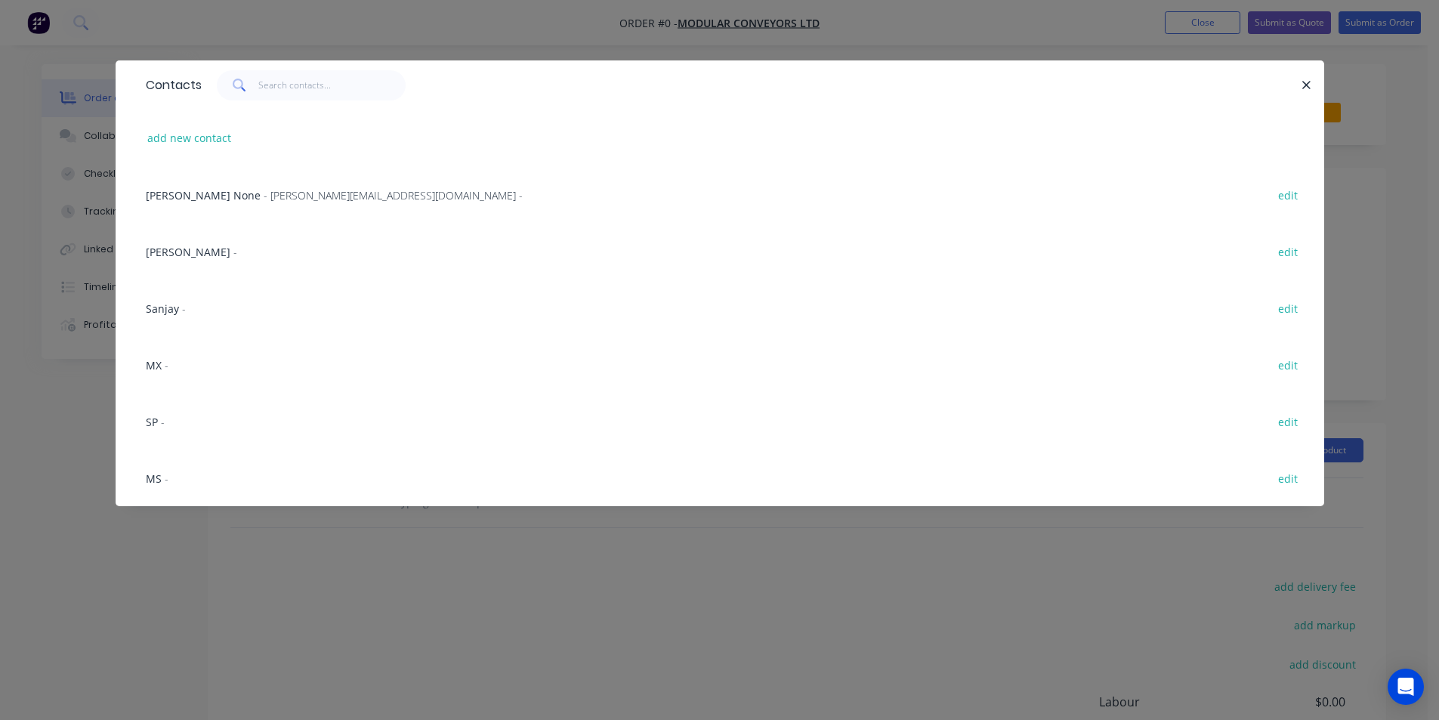
click at [154, 423] on span "SP" at bounding box center [152, 422] width 12 height 14
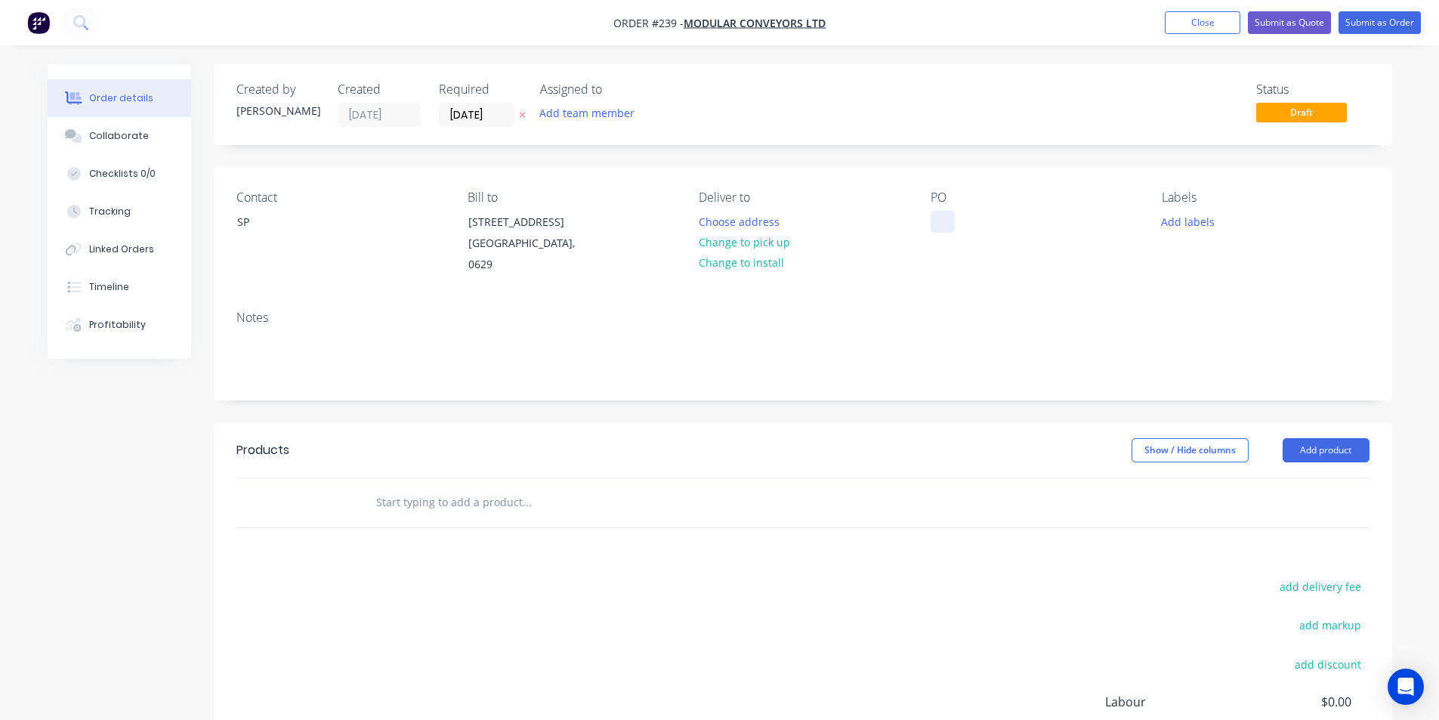
click at [939, 225] on div at bounding box center [942, 222] width 24 height 22
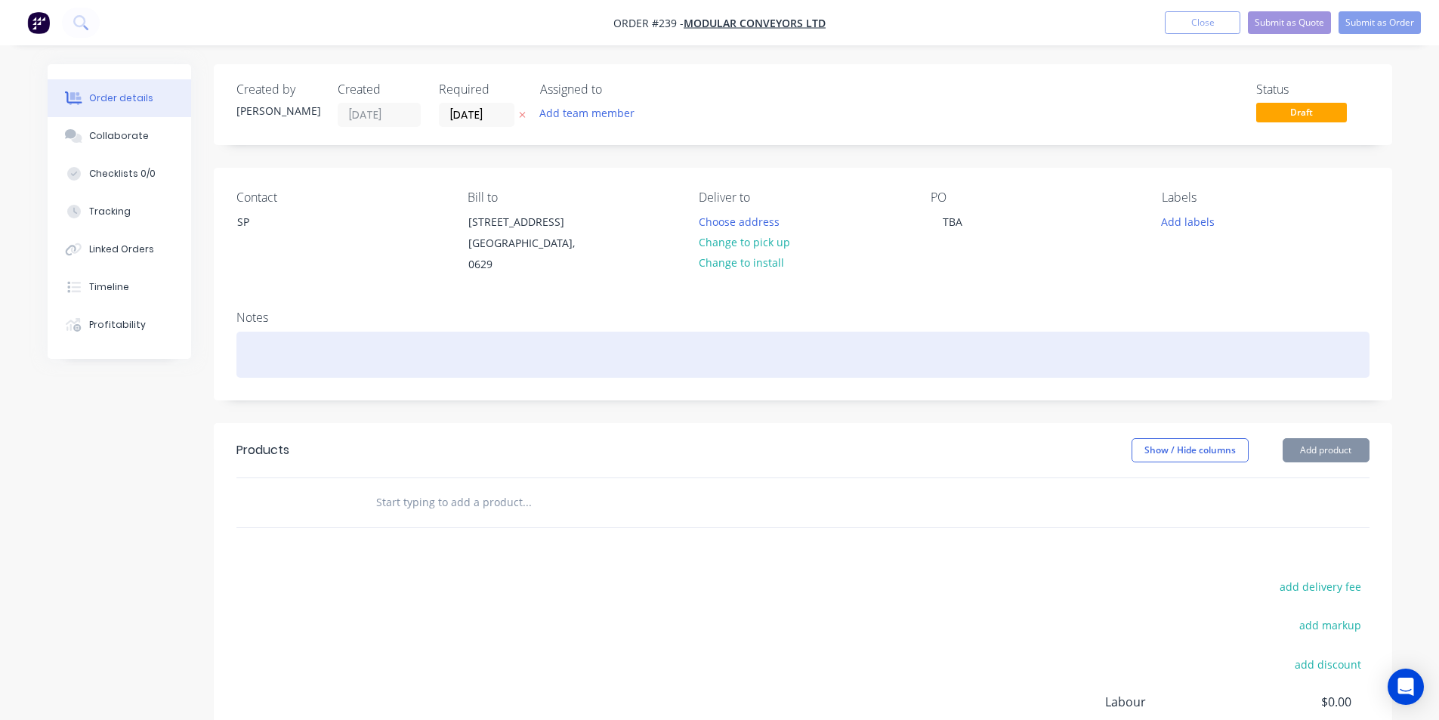
click at [313, 358] on div at bounding box center [802, 355] width 1133 height 46
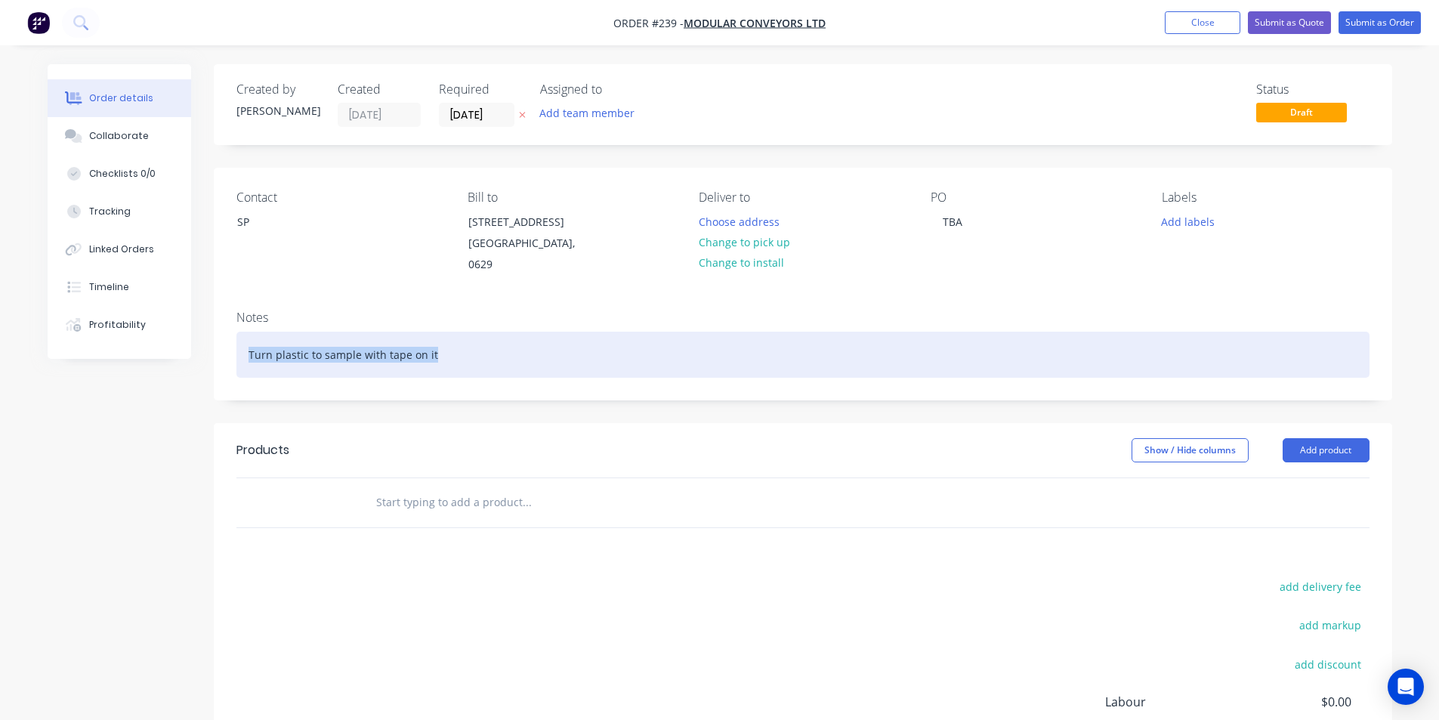
drag, startPoint x: 431, startPoint y: 356, endPoint x: 250, endPoint y: 364, distance: 181.4
click at [250, 364] on div "Turn plastic to sample with tape on it" at bounding box center [802, 355] width 1133 height 46
copy div "Turn plastic to sample with tape on it"
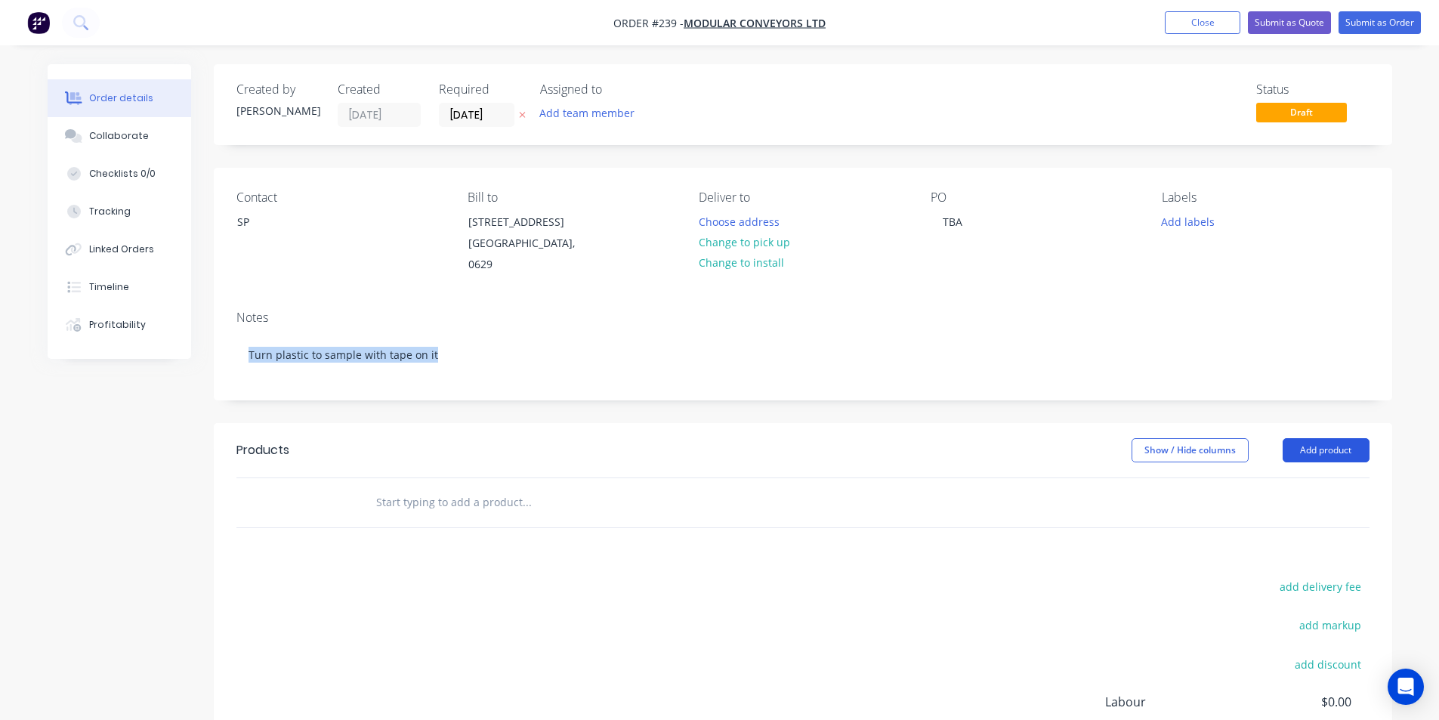
click at [1311, 448] on button "Add product" at bounding box center [1325, 450] width 87 height 24
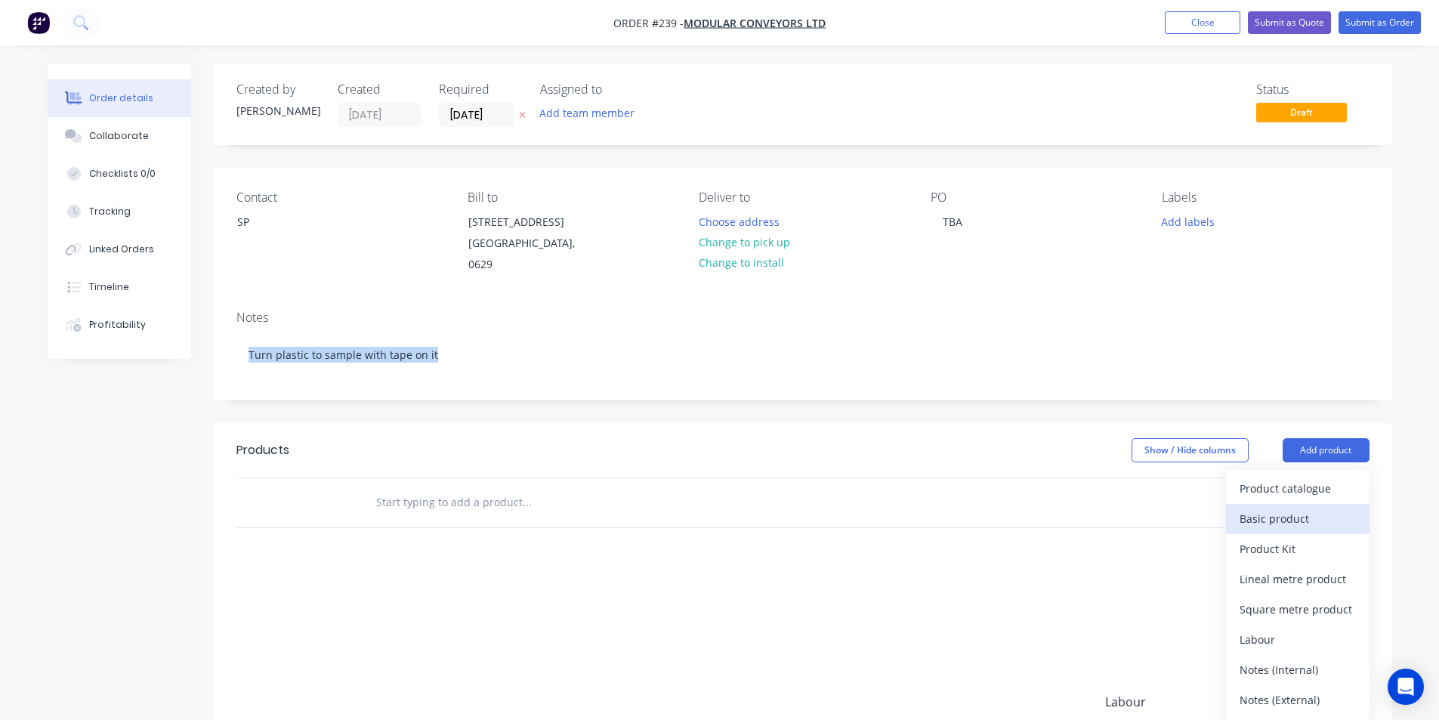
click at [1279, 517] on div "Basic product" at bounding box center [1297, 518] width 116 height 22
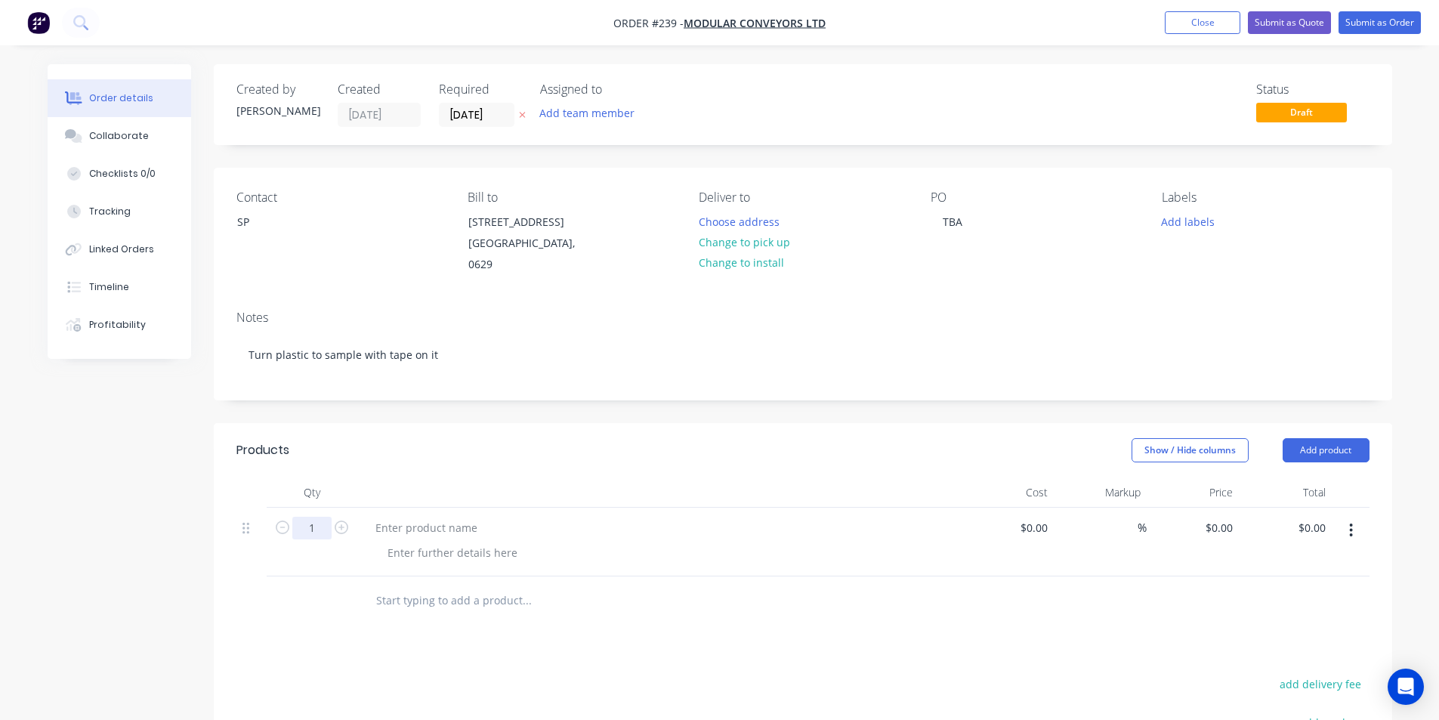
click at [316, 523] on input "1" at bounding box center [311, 528] width 39 height 23
type input "5"
type input "$0.00"
click at [400, 531] on div at bounding box center [426, 528] width 126 height 22
click at [393, 533] on div at bounding box center [426, 528] width 126 height 22
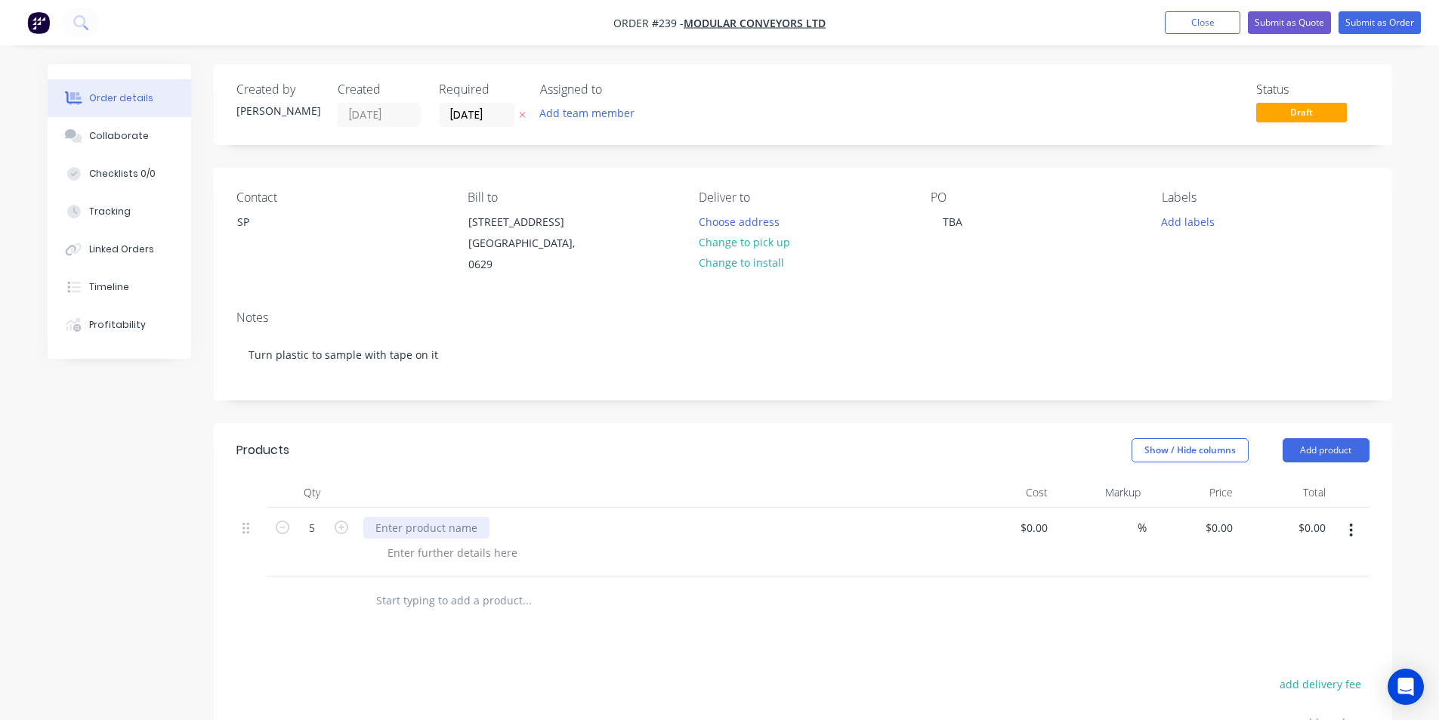
click at [391, 529] on div at bounding box center [426, 528] width 126 height 22
paste div
click at [1214, 524] on div "0 $0.00" at bounding box center [1192, 541] width 93 height 69
type input "$0.10"
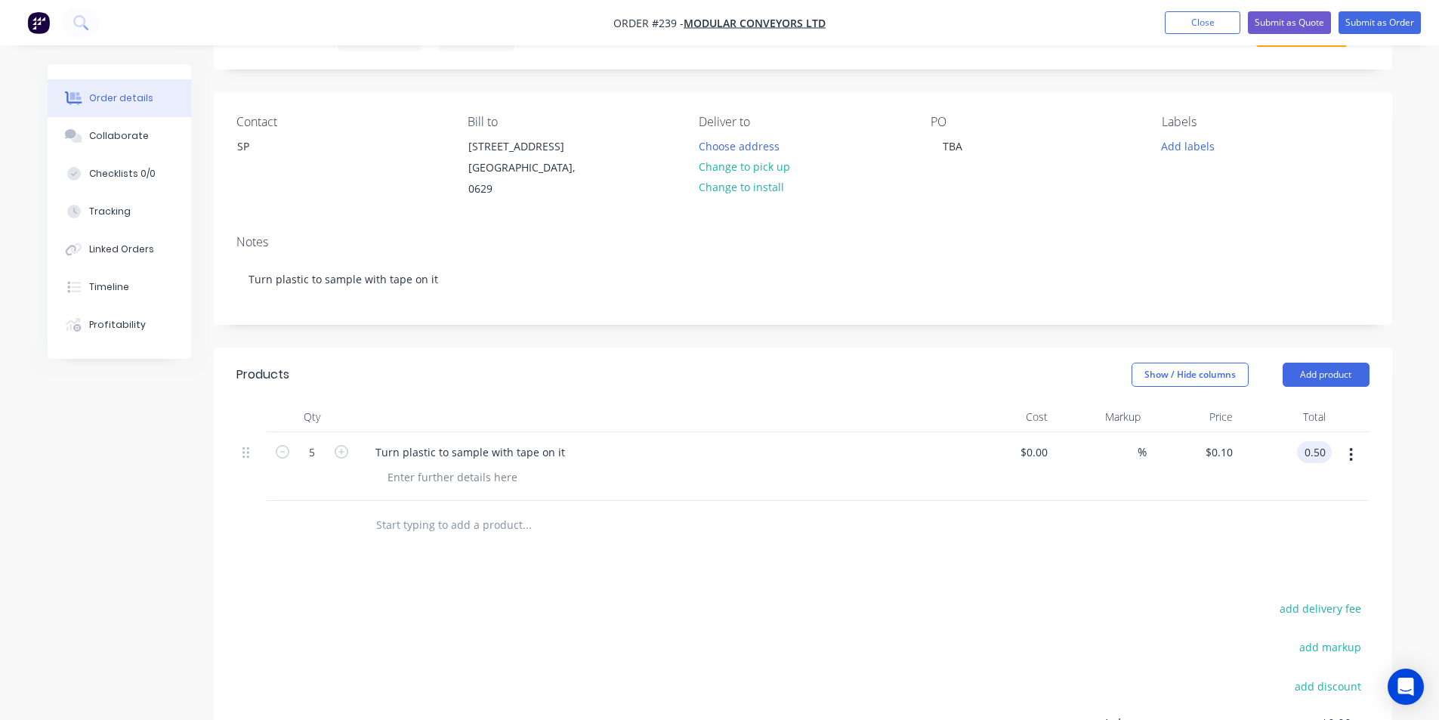
type input "$0.50"
click at [731, 483] on div at bounding box center [665, 477] width 580 height 22
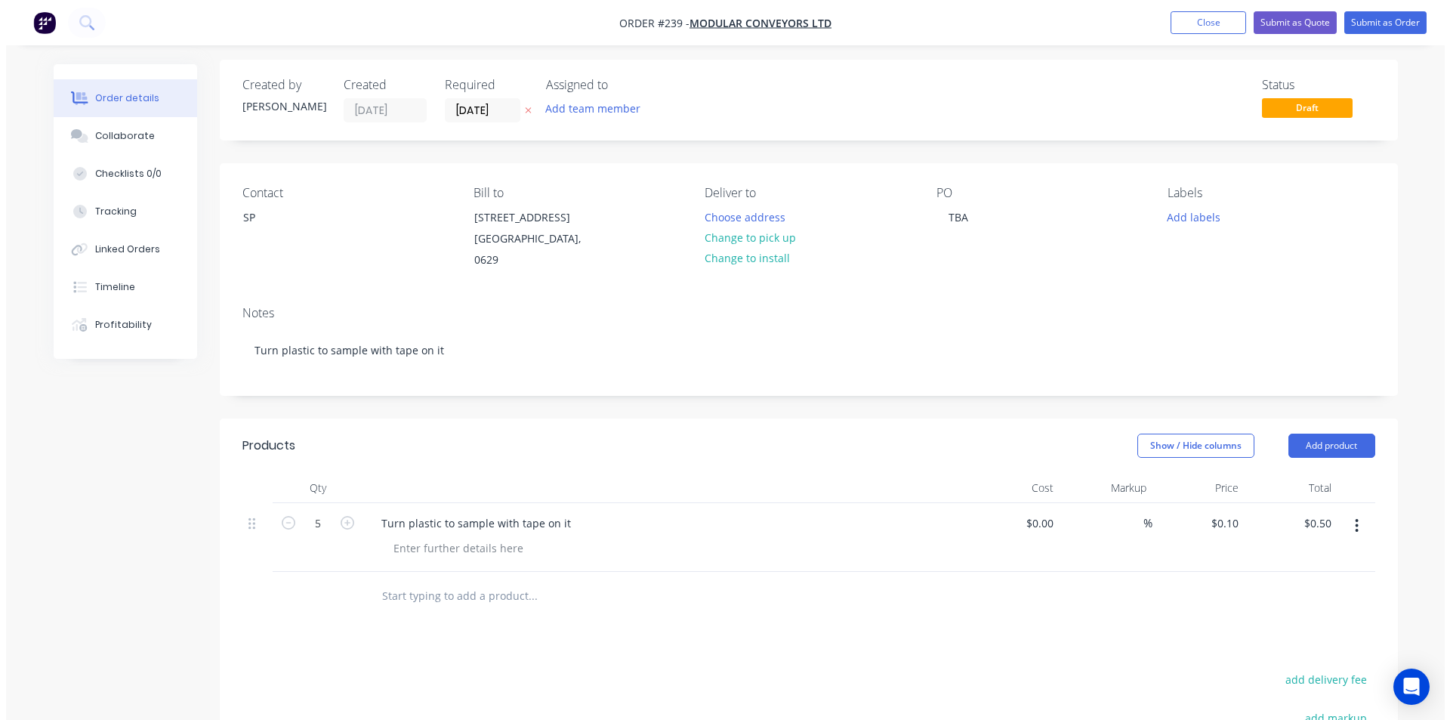
scroll to position [0, 0]
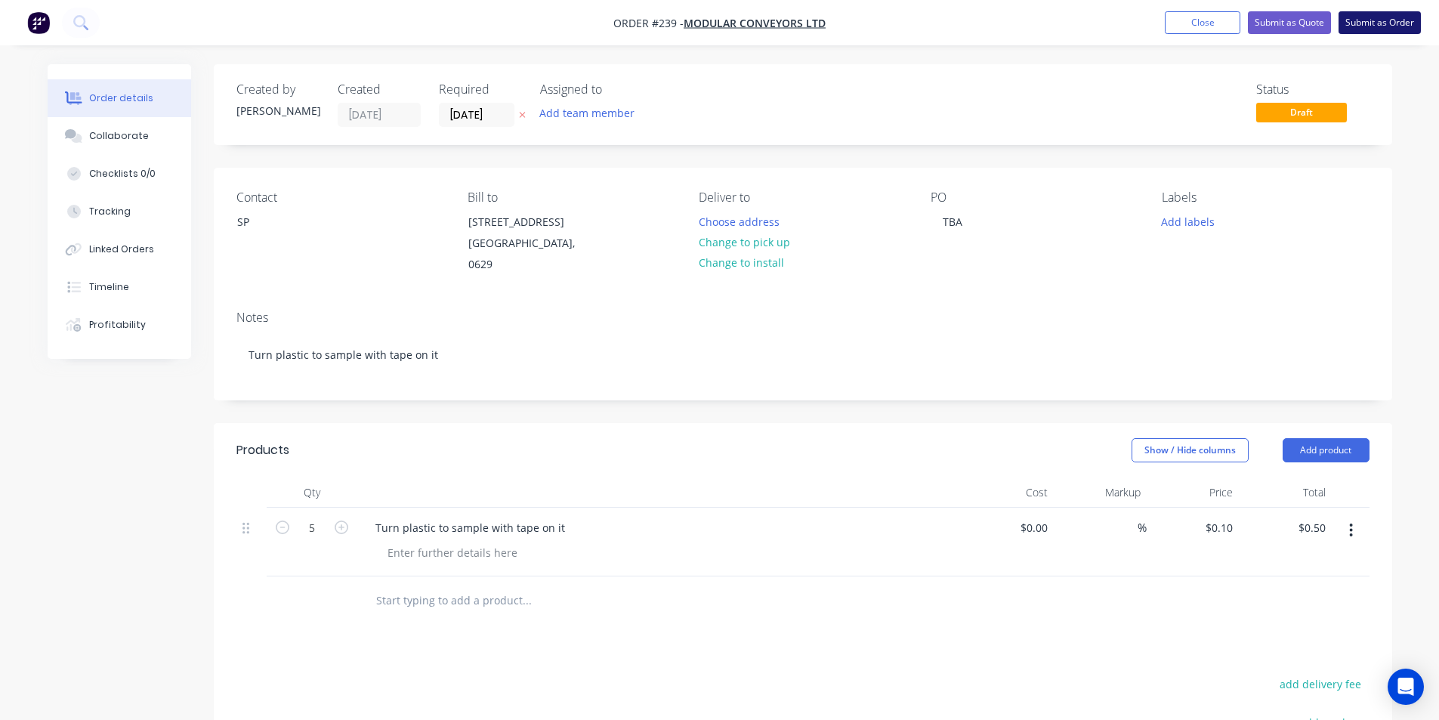
click at [1387, 24] on button "Submit as Order" at bounding box center [1379, 22] width 82 height 23
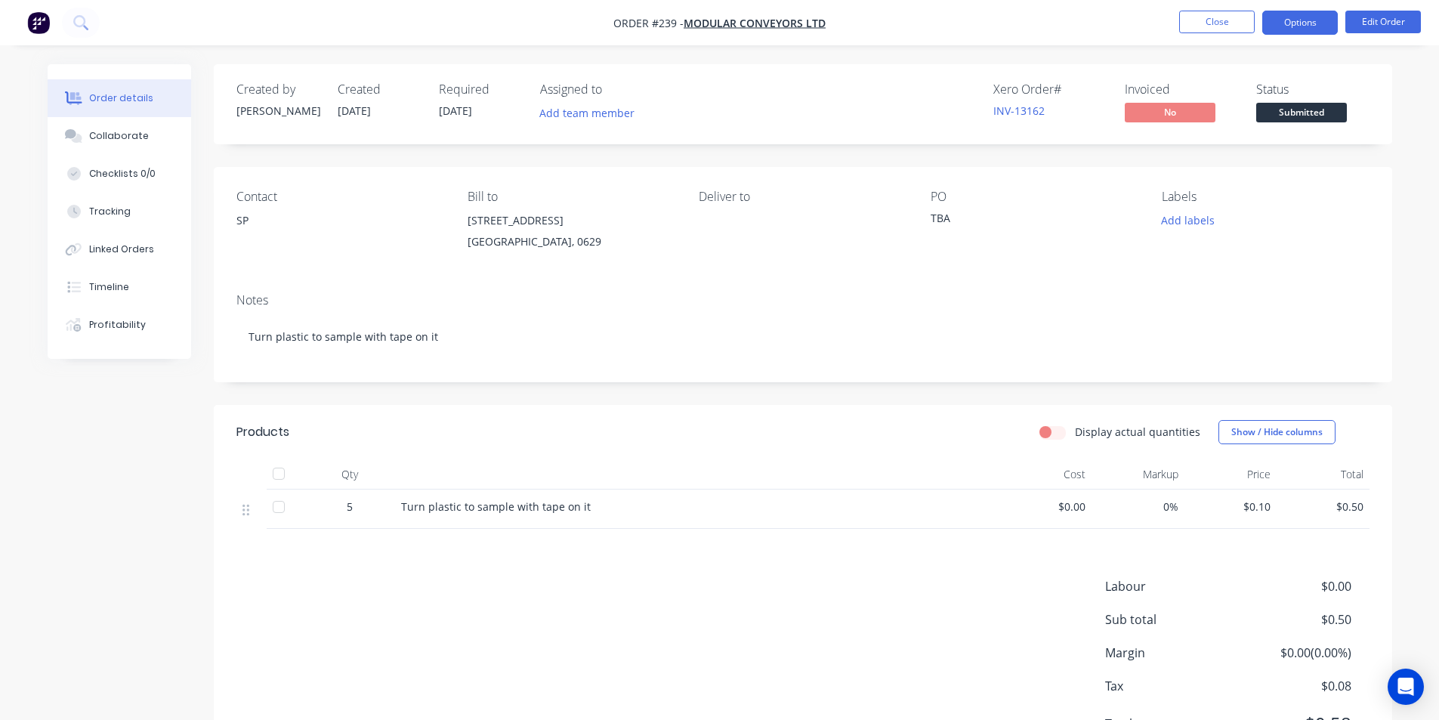
click at [1300, 23] on button "Options" at bounding box center [1300, 23] width 76 height 24
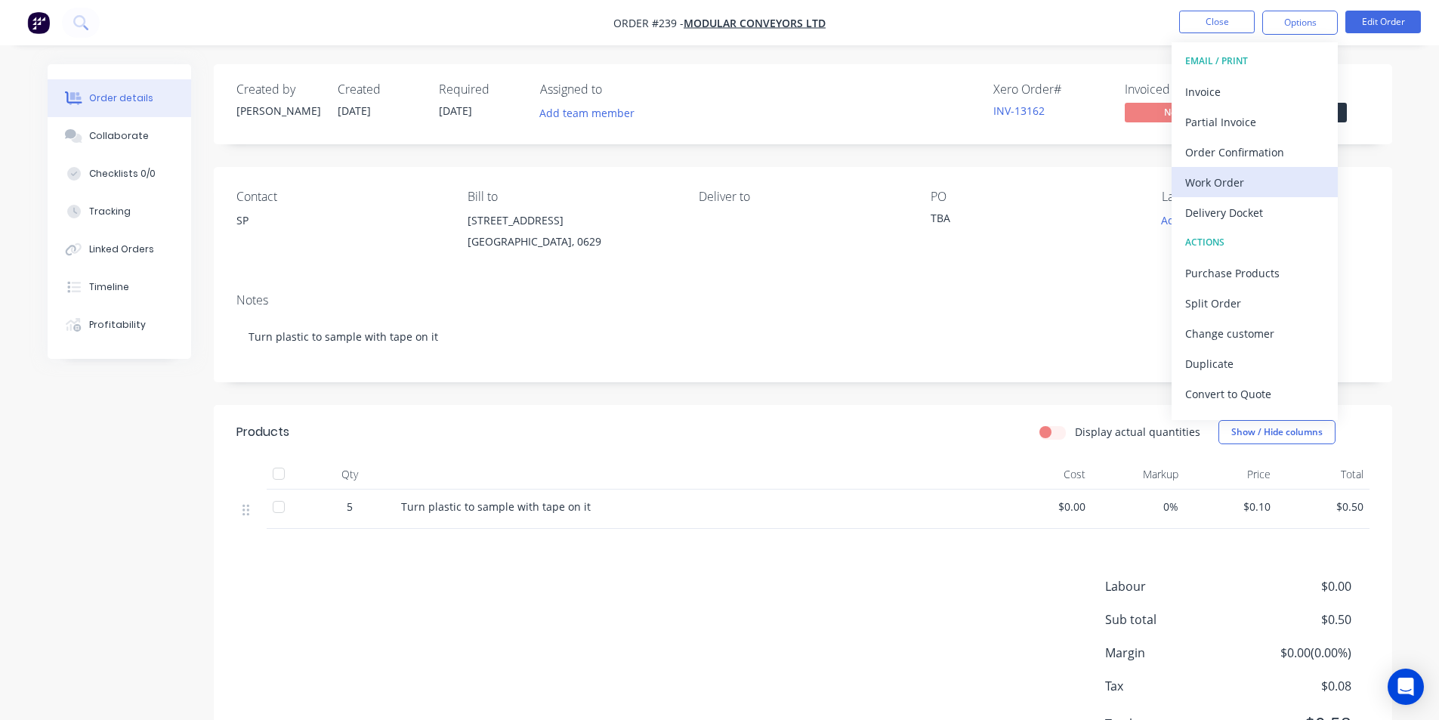
click at [1225, 178] on div "Work Order" at bounding box center [1254, 182] width 139 height 22
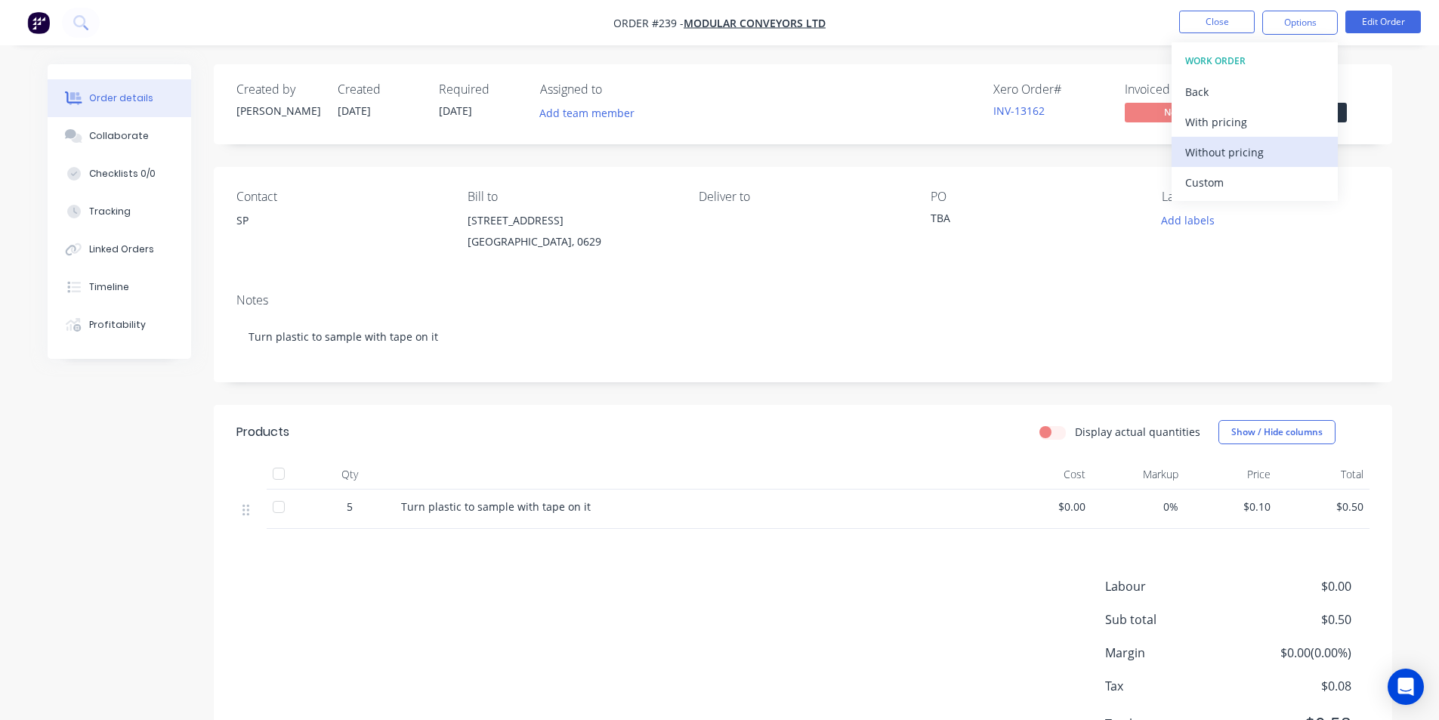
click at [1232, 152] on div "Without pricing" at bounding box center [1254, 152] width 139 height 22
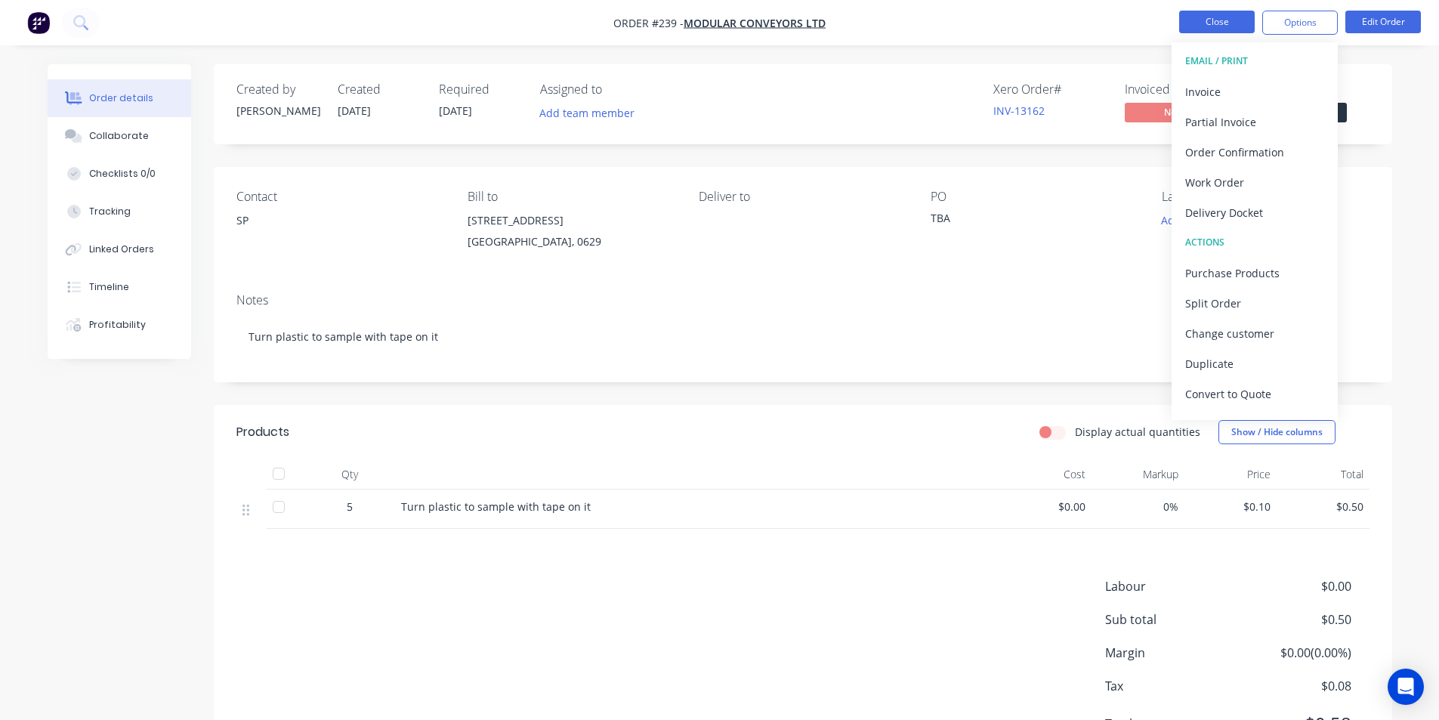
click at [1207, 29] on button "Close" at bounding box center [1217, 22] width 76 height 23
